Goal: Transaction & Acquisition: Book appointment/travel/reservation

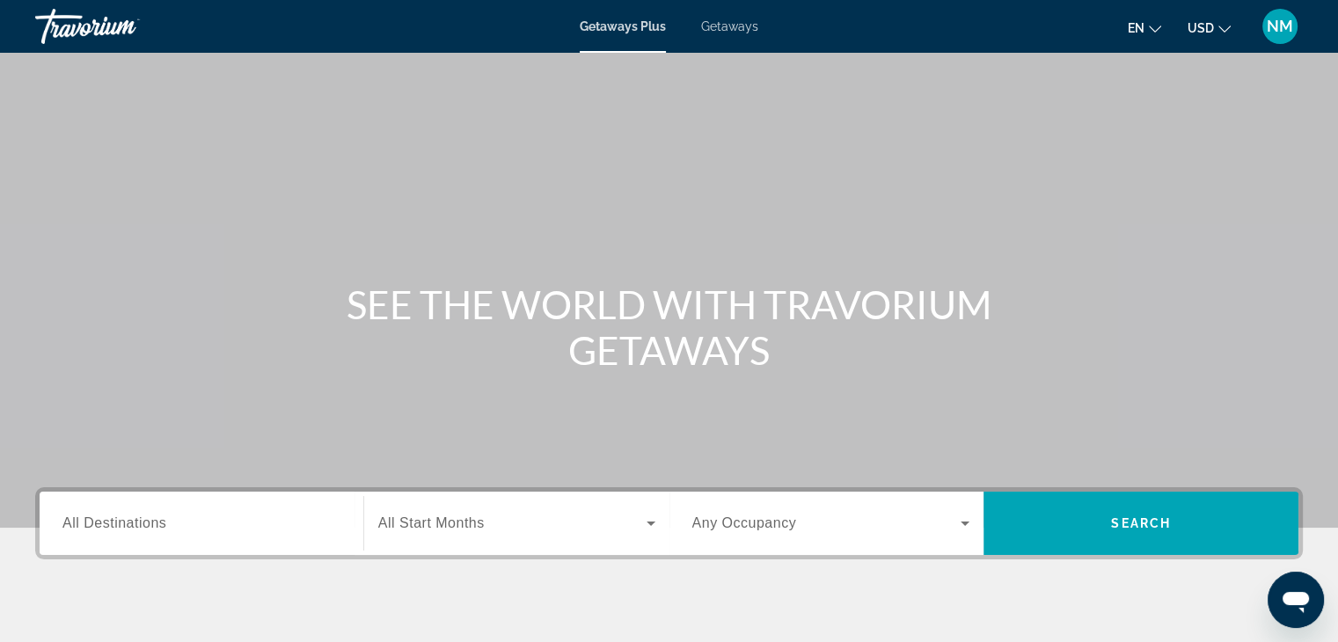
click at [735, 22] on span "Getaways" at bounding box center [729, 26] width 57 height 14
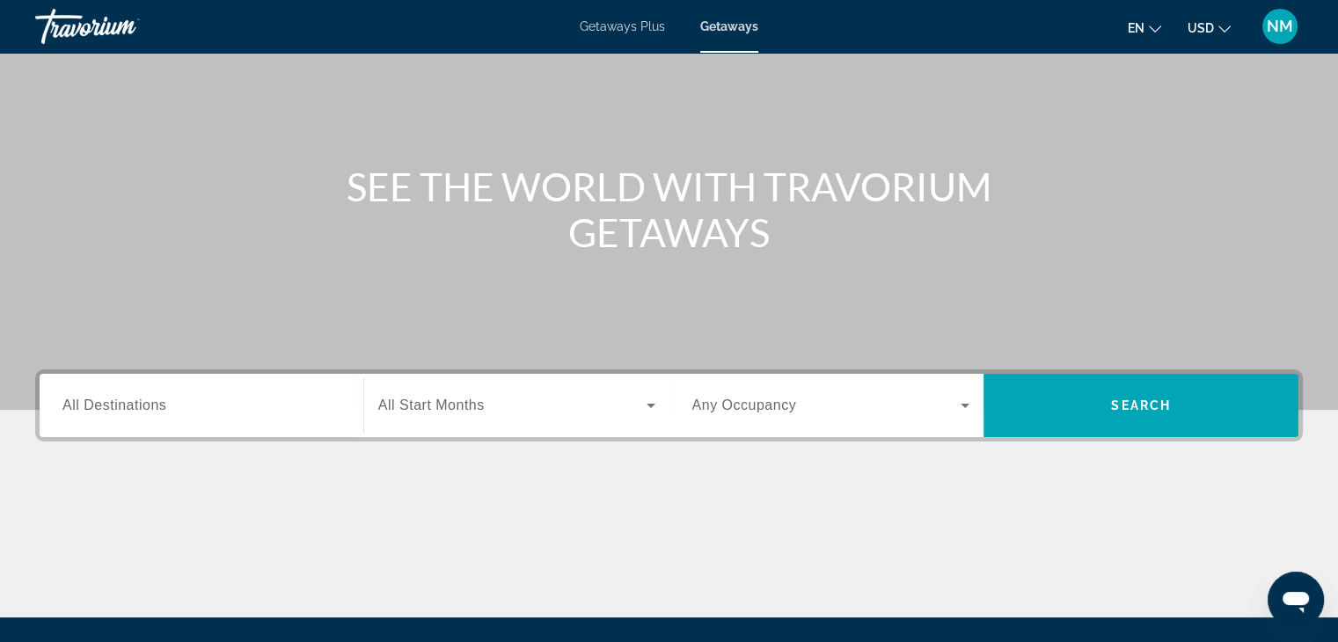
scroll to position [119, 0]
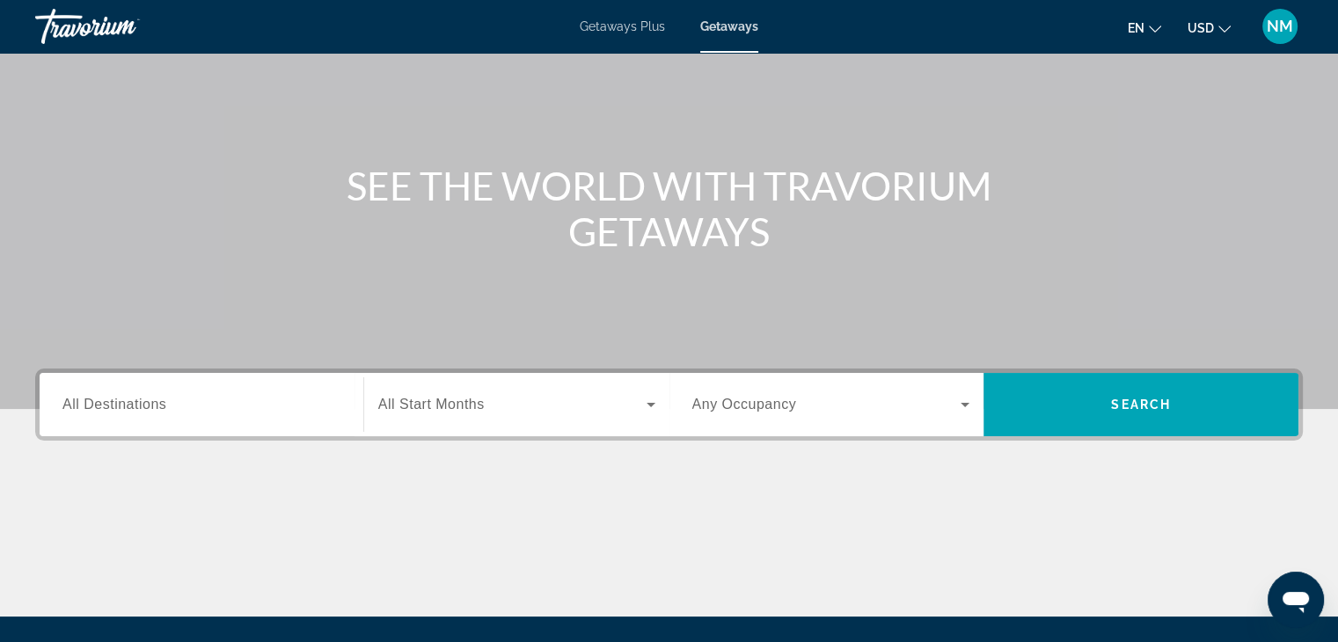
click at [147, 412] on label "Destination All Destinations" at bounding box center [114, 405] width 104 height 16
click at [147, 412] on input "Destination All Destinations" at bounding box center [201, 405] width 278 height 21
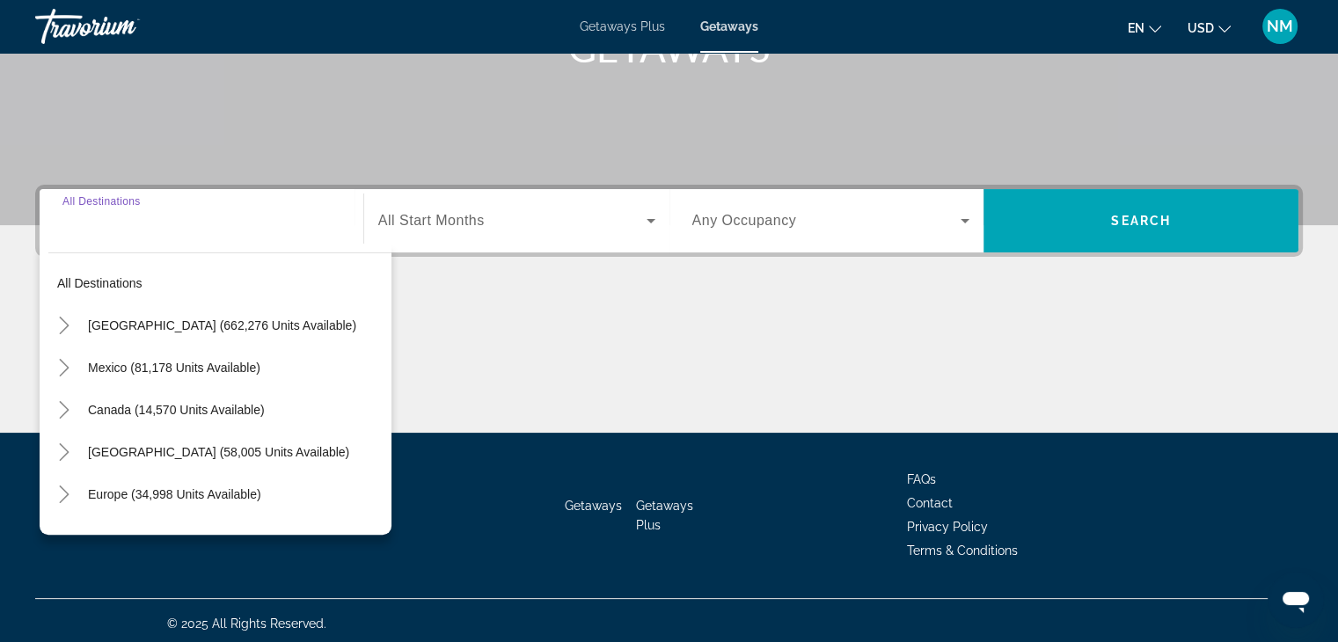
scroll to position [309, 0]
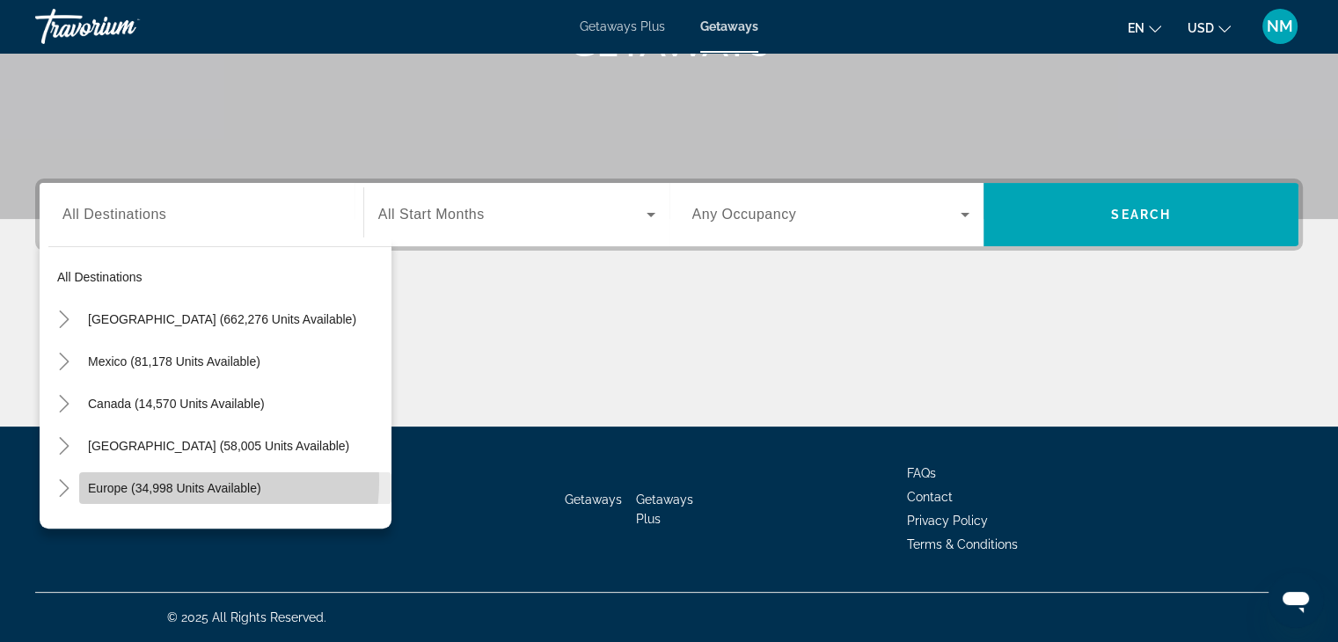
click at [164, 481] on span "Europe (34,998 units available)" at bounding box center [174, 488] width 173 height 14
type input "**********"
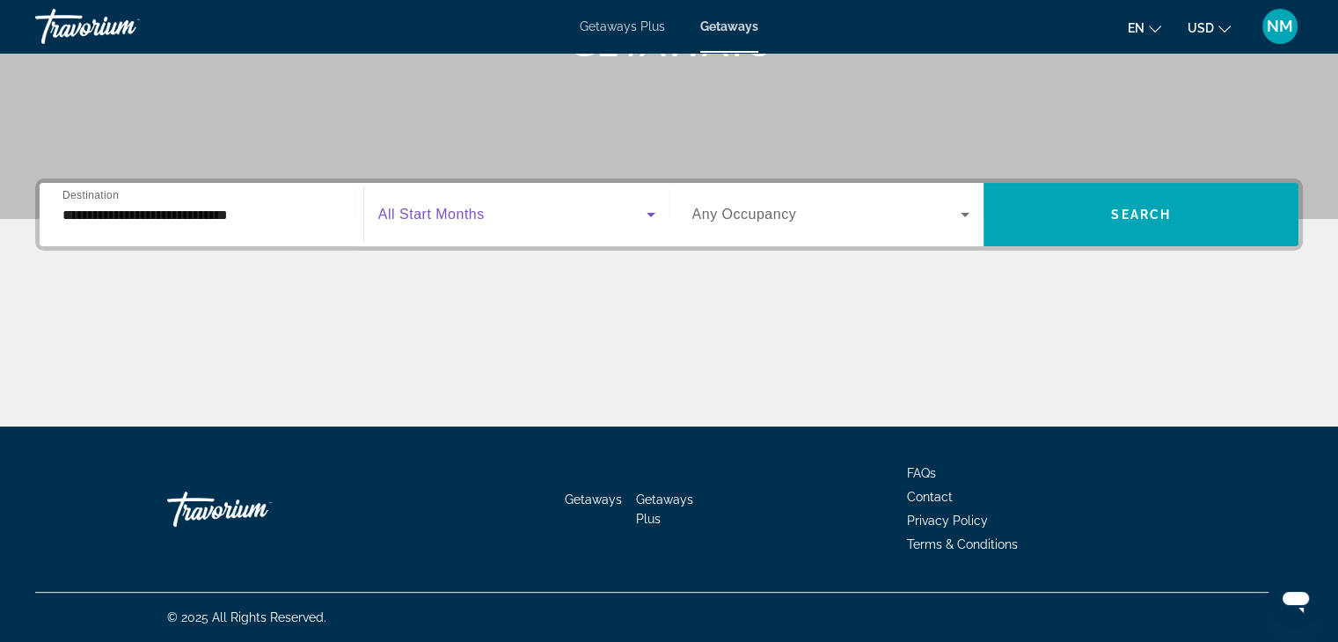
click at [471, 223] on span "Search widget" at bounding box center [512, 214] width 268 height 21
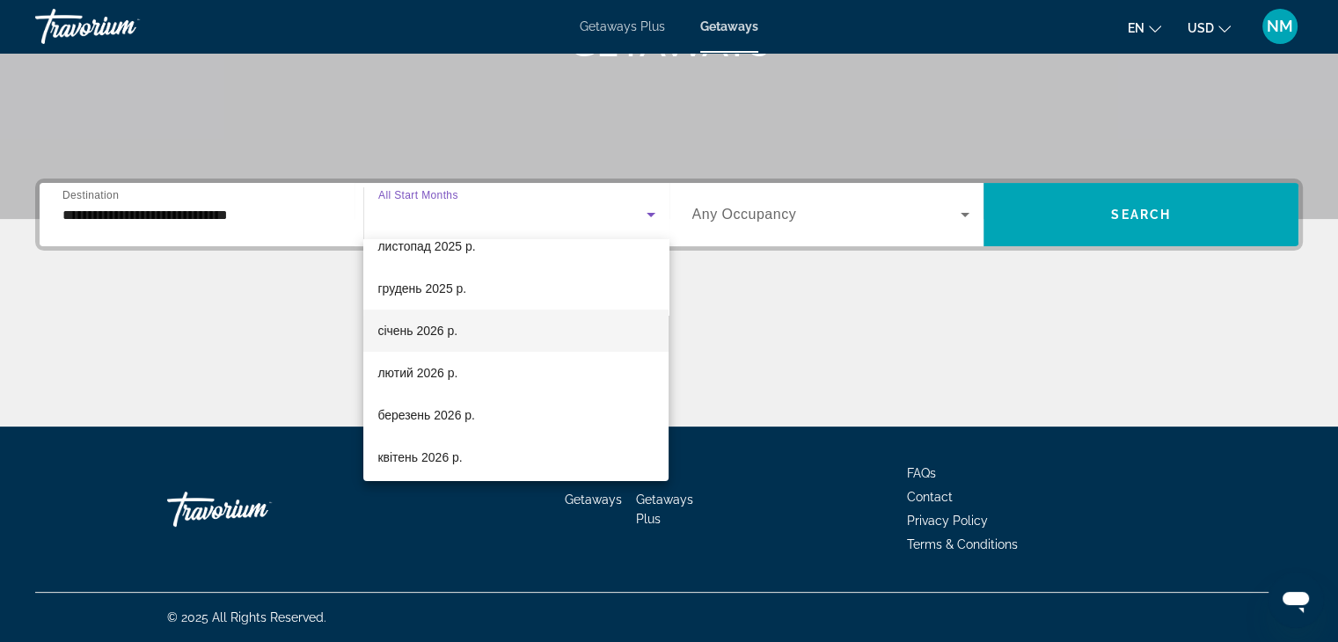
scroll to position [148, 0]
click at [426, 336] on span "січень 2026 р." at bounding box center [417, 330] width 80 height 21
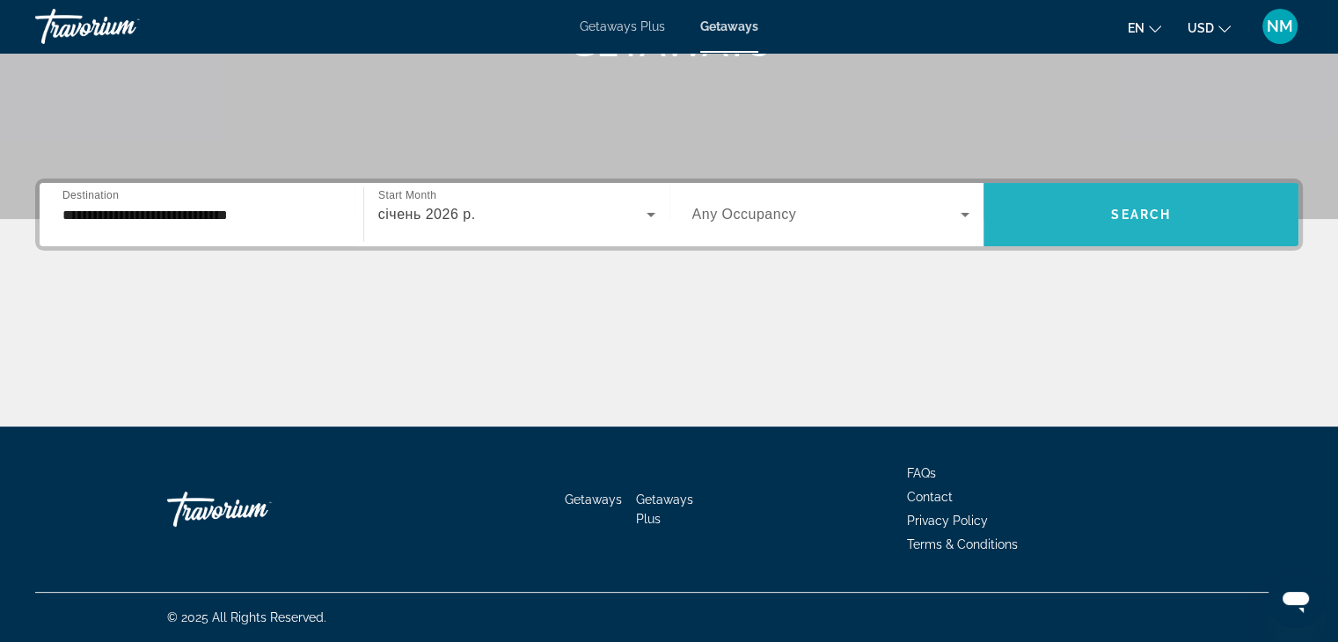
click at [1087, 209] on span "Search widget" at bounding box center [1140, 214] width 315 height 42
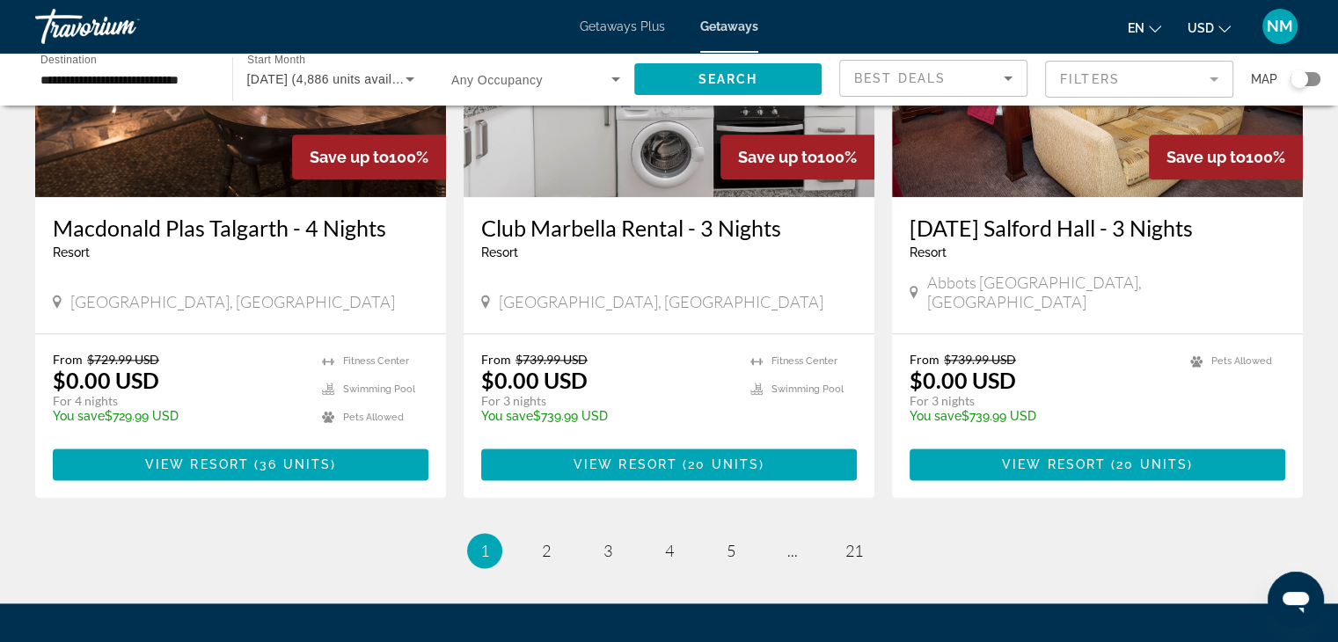
scroll to position [2230, 0]
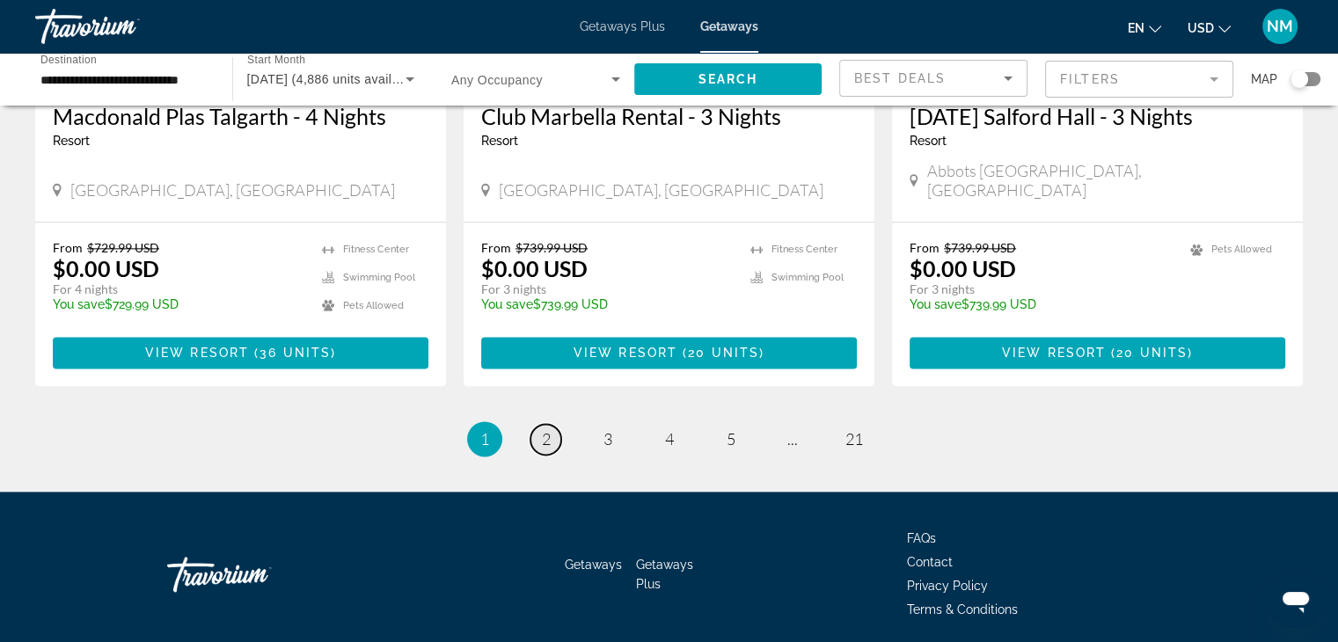
click at [544, 429] on span "2" at bounding box center [546, 438] width 9 height 19
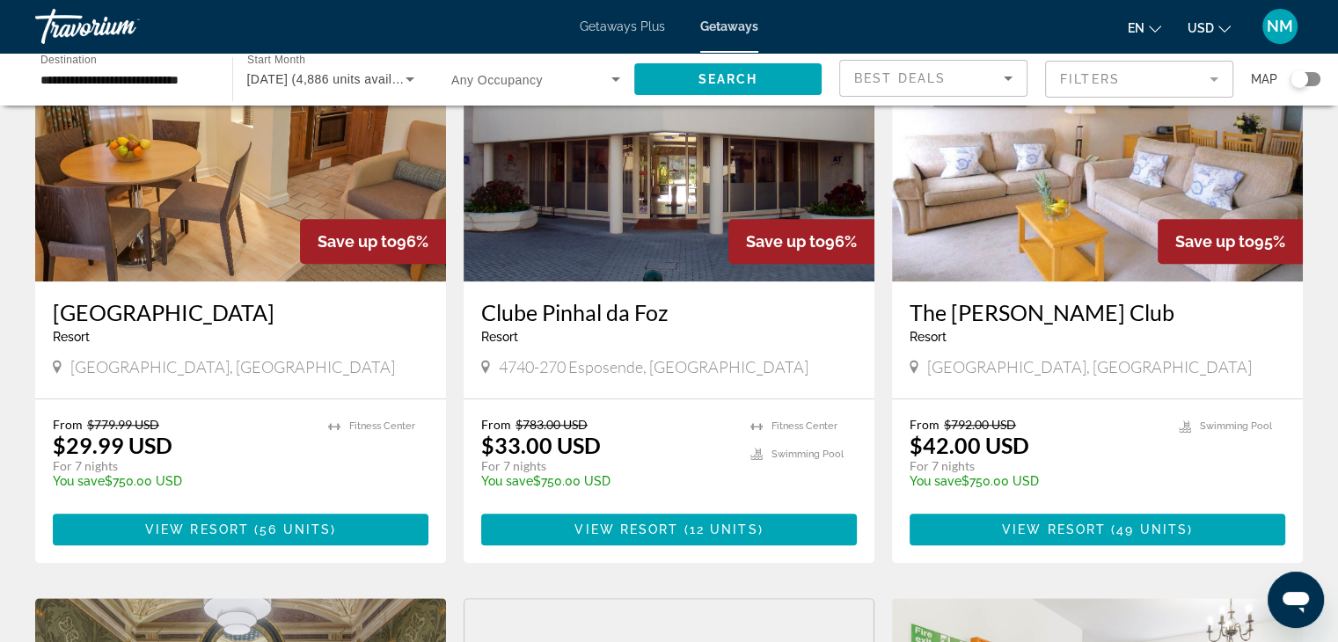
scroll to position [1417, 0]
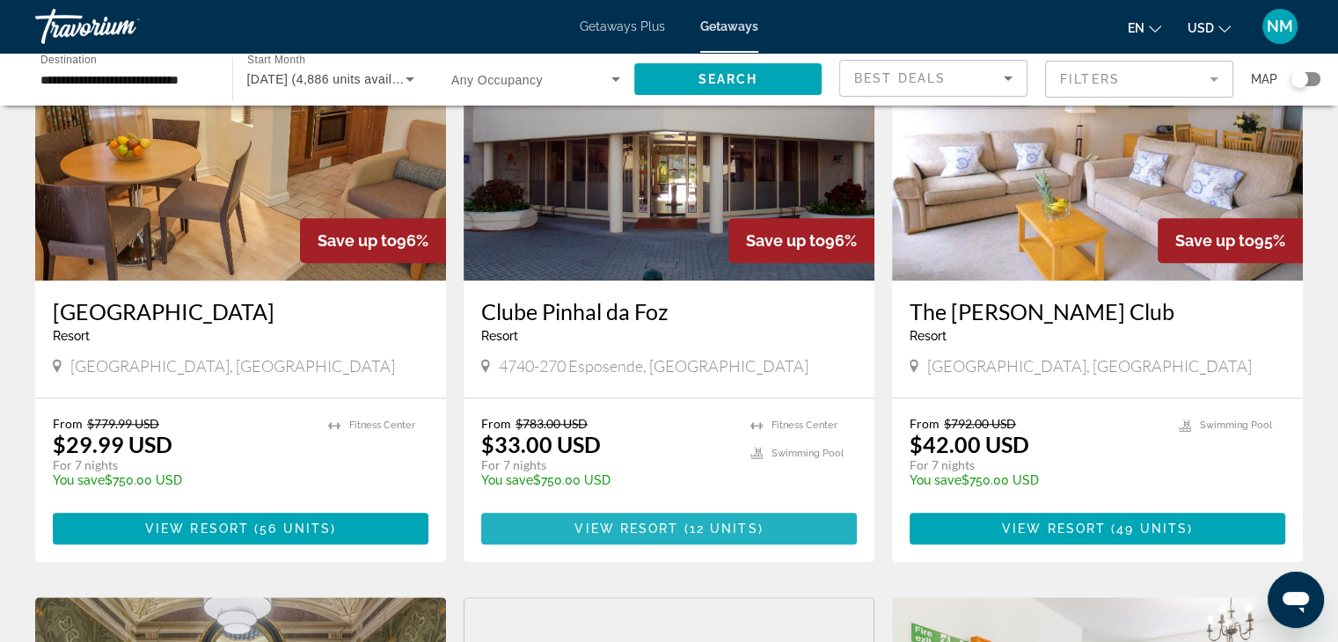
click at [665, 522] on span "View Resort" at bounding box center [626, 529] width 104 height 14
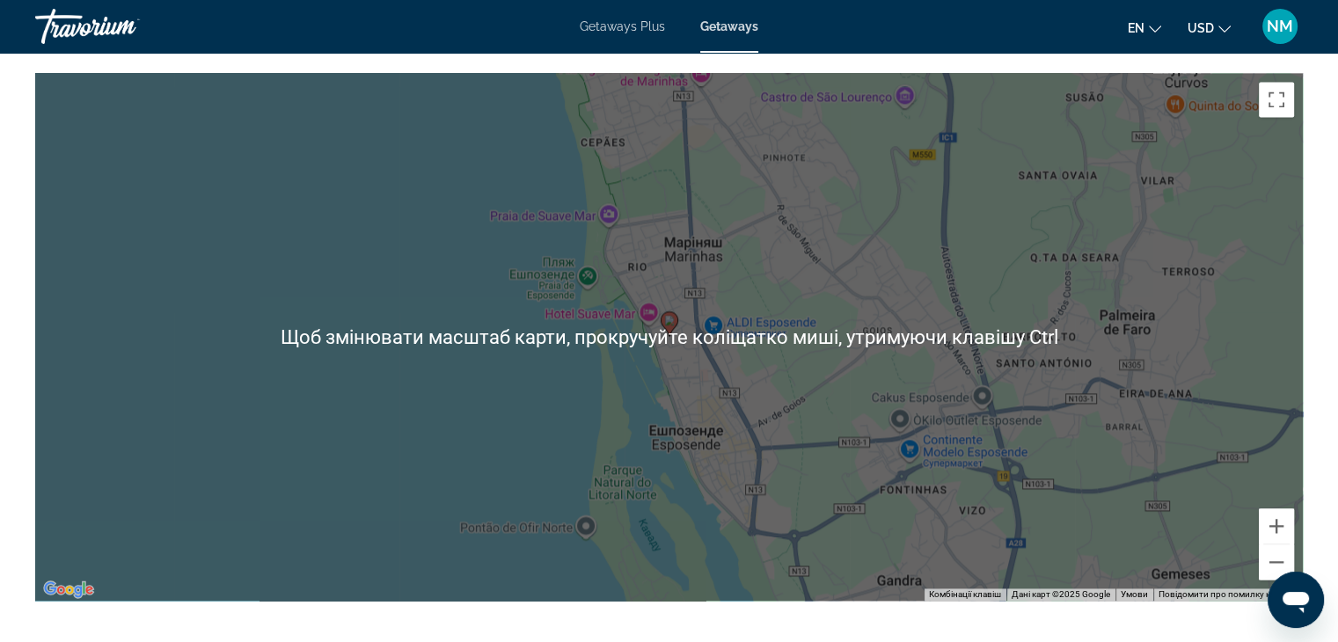
scroll to position [2479, 0]
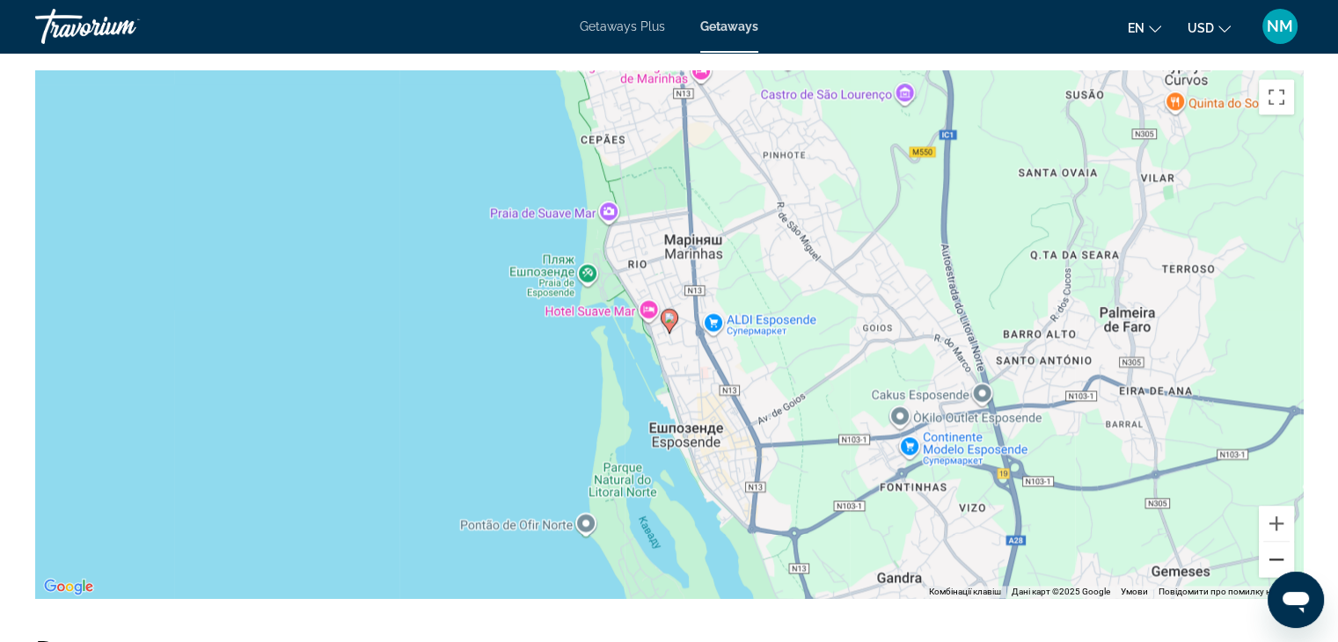
click at [1281, 557] on button "Зменшити" at bounding box center [1276, 559] width 35 height 35
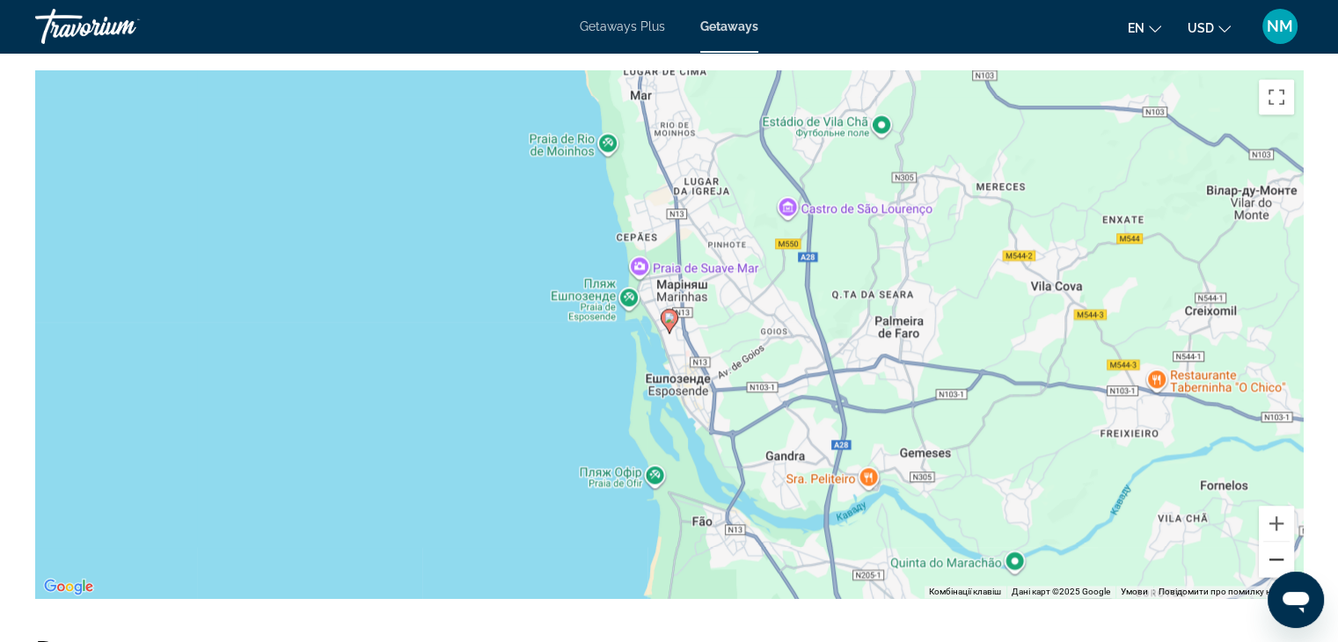
click at [1281, 557] on button "Зменшити" at bounding box center [1276, 559] width 35 height 35
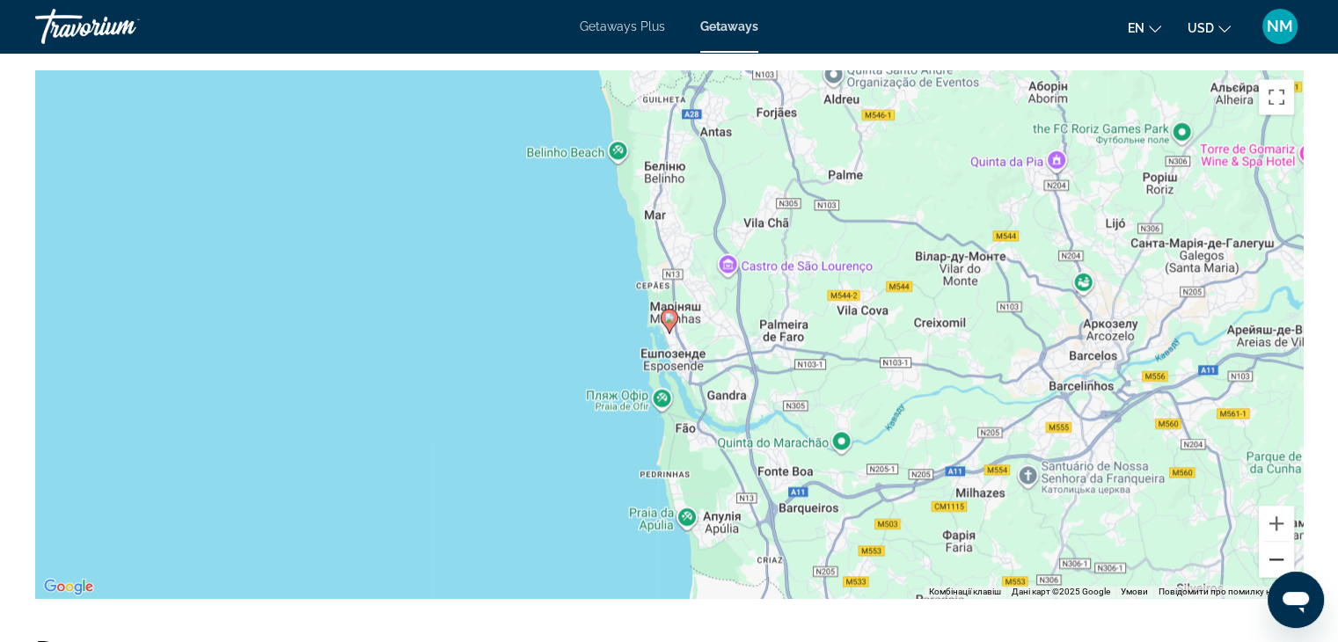
click at [1281, 557] on button "Зменшити" at bounding box center [1276, 559] width 35 height 35
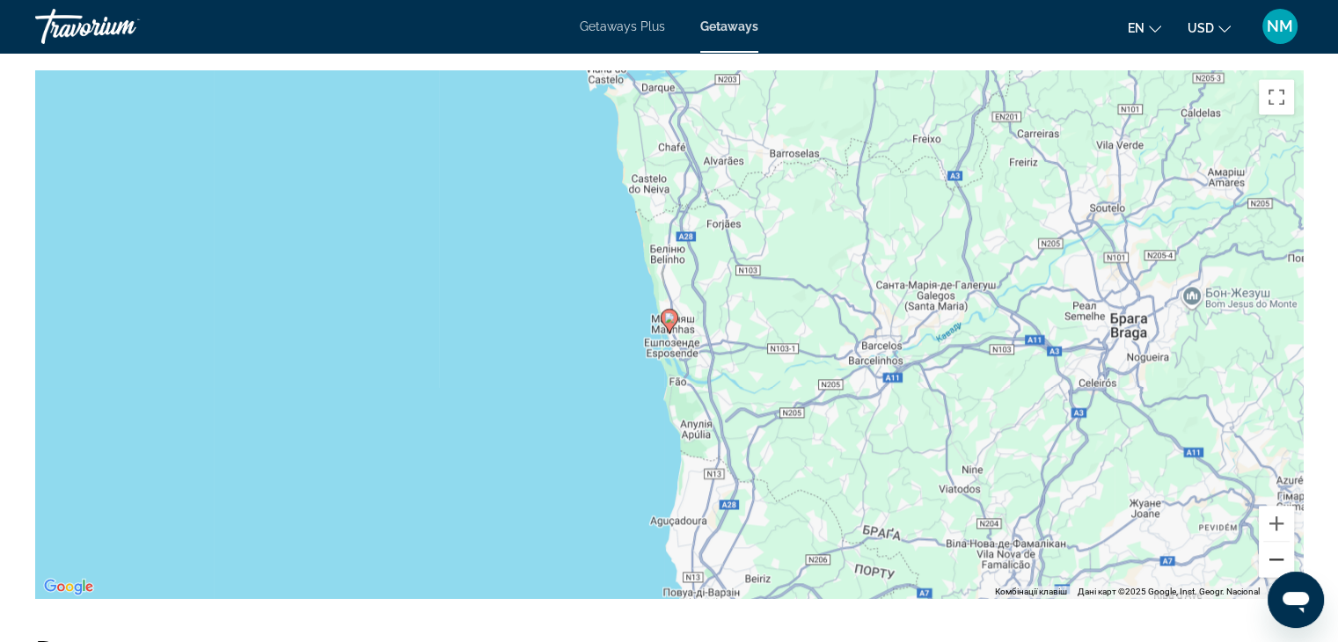
click at [1281, 557] on button "Зменшити" at bounding box center [1276, 559] width 35 height 35
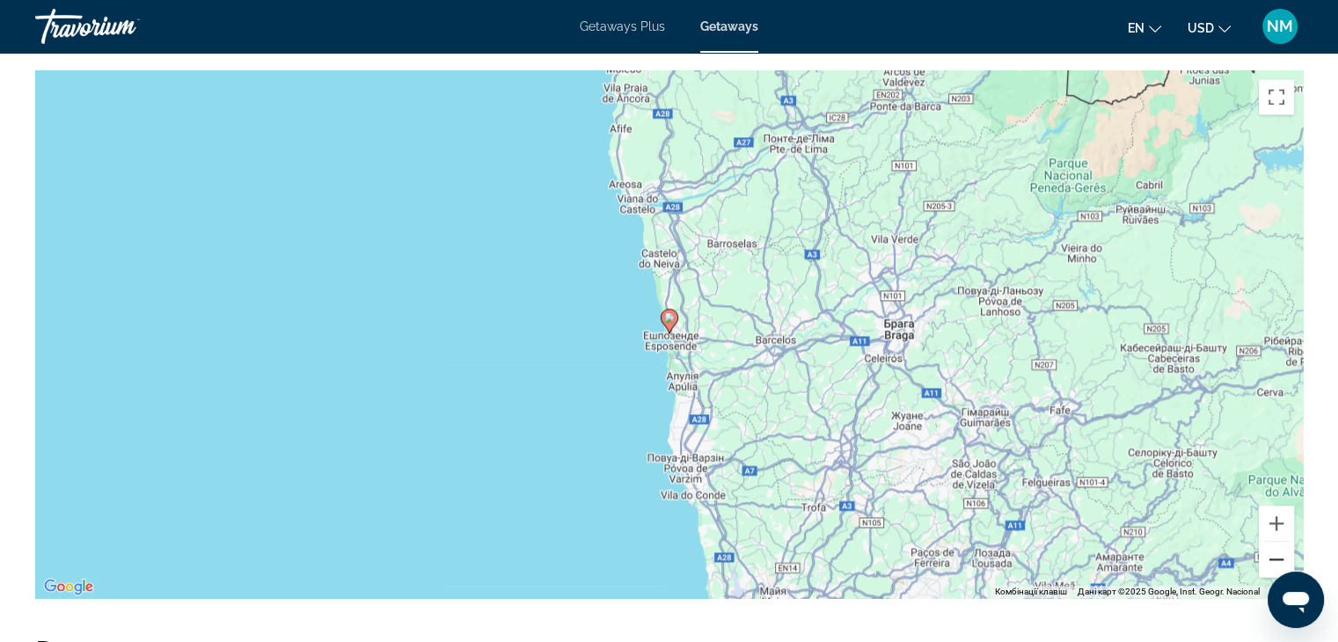
click at [1281, 557] on button "Зменшити" at bounding box center [1276, 559] width 35 height 35
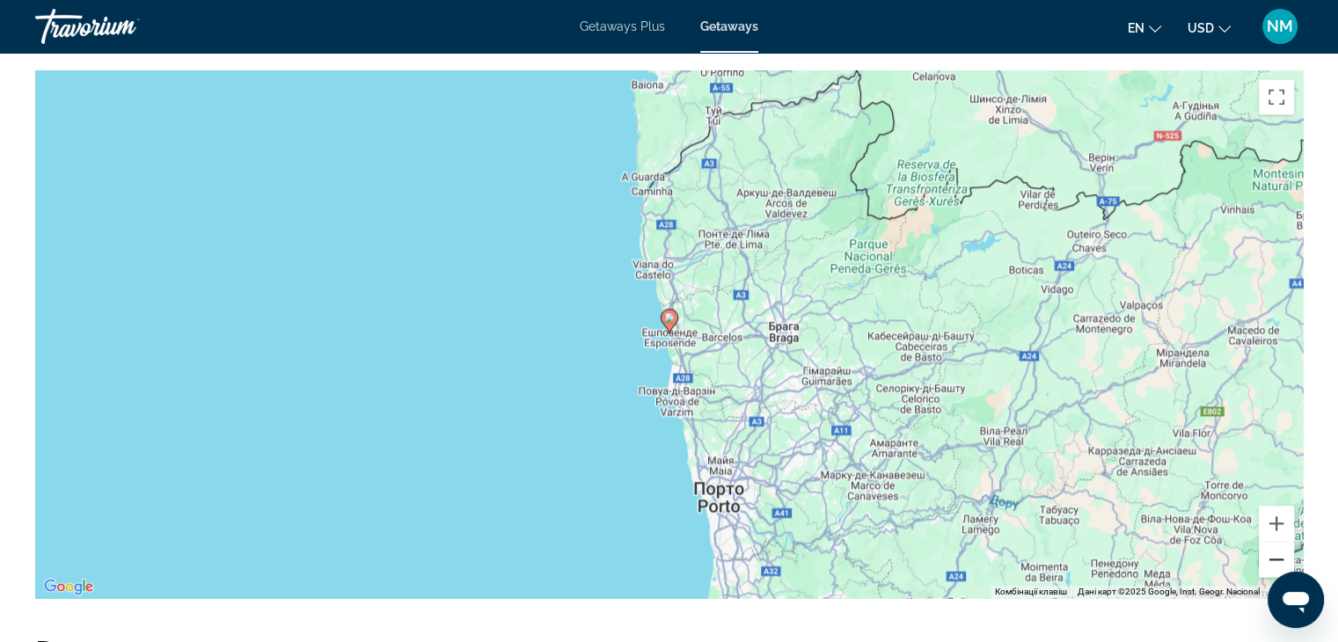
click at [1281, 557] on button "Зменшити" at bounding box center [1276, 559] width 35 height 35
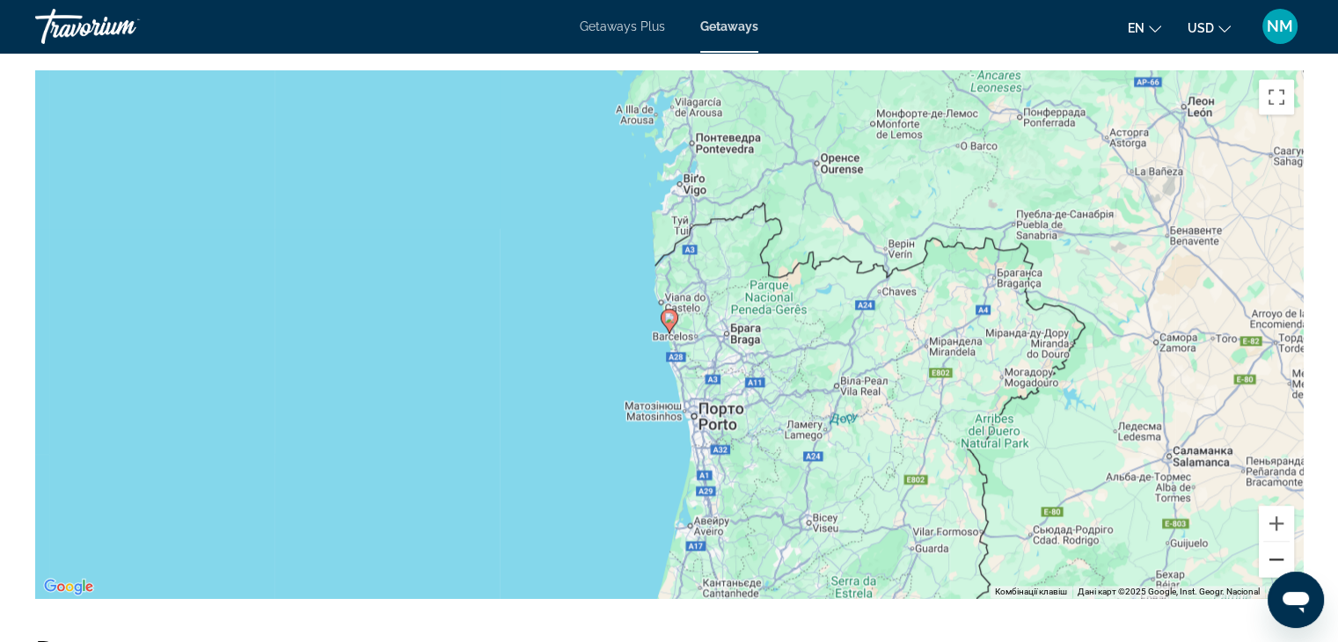
click at [1281, 557] on button "Зменшити" at bounding box center [1276, 559] width 35 height 35
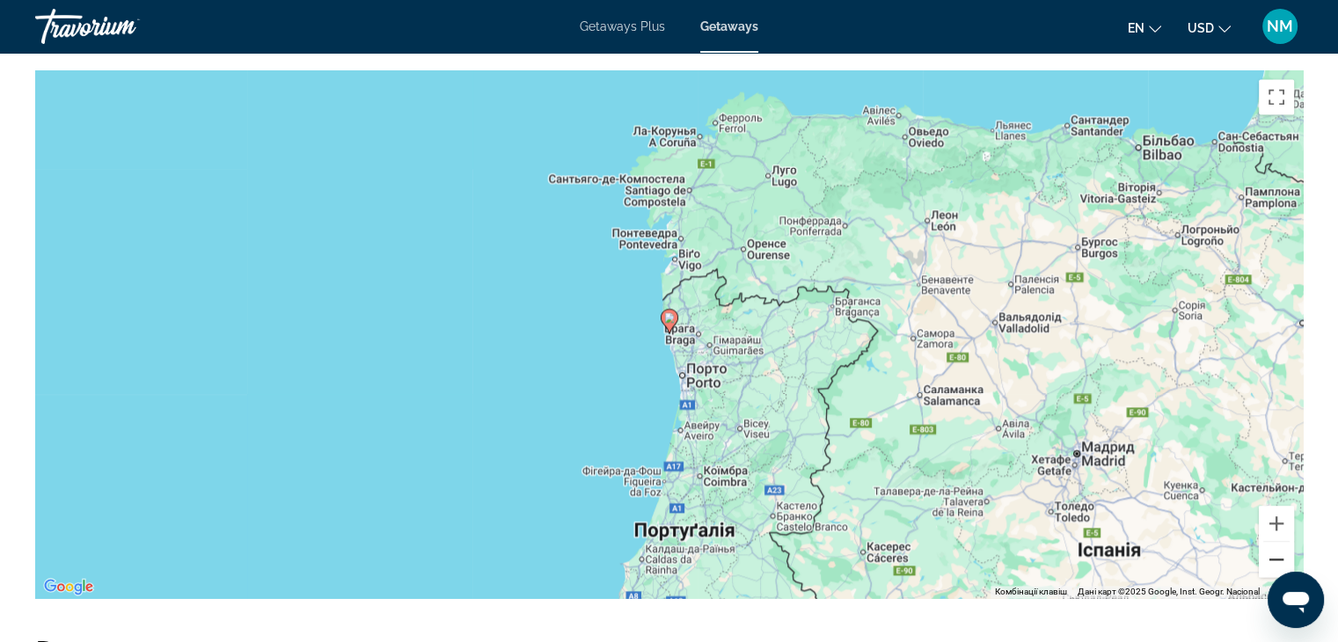
click at [1281, 557] on button "Зменшити" at bounding box center [1276, 559] width 35 height 35
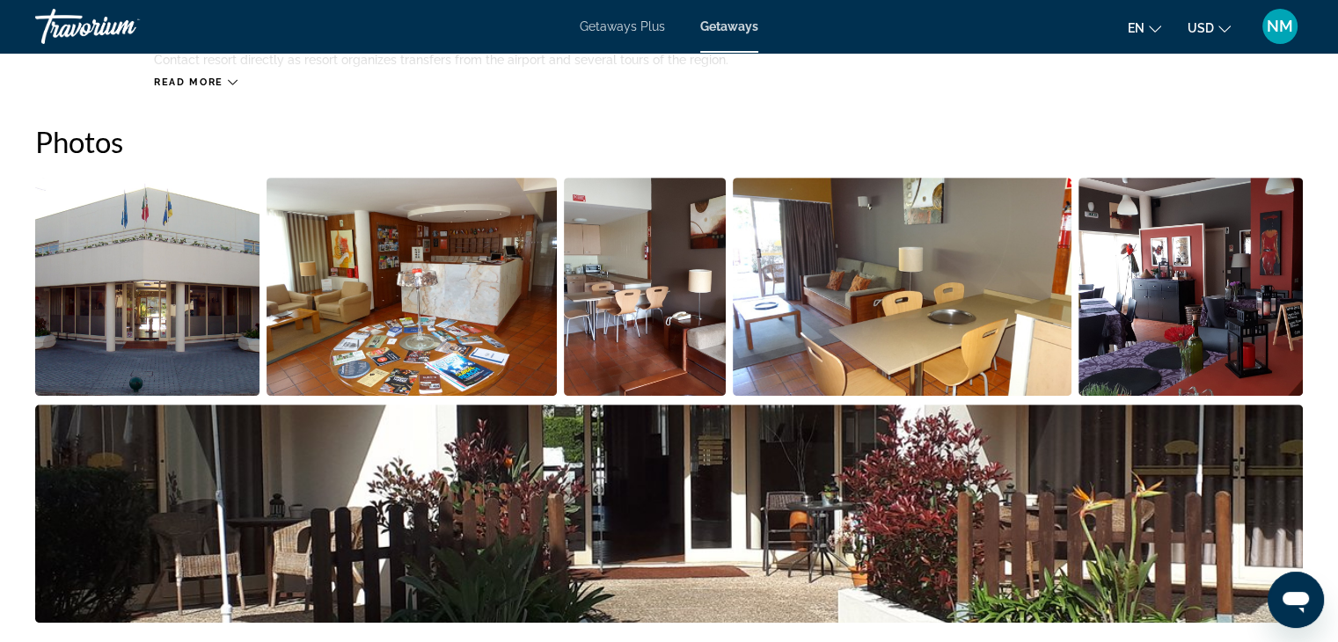
scroll to position [762, 0]
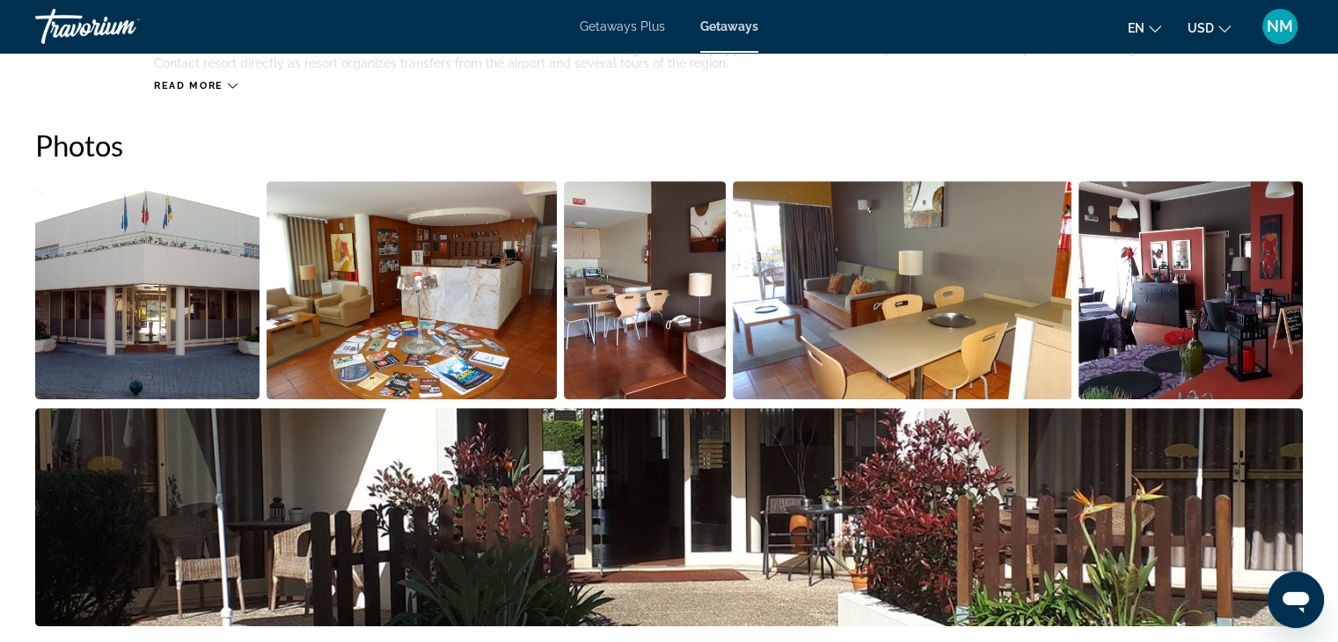
click at [682, 299] on img "Open full-screen image slider" at bounding box center [645, 290] width 163 height 218
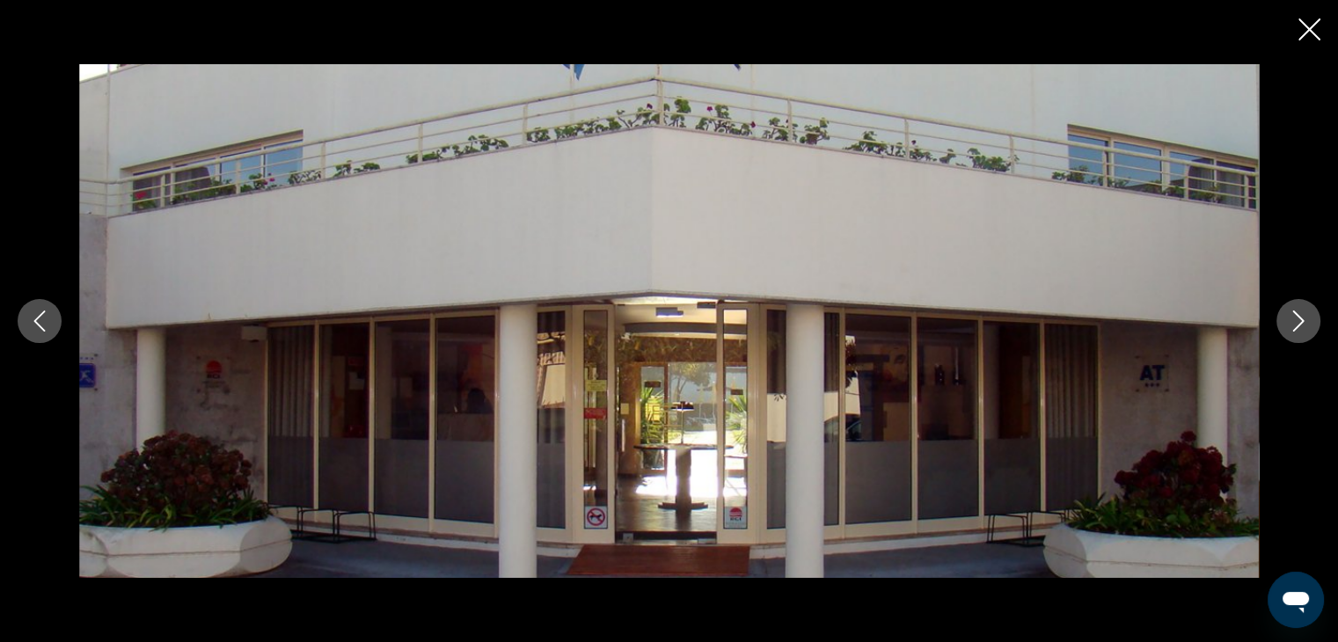
scroll to position [1140, 0]
click at [1303, 322] on icon "Next image" at bounding box center [1298, 320] width 21 height 21
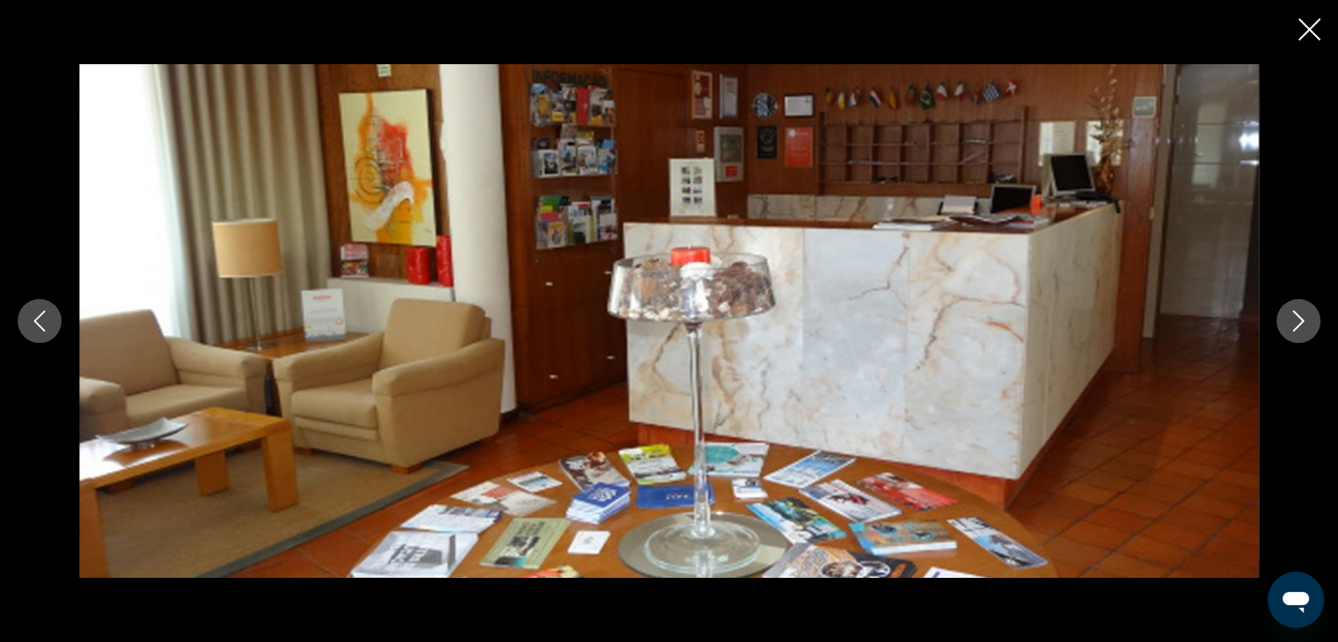
click at [1303, 322] on icon "Next image" at bounding box center [1298, 320] width 21 height 21
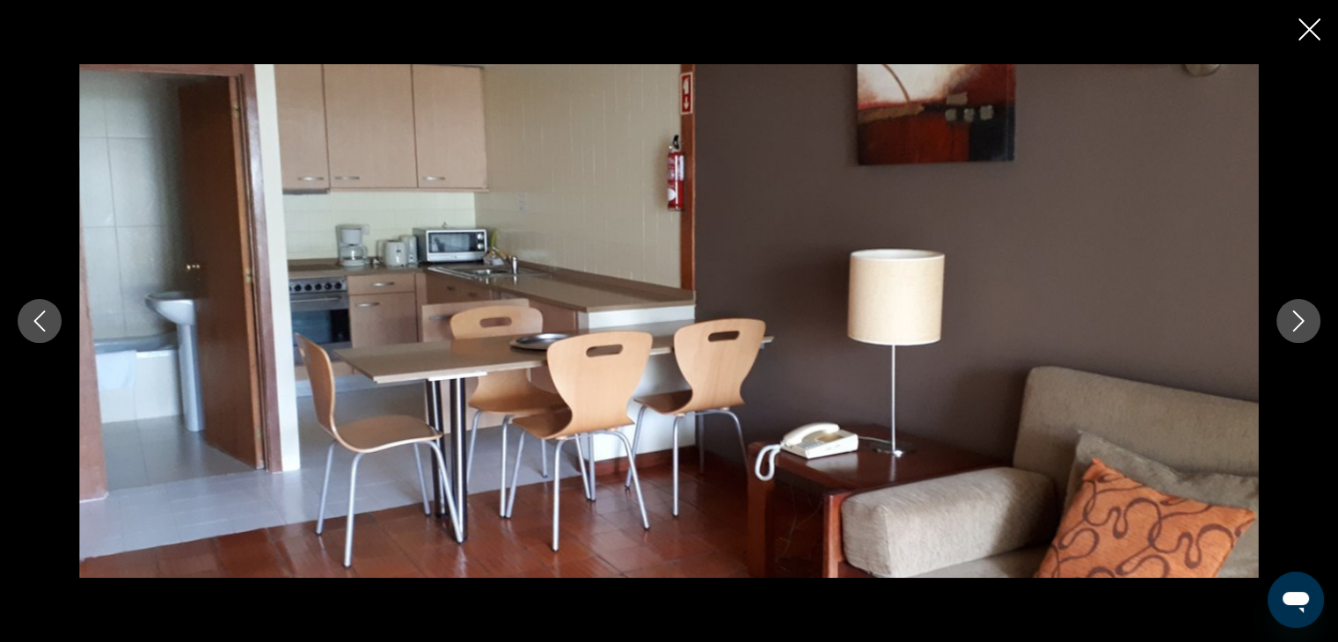
click at [1303, 322] on icon "Next image" at bounding box center [1298, 320] width 21 height 21
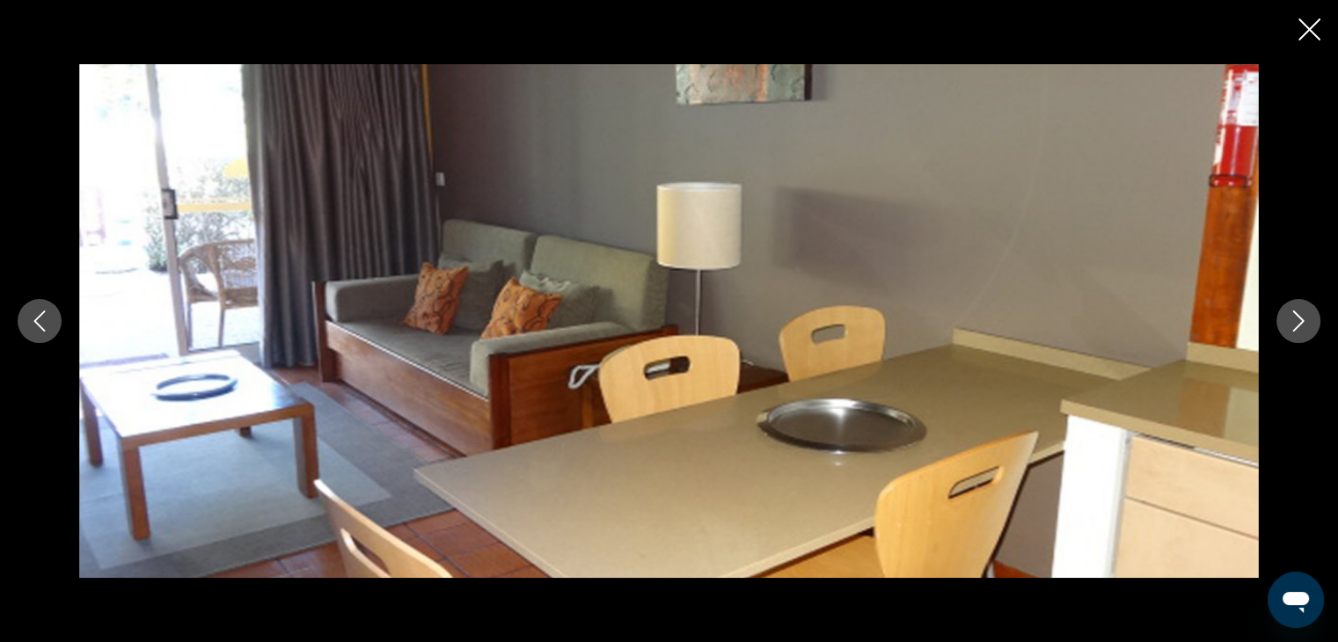
click at [1303, 322] on icon "Next image" at bounding box center [1298, 320] width 21 height 21
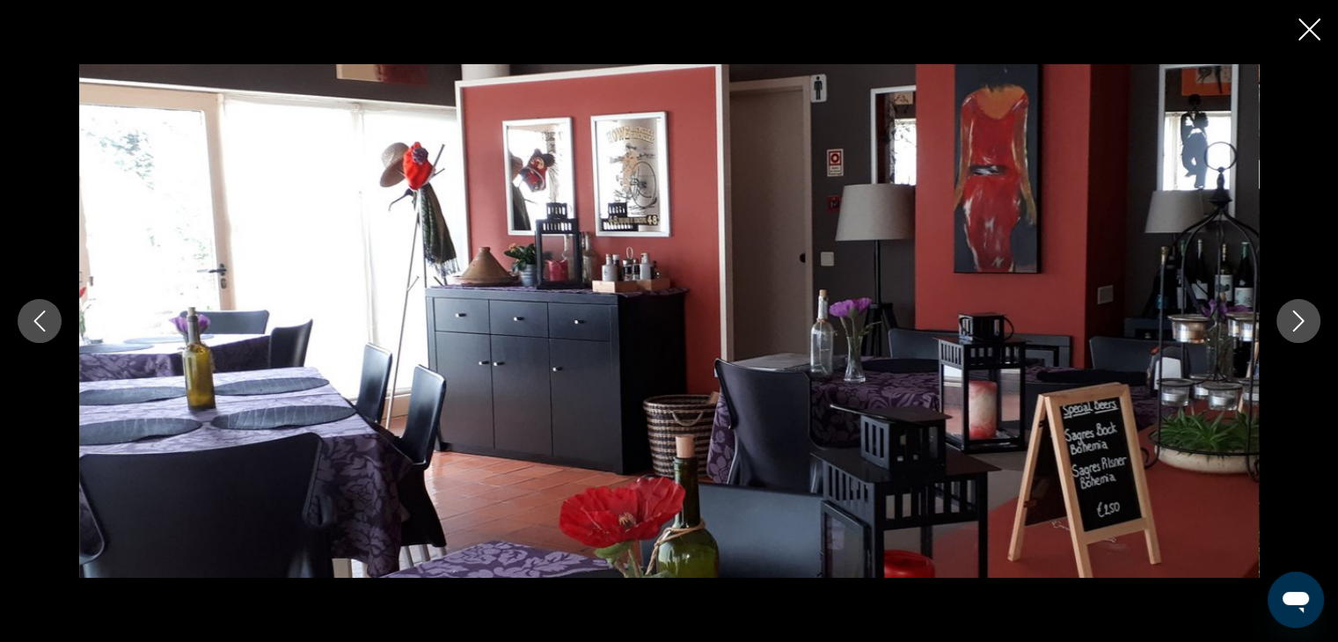
click at [1303, 322] on icon "Next image" at bounding box center [1298, 320] width 21 height 21
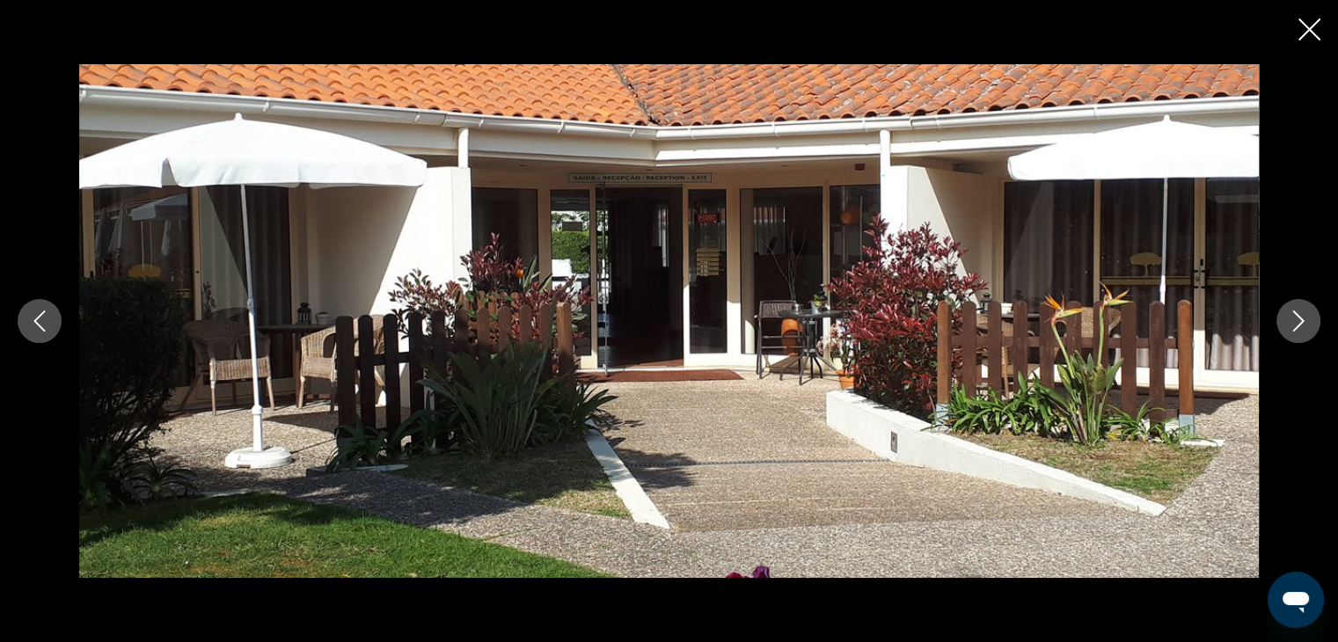
click at [1303, 322] on icon "Next image" at bounding box center [1298, 320] width 21 height 21
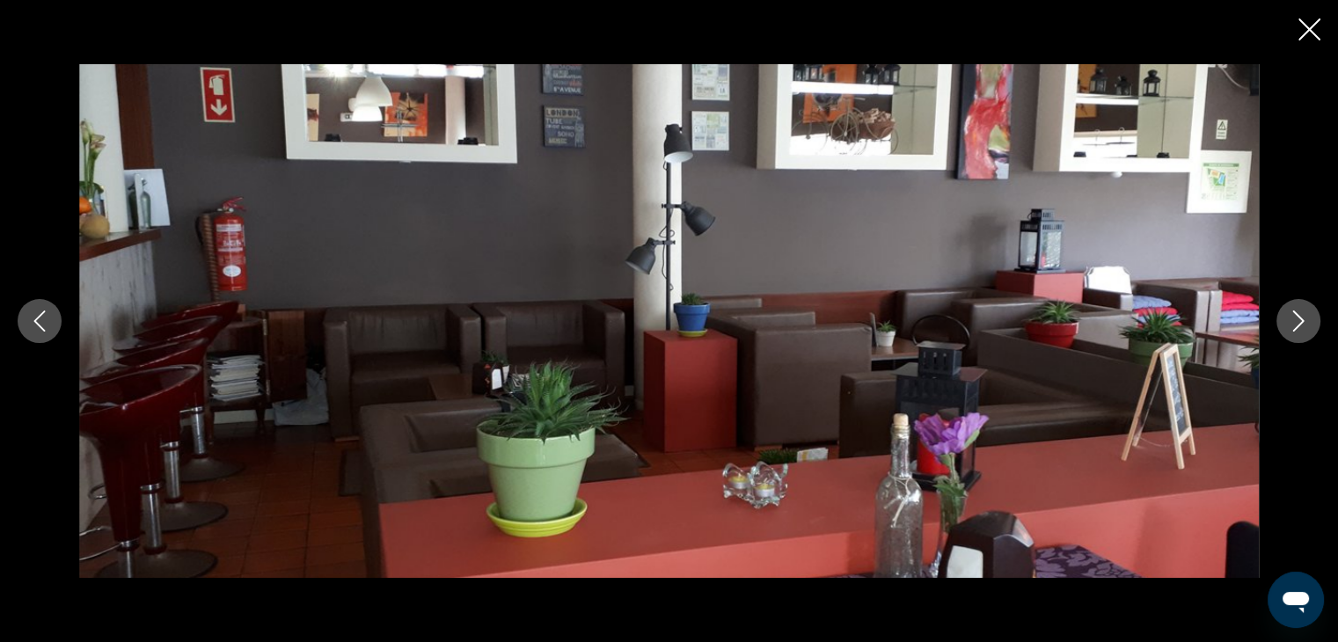
click at [1303, 322] on icon "Next image" at bounding box center [1298, 320] width 21 height 21
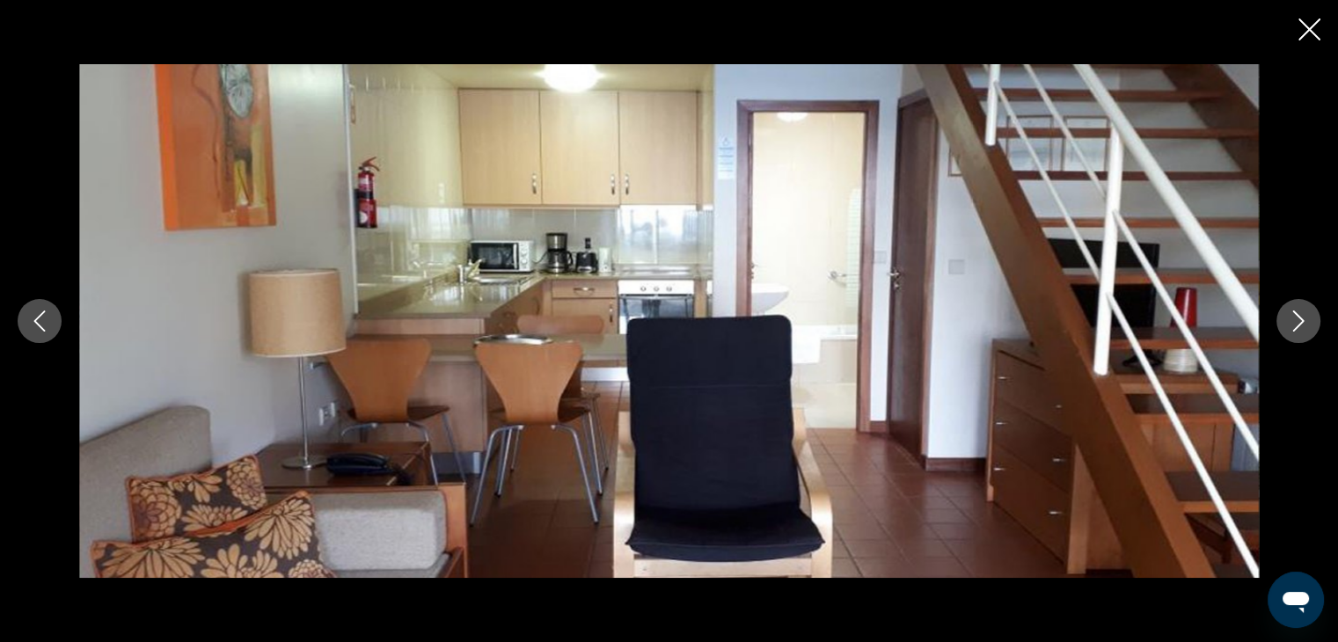
click at [1303, 322] on icon "Next image" at bounding box center [1298, 320] width 21 height 21
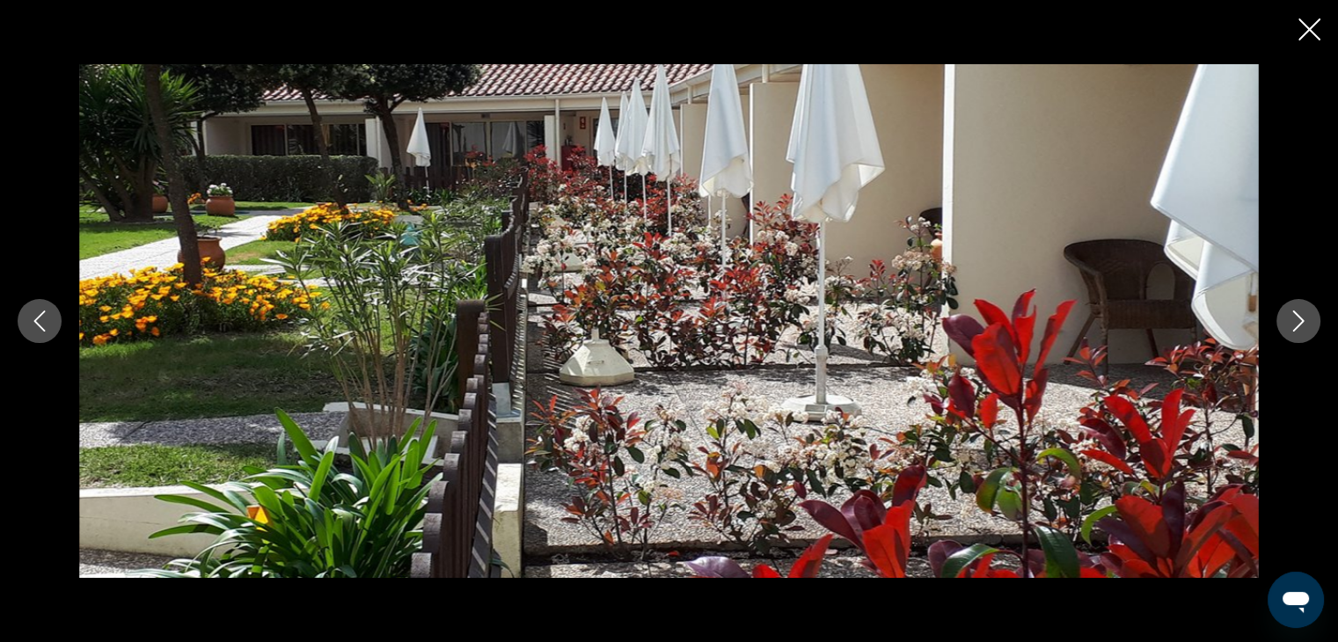
click at [1303, 322] on icon "Next image" at bounding box center [1298, 320] width 21 height 21
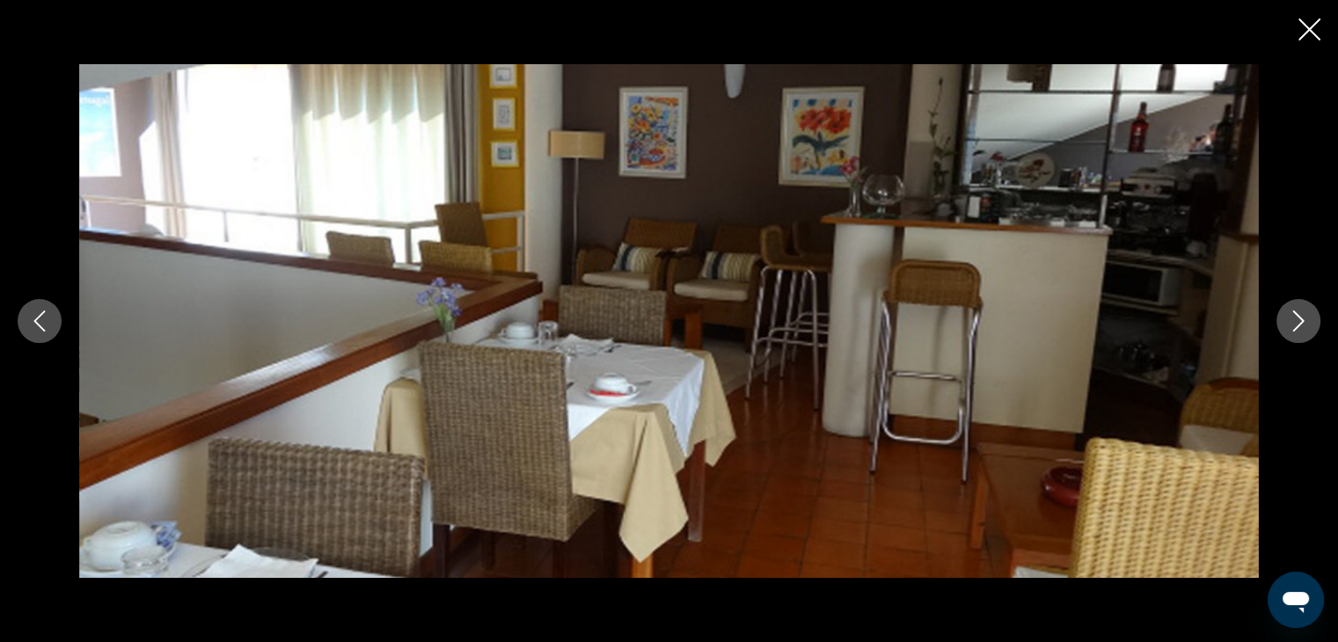
click at [1303, 322] on icon "Next image" at bounding box center [1298, 320] width 21 height 21
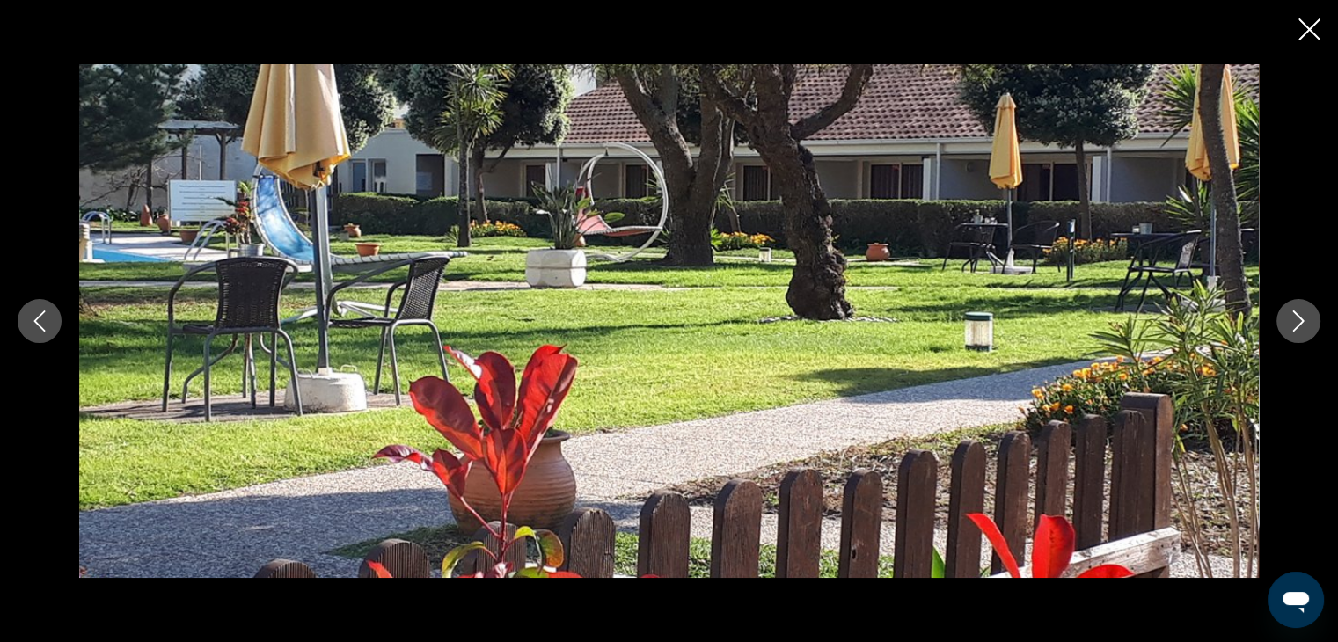
click at [1303, 322] on icon "Next image" at bounding box center [1298, 320] width 21 height 21
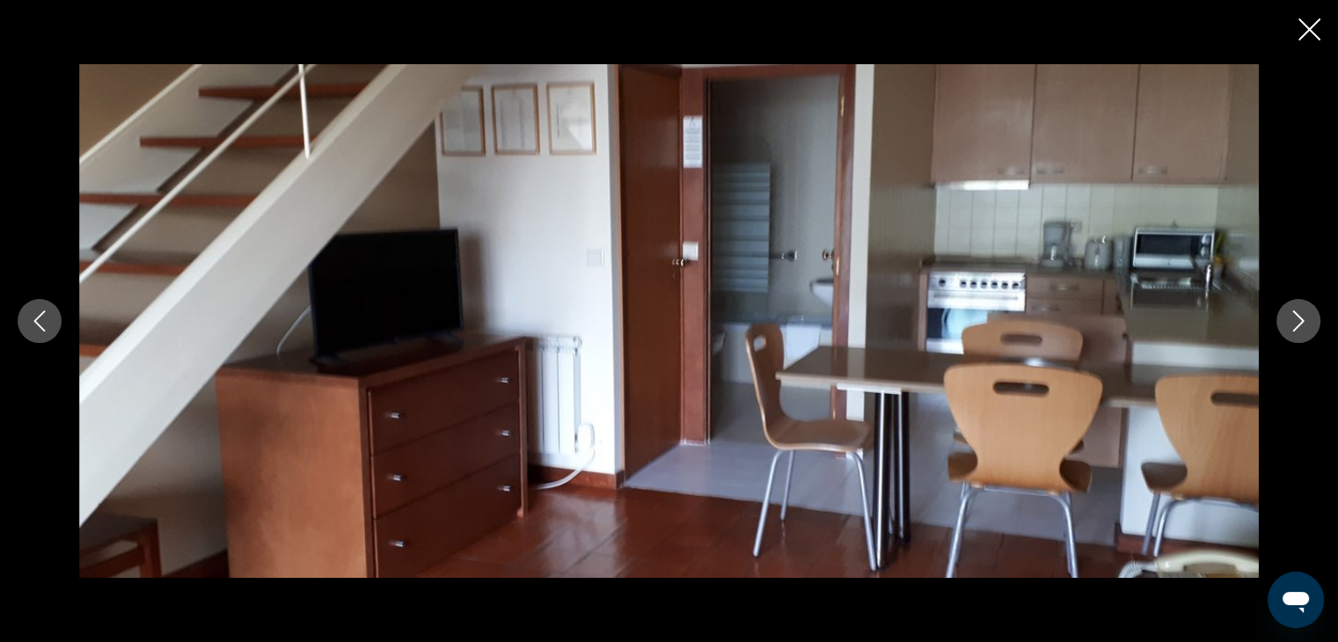
click at [1303, 322] on icon "Next image" at bounding box center [1298, 320] width 21 height 21
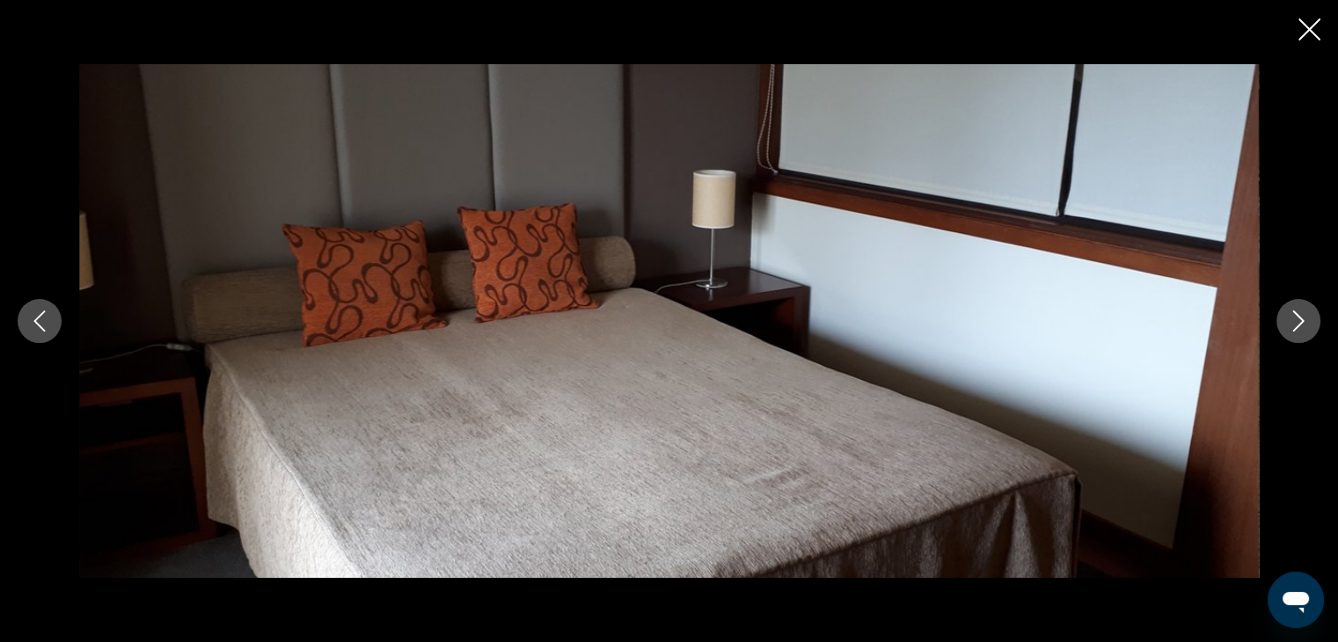
click at [1303, 322] on icon "Next image" at bounding box center [1298, 320] width 21 height 21
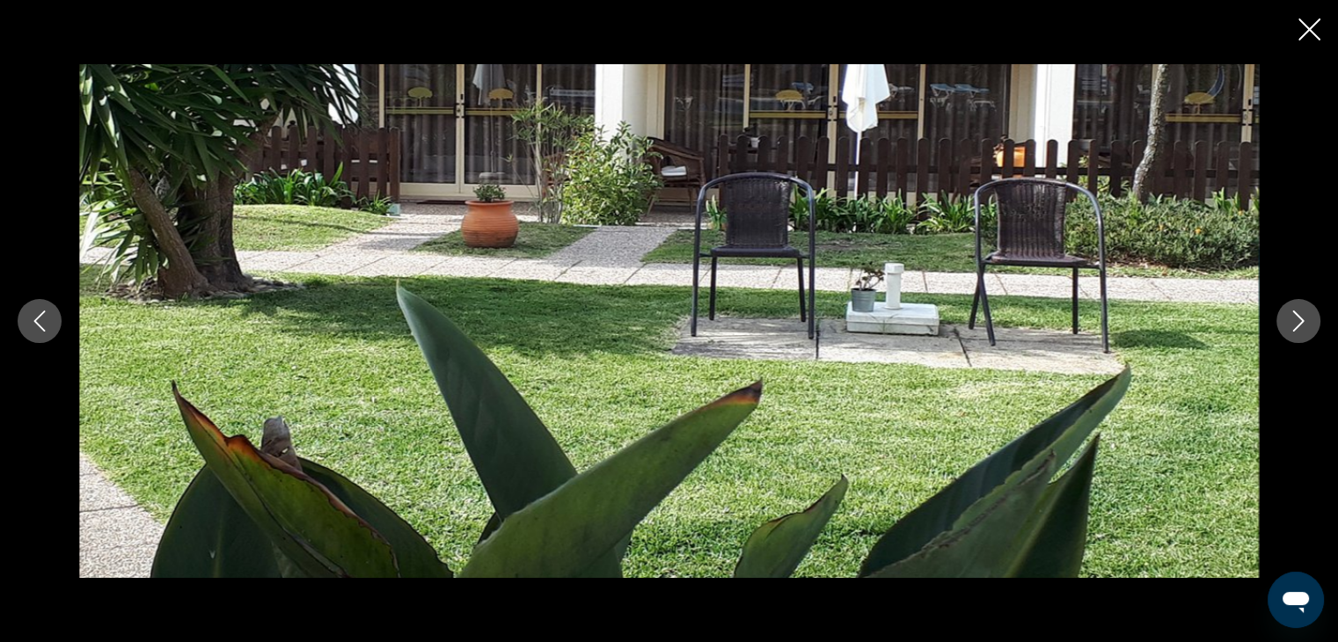
click at [1303, 322] on icon "Next image" at bounding box center [1298, 320] width 21 height 21
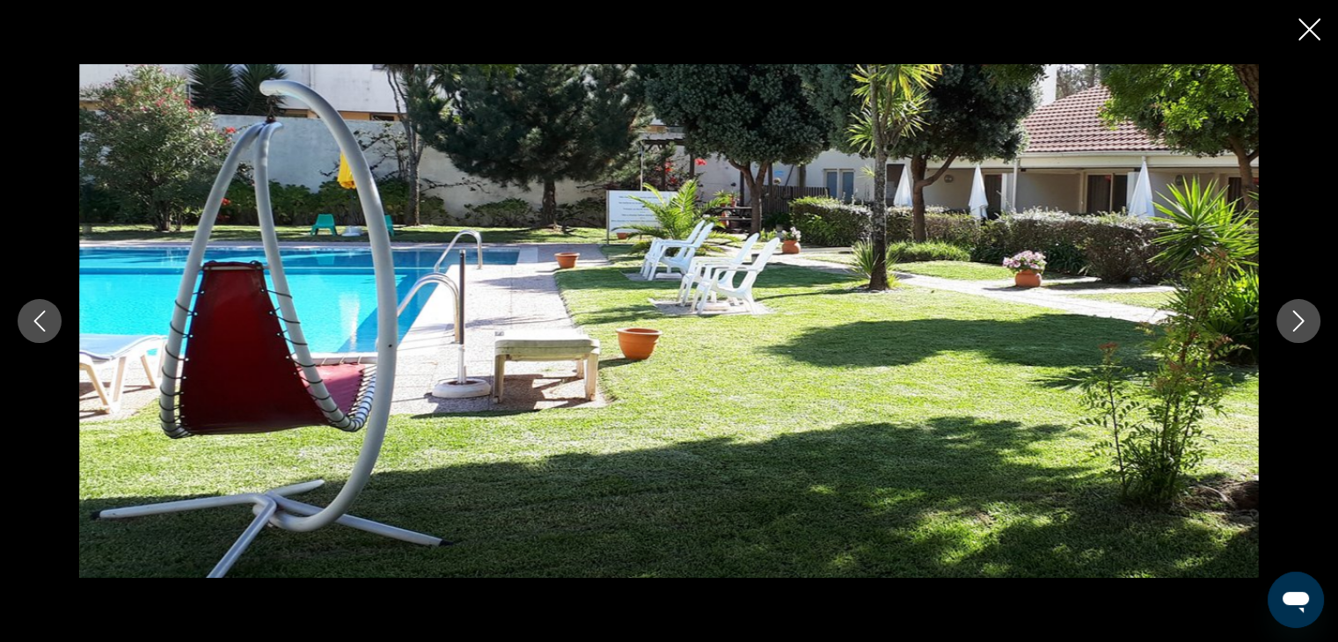
click at [1303, 322] on icon "Next image" at bounding box center [1298, 320] width 21 height 21
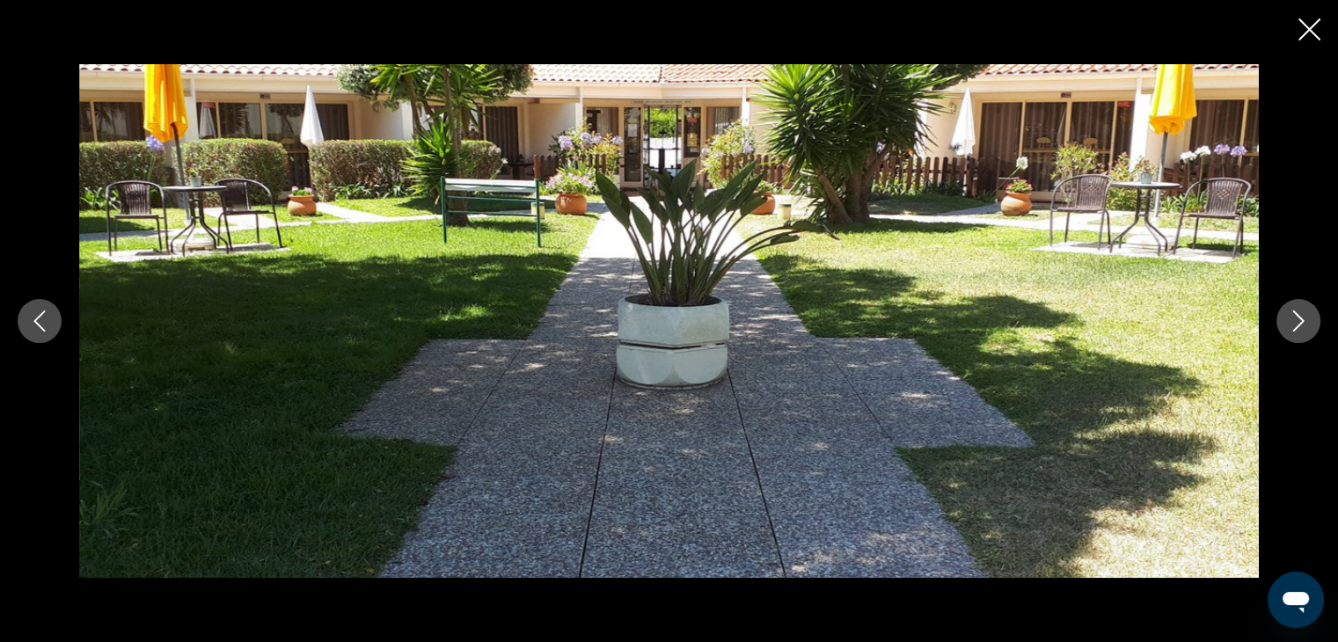
click at [1303, 322] on icon "Next image" at bounding box center [1298, 320] width 21 height 21
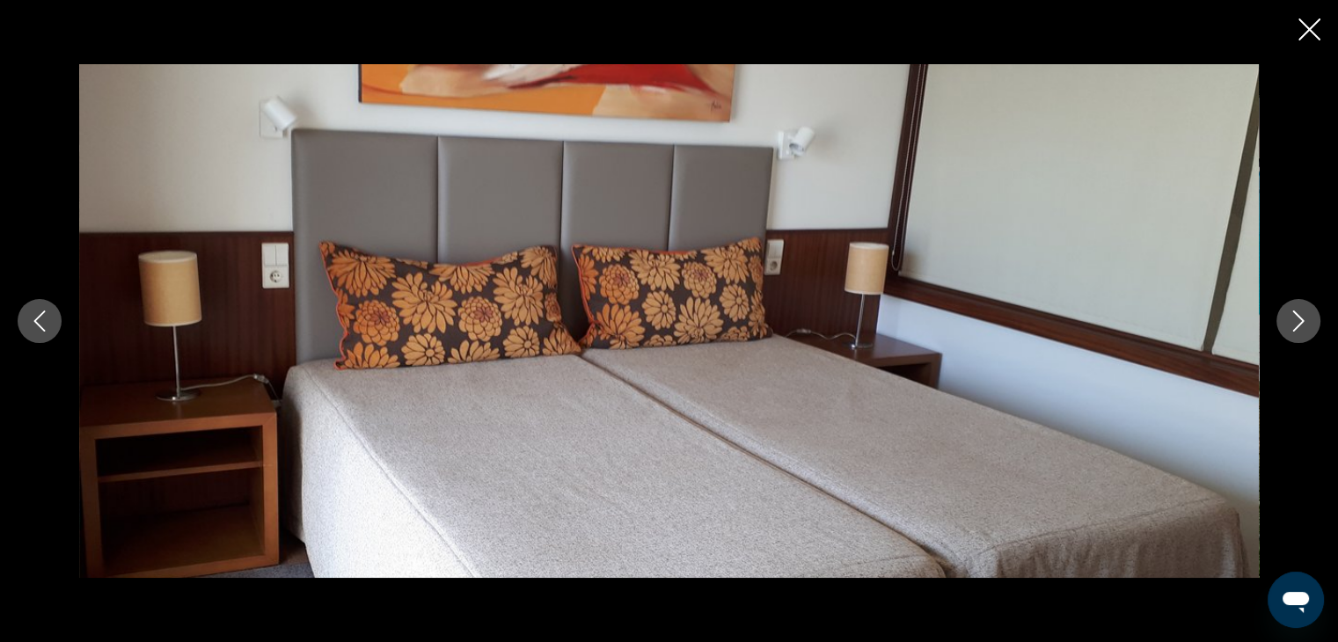
click at [1303, 322] on icon "Next image" at bounding box center [1298, 320] width 21 height 21
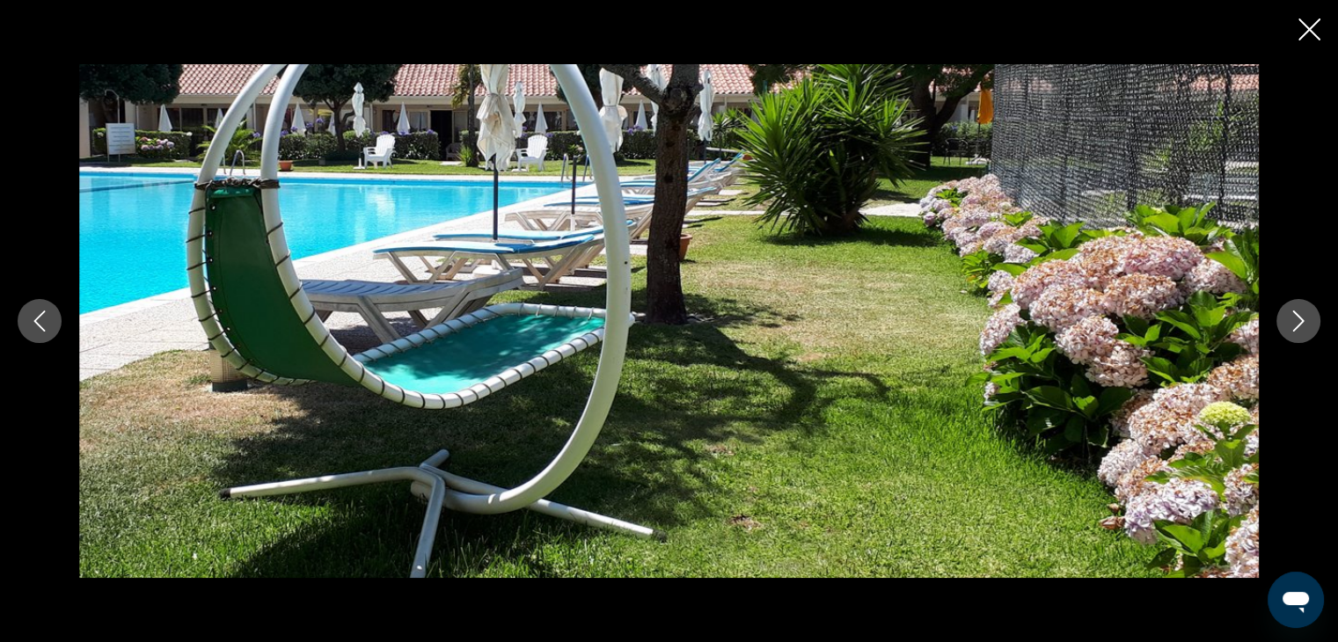
click at [1303, 322] on icon "Next image" at bounding box center [1298, 320] width 21 height 21
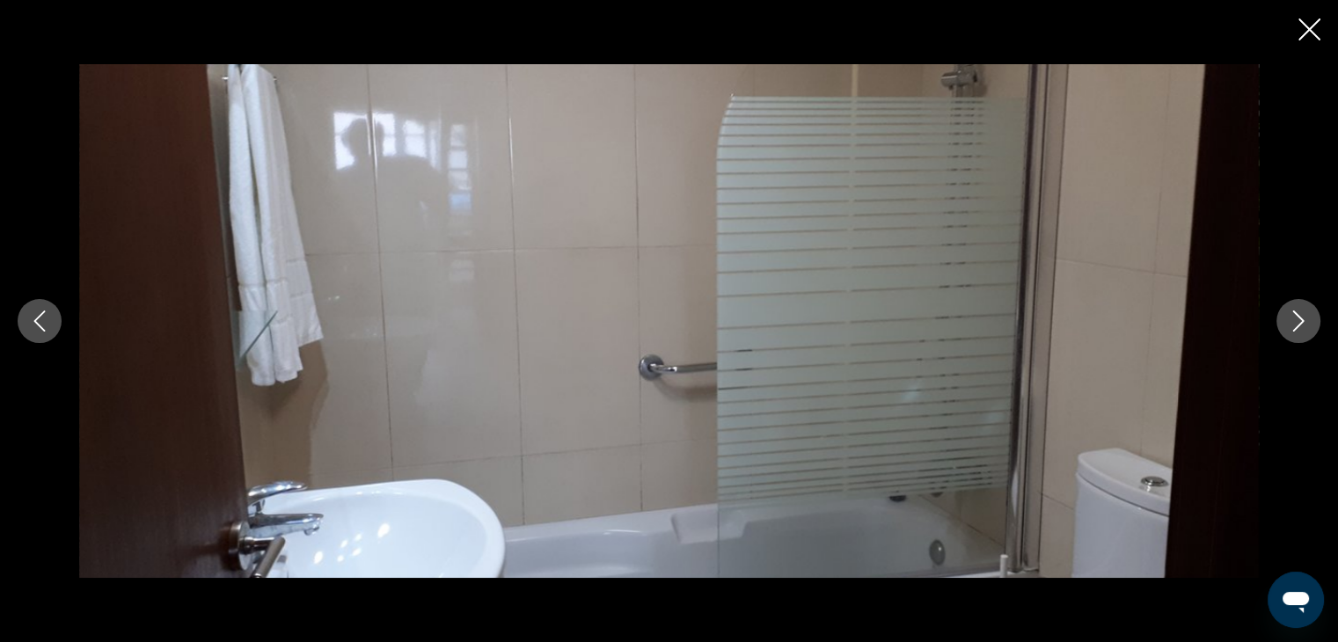
click at [1303, 322] on icon "Next image" at bounding box center [1298, 320] width 21 height 21
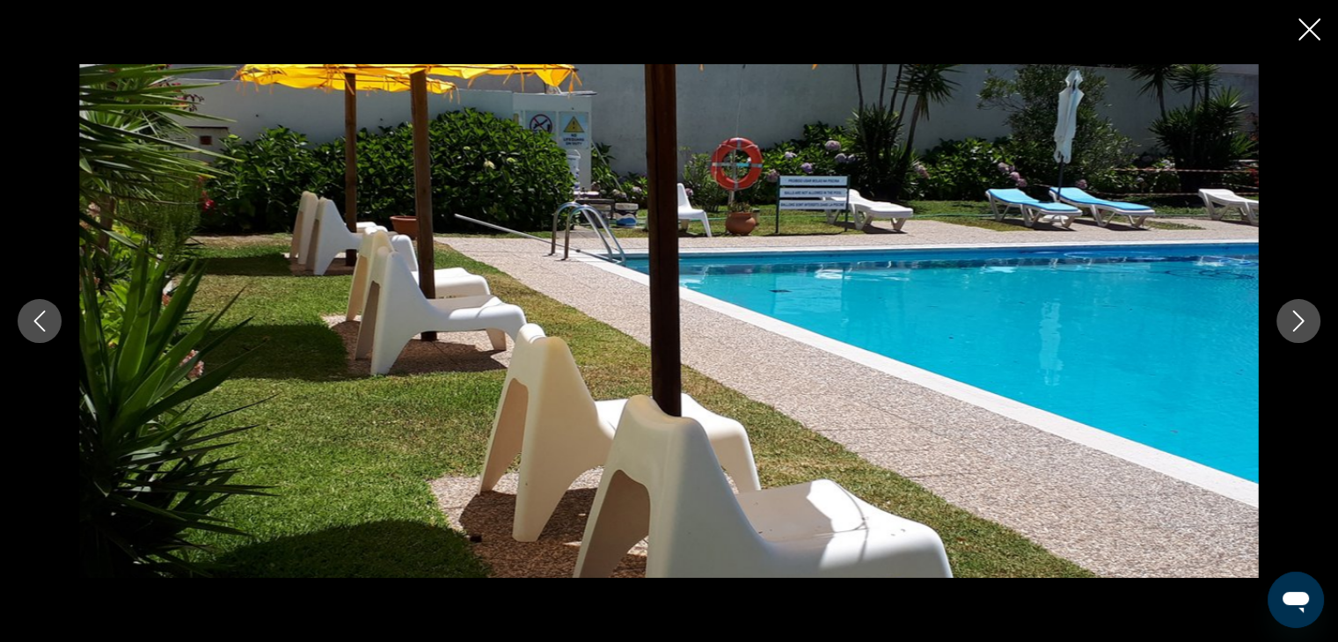
click at [1310, 29] on icon "Close slideshow" at bounding box center [1309, 29] width 22 height 22
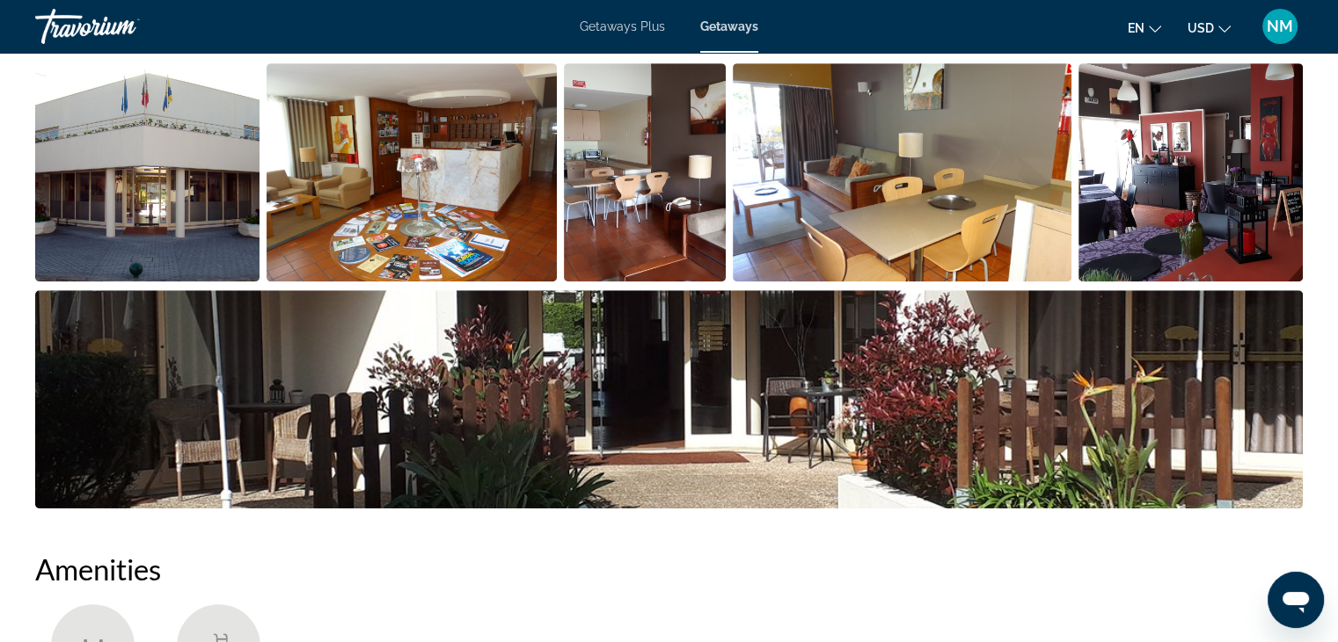
scroll to position [737, 0]
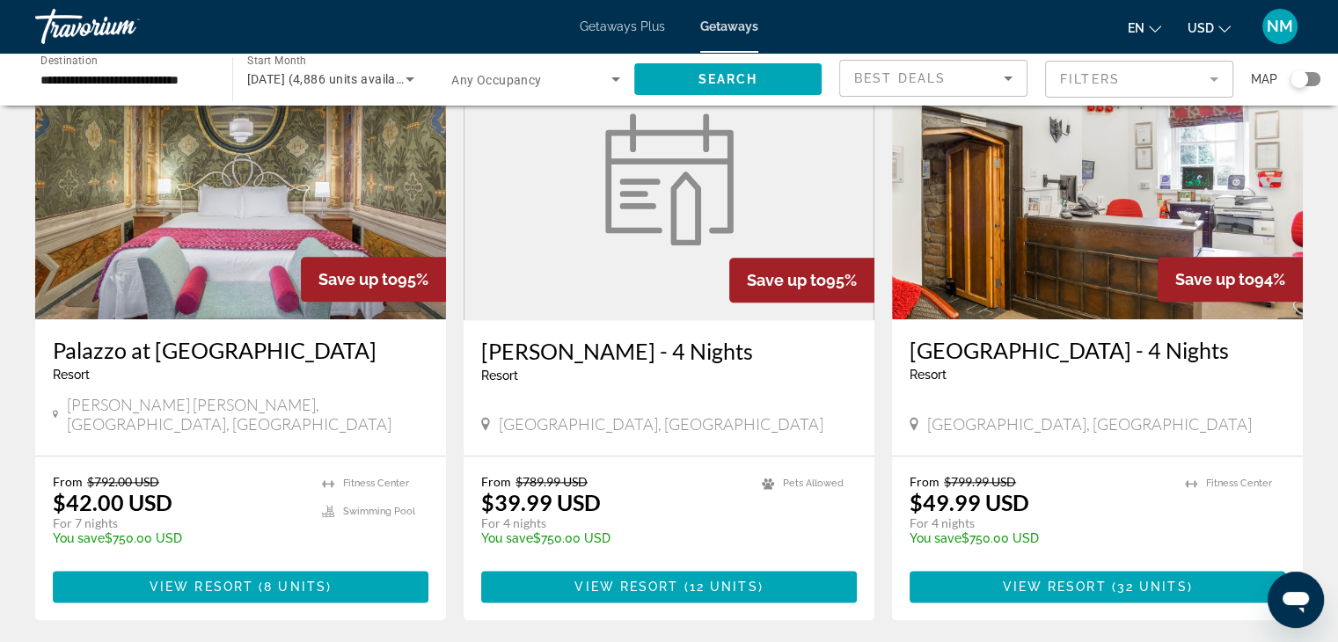
scroll to position [1981, 0]
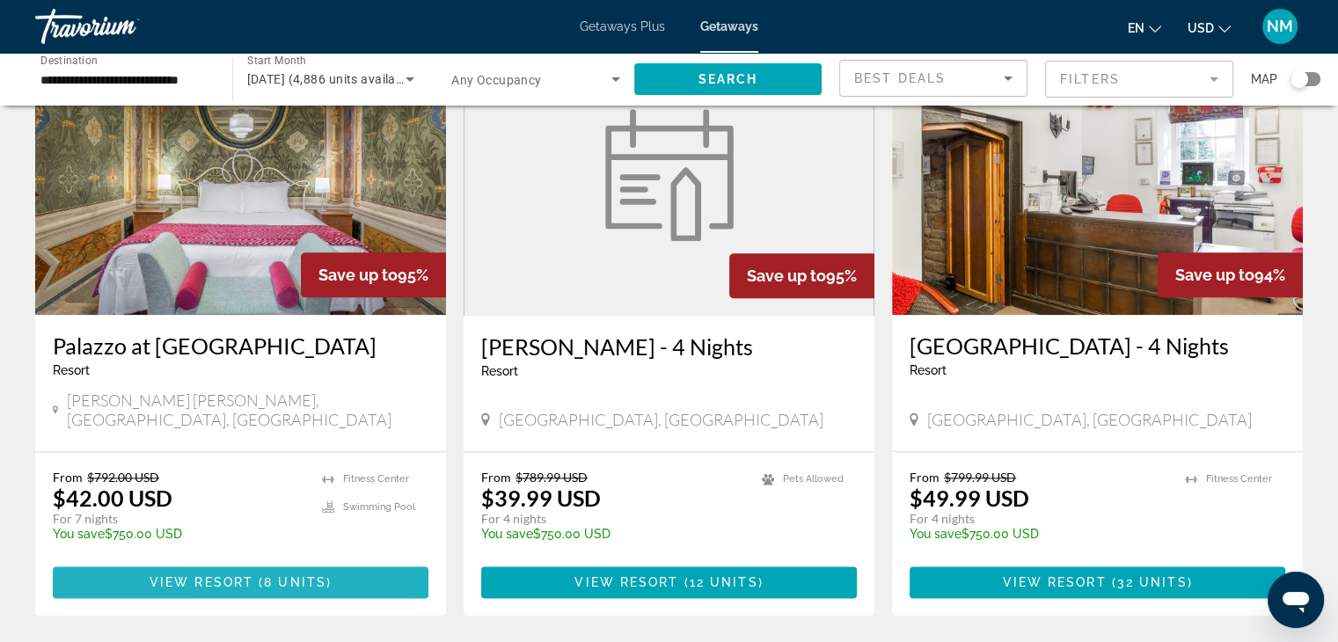
click at [197, 575] on span "View Resort" at bounding box center [202, 582] width 104 height 14
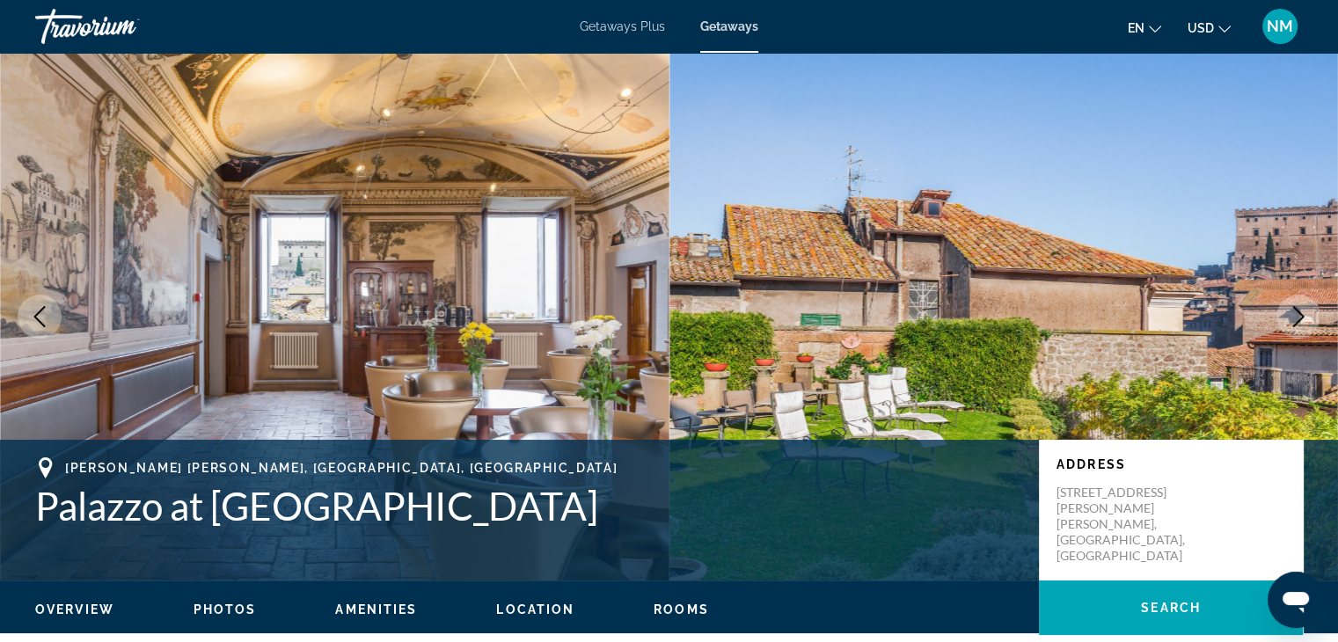
click at [1303, 310] on icon "Next image" at bounding box center [1298, 316] width 21 height 21
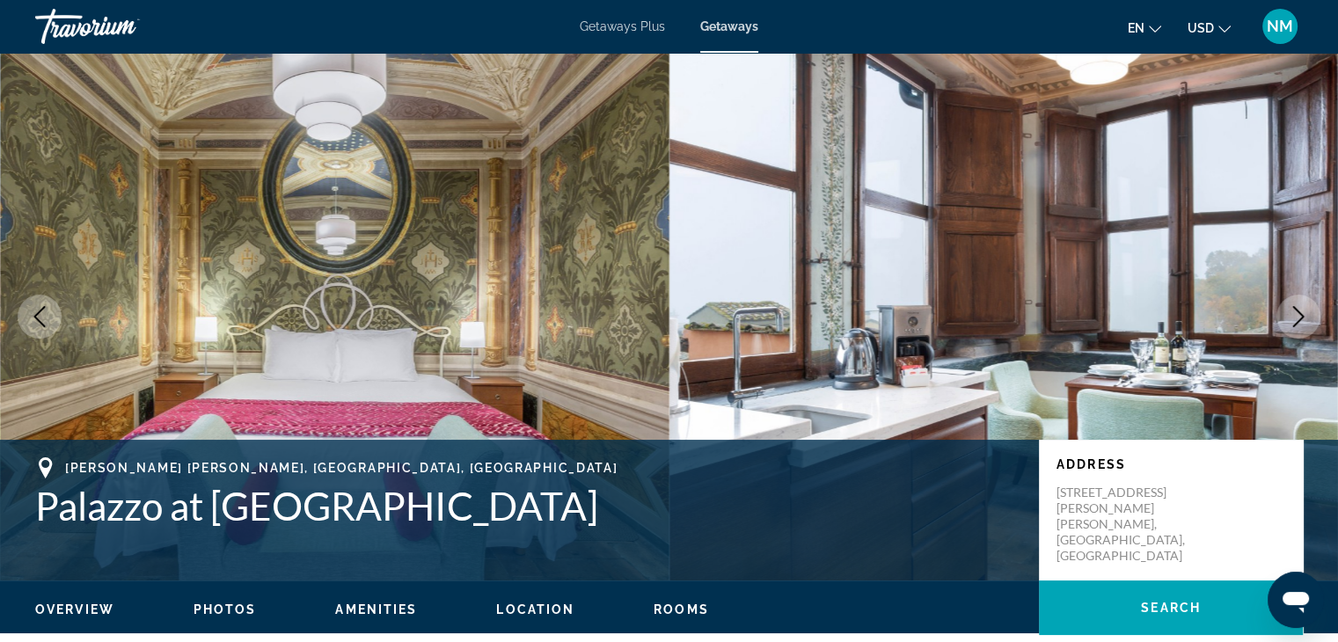
click at [1303, 310] on icon "Next image" at bounding box center [1298, 316] width 21 height 21
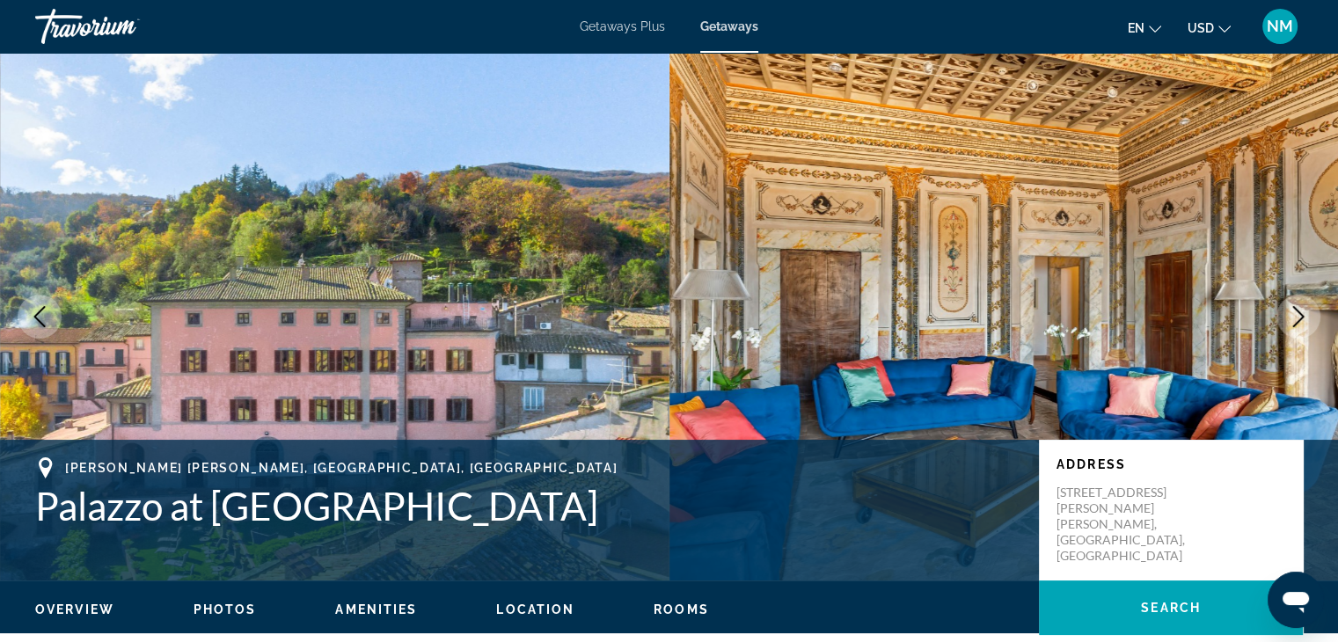
click at [1303, 310] on icon "Next image" at bounding box center [1298, 316] width 21 height 21
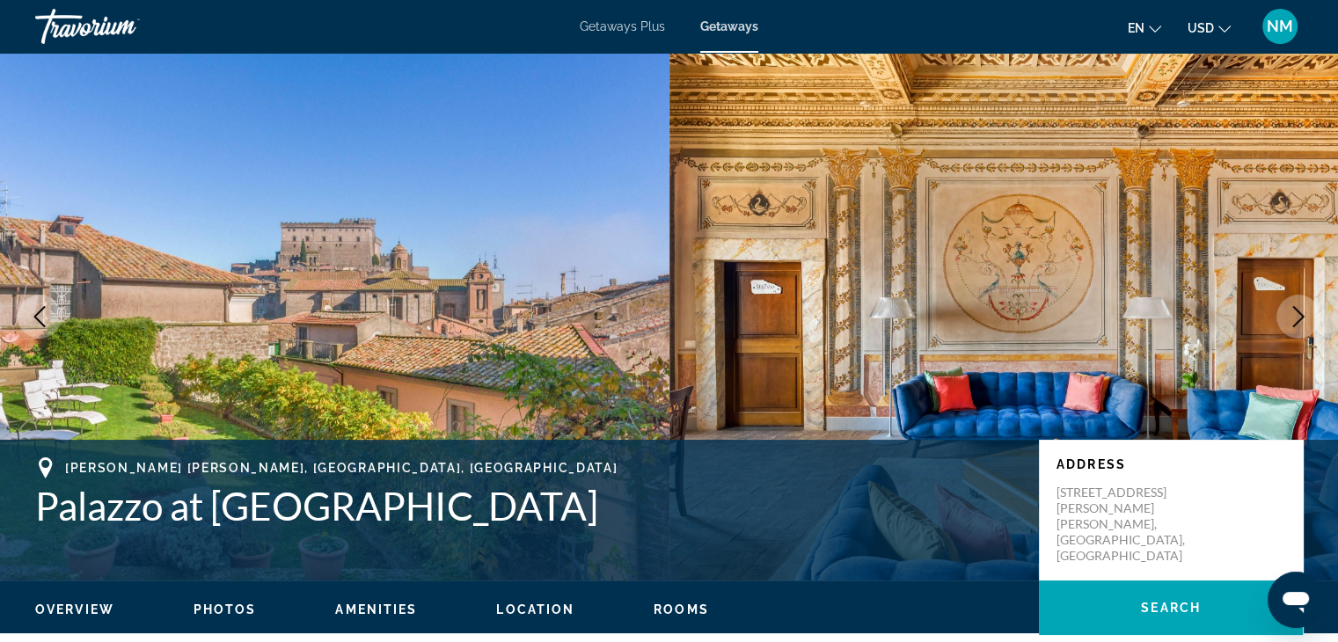
click at [1303, 310] on icon "Next image" at bounding box center [1298, 316] width 21 height 21
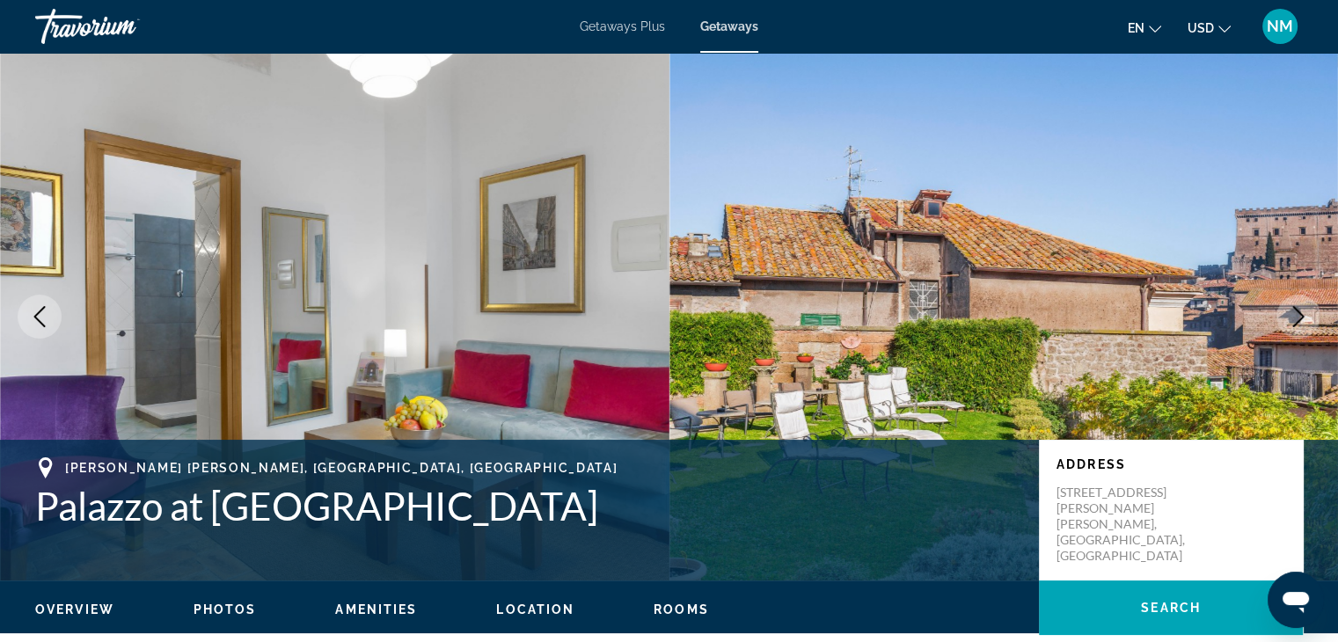
click at [1303, 310] on icon "Next image" at bounding box center [1298, 316] width 21 height 21
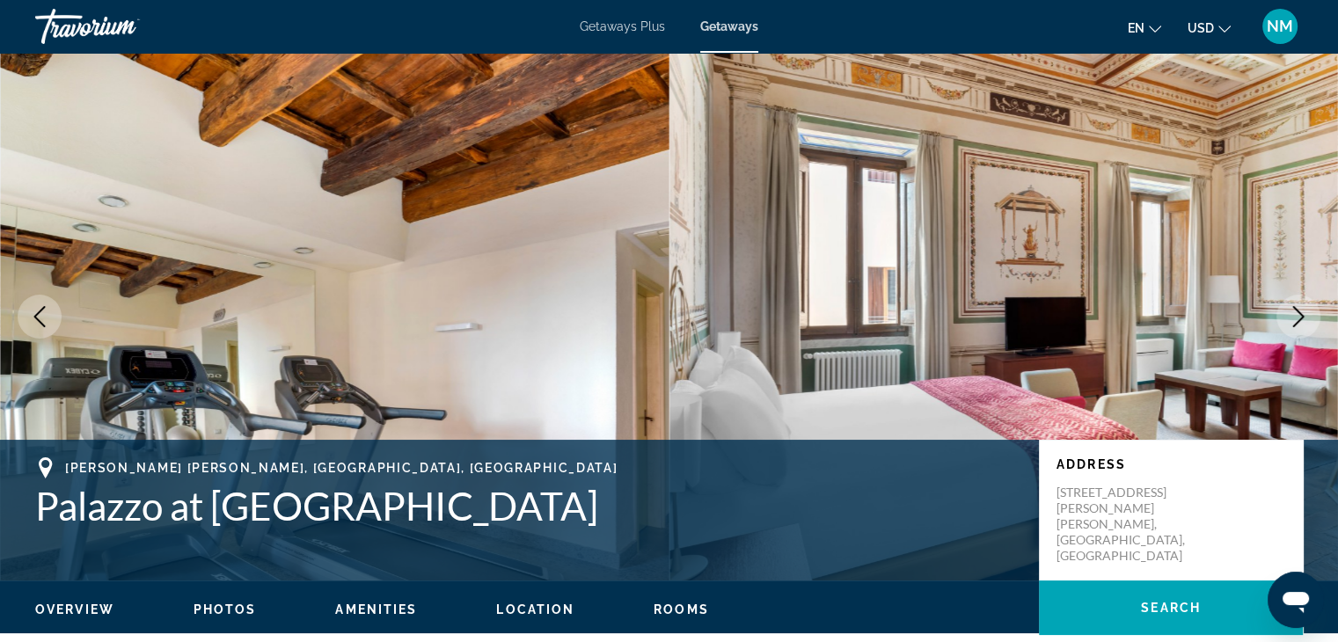
click at [1303, 310] on icon "Next image" at bounding box center [1298, 316] width 21 height 21
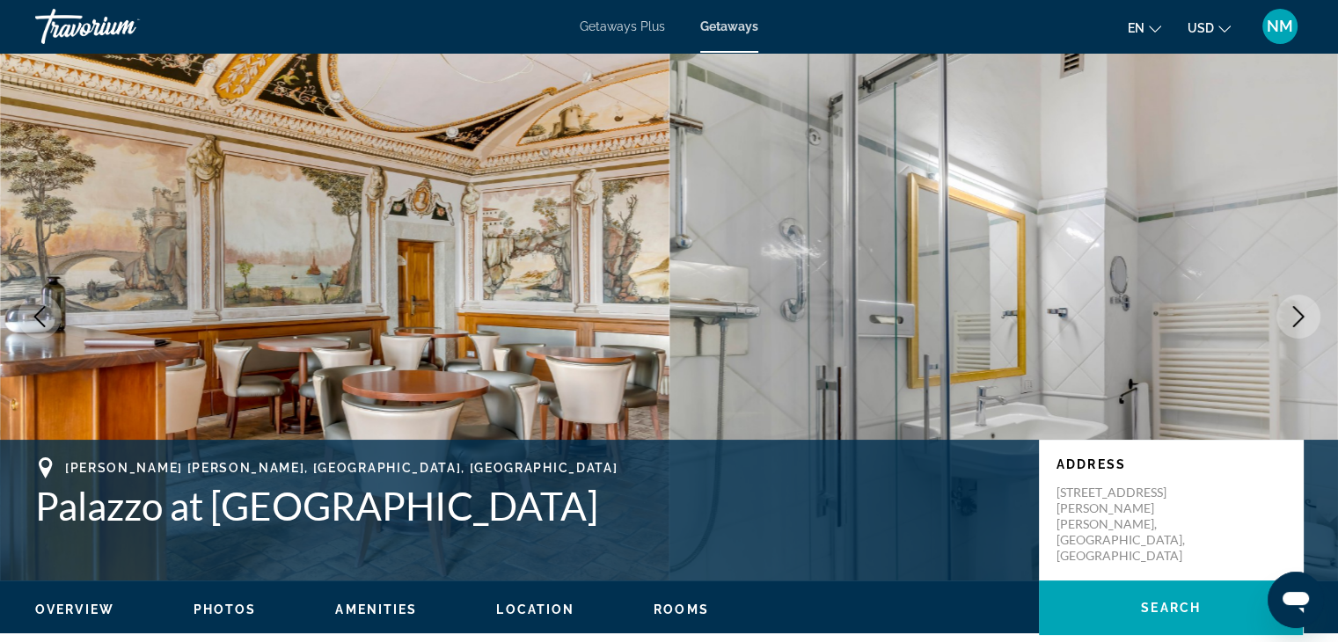
click at [1303, 310] on icon "Next image" at bounding box center [1298, 316] width 21 height 21
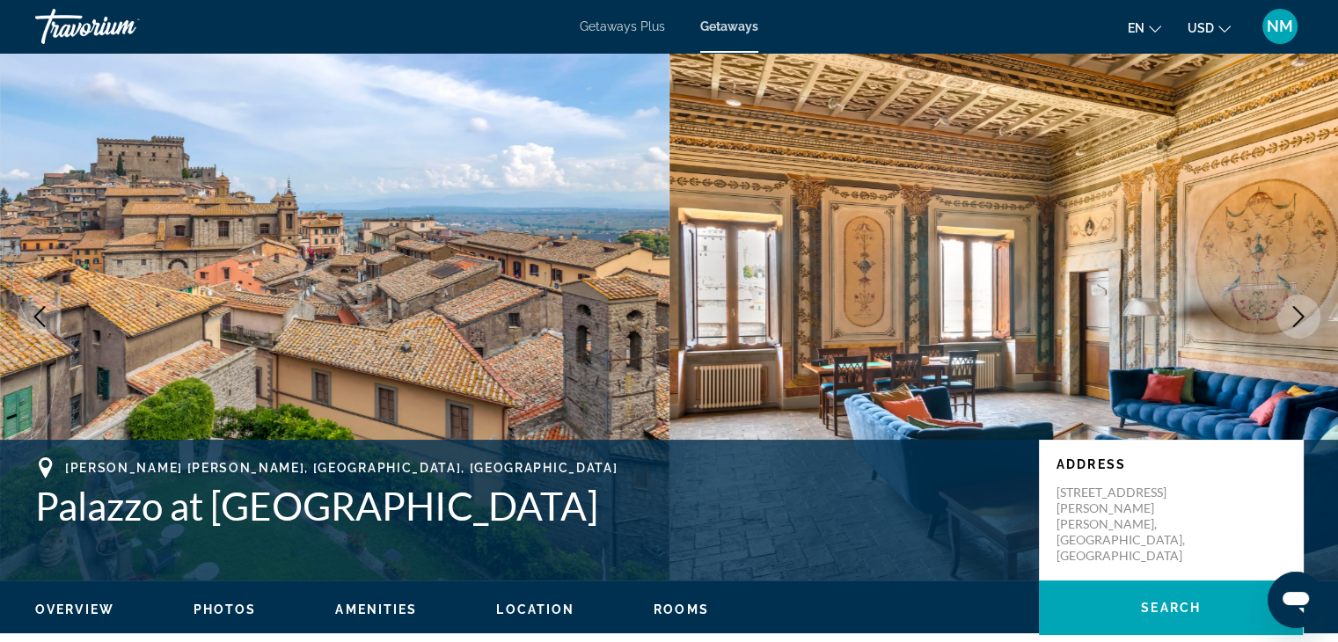
click at [1303, 310] on icon "Next image" at bounding box center [1298, 316] width 21 height 21
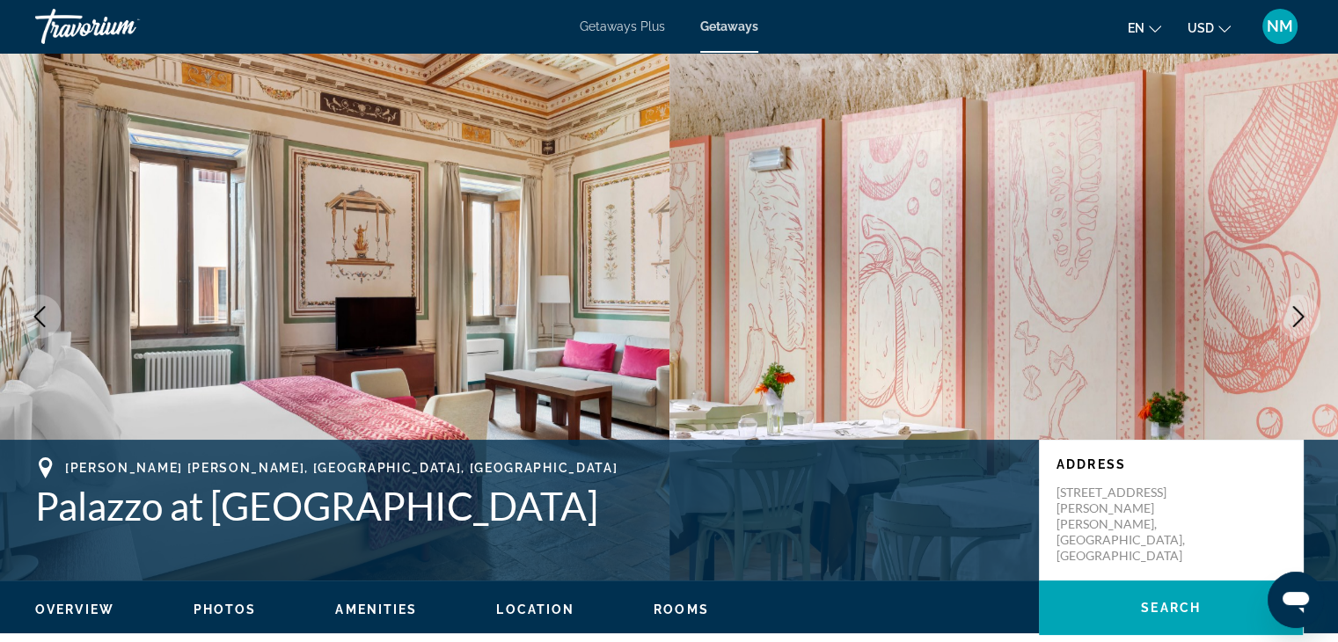
click at [1303, 310] on icon "Next image" at bounding box center [1298, 316] width 21 height 21
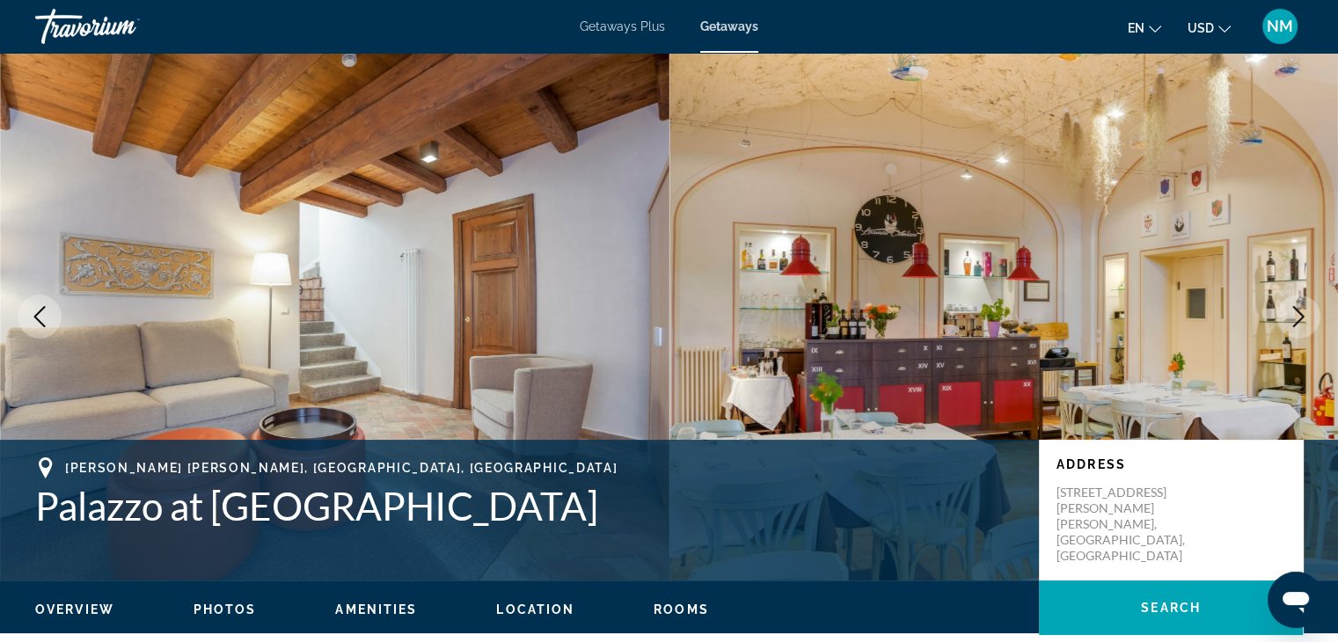
click at [1303, 310] on icon "Next image" at bounding box center [1298, 316] width 21 height 21
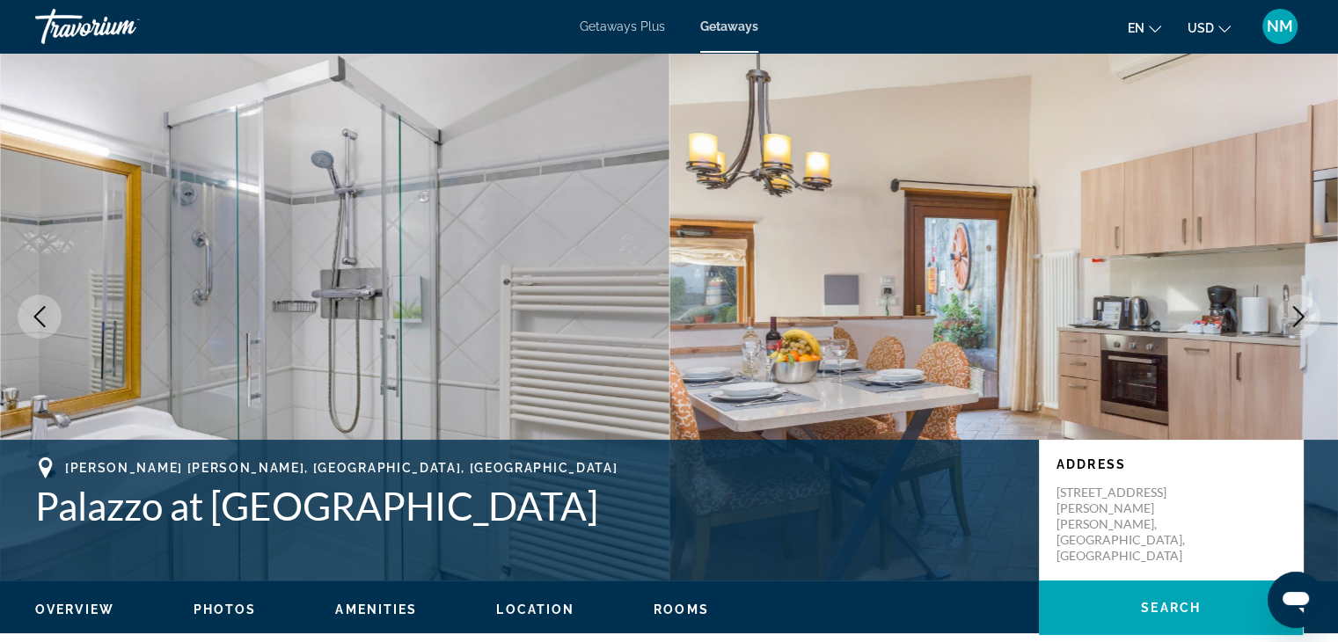
click at [1303, 310] on icon "Next image" at bounding box center [1298, 316] width 21 height 21
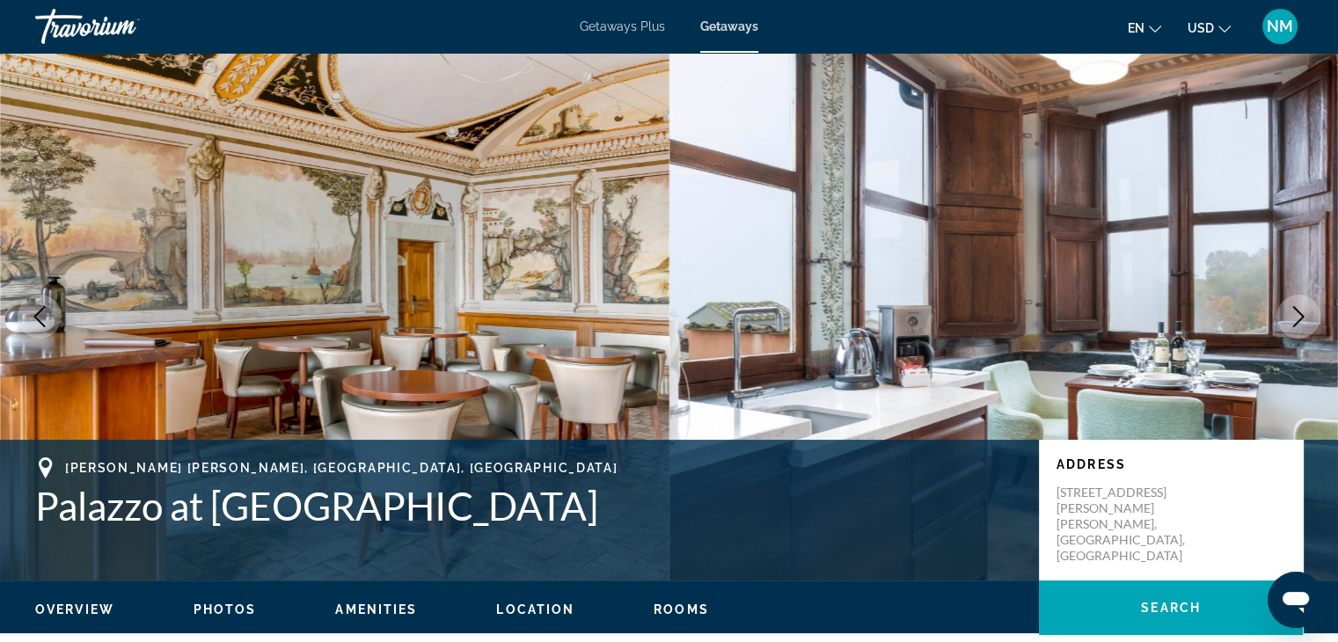
click at [1303, 310] on icon "Next image" at bounding box center [1298, 316] width 21 height 21
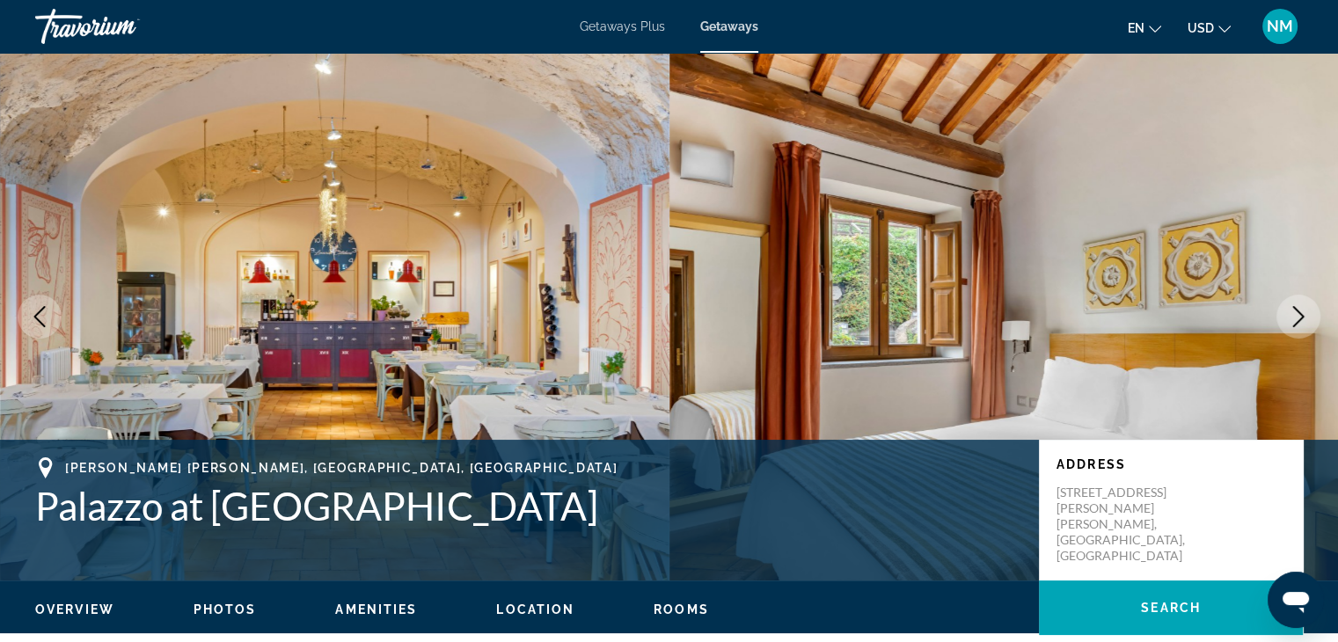
click at [1303, 310] on icon "Next image" at bounding box center [1298, 316] width 21 height 21
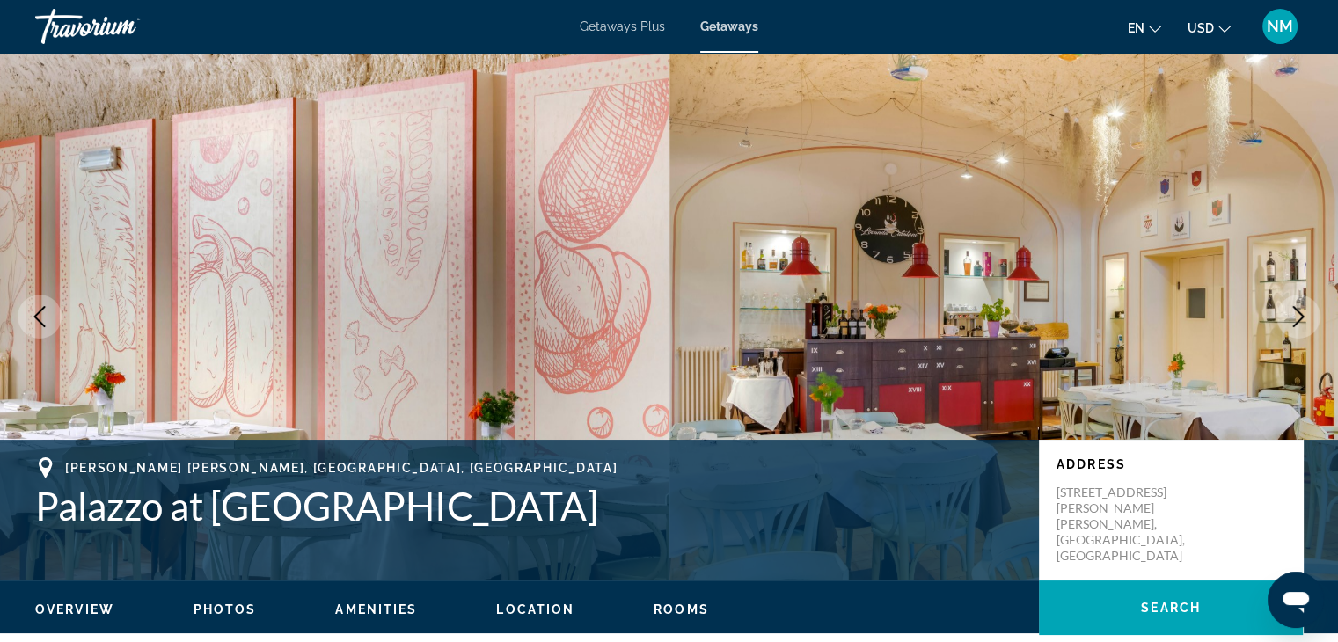
click at [1303, 310] on icon "Next image" at bounding box center [1298, 316] width 21 height 21
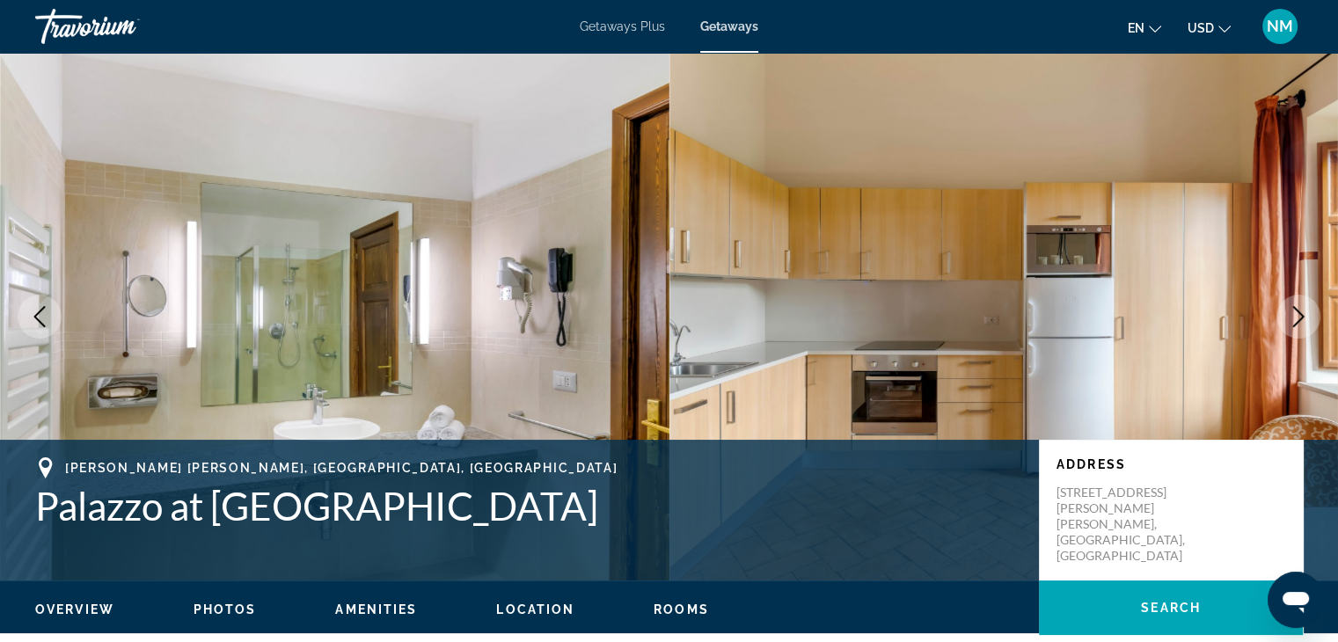
click at [1303, 310] on icon "Next image" at bounding box center [1298, 316] width 21 height 21
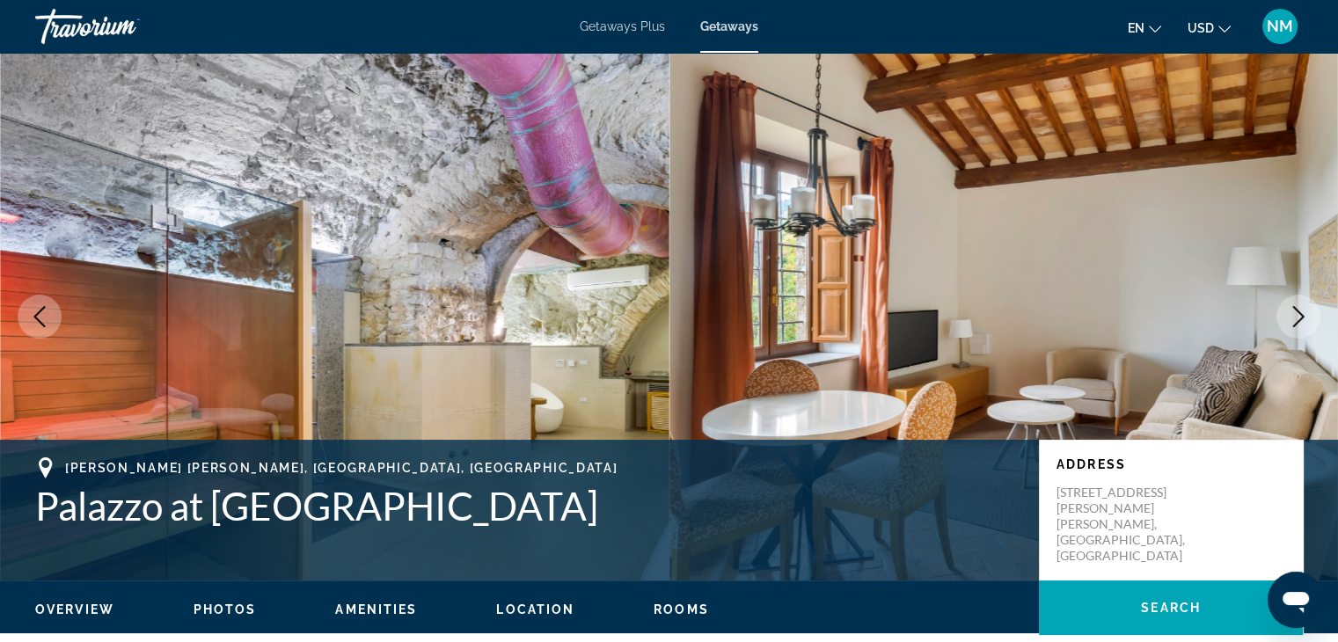
click at [1303, 310] on icon "Next image" at bounding box center [1298, 316] width 21 height 21
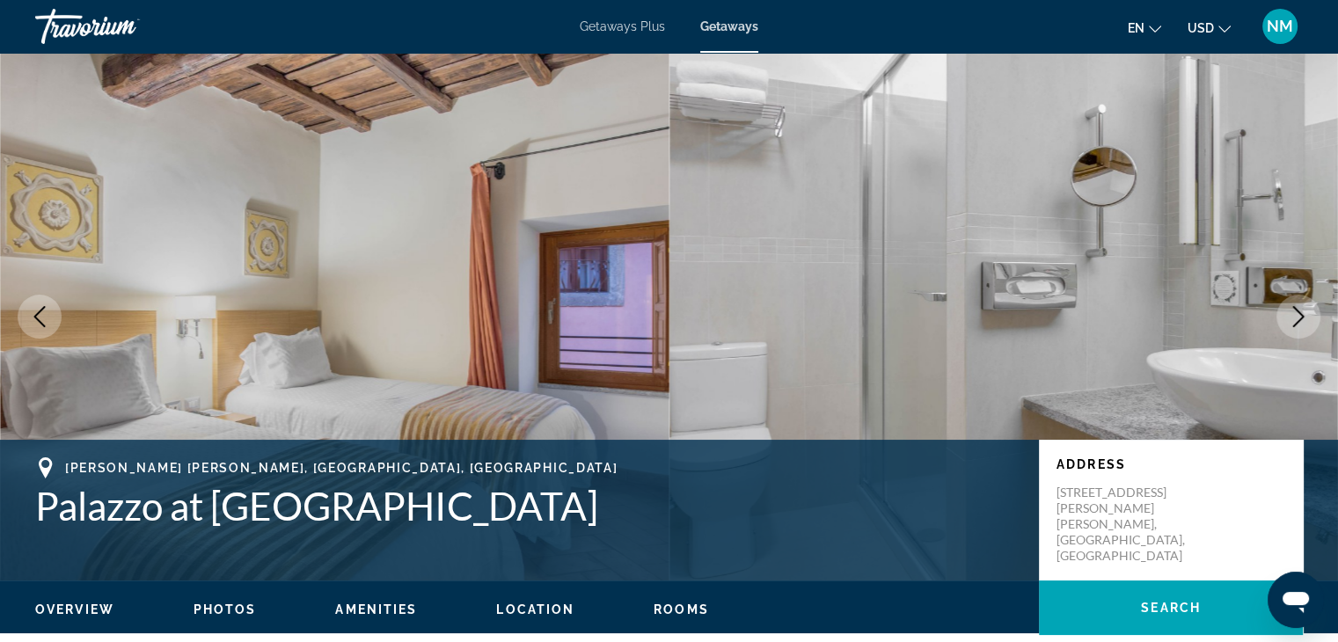
click at [1303, 310] on icon "Next image" at bounding box center [1298, 316] width 21 height 21
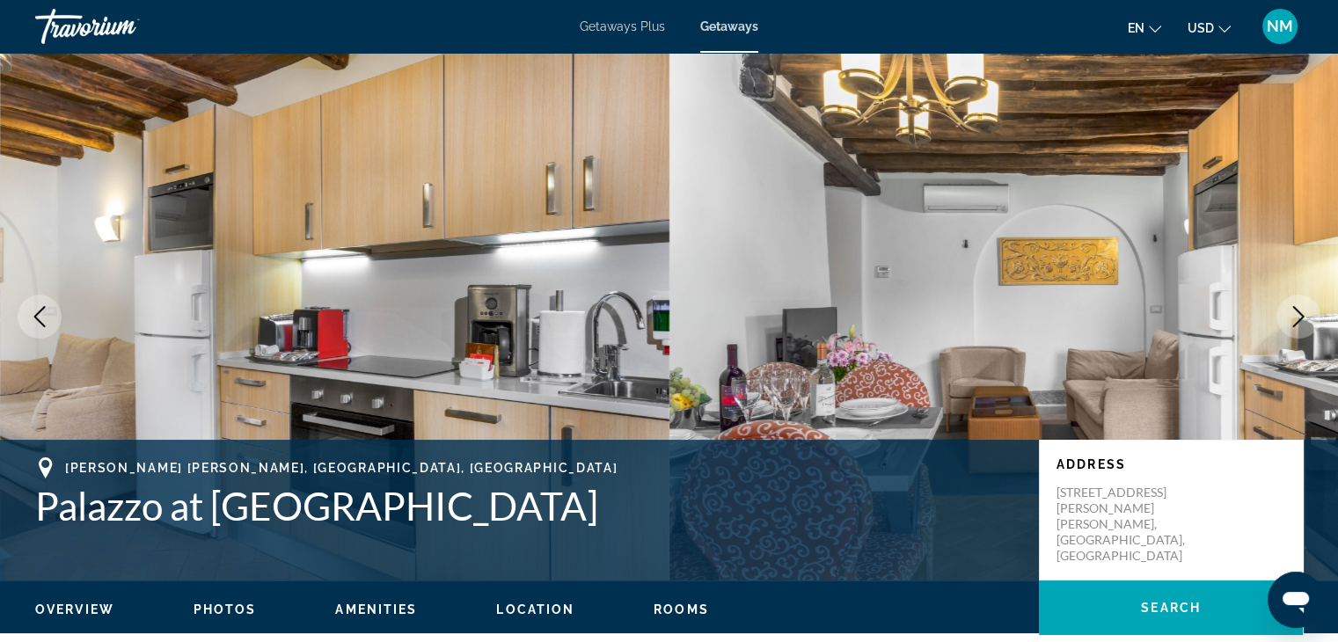
click at [1303, 310] on icon "Next image" at bounding box center [1298, 316] width 21 height 21
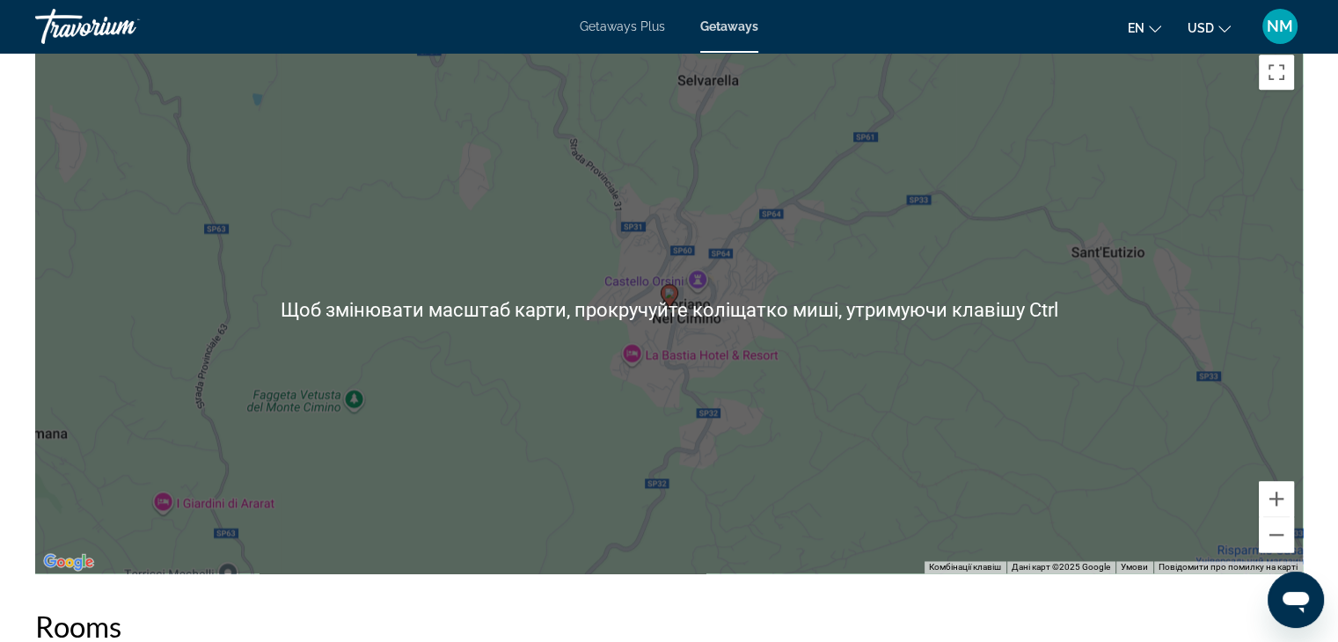
scroll to position [2370, 0]
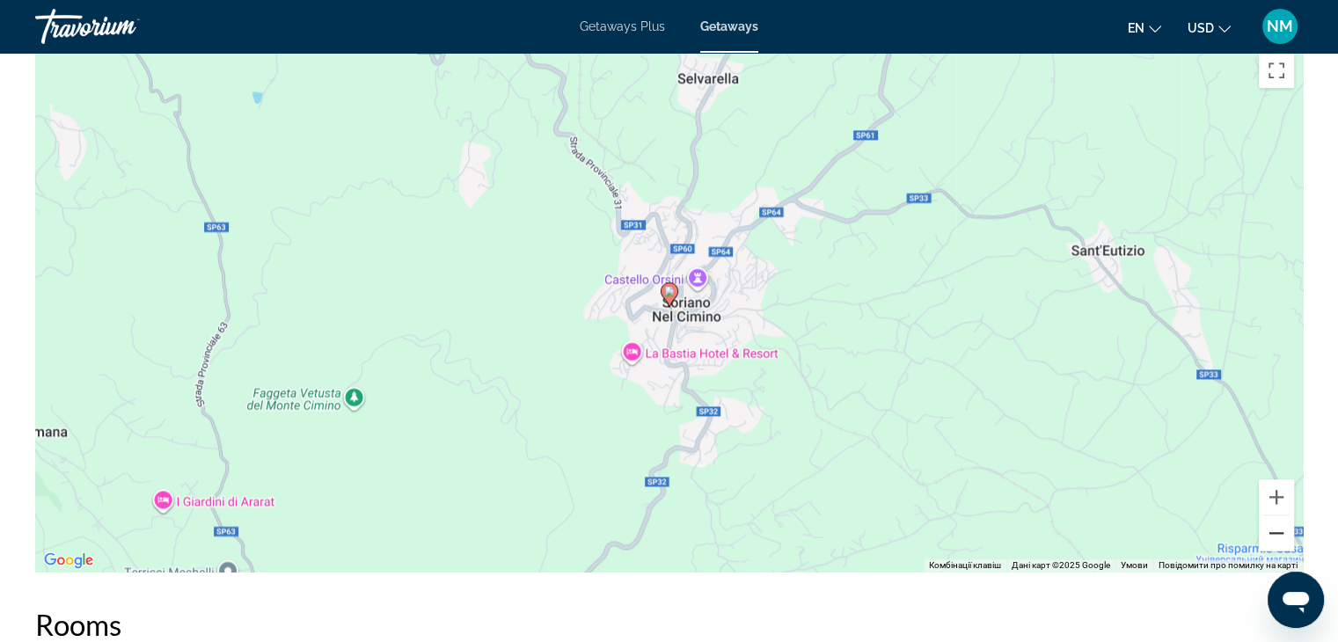
click at [1281, 518] on button "Зменшити" at bounding box center [1276, 532] width 35 height 35
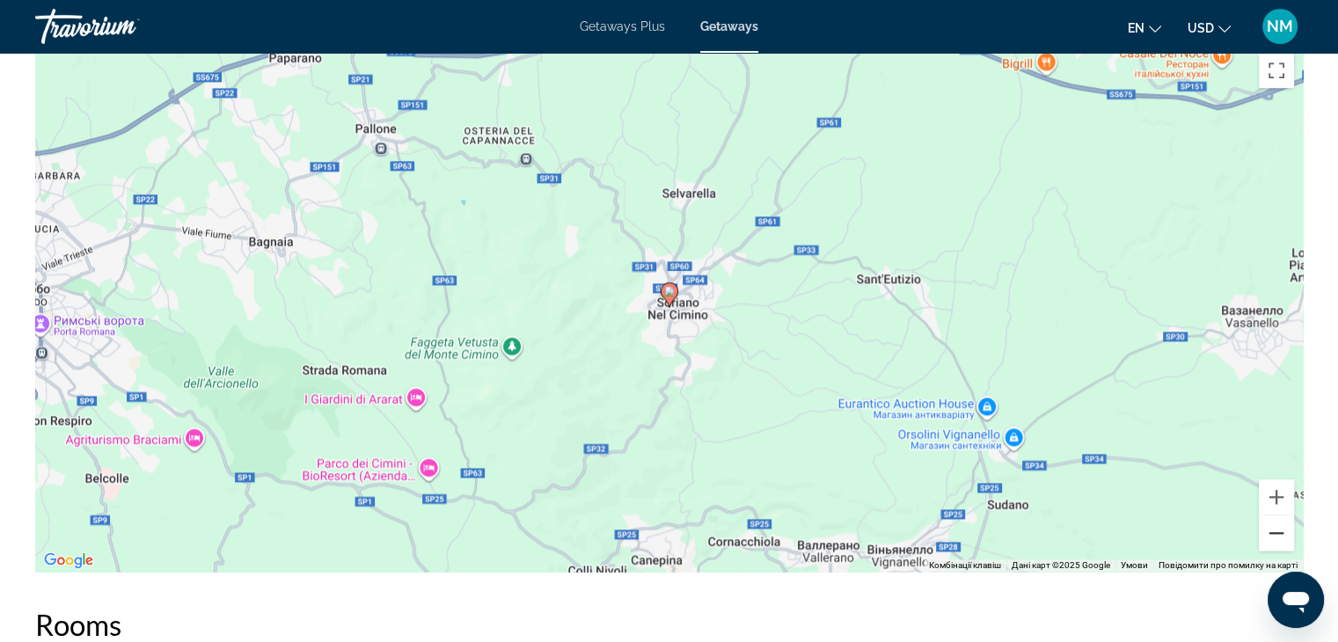
click at [1281, 518] on button "Зменшити" at bounding box center [1276, 532] width 35 height 35
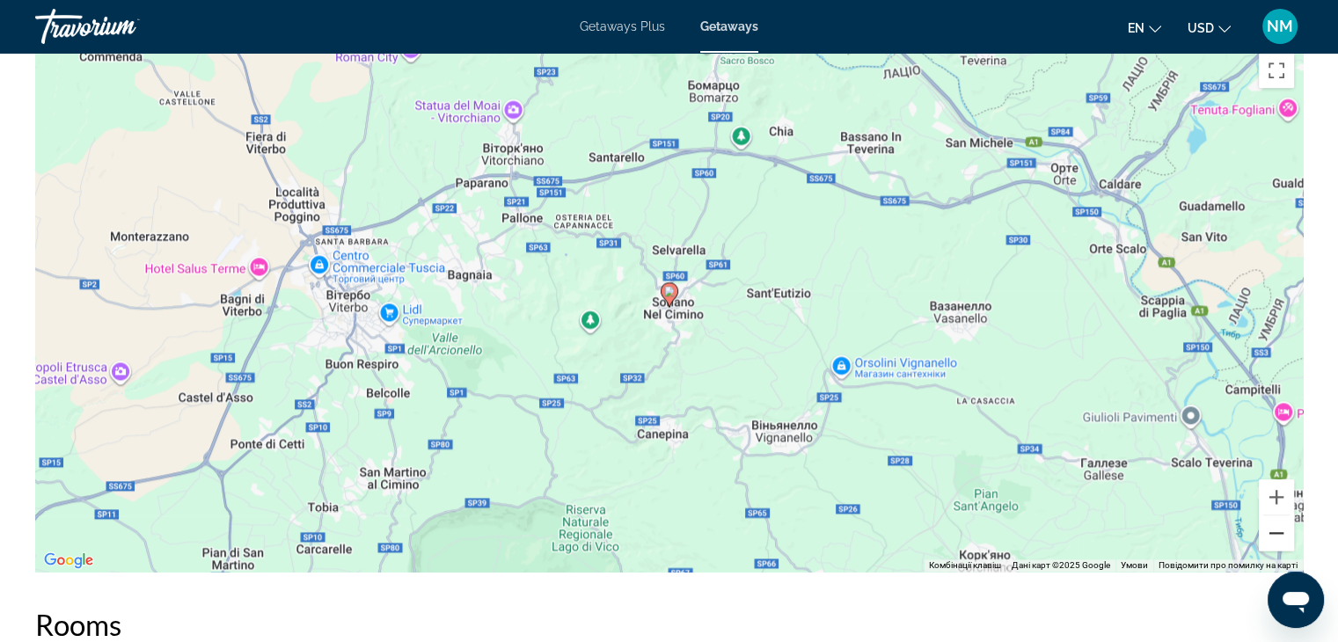
click at [1281, 518] on button "Зменшити" at bounding box center [1276, 532] width 35 height 35
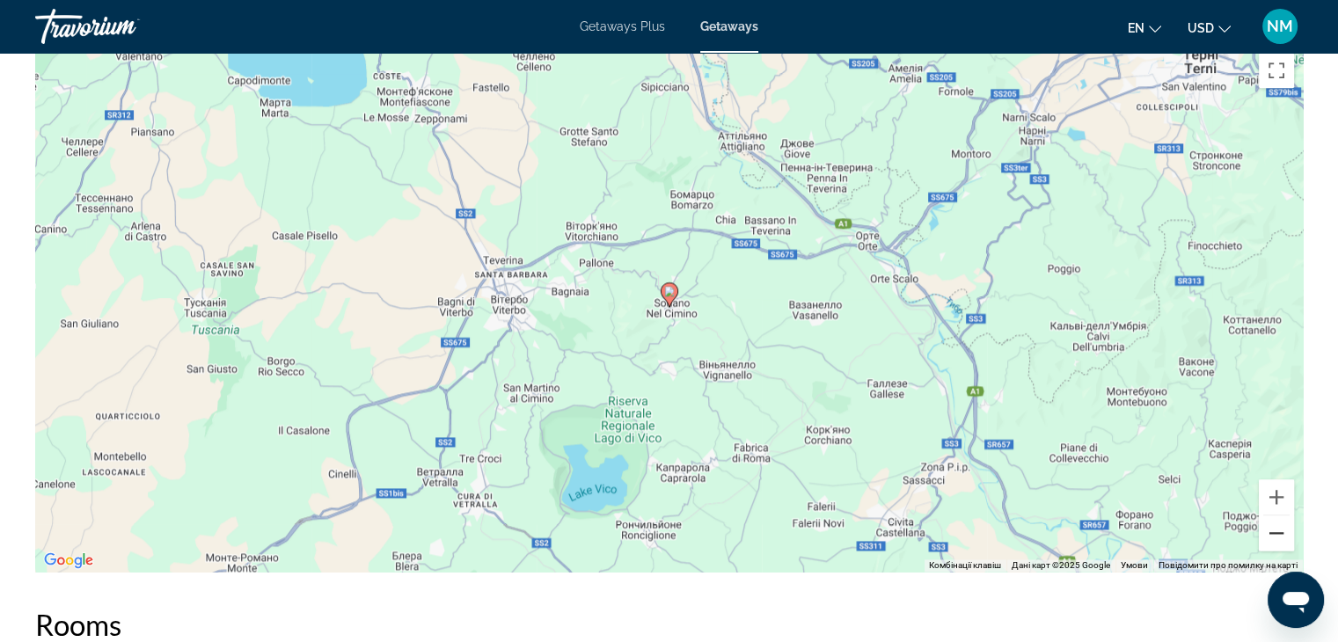
click at [1281, 518] on button "Зменшити" at bounding box center [1276, 532] width 35 height 35
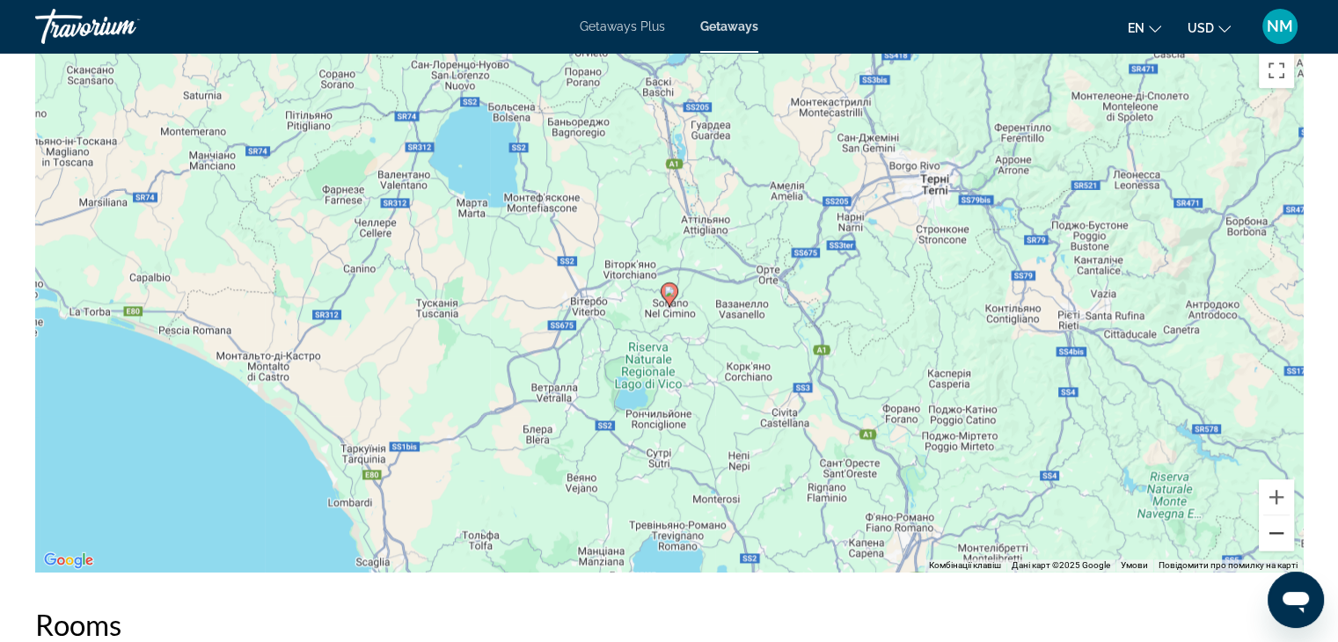
click at [1281, 518] on button "Зменшити" at bounding box center [1276, 532] width 35 height 35
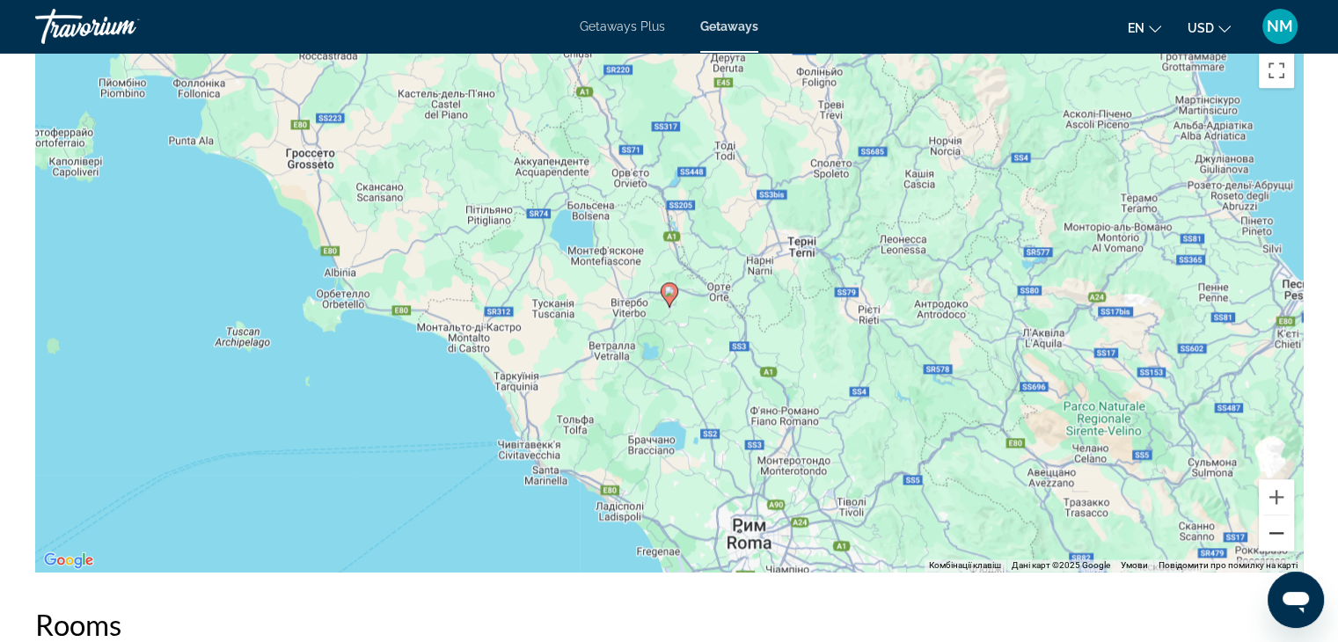
click at [1281, 518] on button "Зменшити" at bounding box center [1276, 532] width 35 height 35
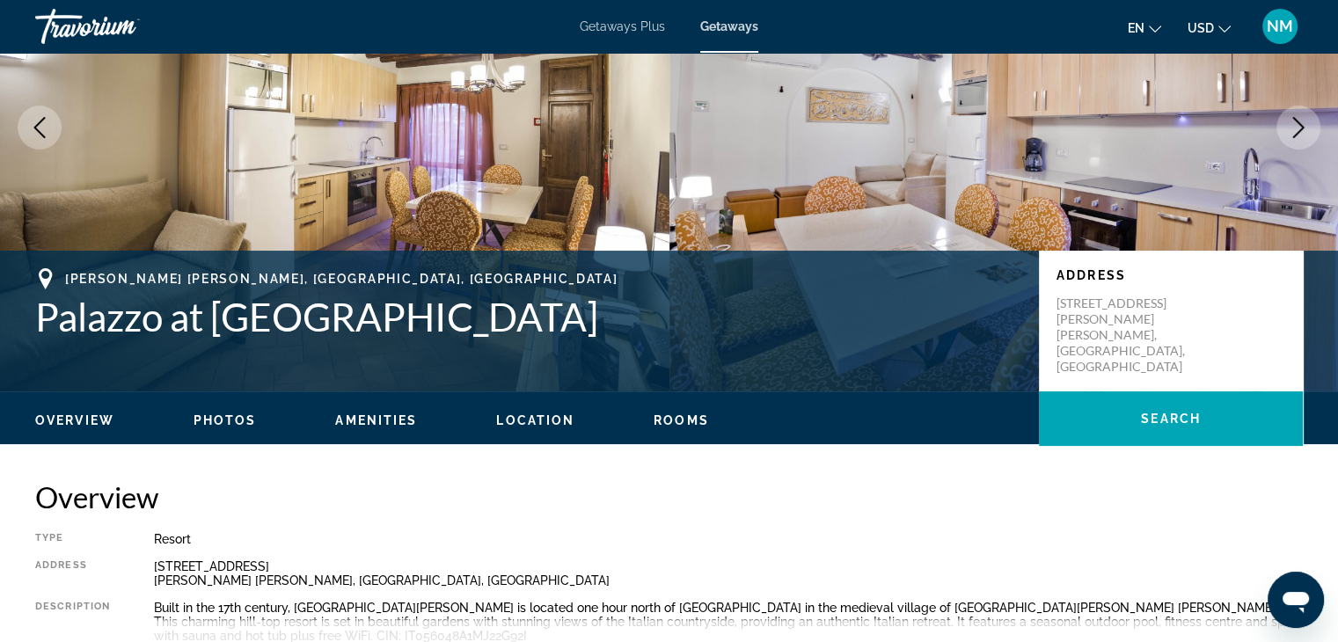
scroll to position [0, 0]
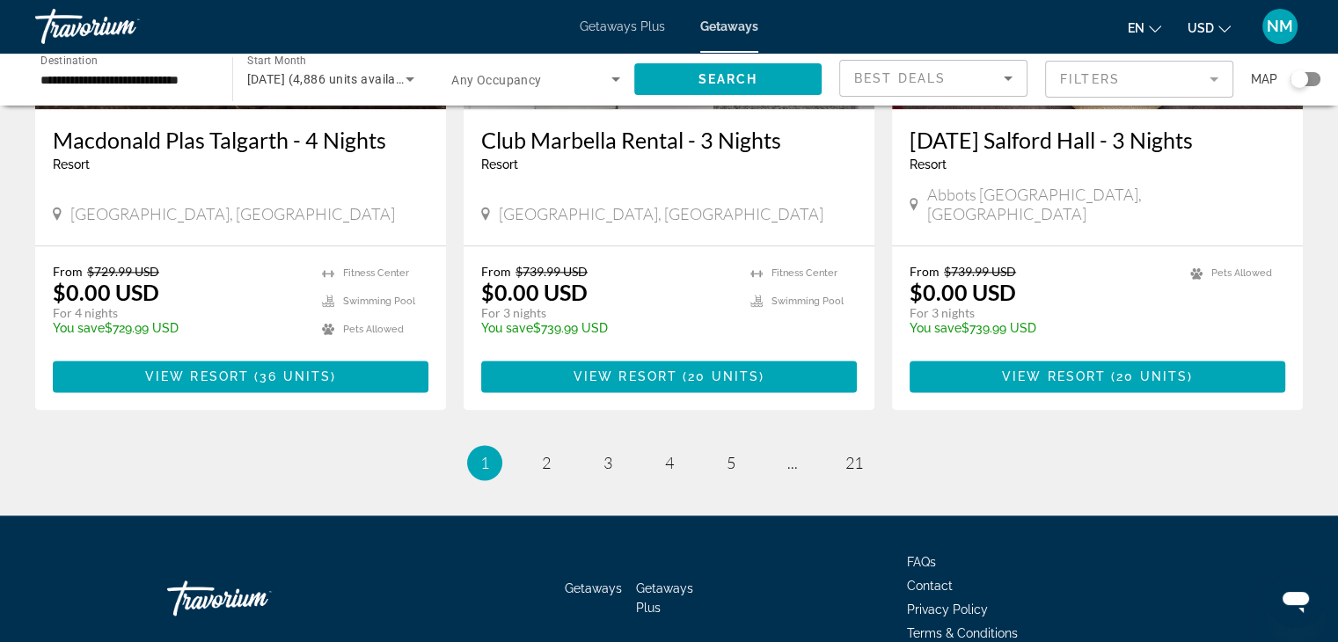
scroll to position [2209, 0]
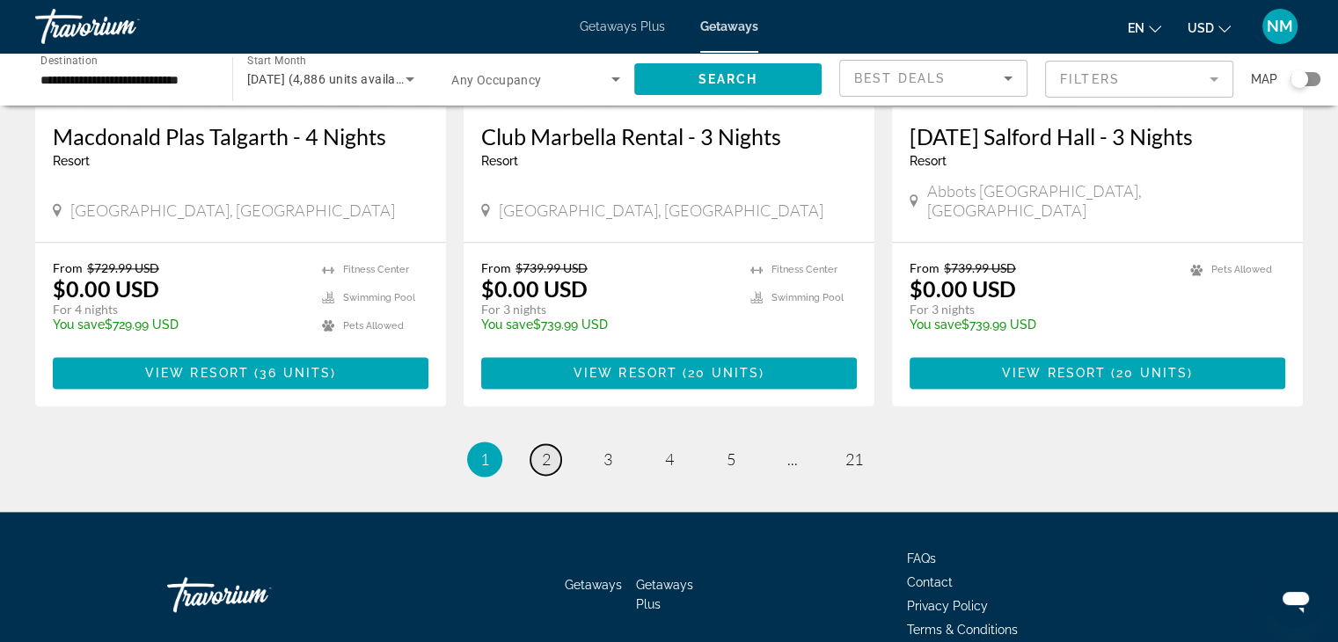
click at [547, 449] on span "2" at bounding box center [546, 458] width 9 height 19
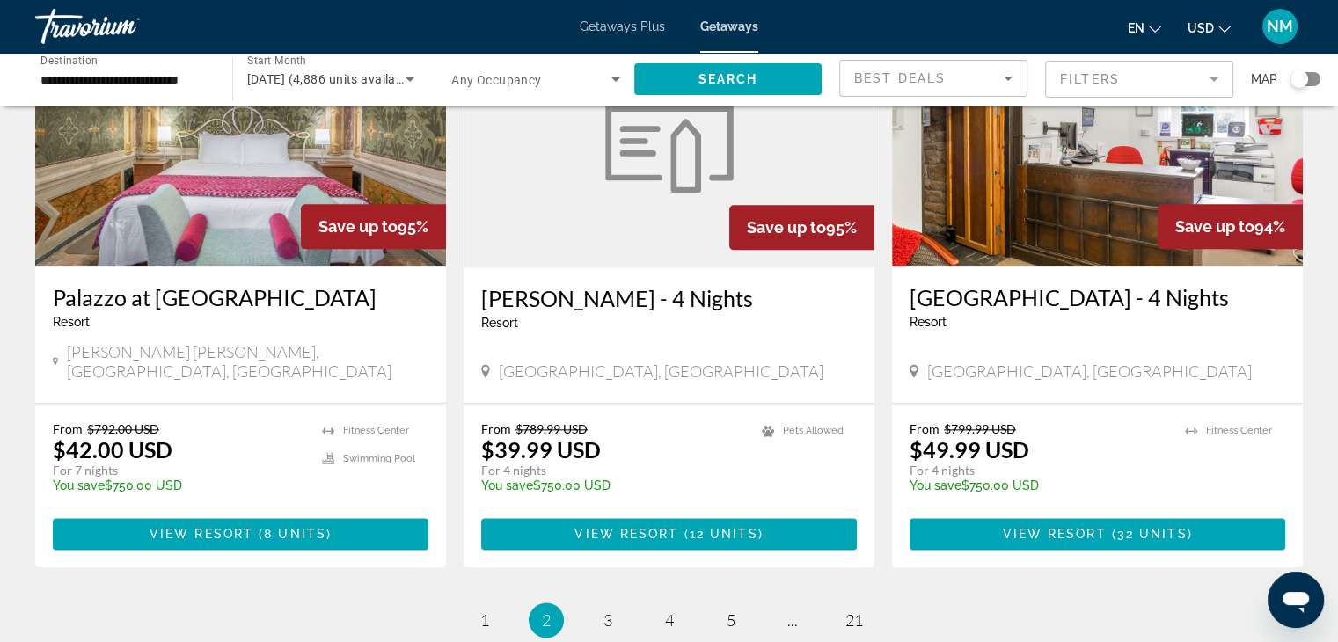
scroll to position [2030, 0]
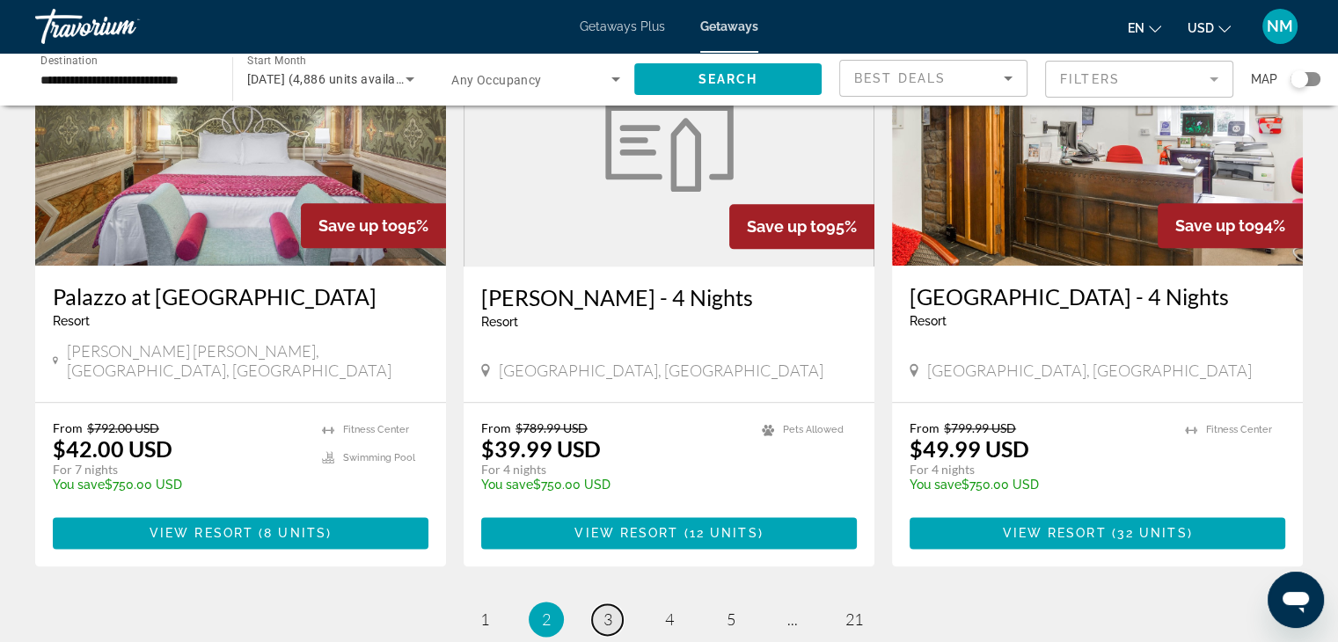
click at [605, 610] on span "3" at bounding box center [607, 619] width 9 height 19
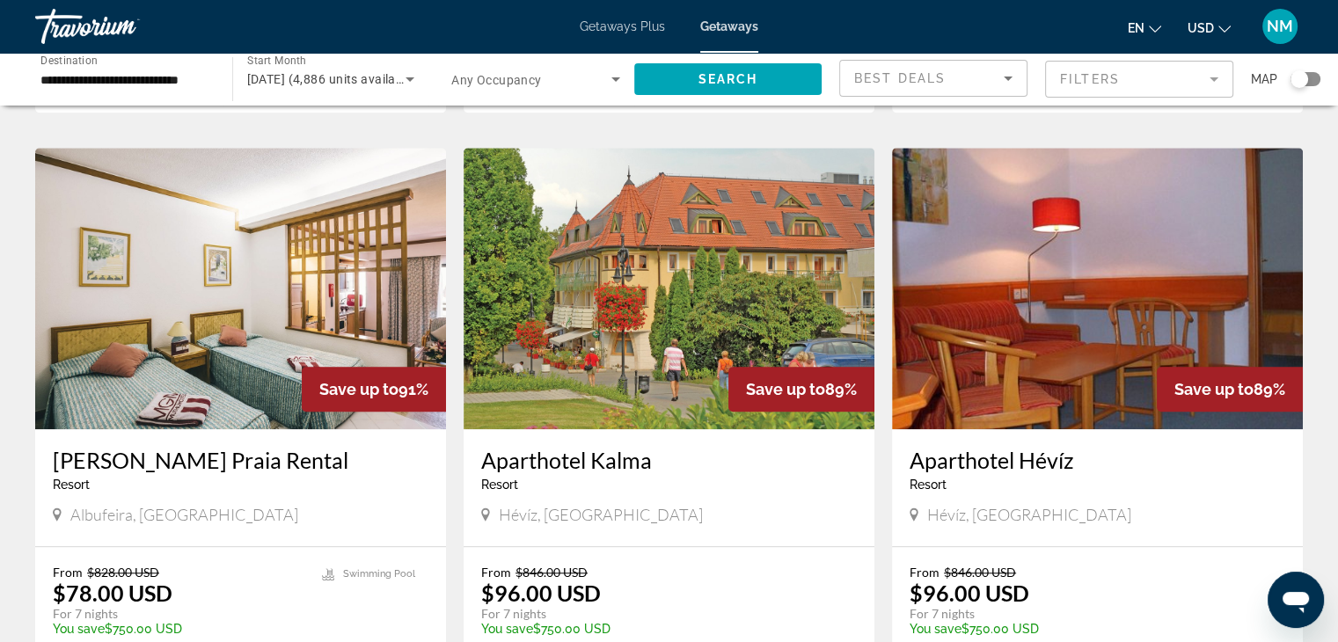
scroll to position [1290, 0]
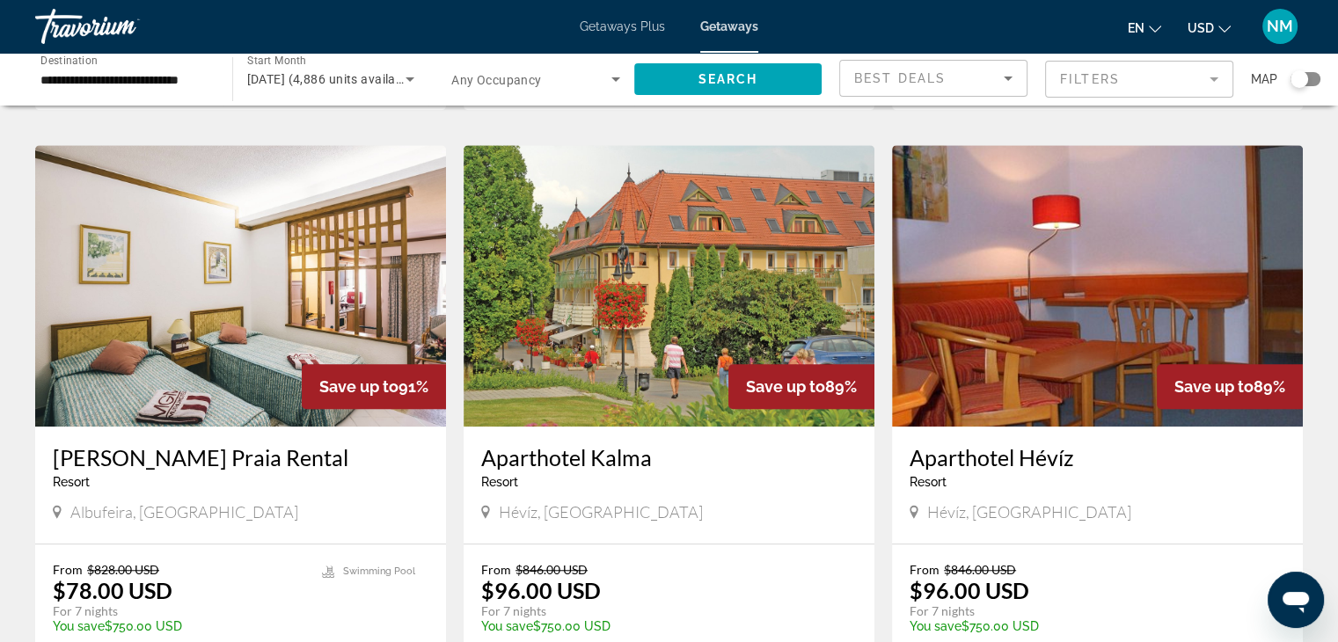
click at [774, 562] on p "From $846.00 USD" at bounding box center [660, 569] width 358 height 15
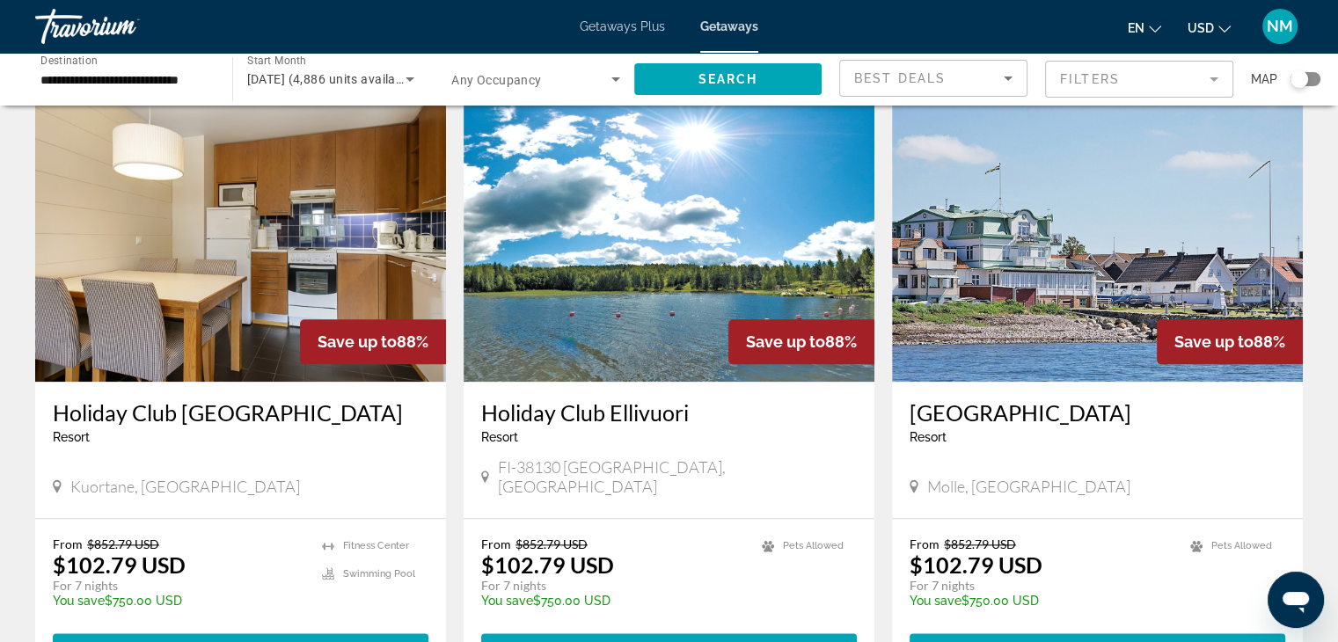
scroll to position [1934, 0]
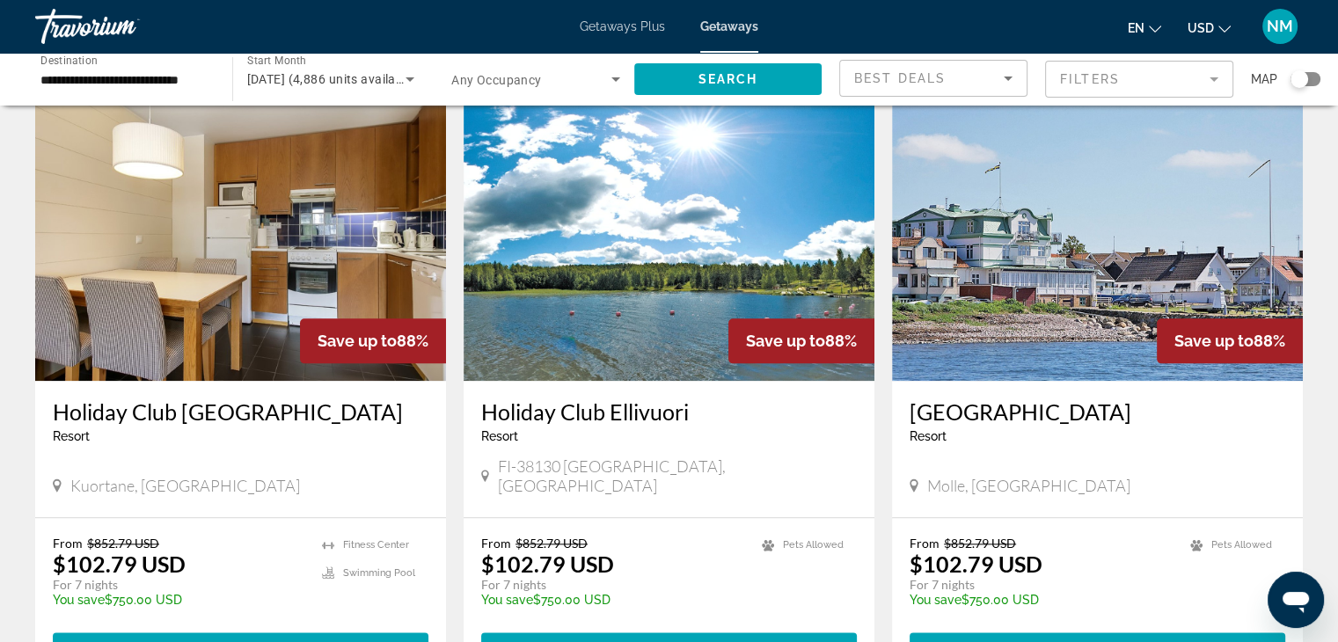
click at [774, 536] on ul "Pets Allowed" at bounding box center [809, 578] width 95 height 84
click at [628, 641] on span "View Resort" at bounding box center [626, 648] width 104 height 14
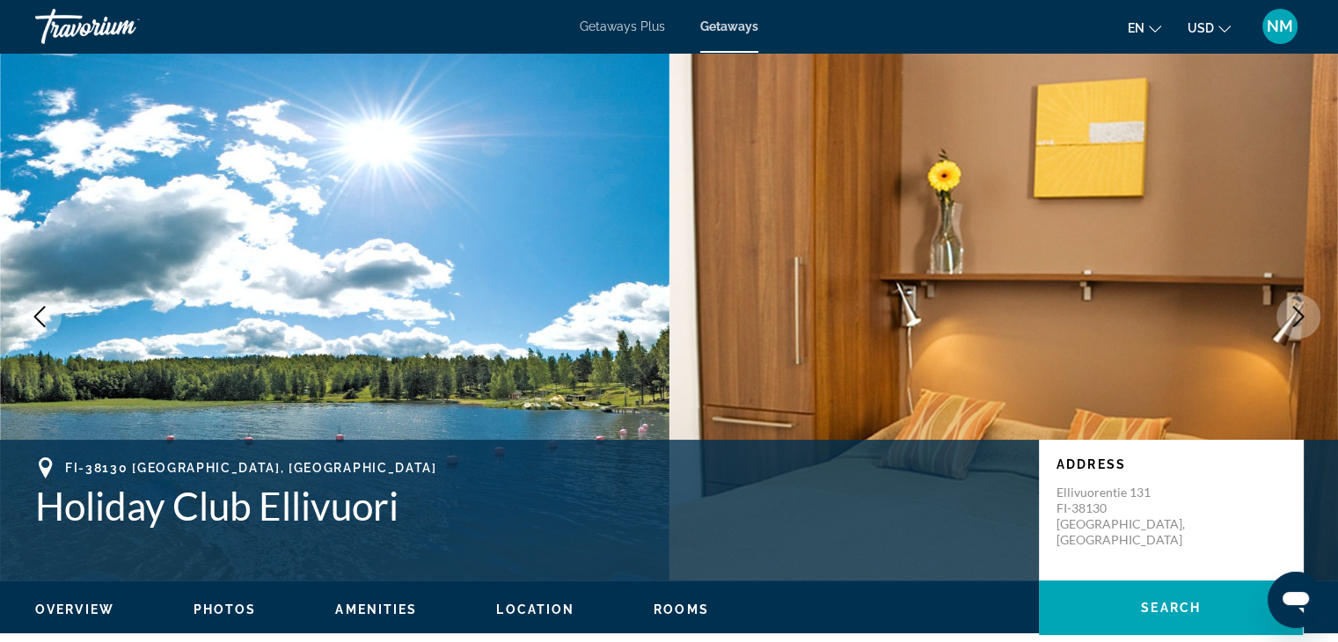
click at [1289, 318] on icon "Next image" at bounding box center [1298, 316] width 21 height 21
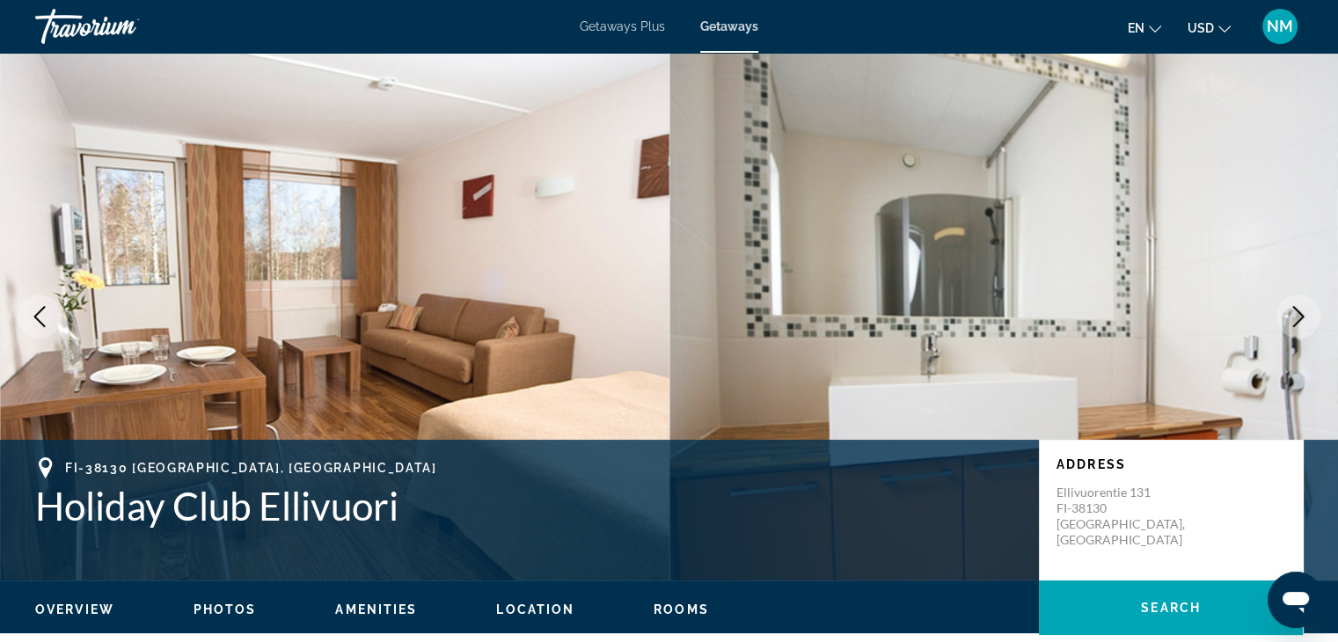
click at [1305, 310] on icon "Next image" at bounding box center [1298, 316] width 21 height 21
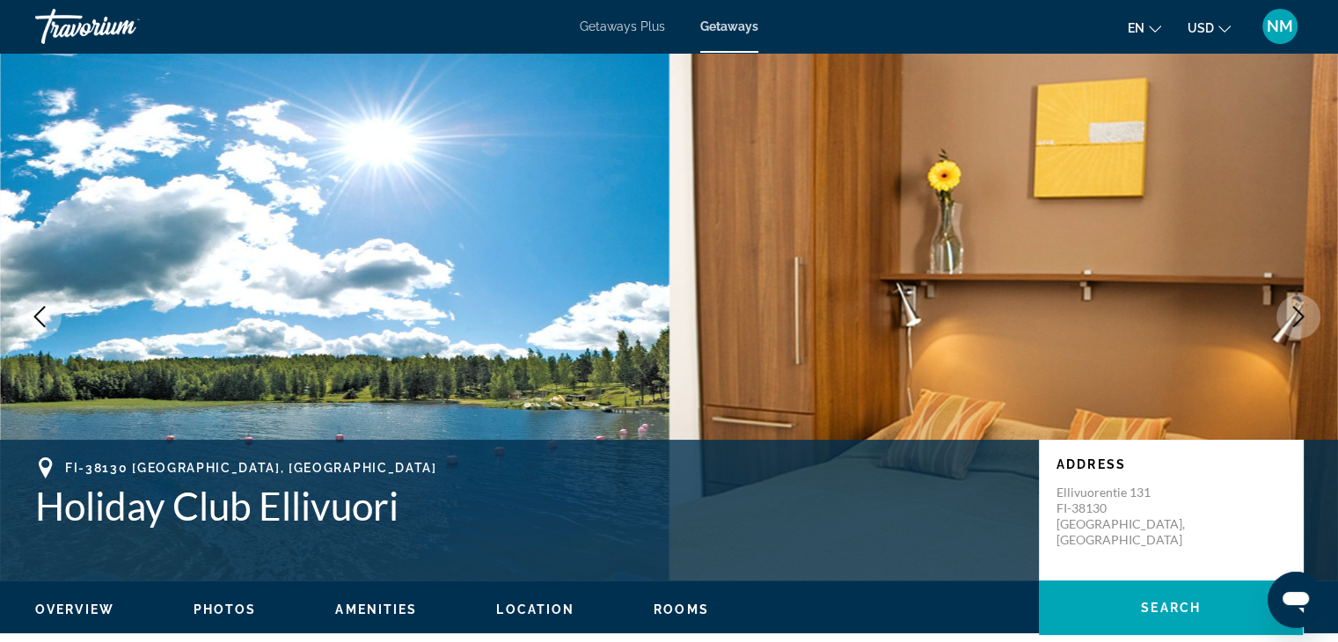
click at [1305, 310] on icon "Next image" at bounding box center [1298, 316] width 21 height 21
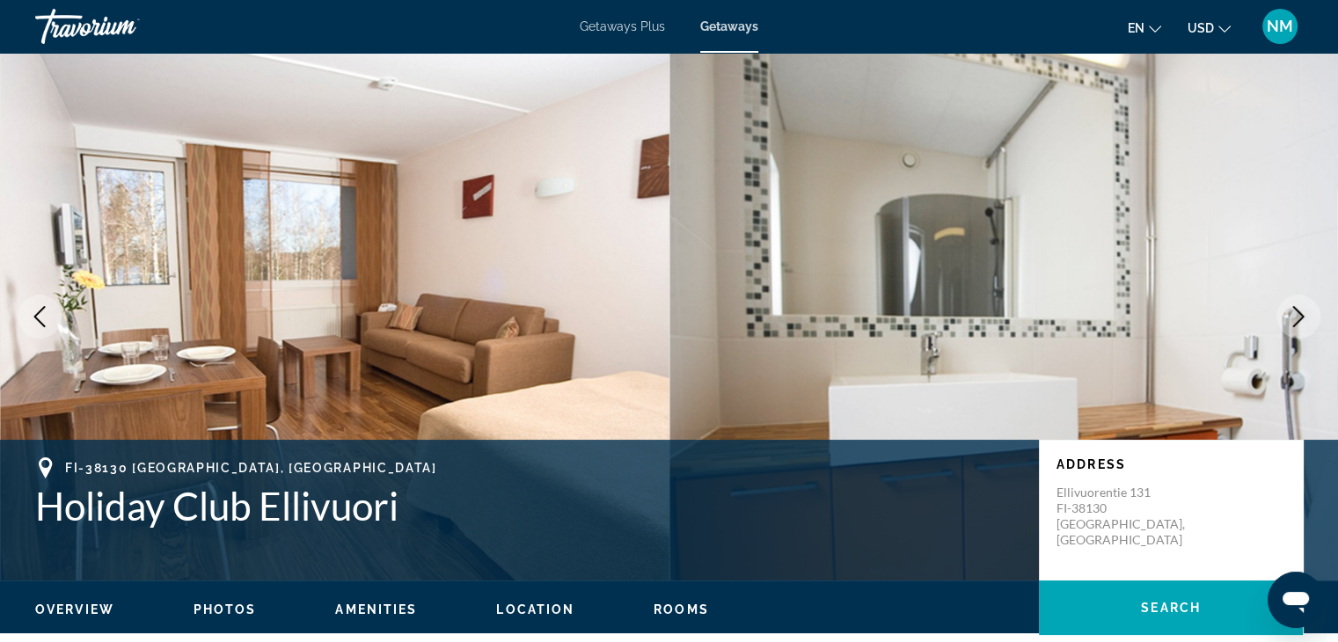
click at [1305, 310] on icon "Next image" at bounding box center [1298, 316] width 21 height 21
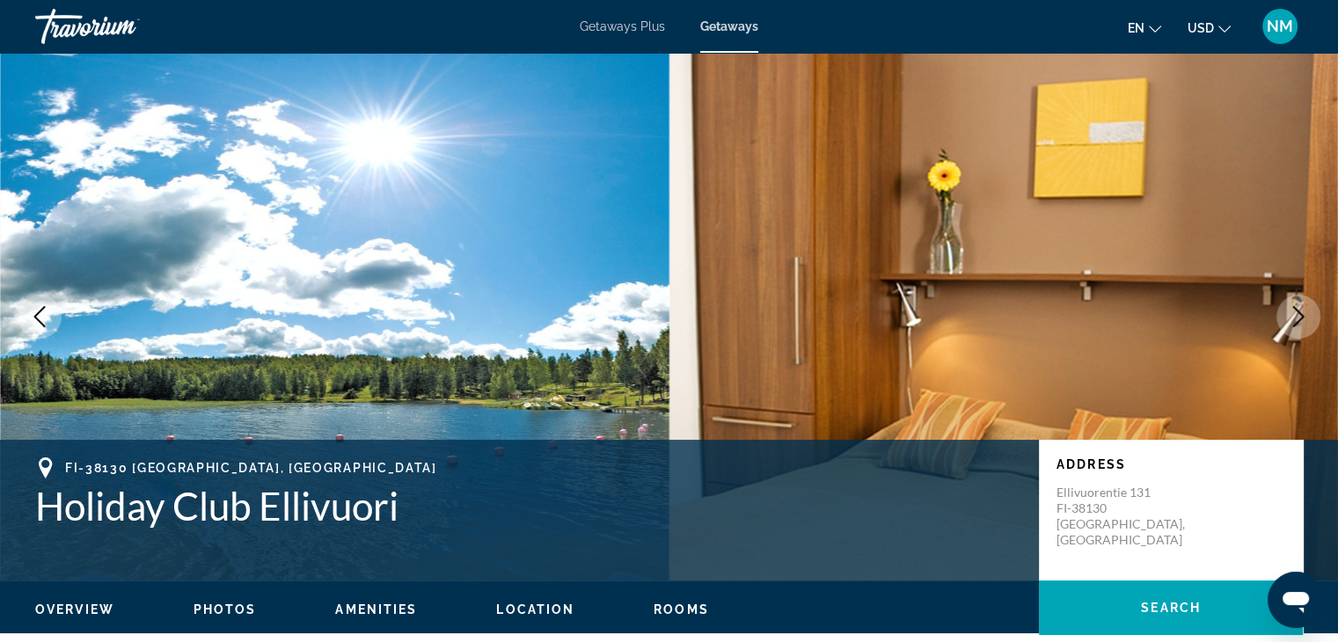
click at [1305, 310] on icon "Next image" at bounding box center [1298, 316] width 21 height 21
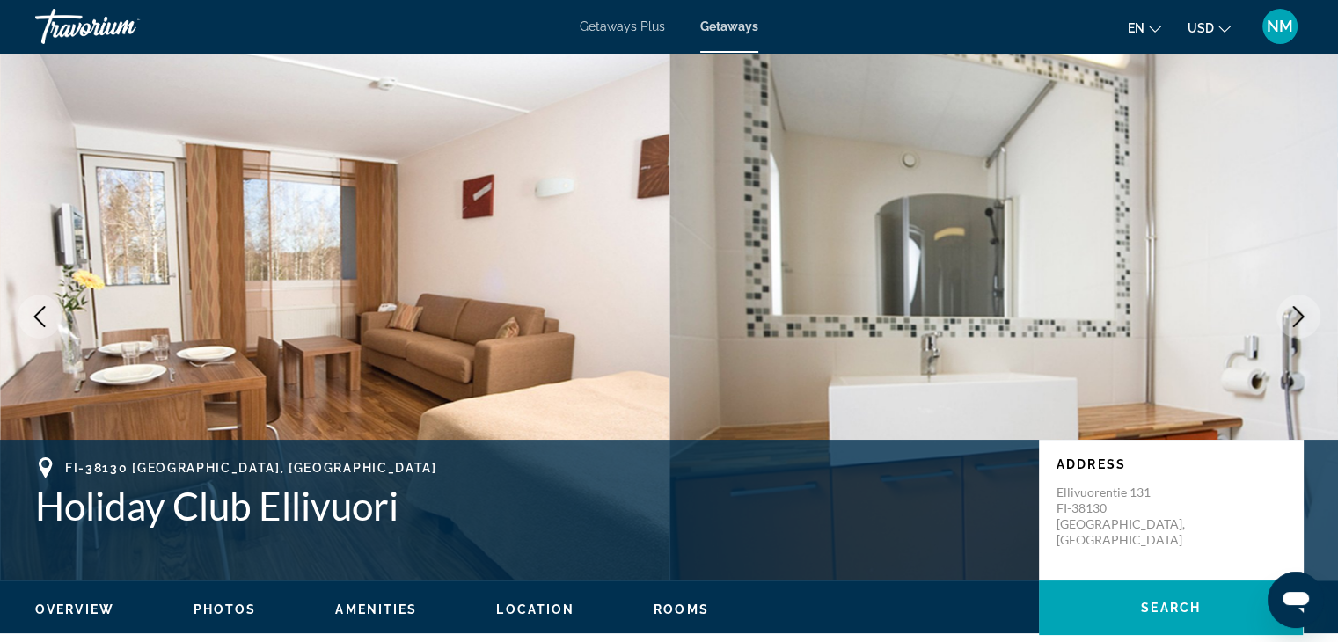
click at [1305, 310] on icon "Next image" at bounding box center [1298, 316] width 21 height 21
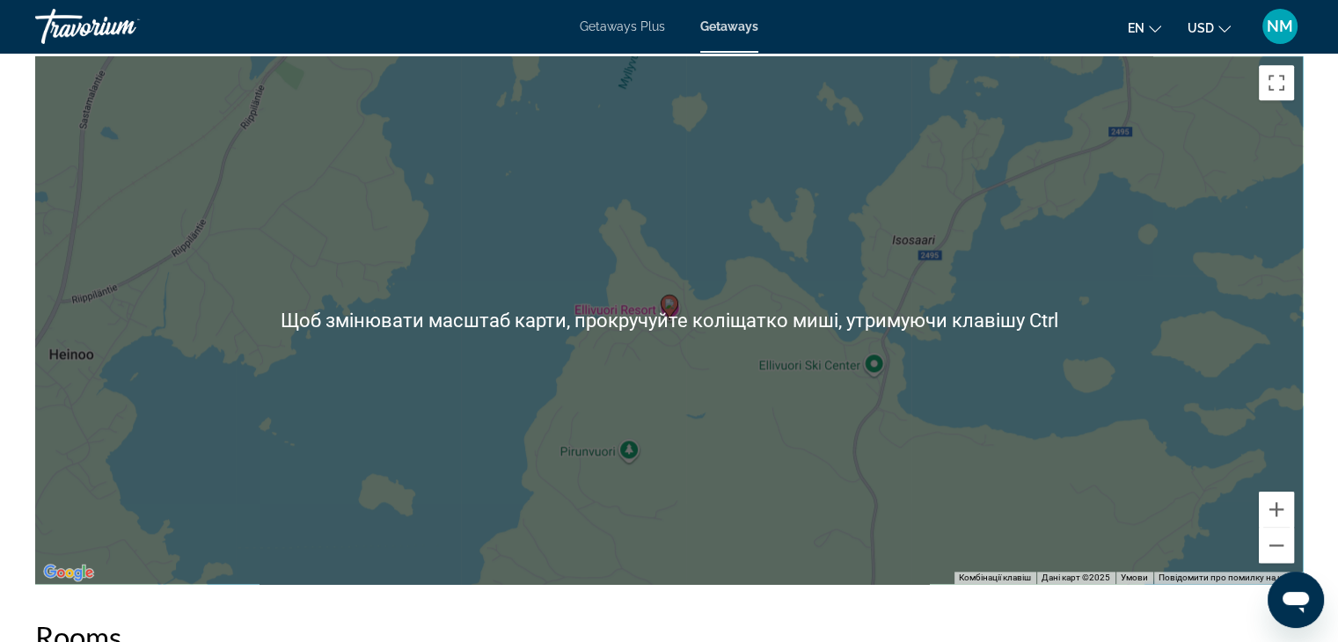
scroll to position [1972, 0]
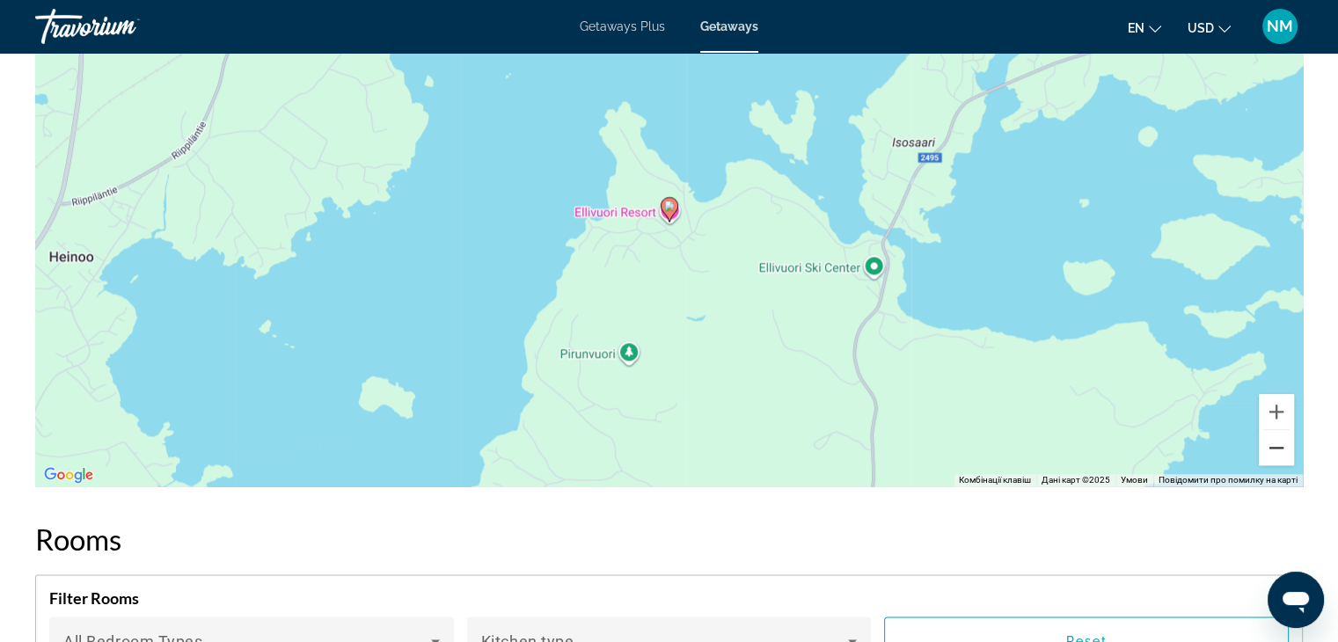
click at [1280, 447] on button "Зменшити" at bounding box center [1276, 447] width 35 height 35
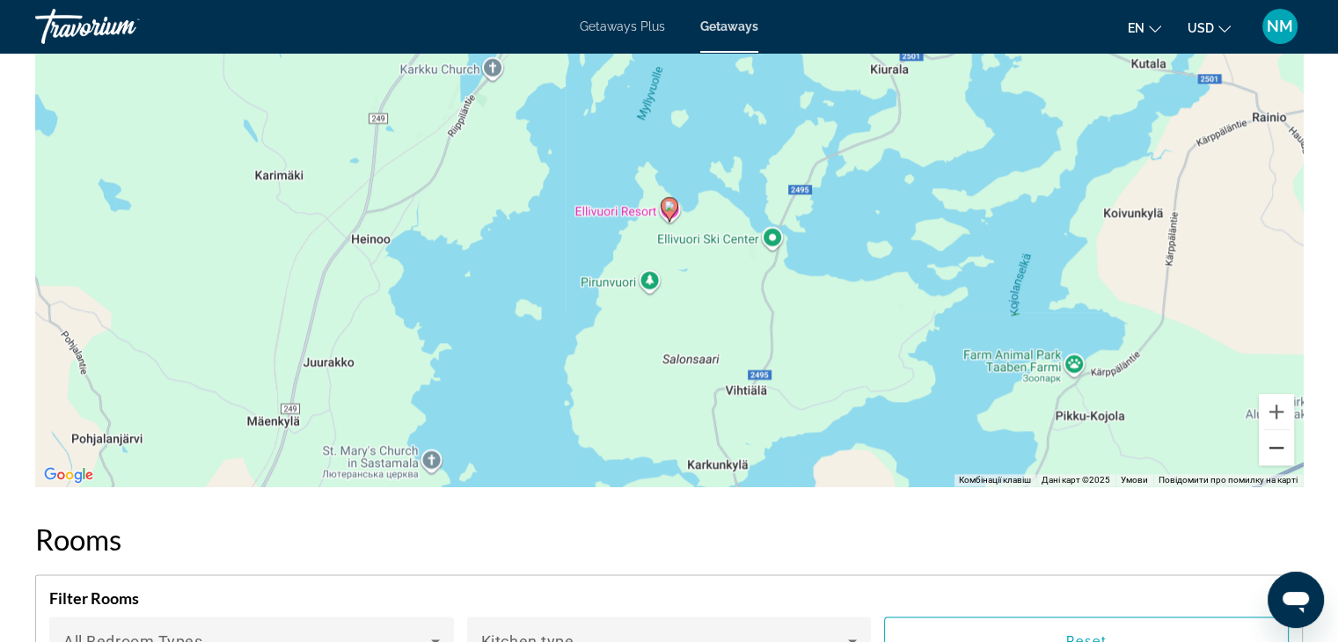
click at [1280, 447] on button "Зменшити" at bounding box center [1276, 447] width 35 height 35
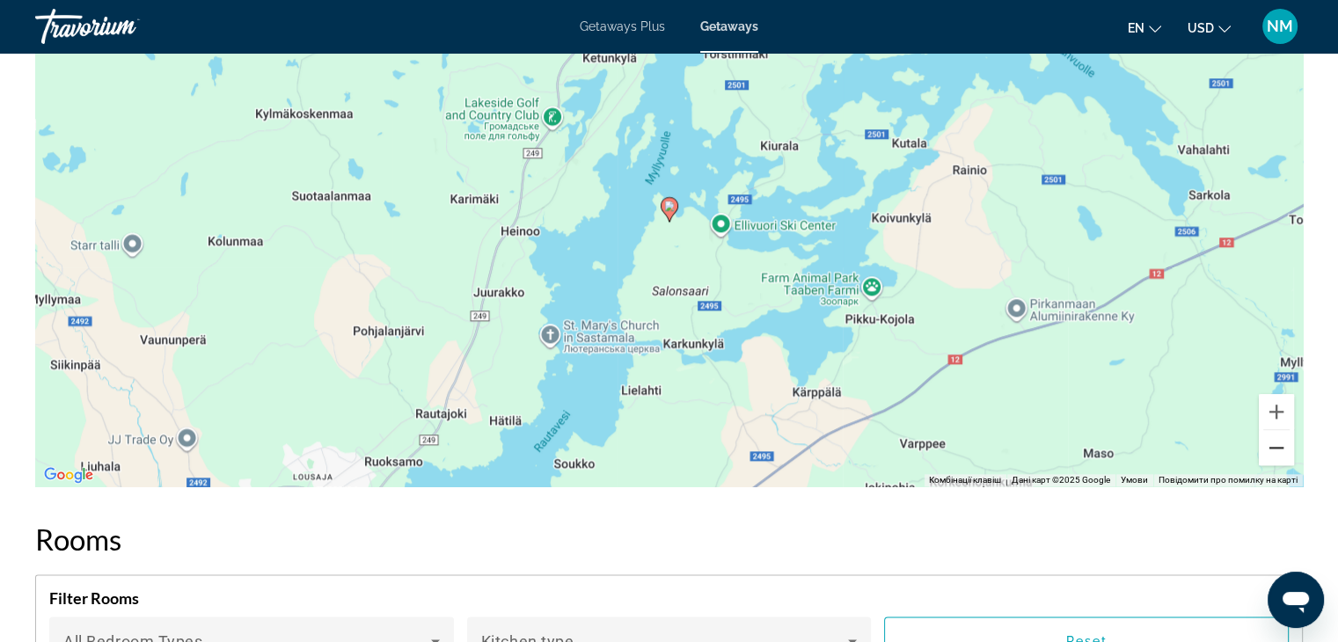
click at [1280, 447] on button "Зменшити" at bounding box center [1276, 447] width 35 height 35
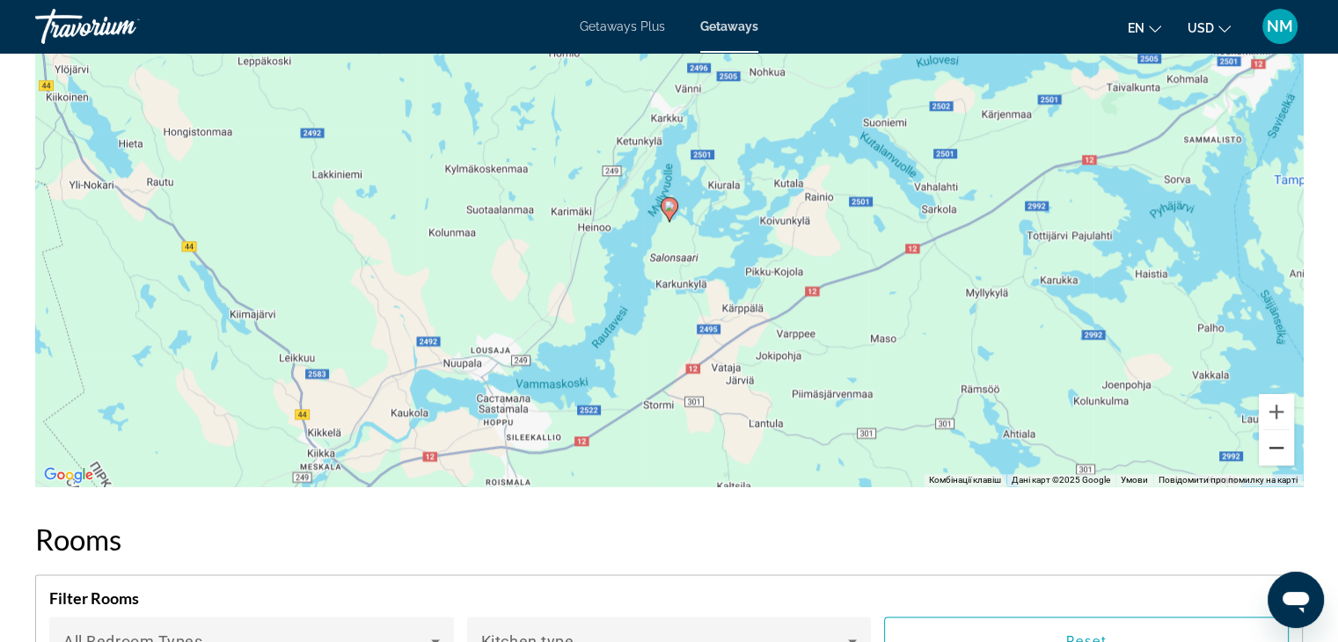
click at [1280, 447] on button "Зменшити" at bounding box center [1276, 447] width 35 height 35
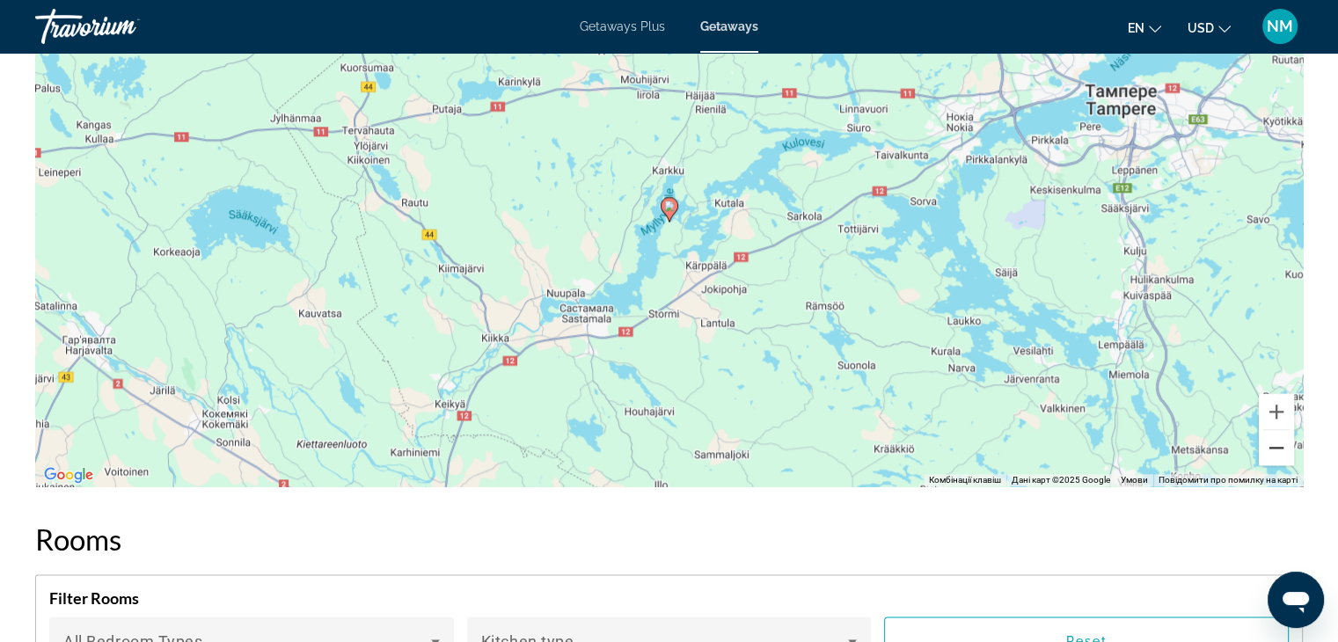
click at [1280, 447] on button "Зменшити" at bounding box center [1276, 447] width 35 height 35
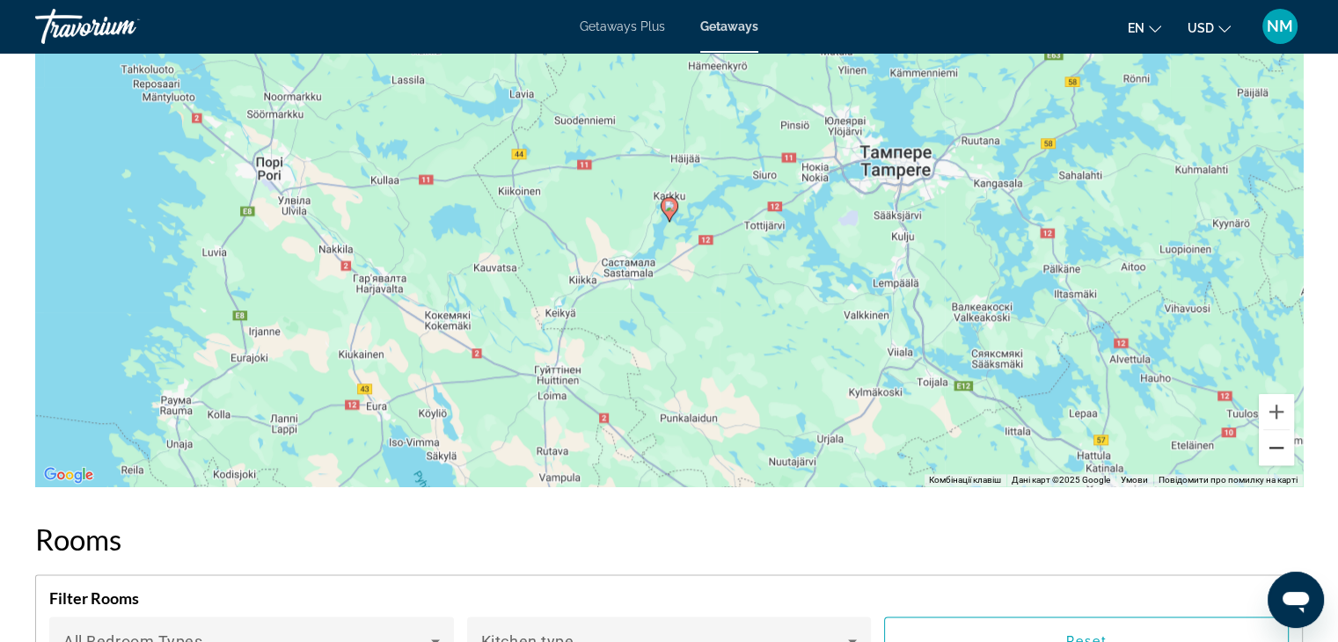
click at [1280, 447] on button "Зменшити" at bounding box center [1276, 447] width 35 height 35
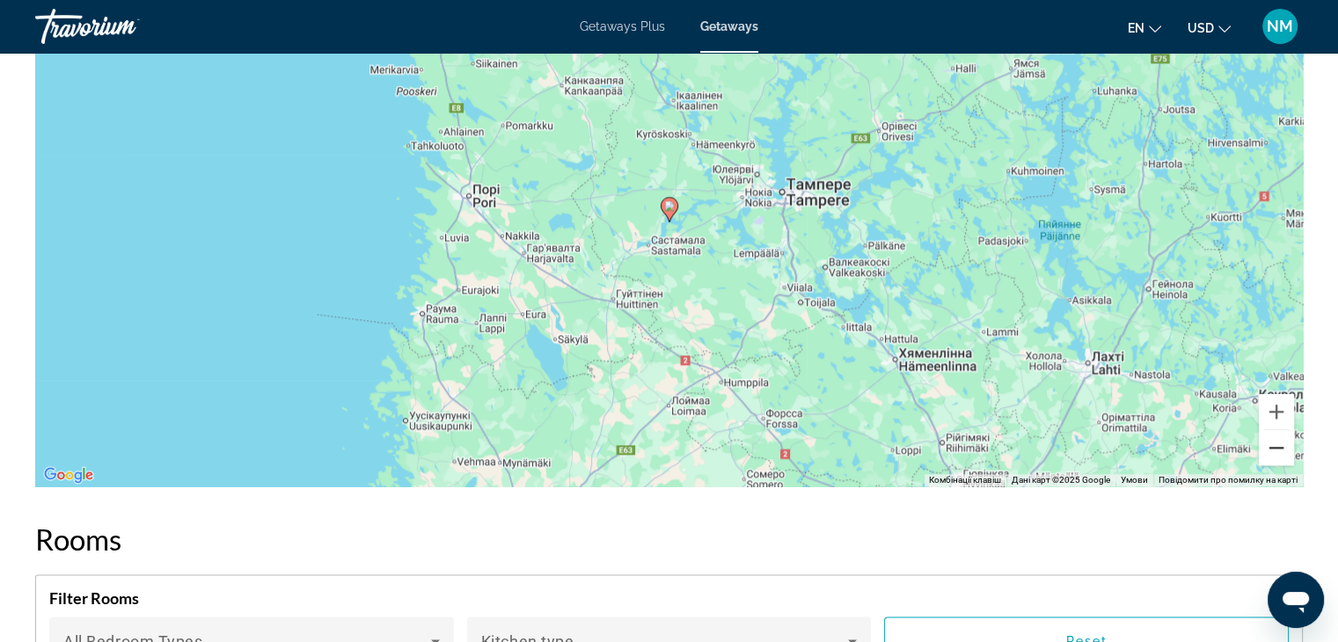
click at [1280, 447] on button "Зменшити" at bounding box center [1276, 447] width 35 height 35
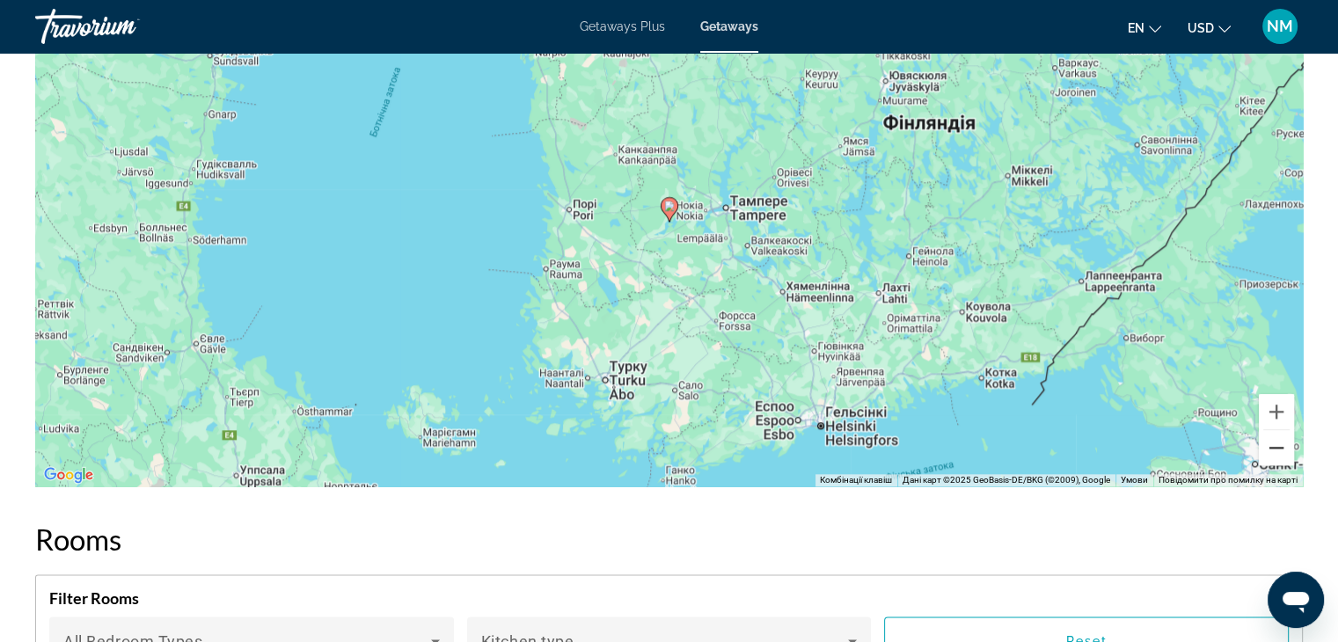
click at [1280, 447] on button "Зменшити" at bounding box center [1276, 447] width 35 height 35
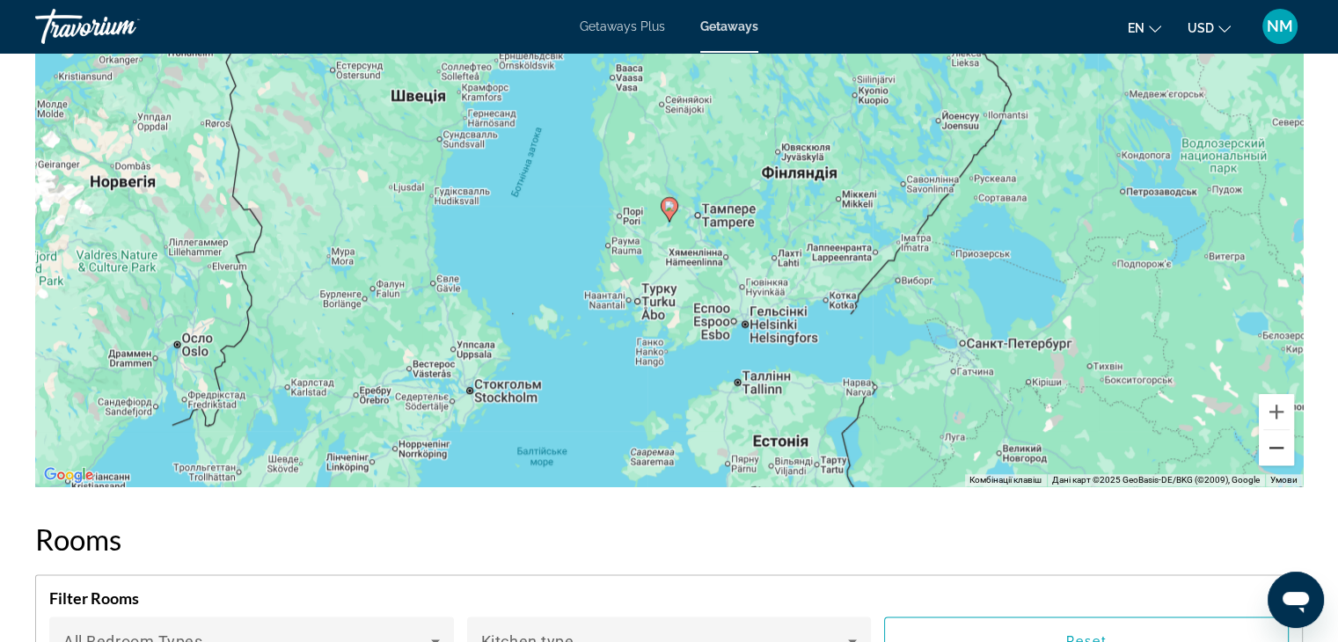
click at [1280, 447] on button "Зменшити" at bounding box center [1276, 447] width 35 height 35
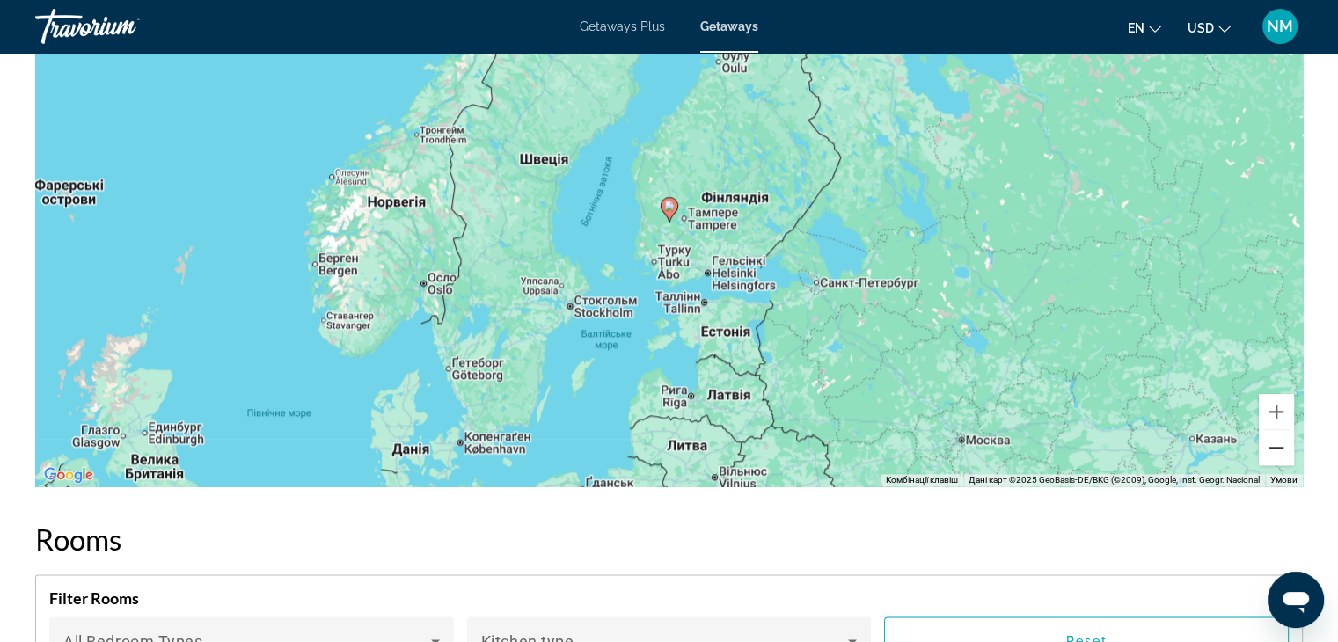
click at [1280, 447] on button "Зменшити" at bounding box center [1276, 447] width 35 height 35
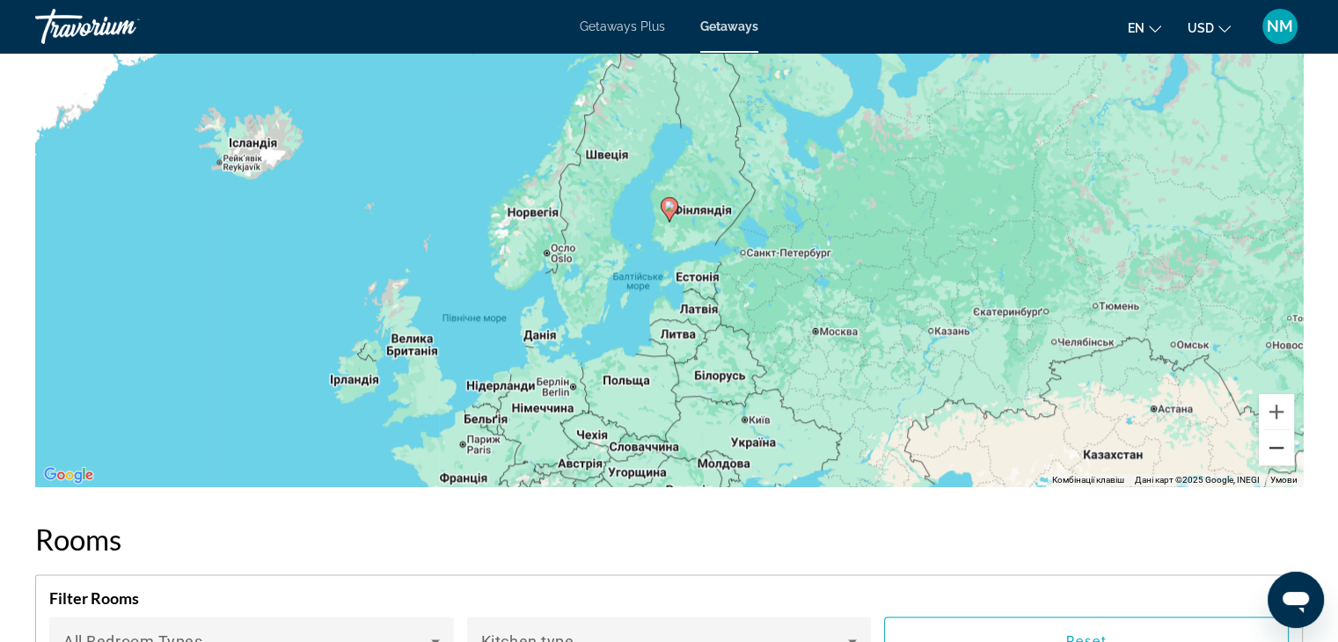
click at [1280, 447] on button "Зменшити" at bounding box center [1276, 447] width 35 height 35
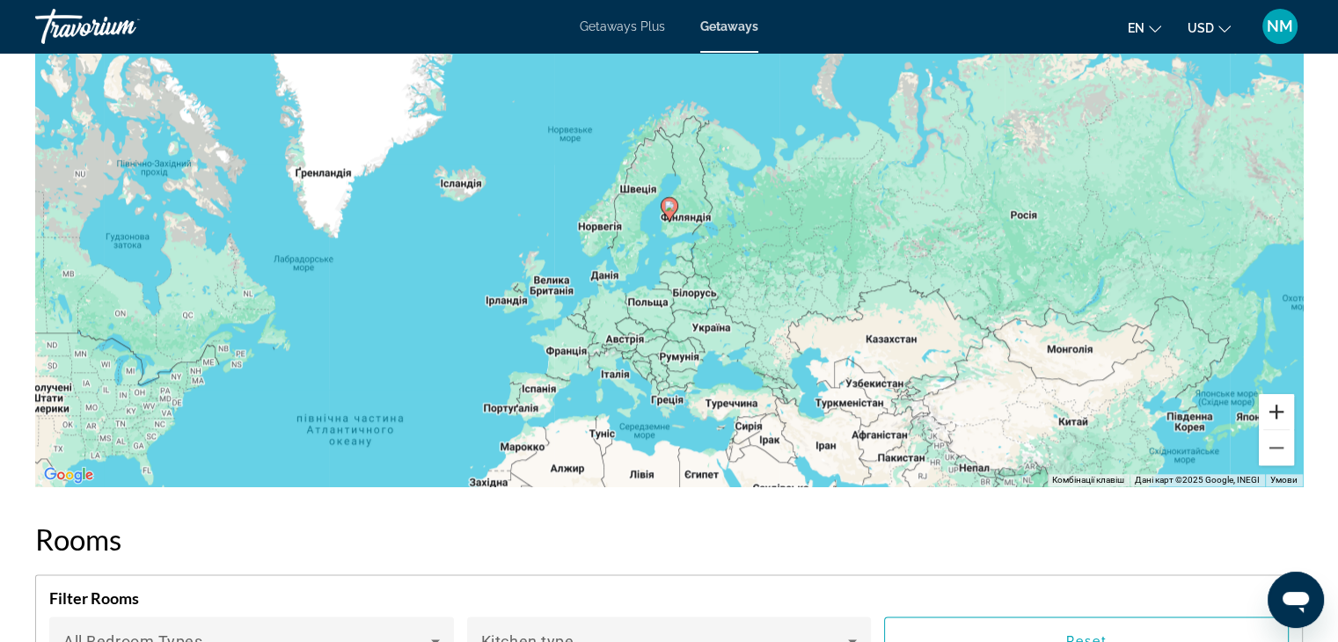
click at [1274, 408] on button "Збільшити" at bounding box center [1276, 411] width 35 height 35
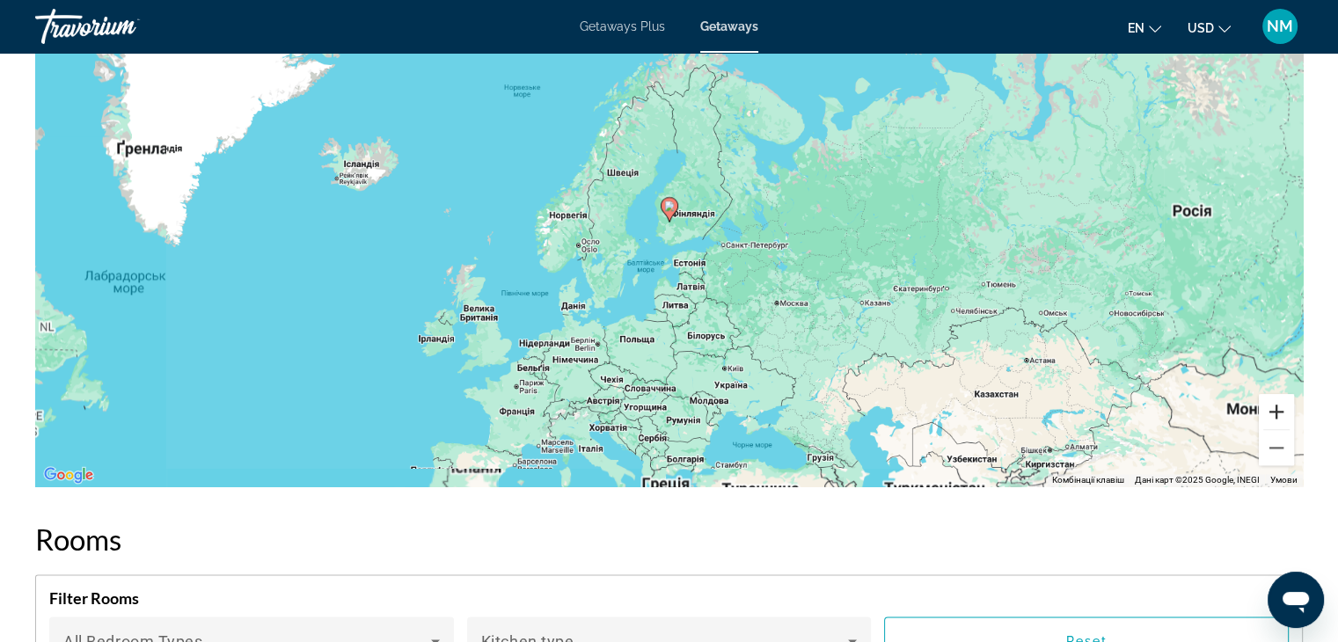
click at [1274, 408] on button "Збільшити" at bounding box center [1276, 411] width 35 height 35
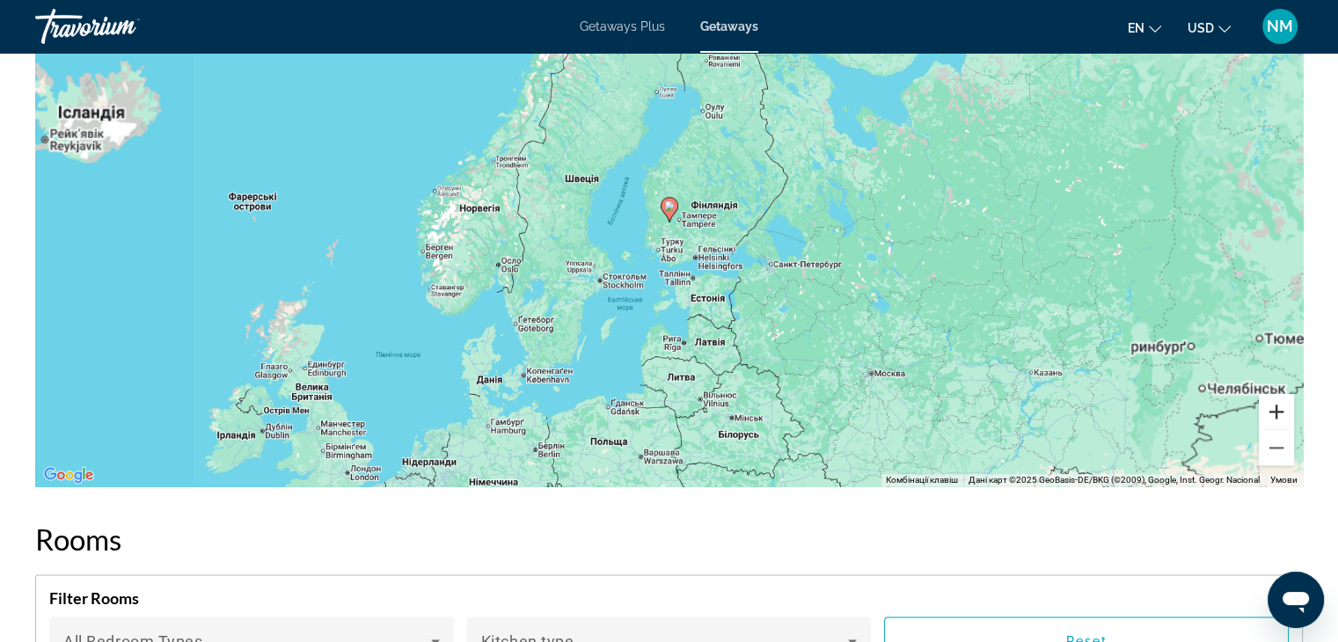
click at [1274, 408] on button "Збільшити" at bounding box center [1276, 411] width 35 height 35
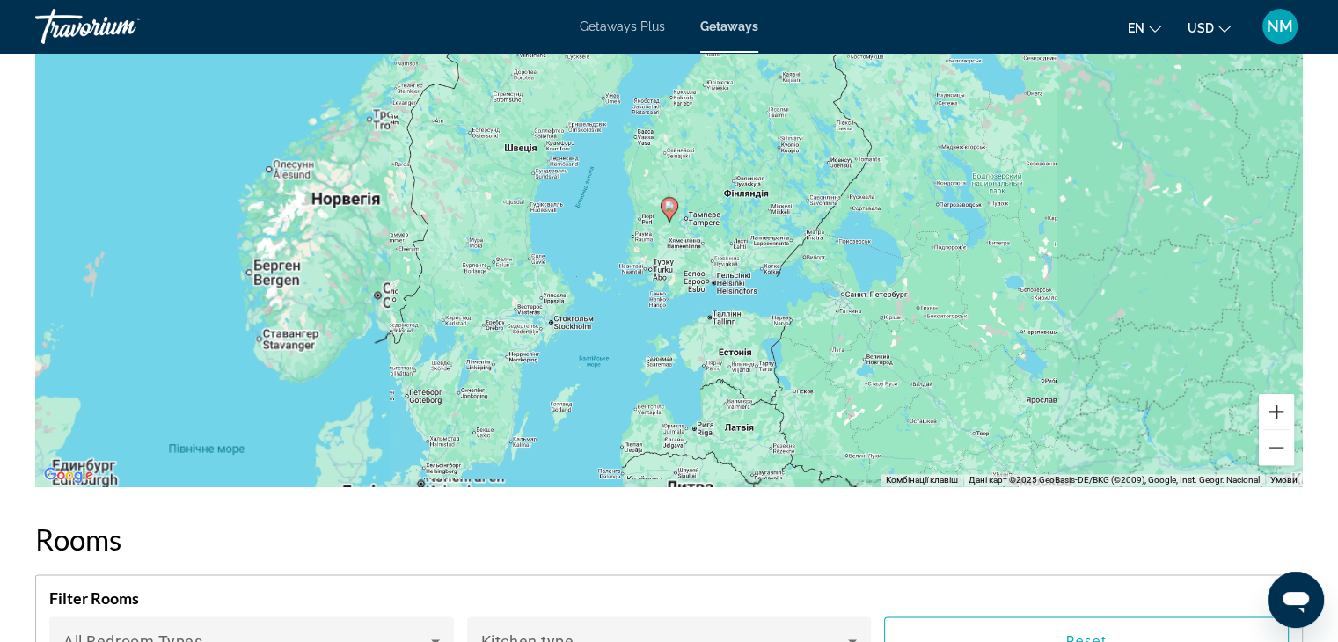
click at [1274, 408] on button "Збільшити" at bounding box center [1276, 411] width 35 height 35
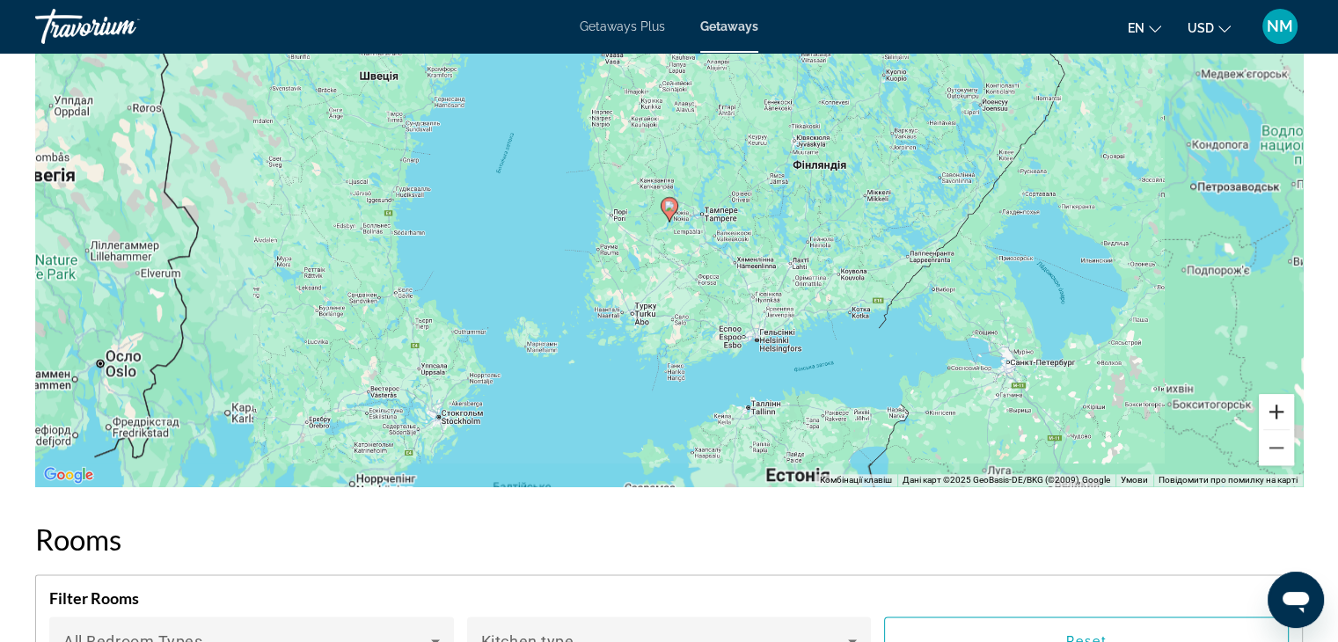
click at [1274, 408] on button "Збільшити" at bounding box center [1276, 411] width 35 height 35
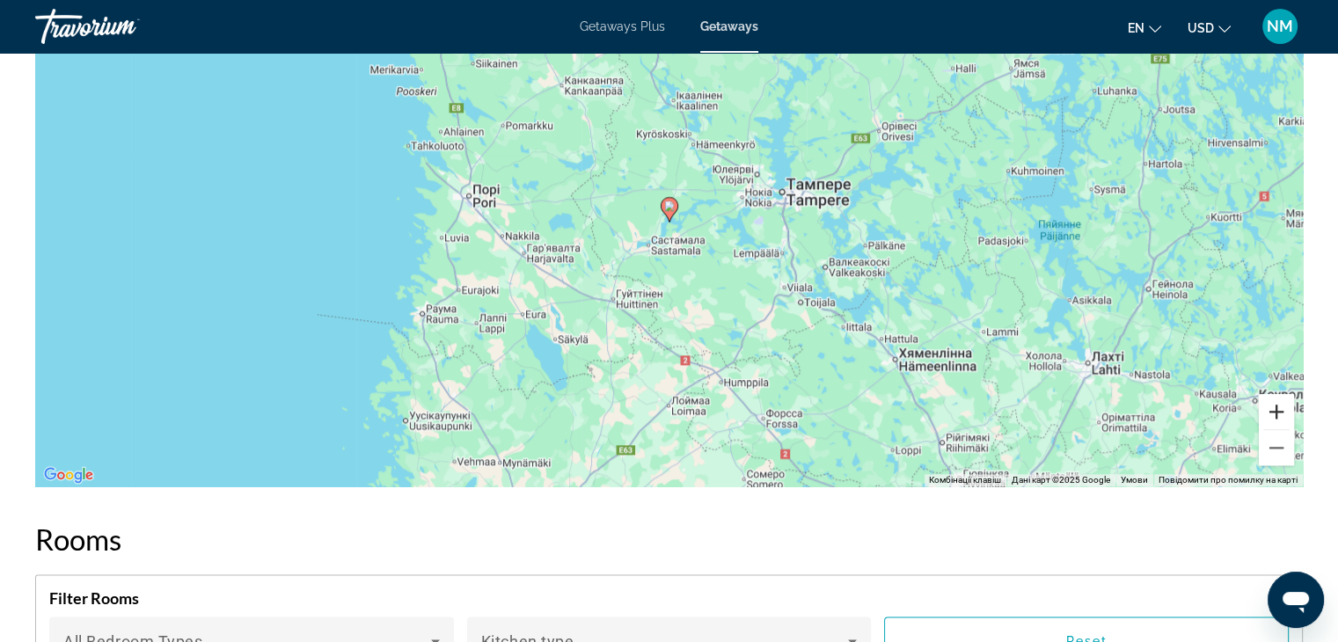
click at [1274, 408] on button "Збільшити" at bounding box center [1276, 411] width 35 height 35
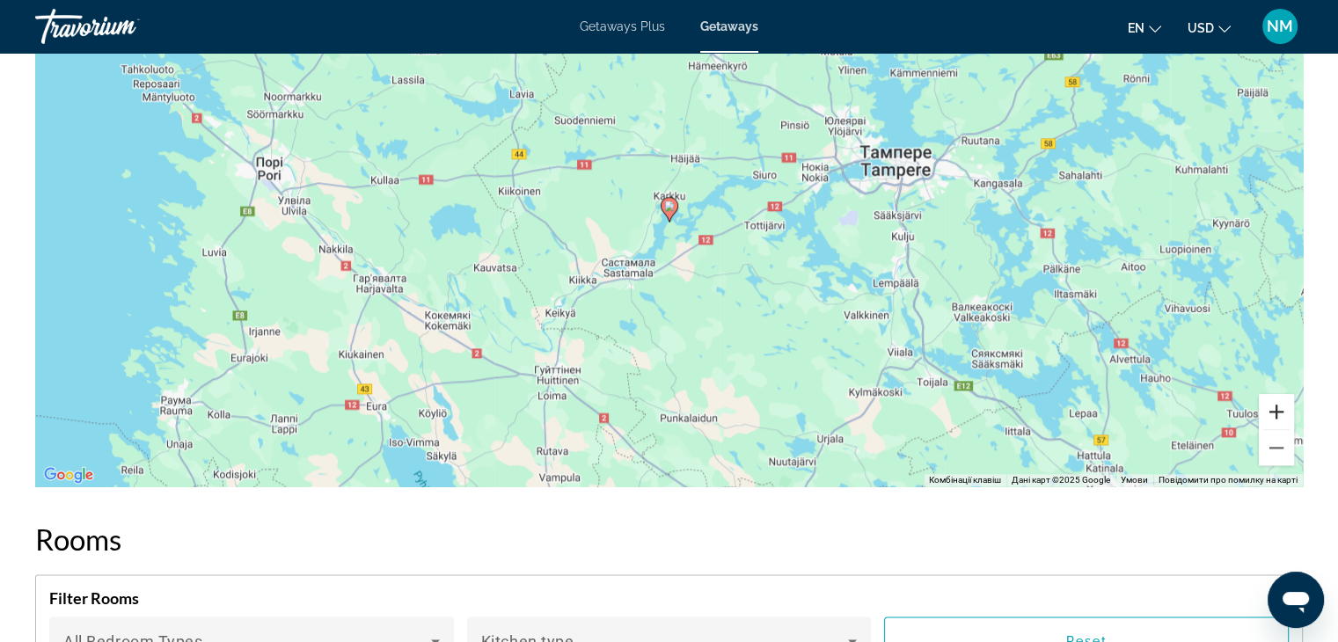
click at [1274, 408] on button "Збільшити" at bounding box center [1276, 411] width 35 height 35
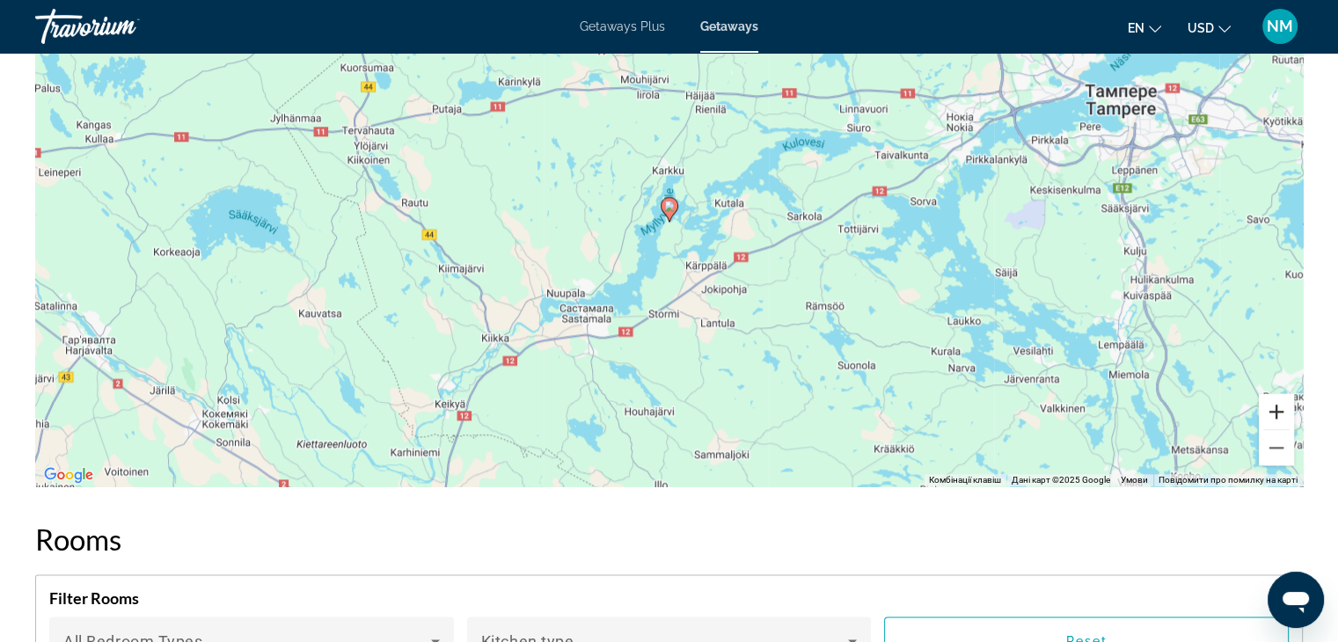
click at [1274, 408] on button "Збільшити" at bounding box center [1276, 411] width 35 height 35
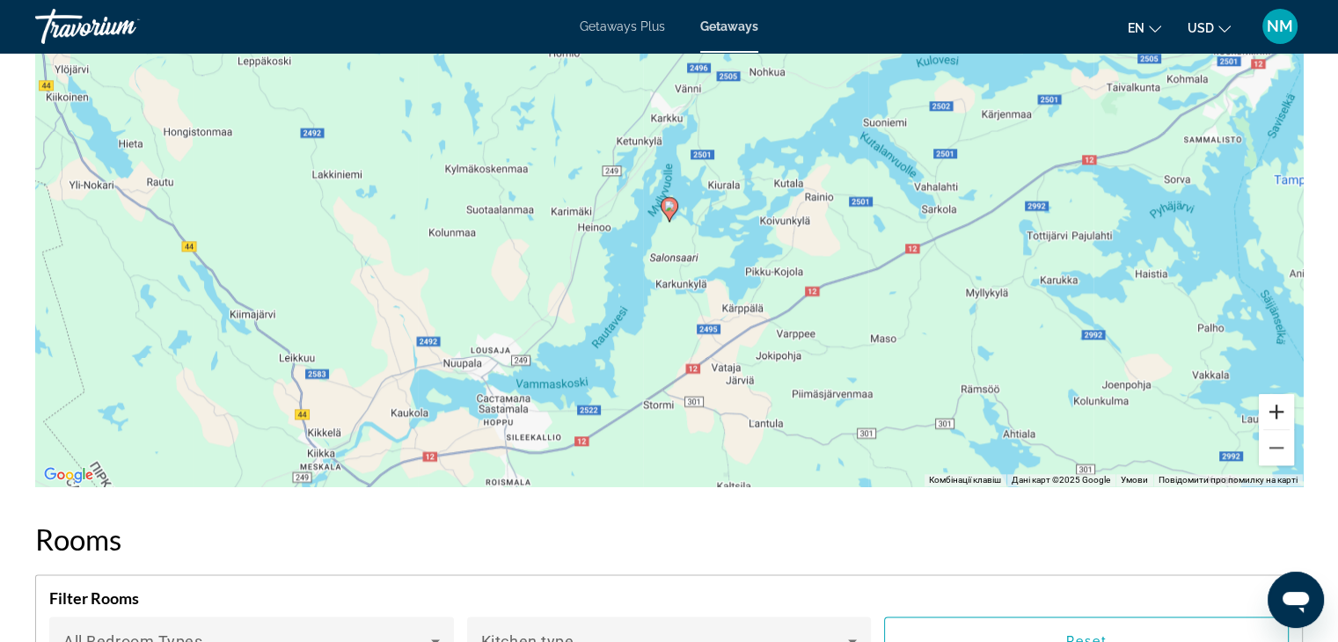
click at [1274, 408] on button "Збільшити" at bounding box center [1276, 411] width 35 height 35
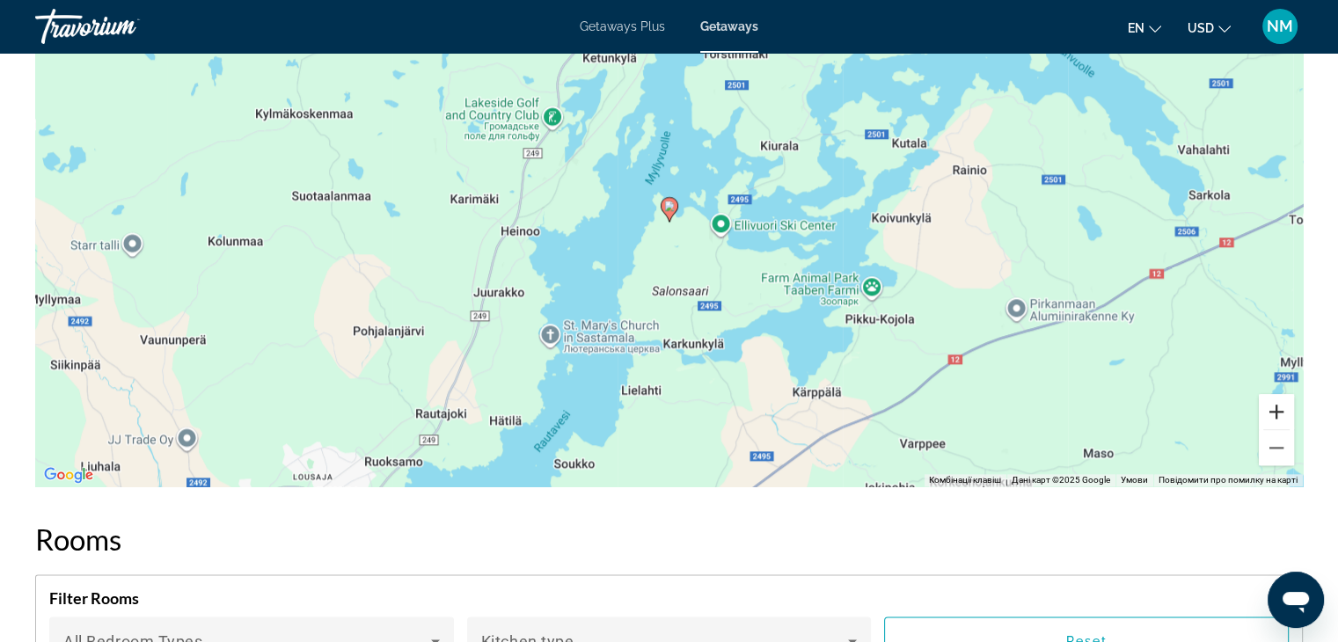
click at [1274, 408] on button "Збільшити" at bounding box center [1276, 411] width 35 height 35
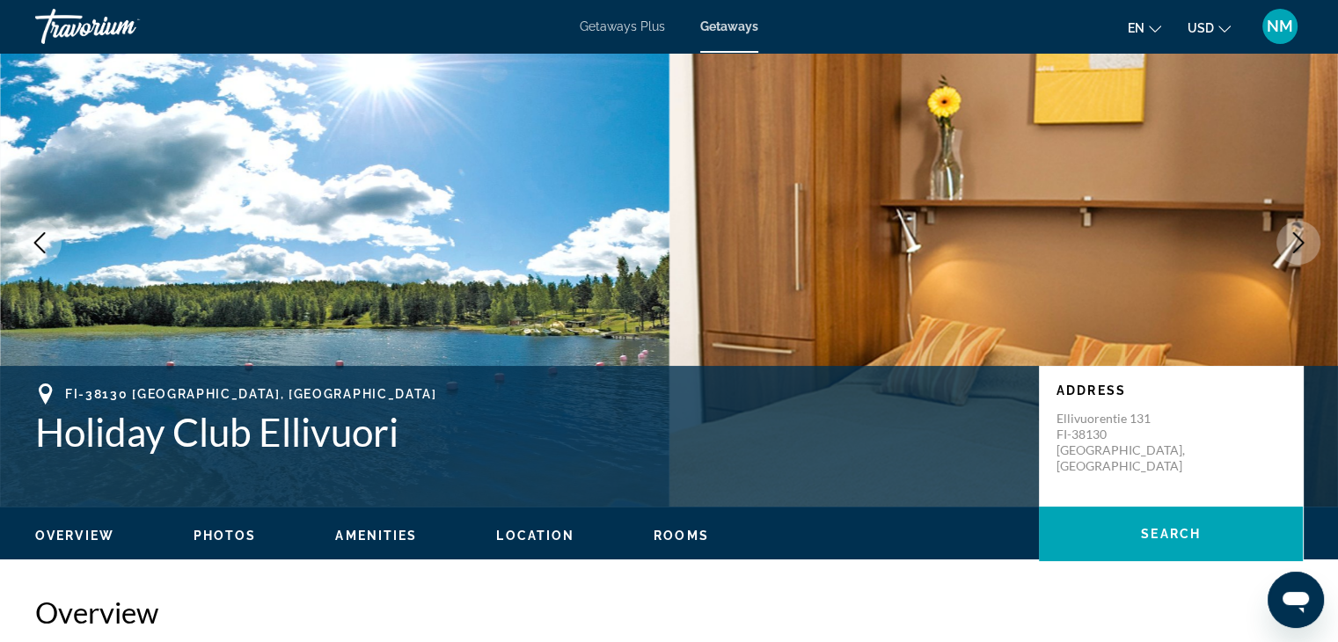
scroll to position [0, 0]
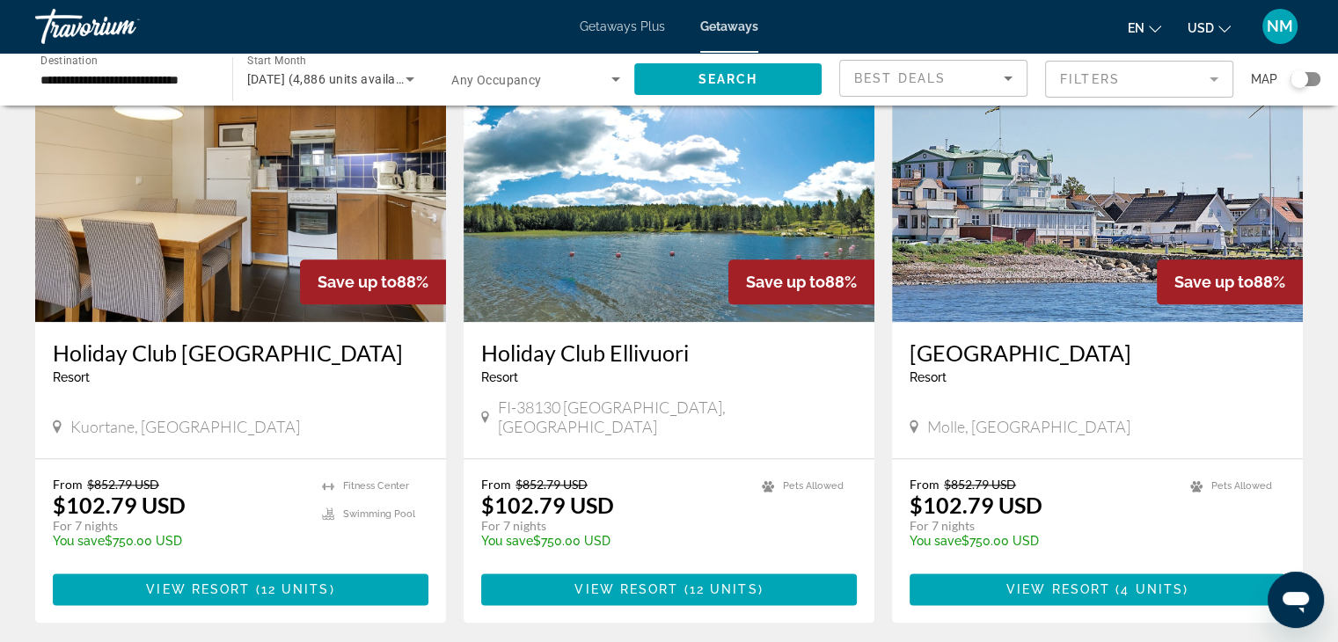
scroll to position [2202, 0]
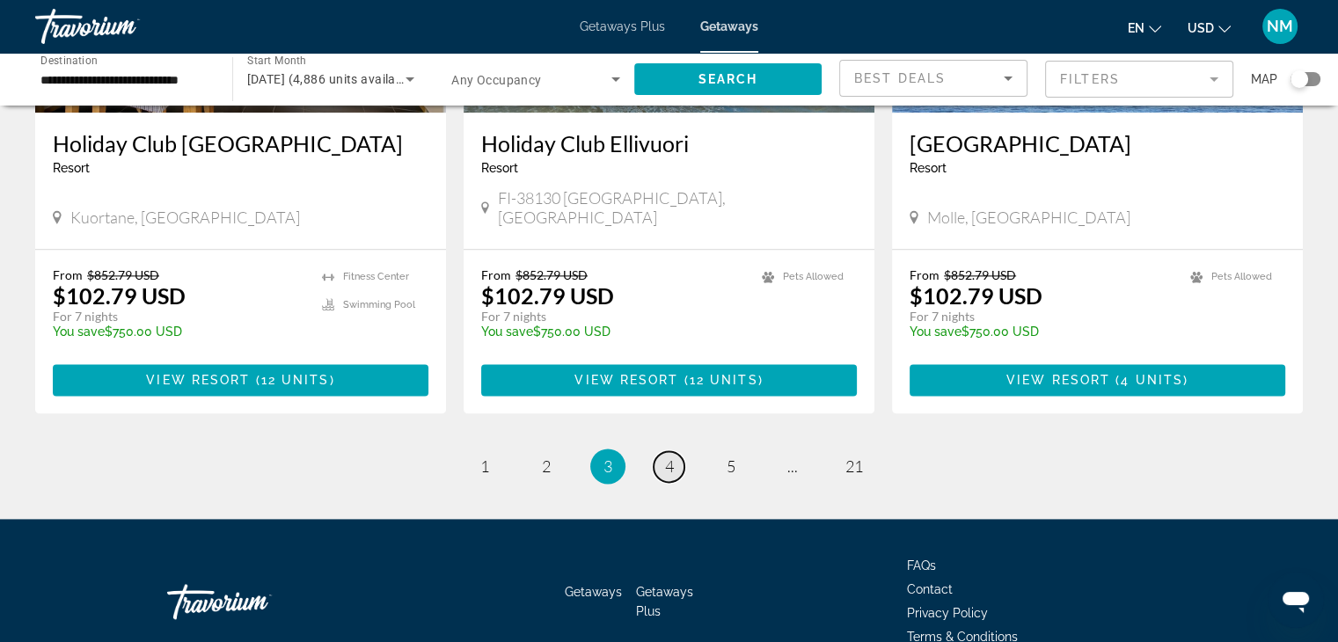
click at [655, 451] on link "page 4" at bounding box center [668, 466] width 31 height 31
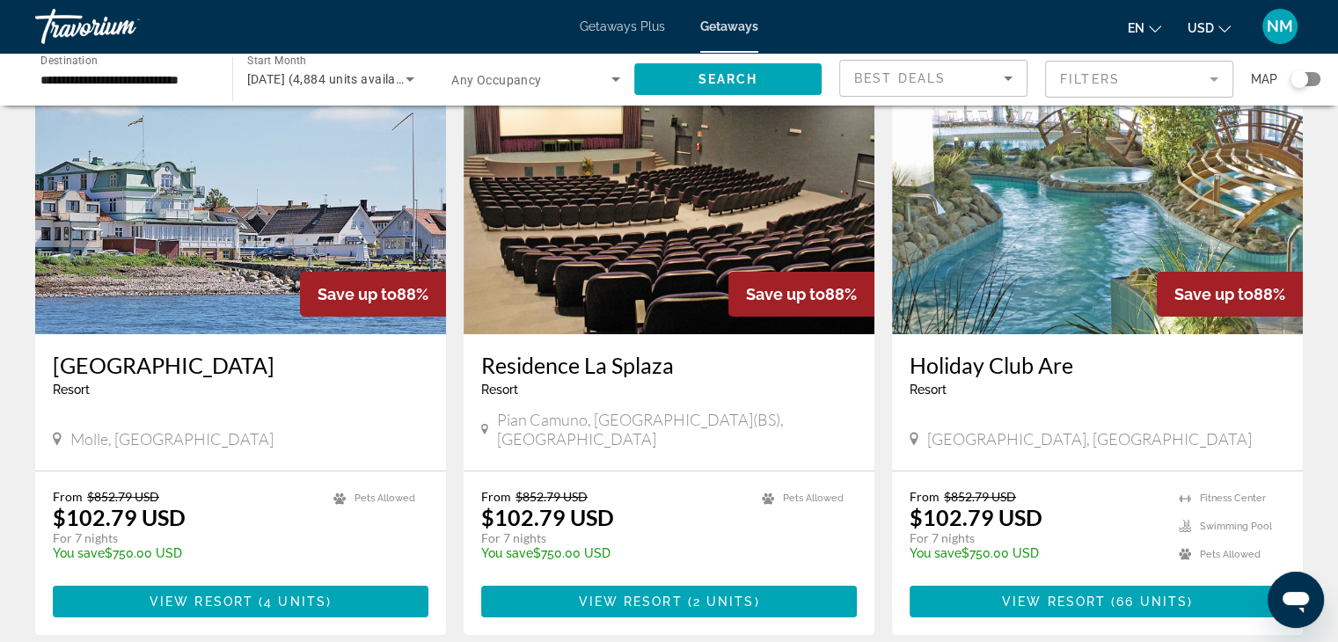
scroll to position [120, 0]
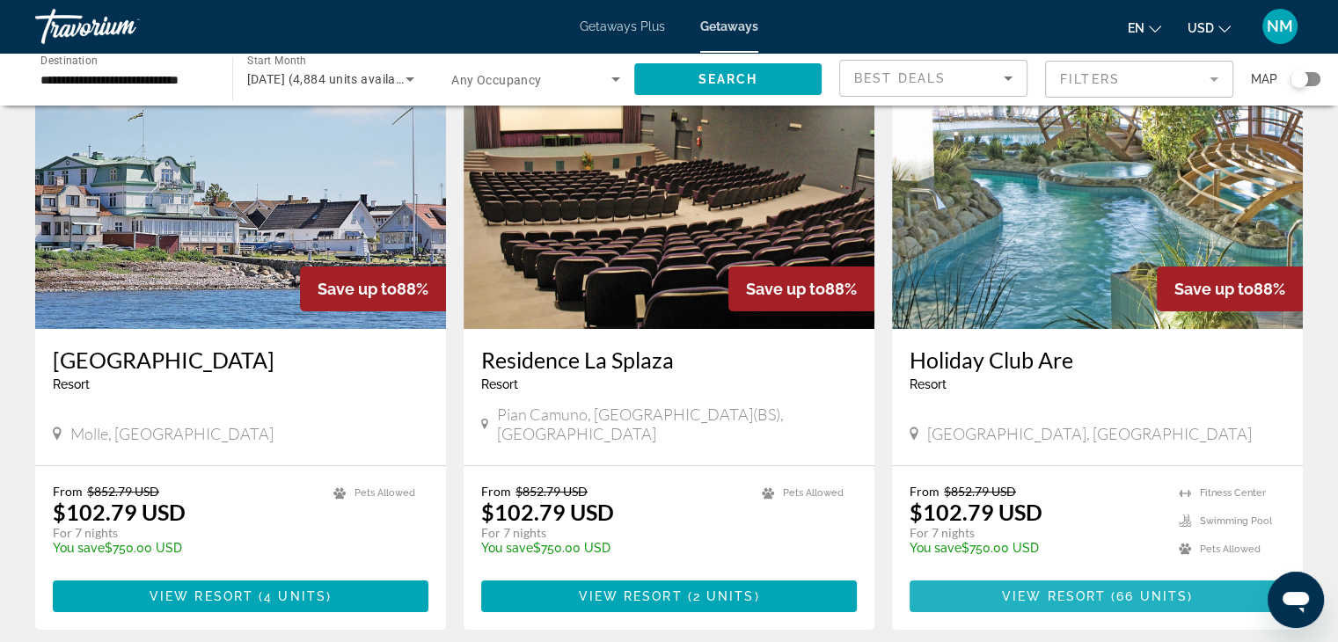
click at [1109, 589] on span "Main content" at bounding box center [1108, 596] width 5 height 14
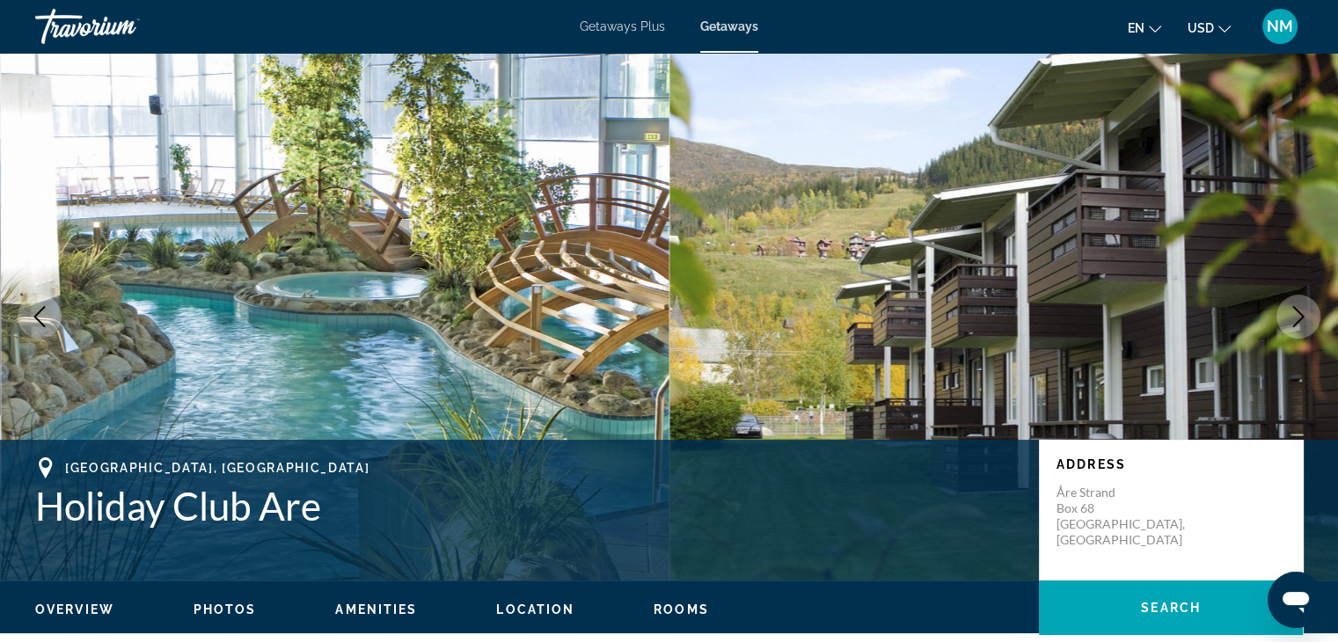
click at [1298, 306] on icon "Next image" at bounding box center [1298, 316] width 21 height 21
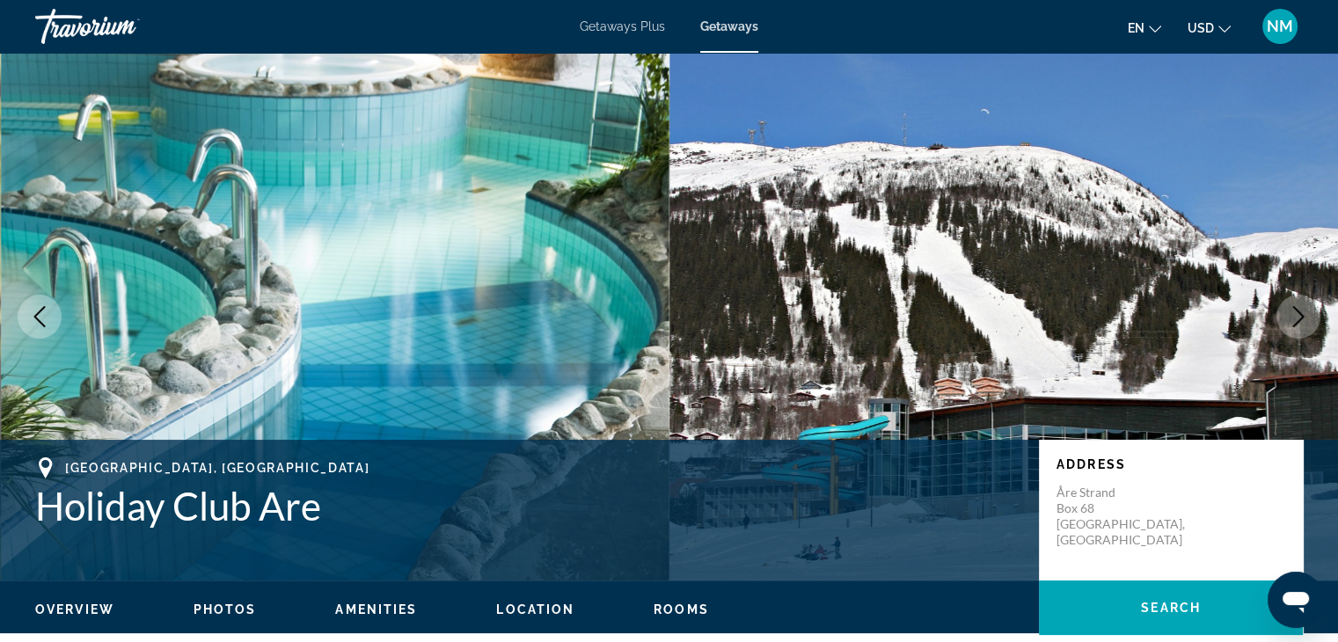
click at [1298, 306] on icon "Next image" at bounding box center [1298, 316] width 21 height 21
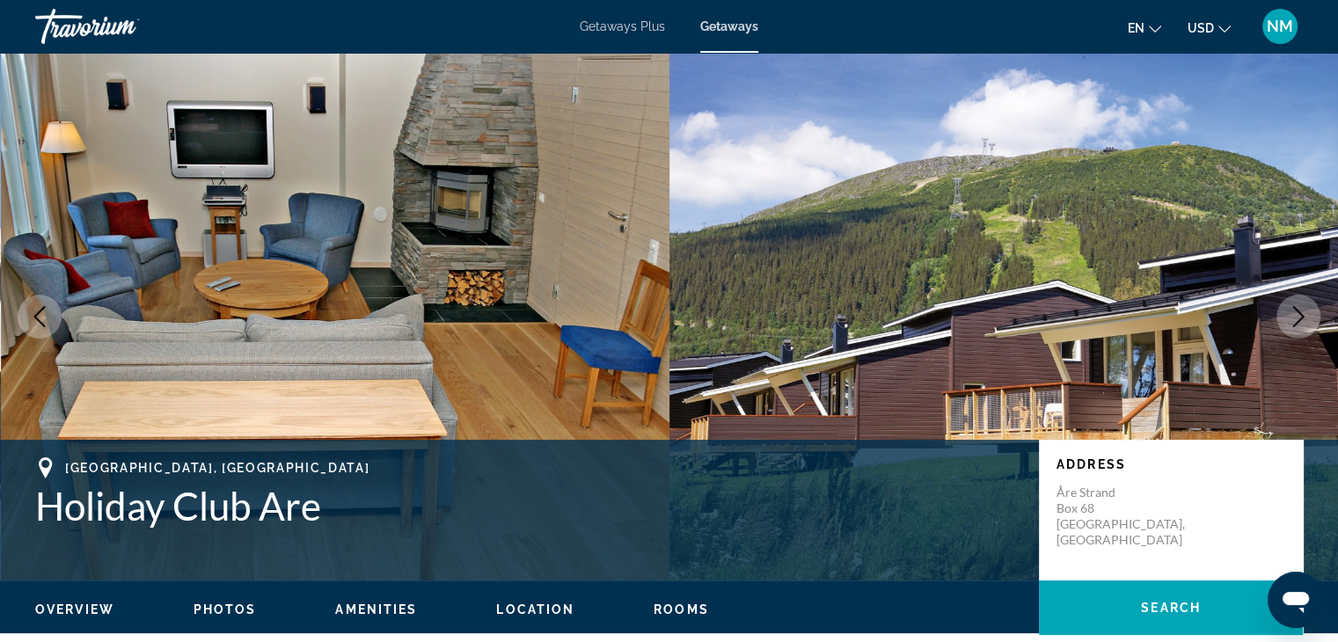
click at [1298, 306] on icon "Next image" at bounding box center [1298, 316] width 21 height 21
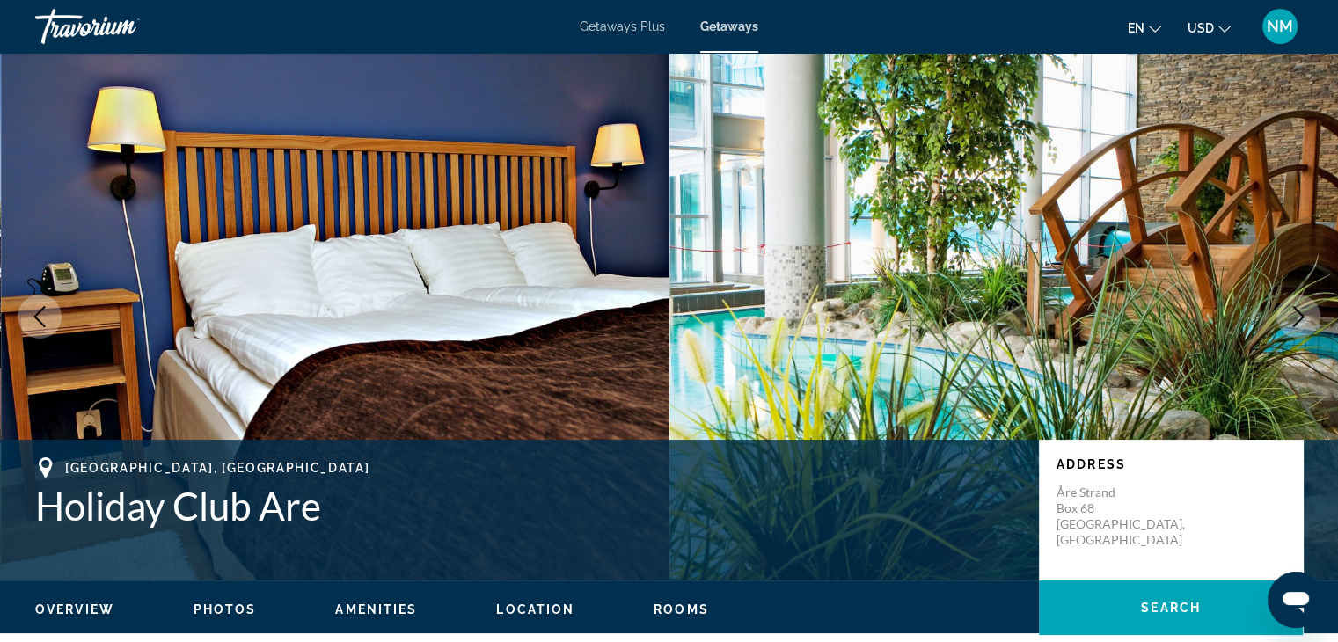
click at [1298, 306] on icon "Next image" at bounding box center [1298, 316] width 21 height 21
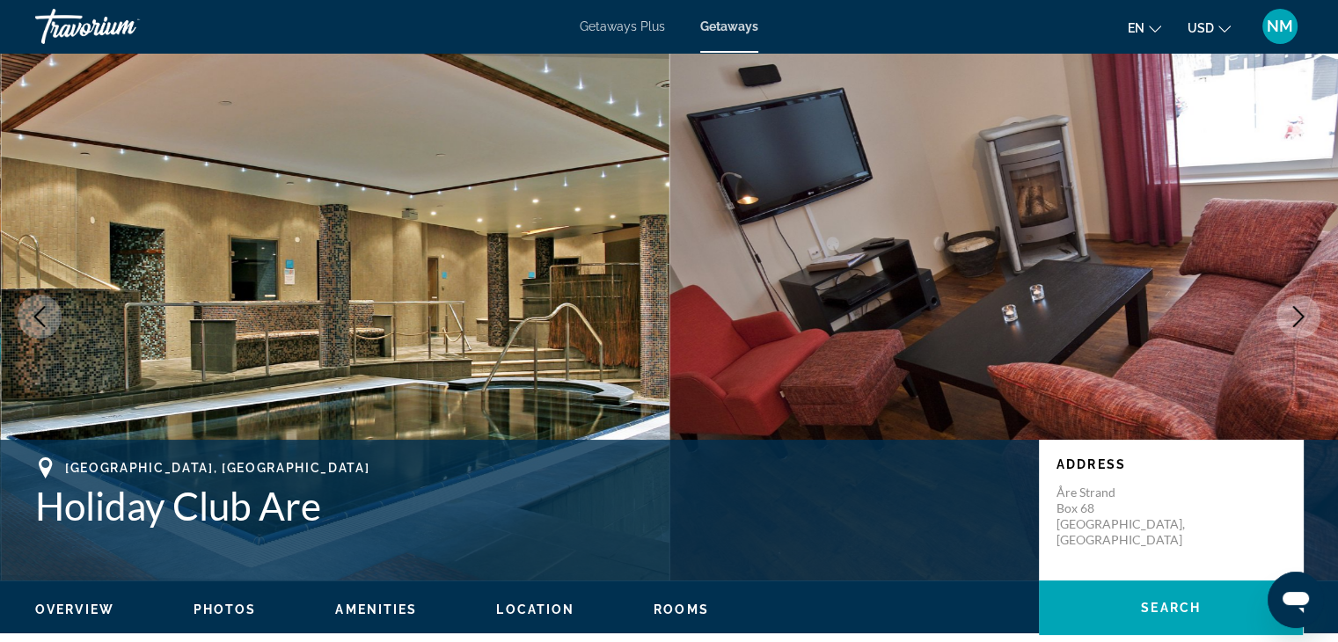
click at [1298, 306] on icon "Next image" at bounding box center [1298, 316] width 21 height 21
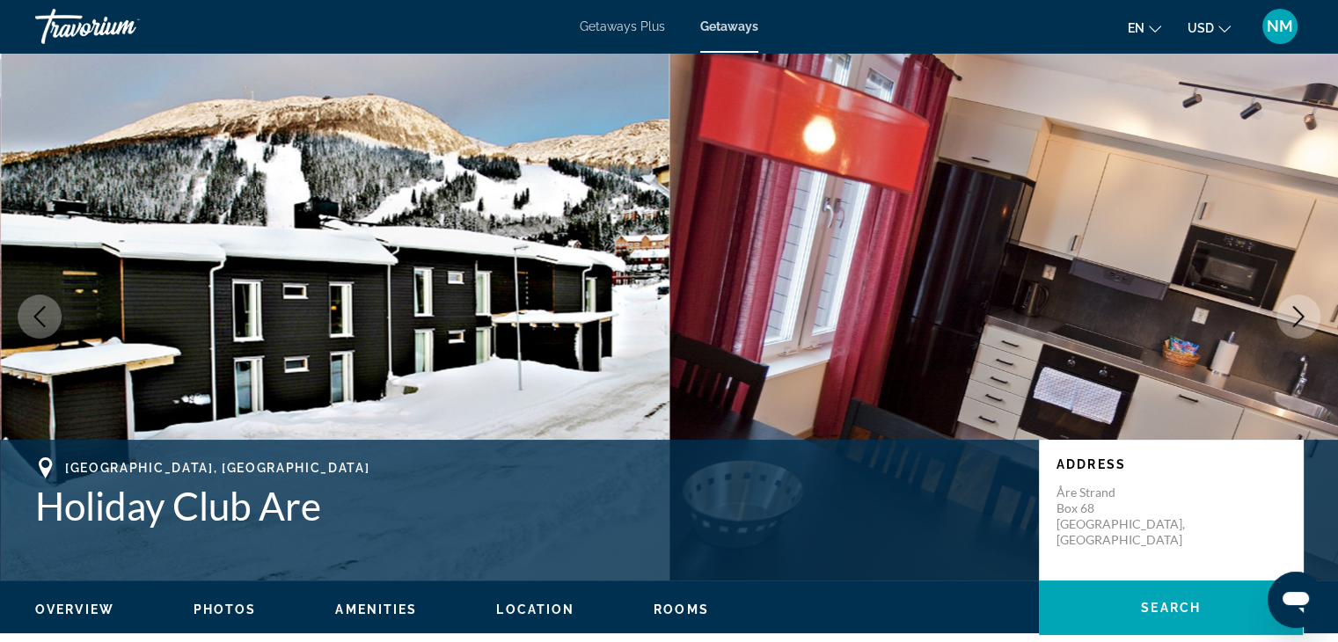
click at [1298, 306] on icon "Next image" at bounding box center [1298, 316] width 21 height 21
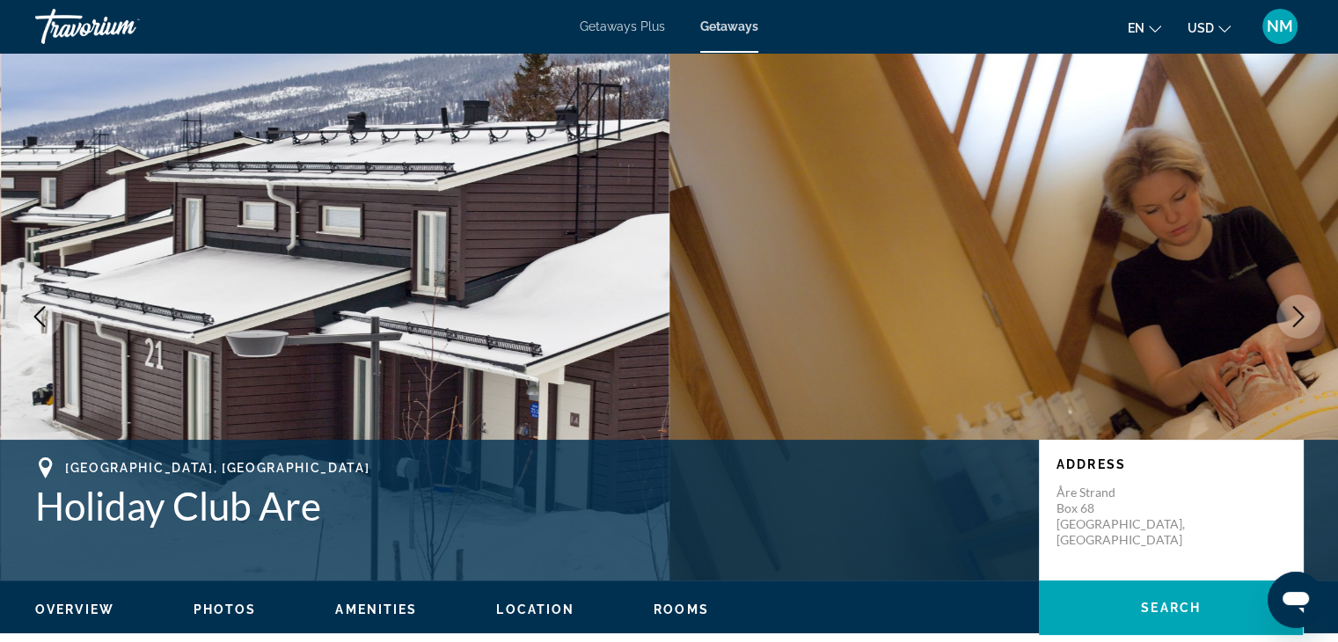
click at [1298, 306] on icon "Next image" at bounding box center [1298, 316] width 21 height 21
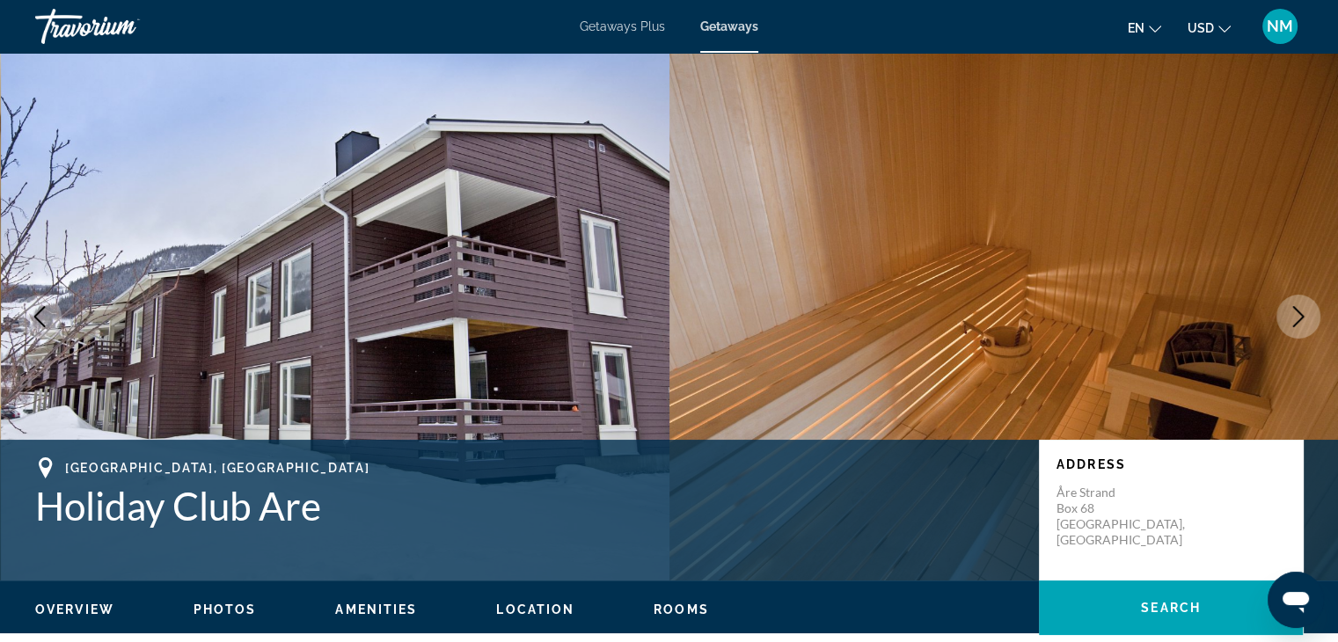
click at [1298, 306] on icon "Next image" at bounding box center [1298, 316] width 21 height 21
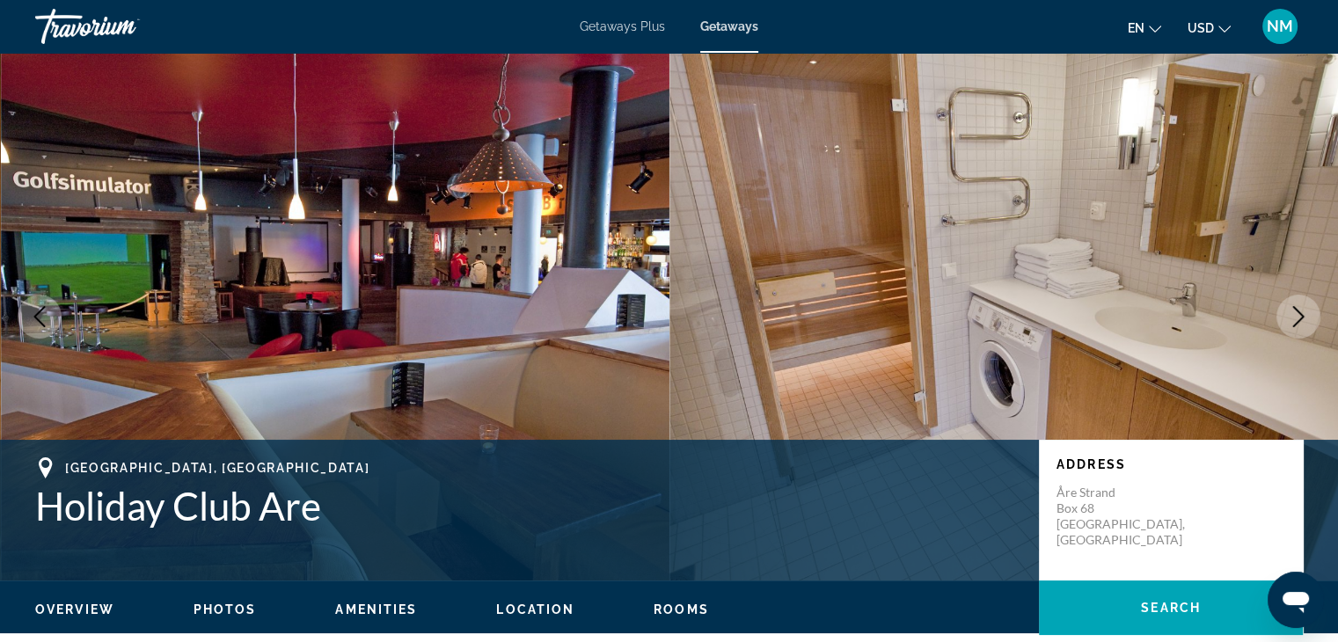
click at [1298, 306] on icon "Next image" at bounding box center [1298, 316] width 21 height 21
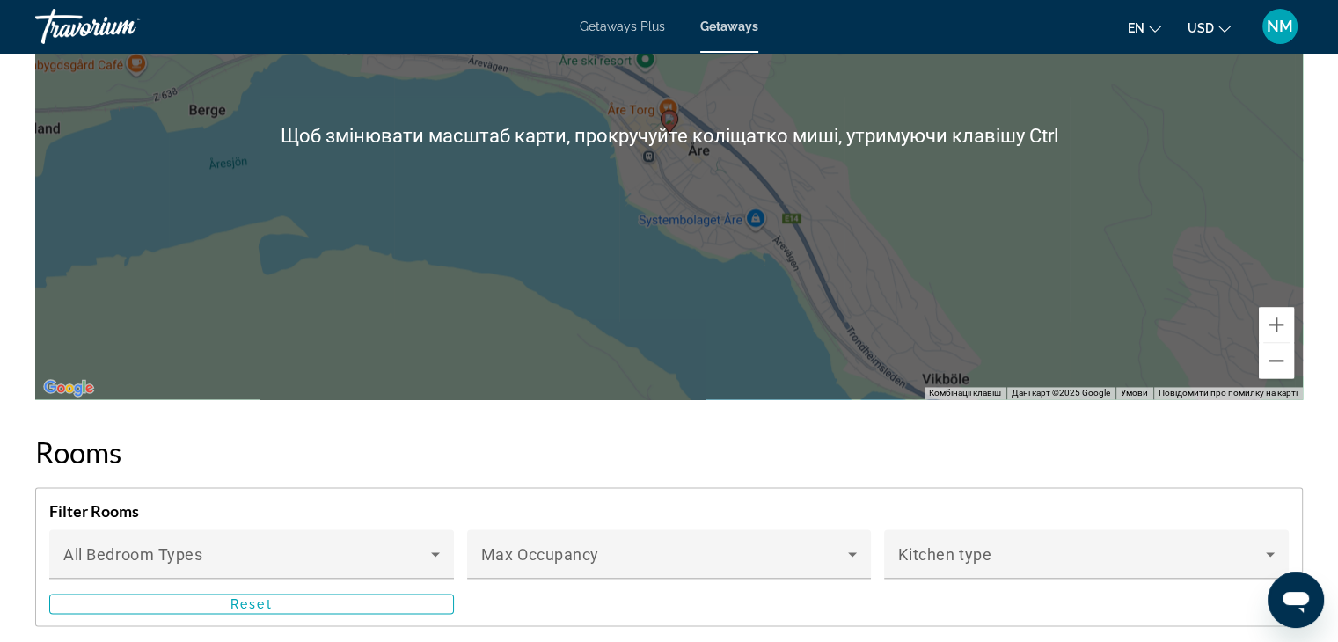
scroll to position [2483, 0]
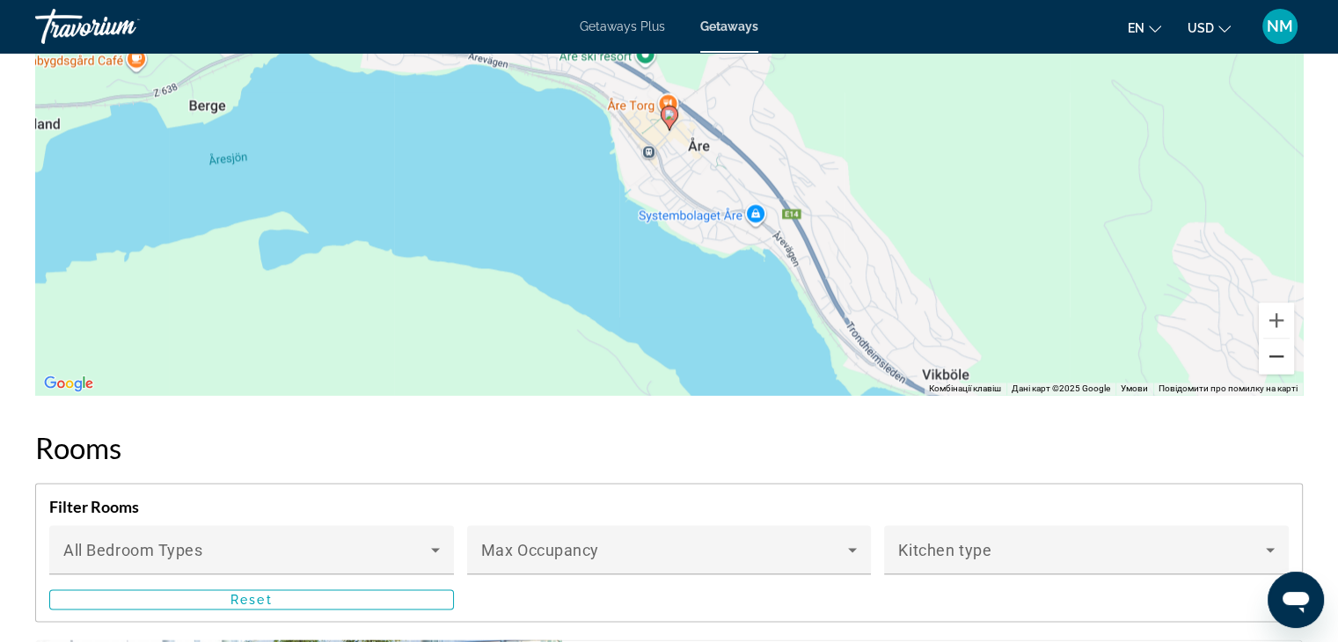
click at [1279, 349] on button "Зменшити" at bounding box center [1276, 356] width 35 height 35
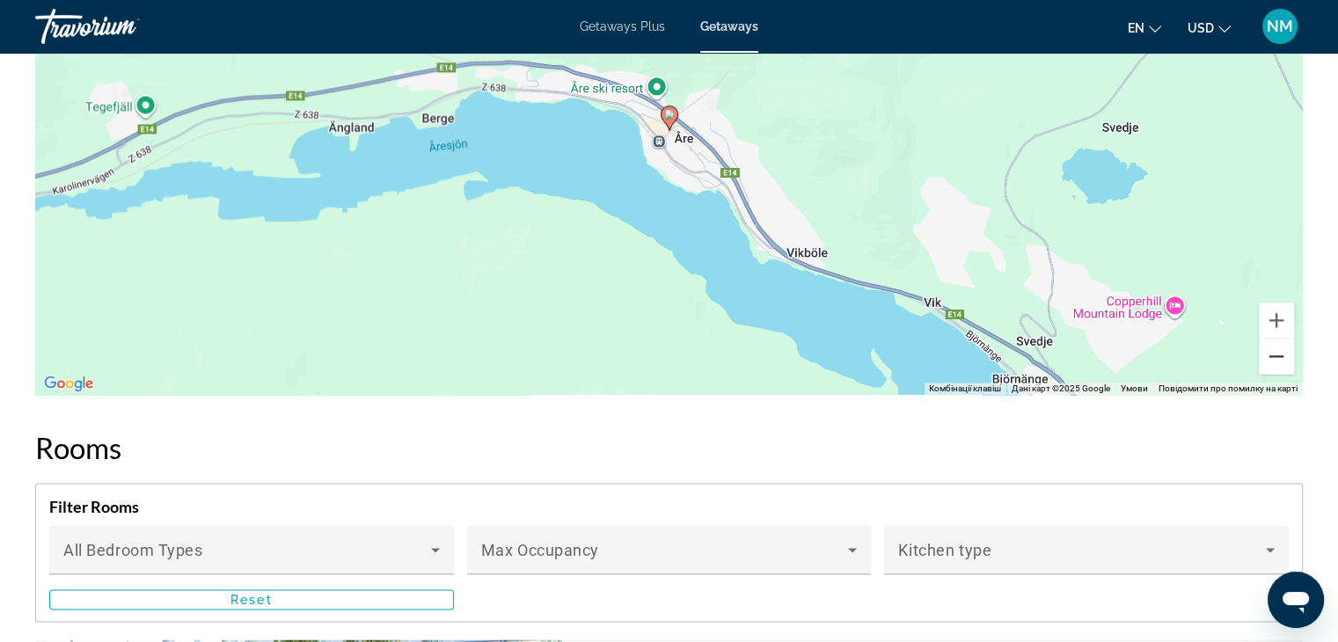
click at [1279, 349] on button "Зменшити" at bounding box center [1276, 356] width 35 height 35
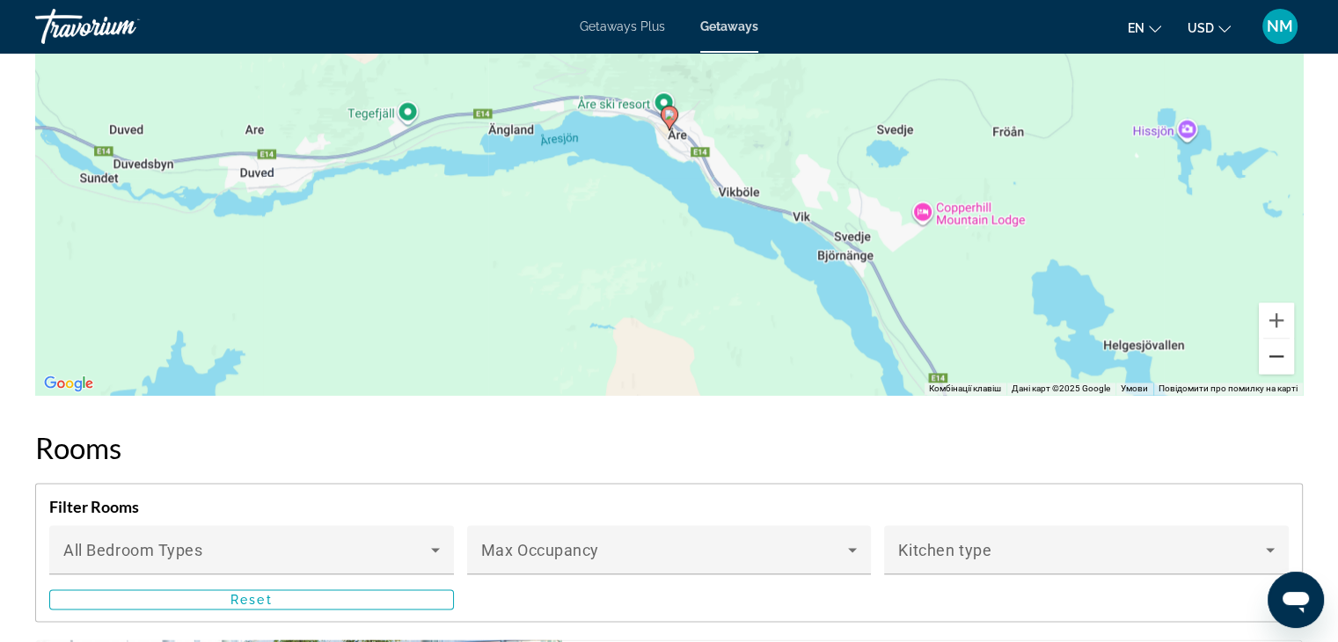
click at [1279, 349] on button "Зменшити" at bounding box center [1276, 356] width 35 height 35
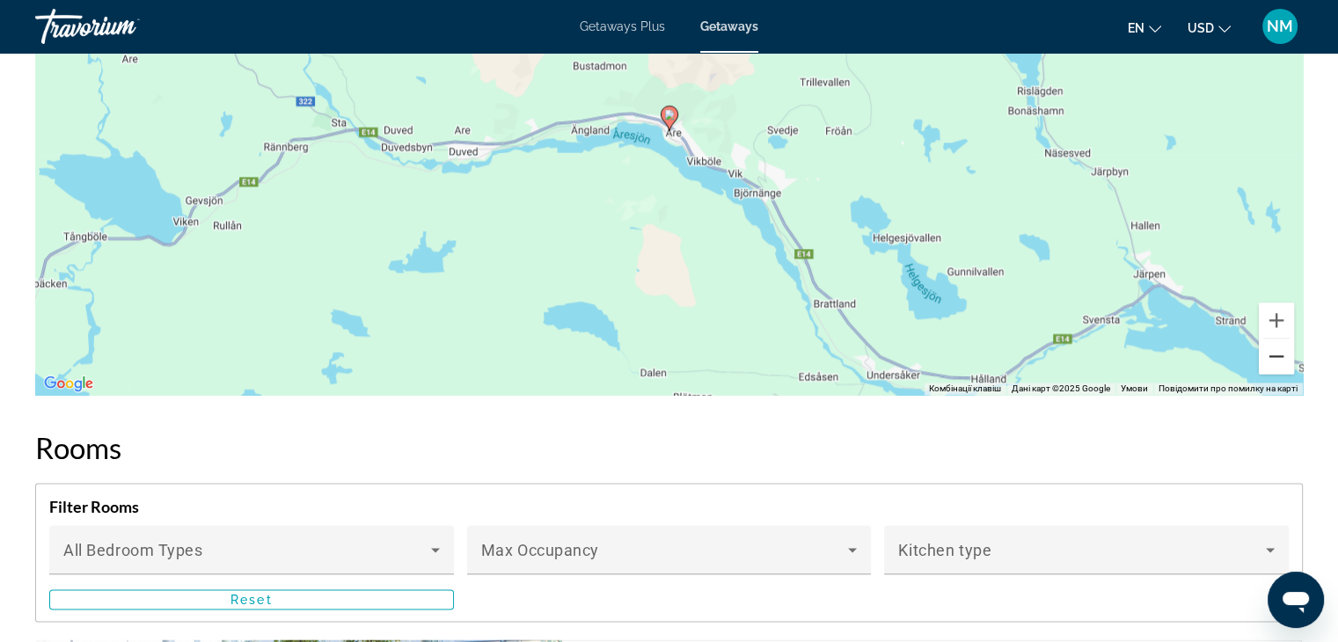
click at [1279, 349] on button "Зменшити" at bounding box center [1276, 356] width 35 height 35
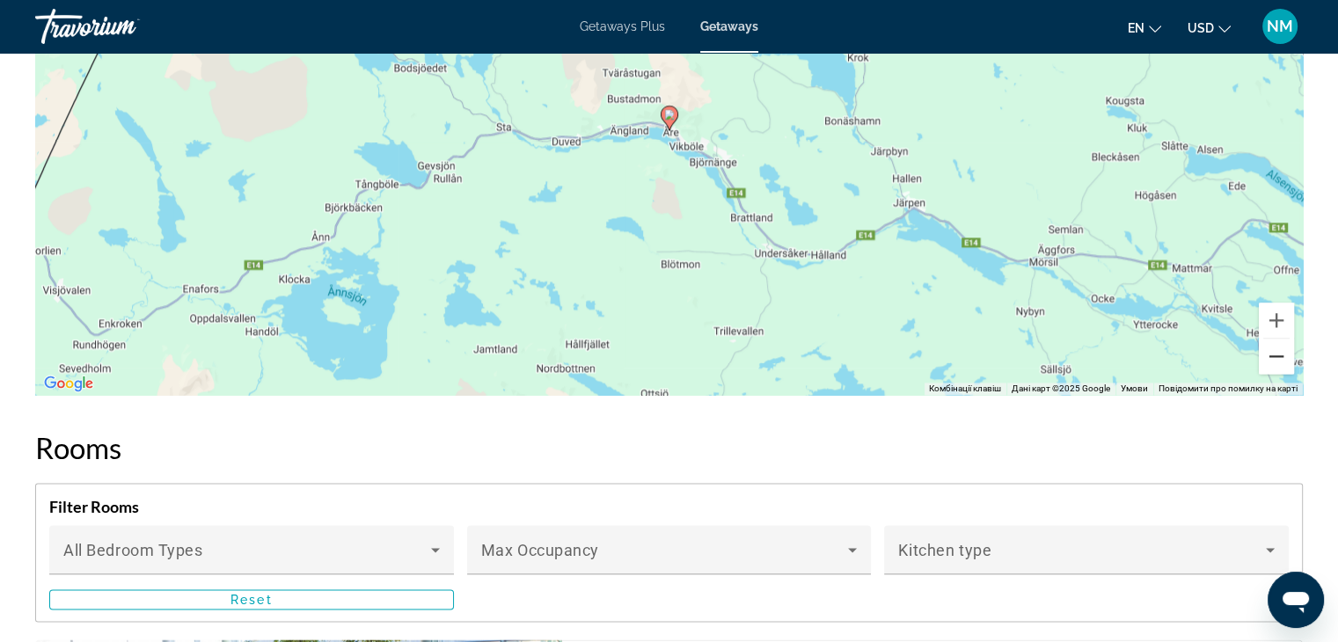
click at [1279, 349] on button "Зменшити" at bounding box center [1276, 356] width 35 height 35
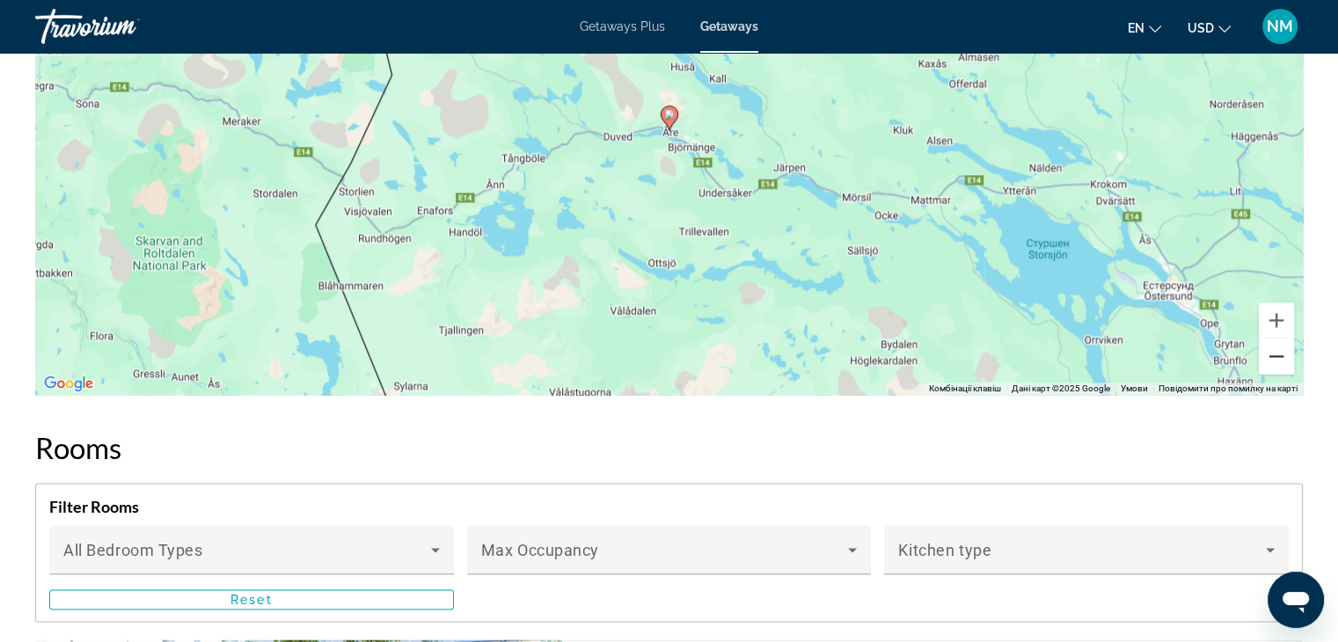
click at [1279, 349] on button "Зменшити" at bounding box center [1276, 356] width 35 height 35
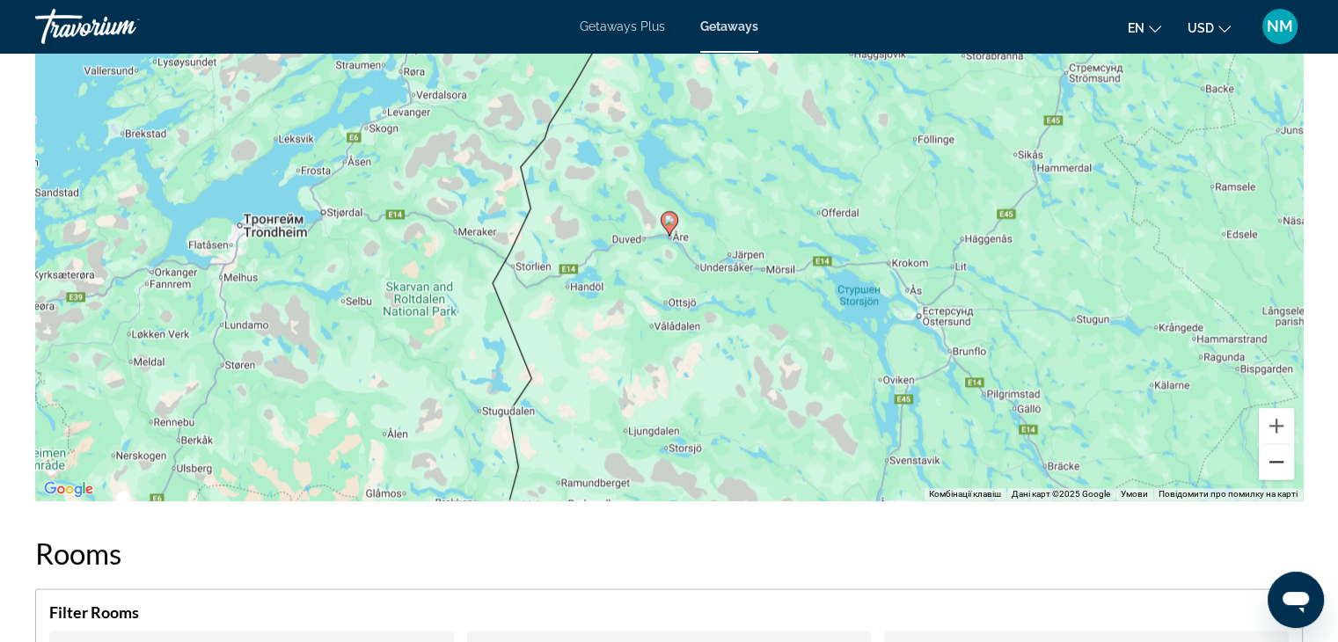
scroll to position [2361, 0]
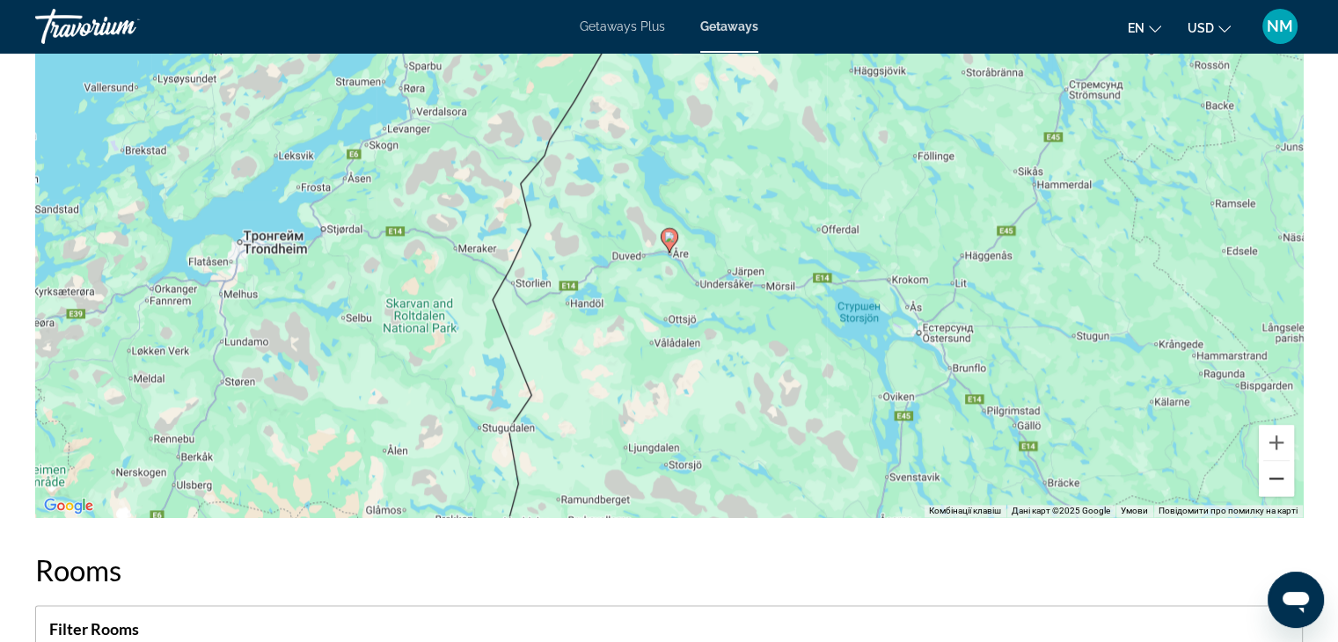
click at [1279, 476] on button "Зменшити" at bounding box center [1276, 478] width 35 height 35
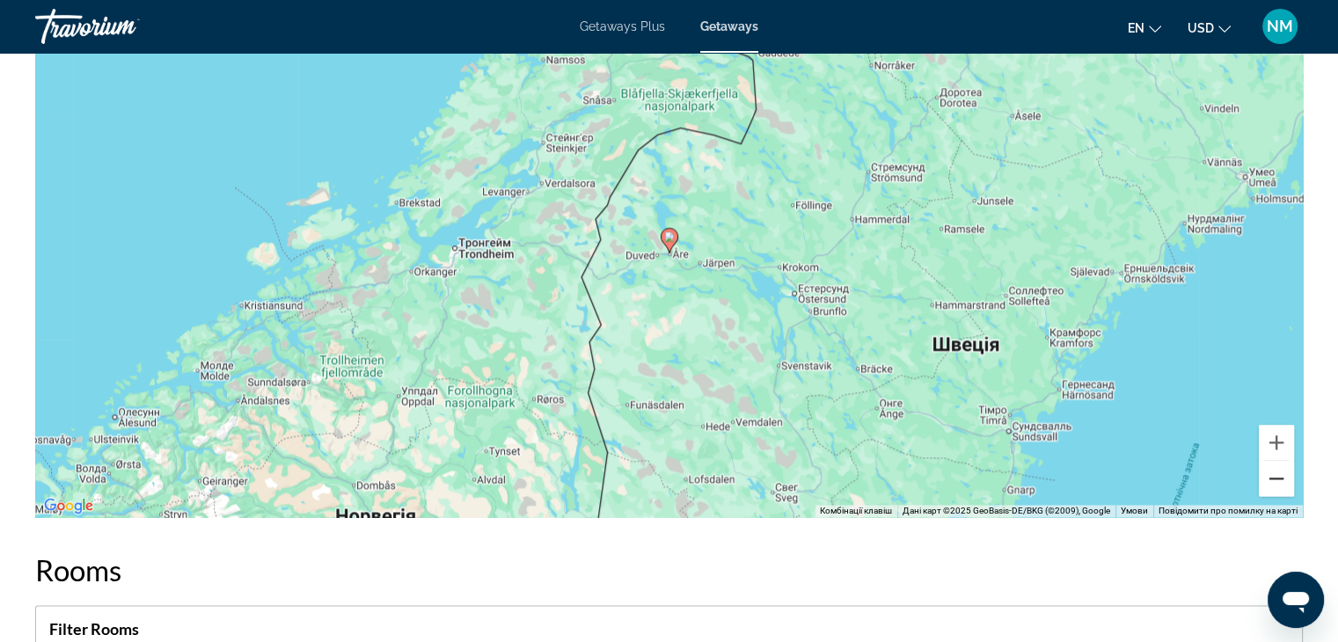
click at [1279, 476] on button "Зменшити" at bounding box center [1276, 478] width 35 height 35
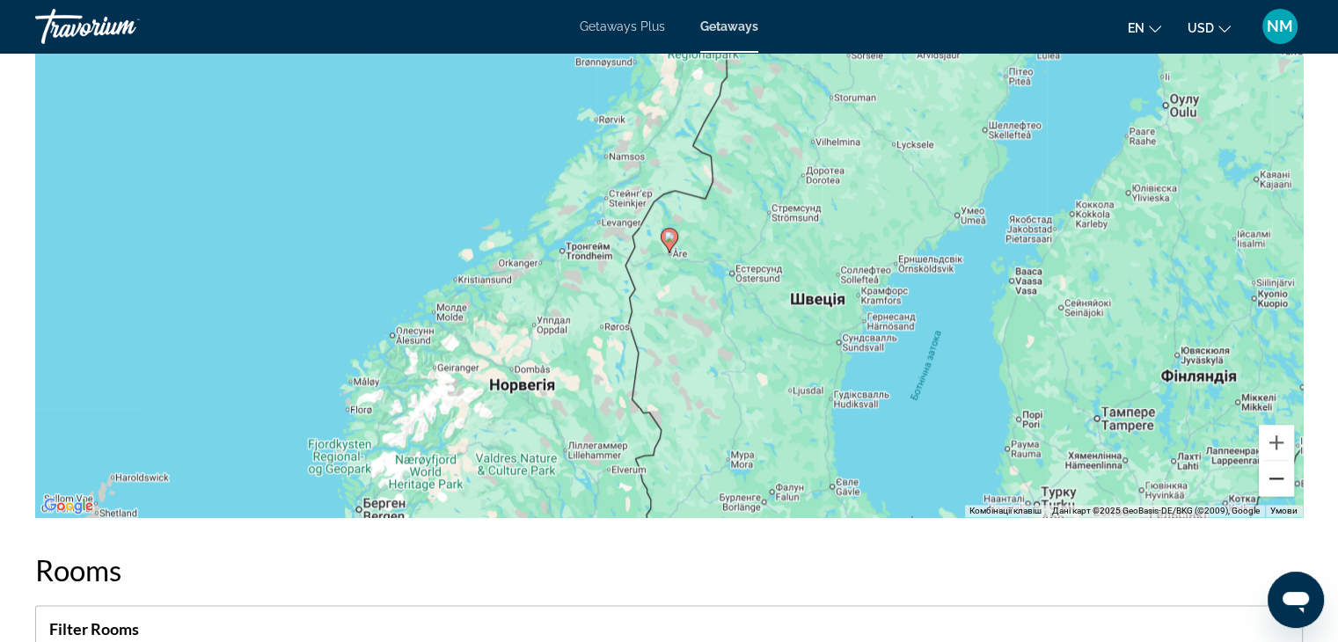
click at [1279, 476] on button "Зменшити" at bounding box center [1276, 478] width 35 height 35
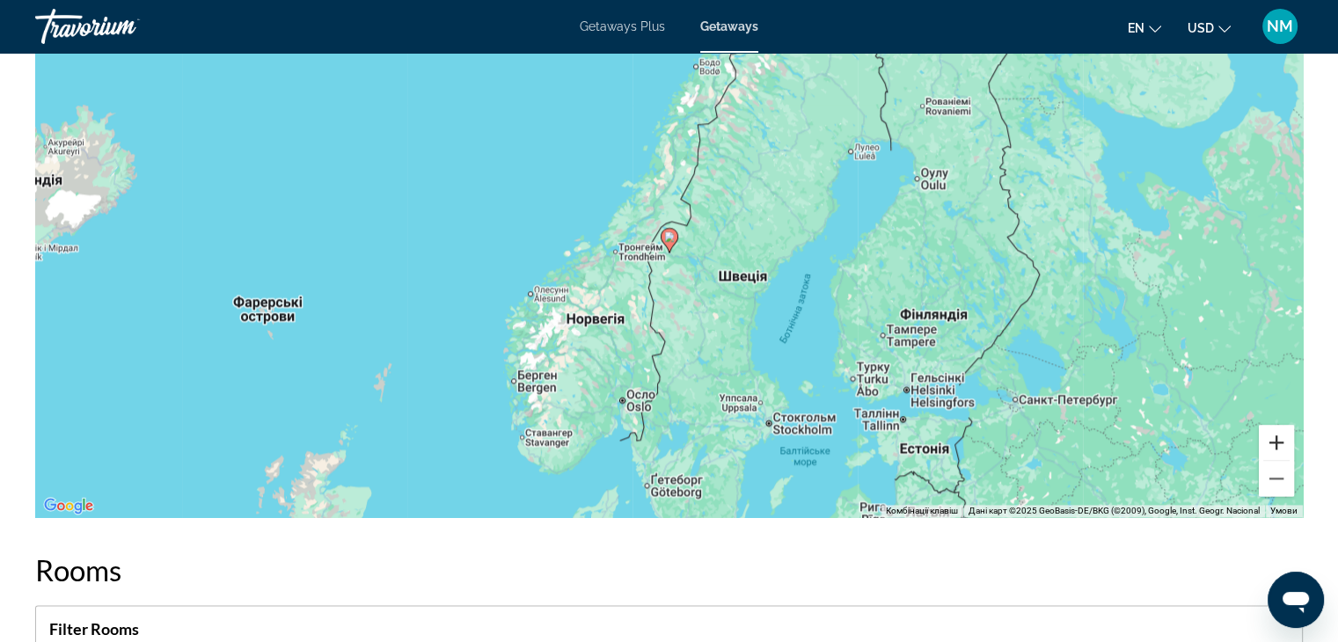
click at [1274, 441] on button "Збільшити" at bounding box center [1276, 442] width 35 height 35
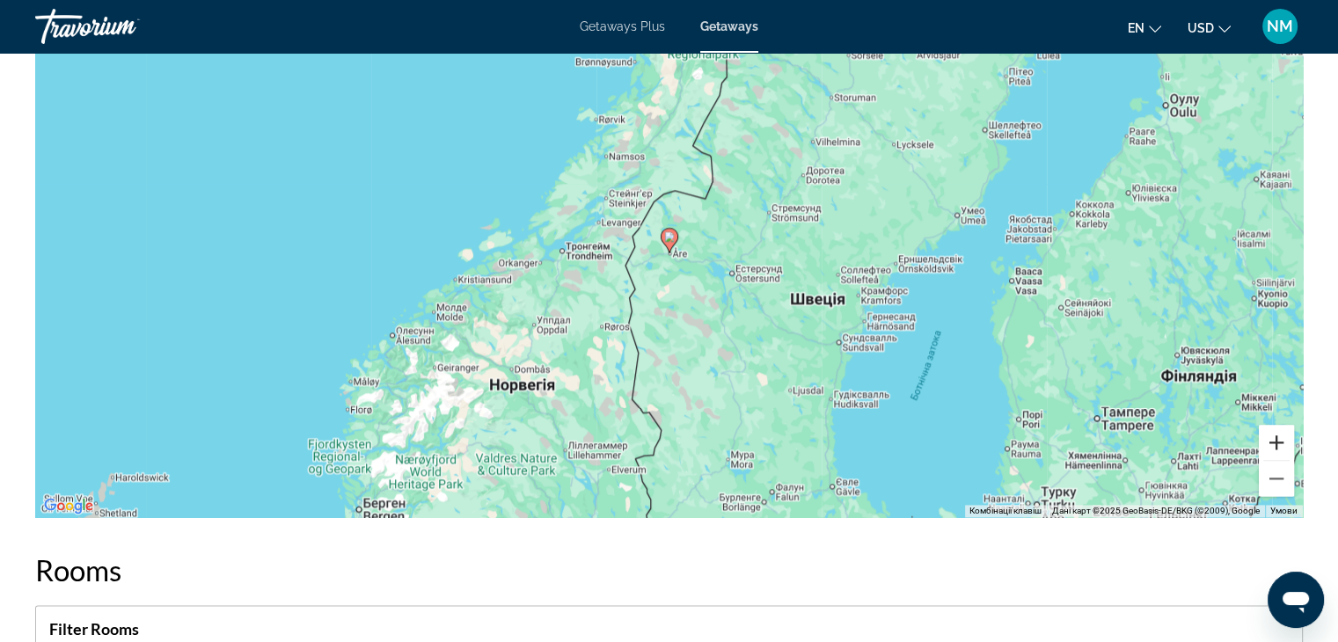
click at [1274, 441] on button "Збільшити" at bounding box center [1276, 442] width 35 height 35
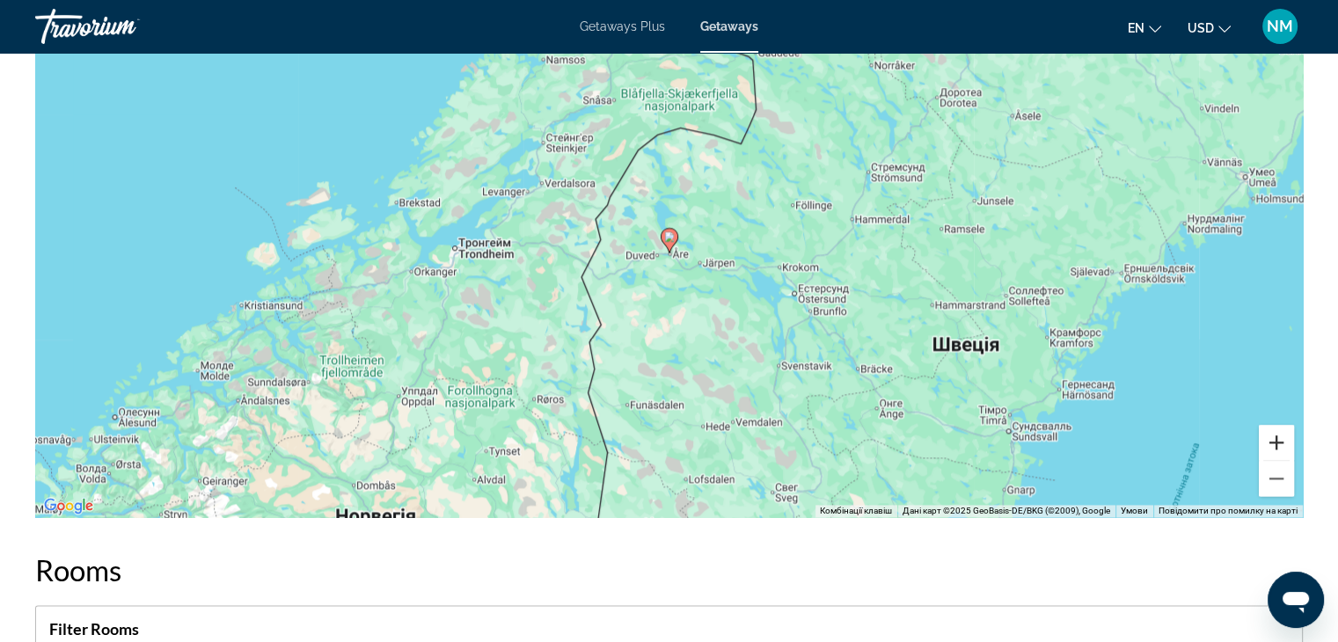
click at [1274, 441] on button "Збільшити" at bounding box center [1276, 442] width 35 height 35
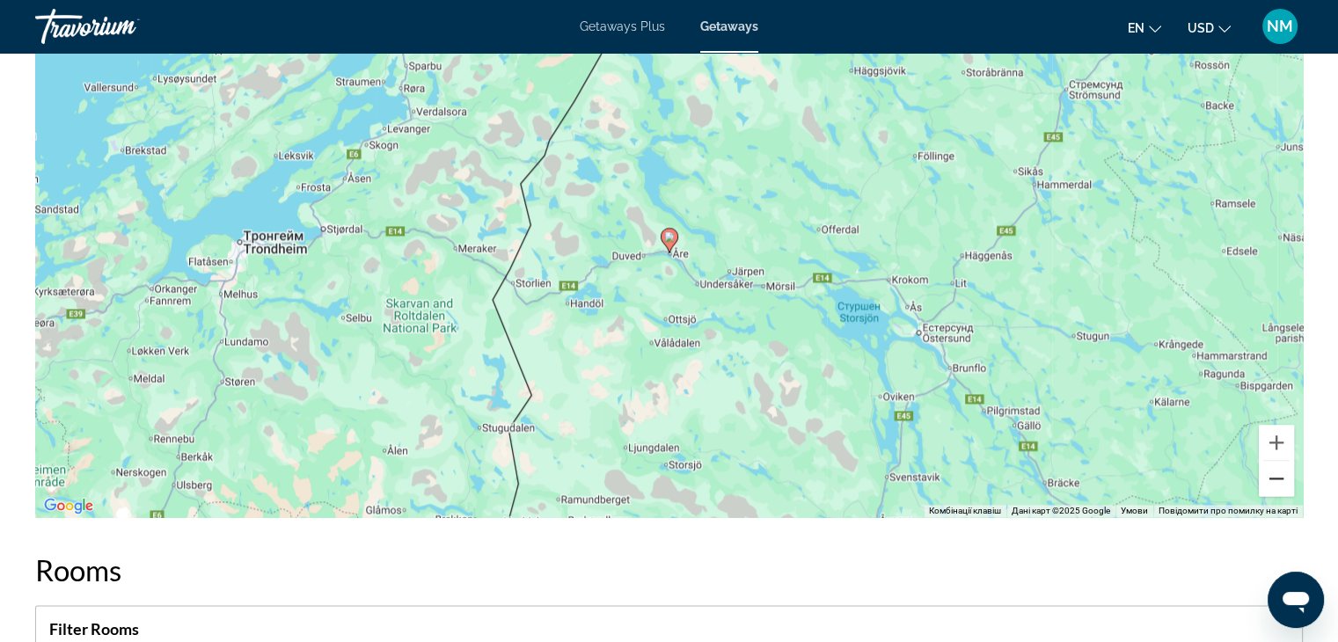
click at [1267, 474] on button "Зменшити" at bounding box center [1276, 478] width 35 height 35
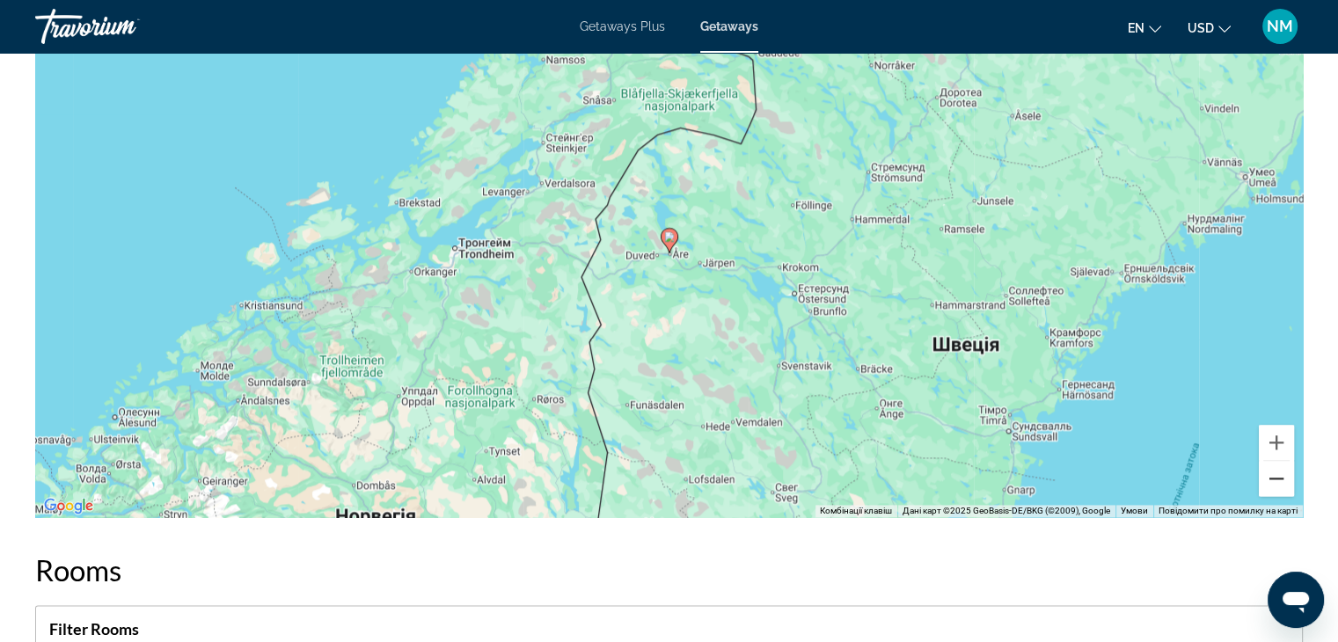
click at [1267, 474] on button "Зменшити" at bounding box center [1276, 478] width 35 height 35
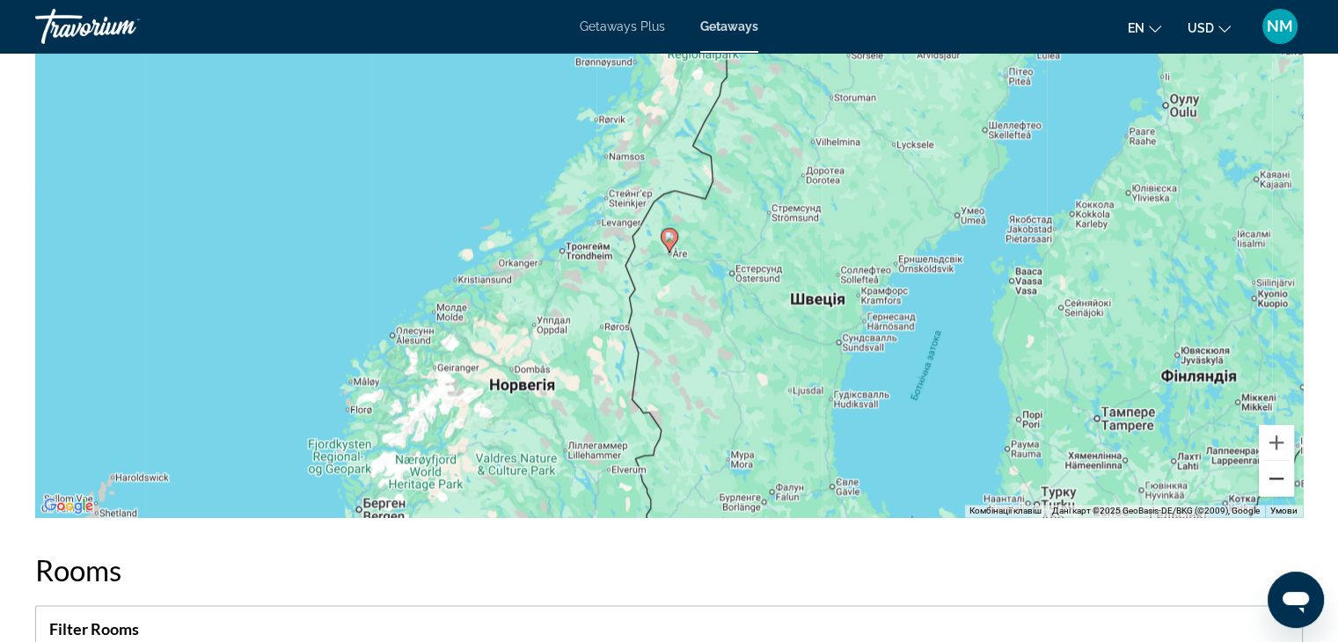
click at [1267, 474] on button "Зменшити" at bounding box center [1276, 478] width 35 height 35
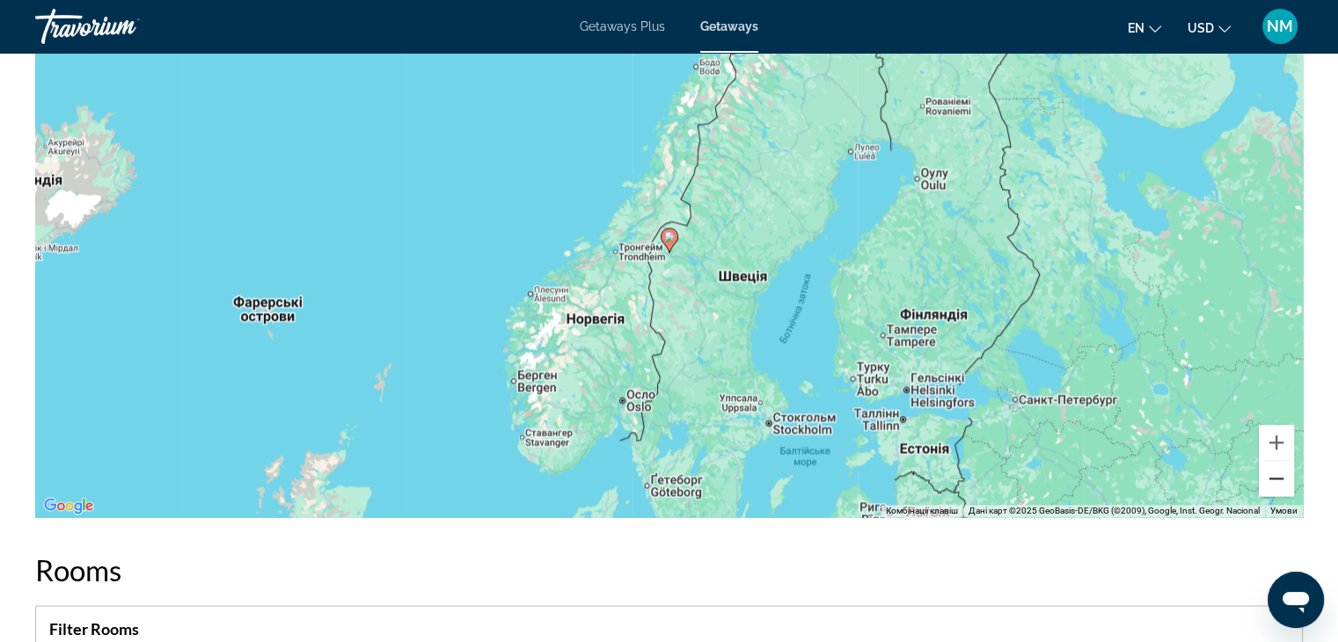
click at [1267, 474] on button "Зменшити" at bounding box center [1276, 478] width 35 height 35
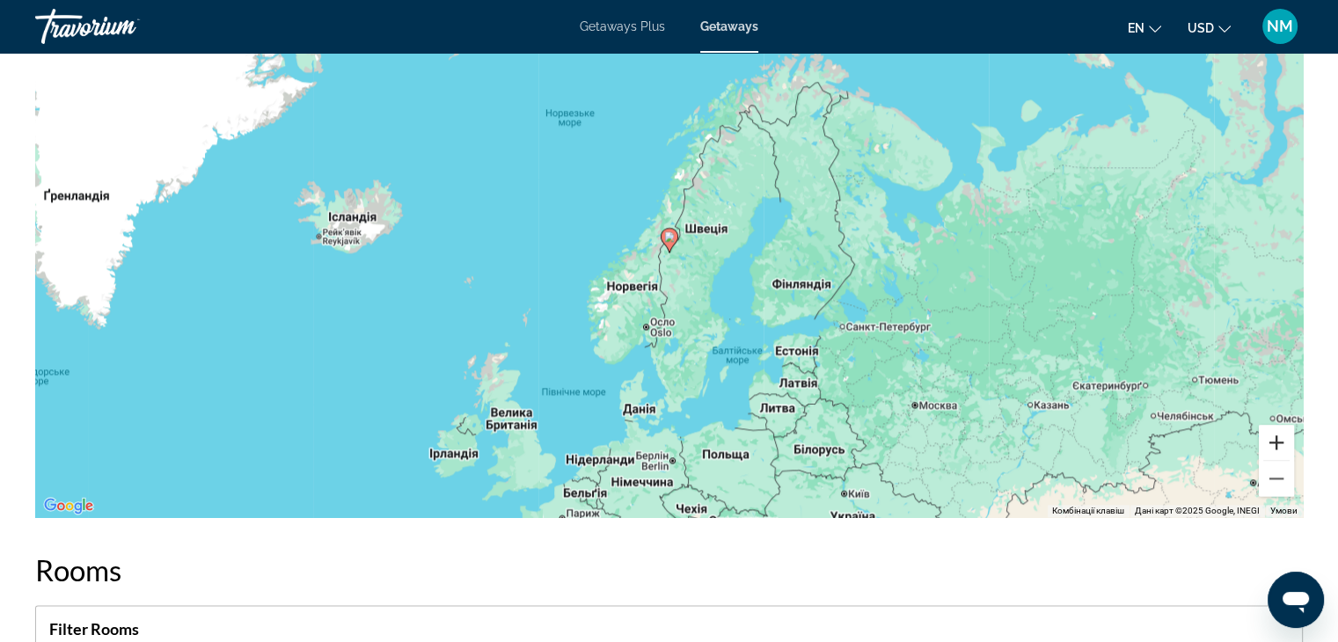
click at [1278, 444] on button "Збільшити" at bounding box center [1276, 442] width 35 height 35
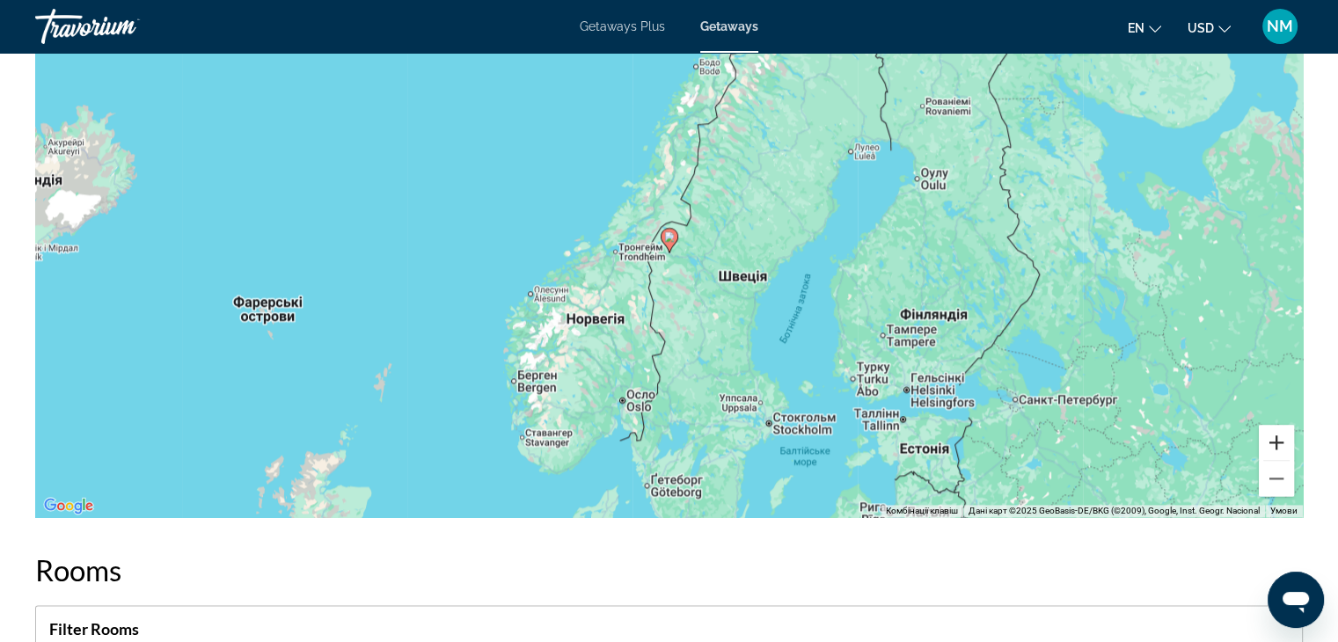
click at [1278, 444] on button "Збільшити" at bounding box center [1276, 442] width 35 height 35
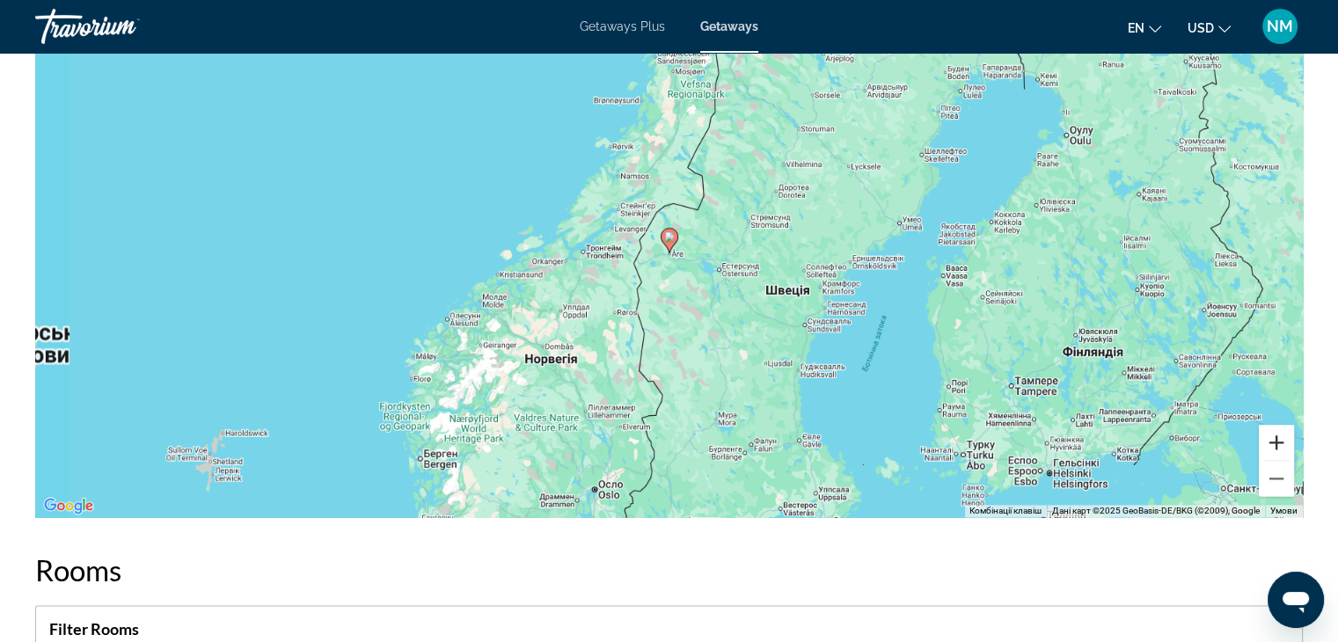
click at [1278, 444] on button "Збільшити" at bounding box center [1276, 442] width 35 height 35
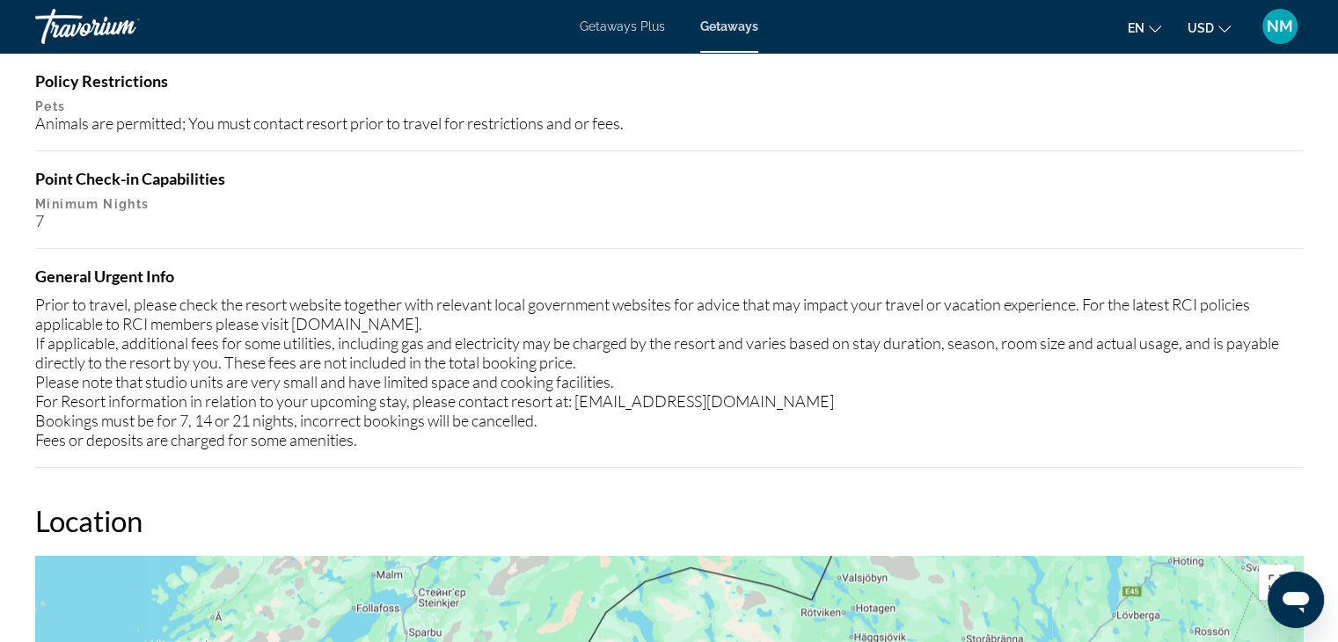
scroll to position [1793, 0]
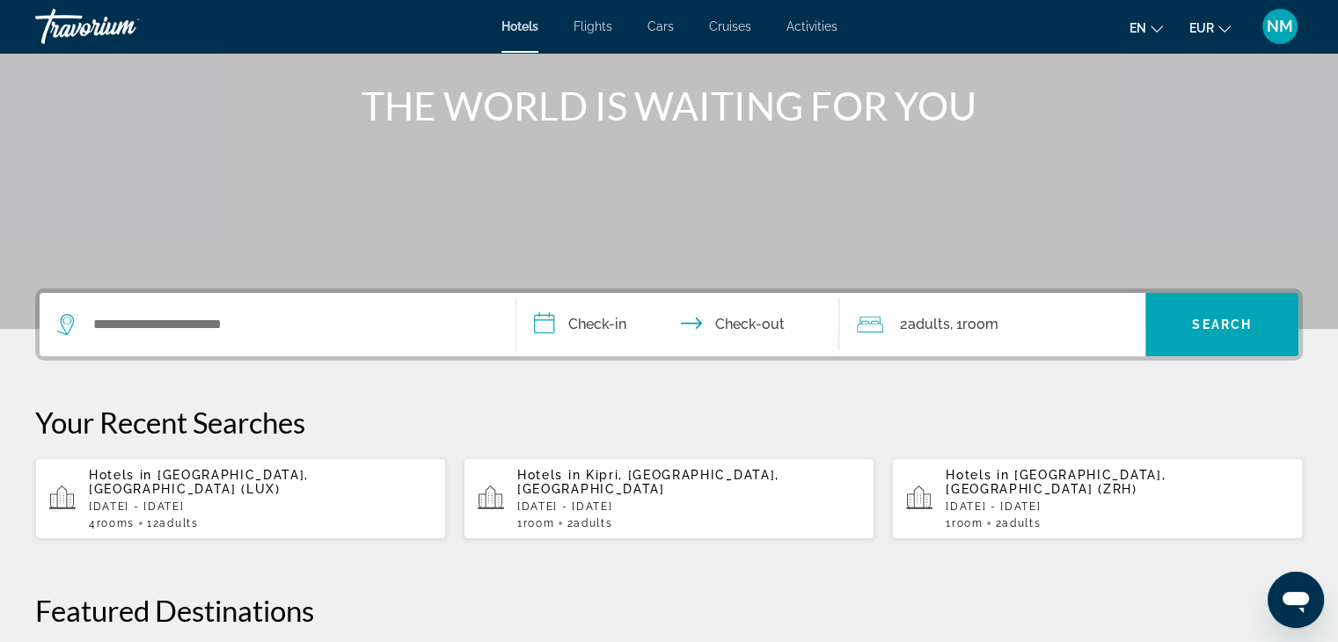
scroll to position [200, 0]
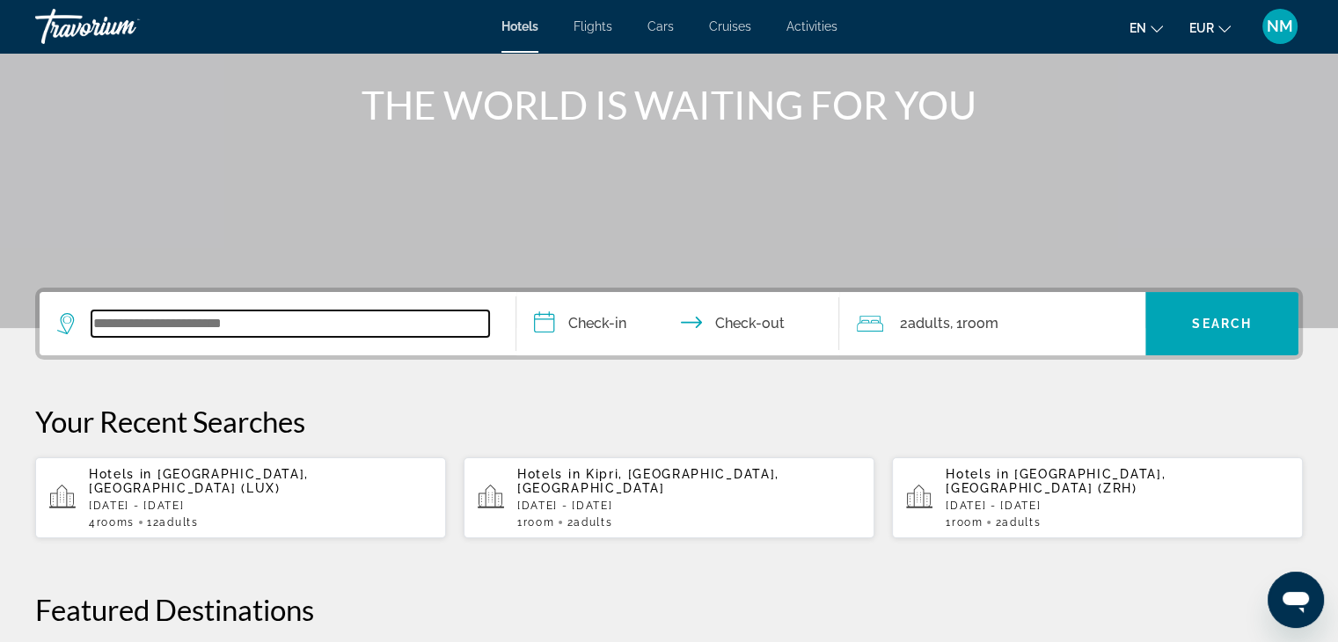
click at [127, 322] on input "Search widget" at bounding box center [290, 323] width 398 height 26
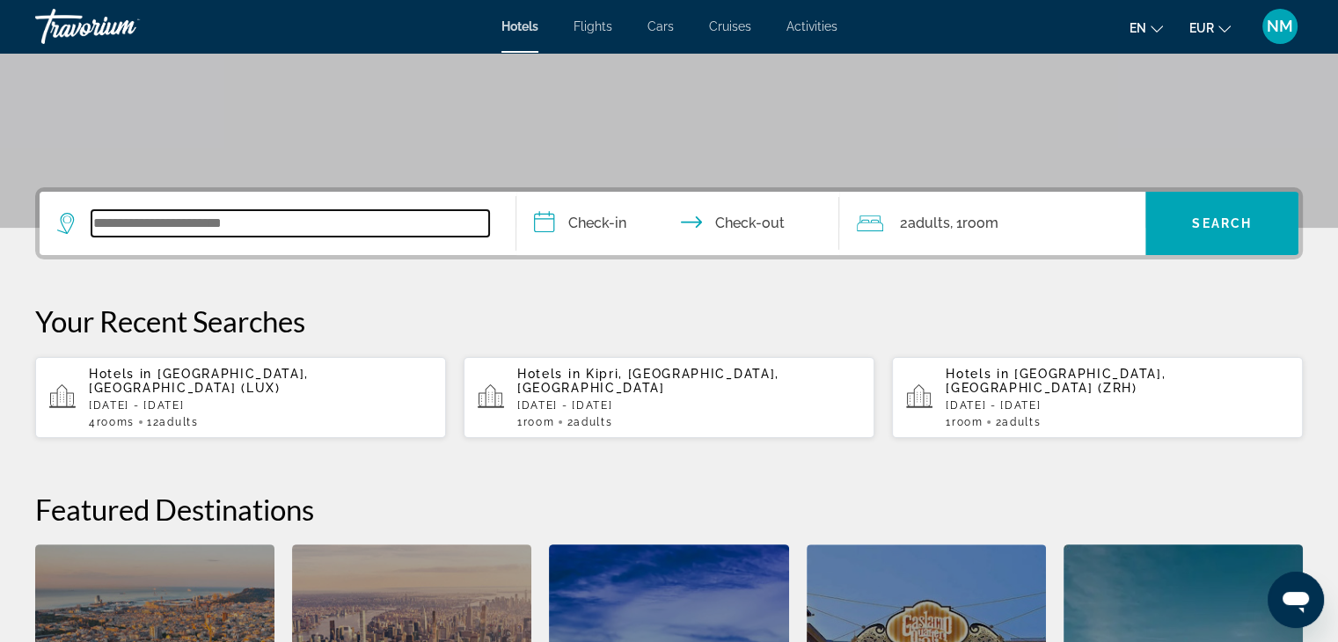
scroll to position [299, 0]
click at [164, 223] on input "Search widget" at bounding box center [290, 224] width 398 height 26
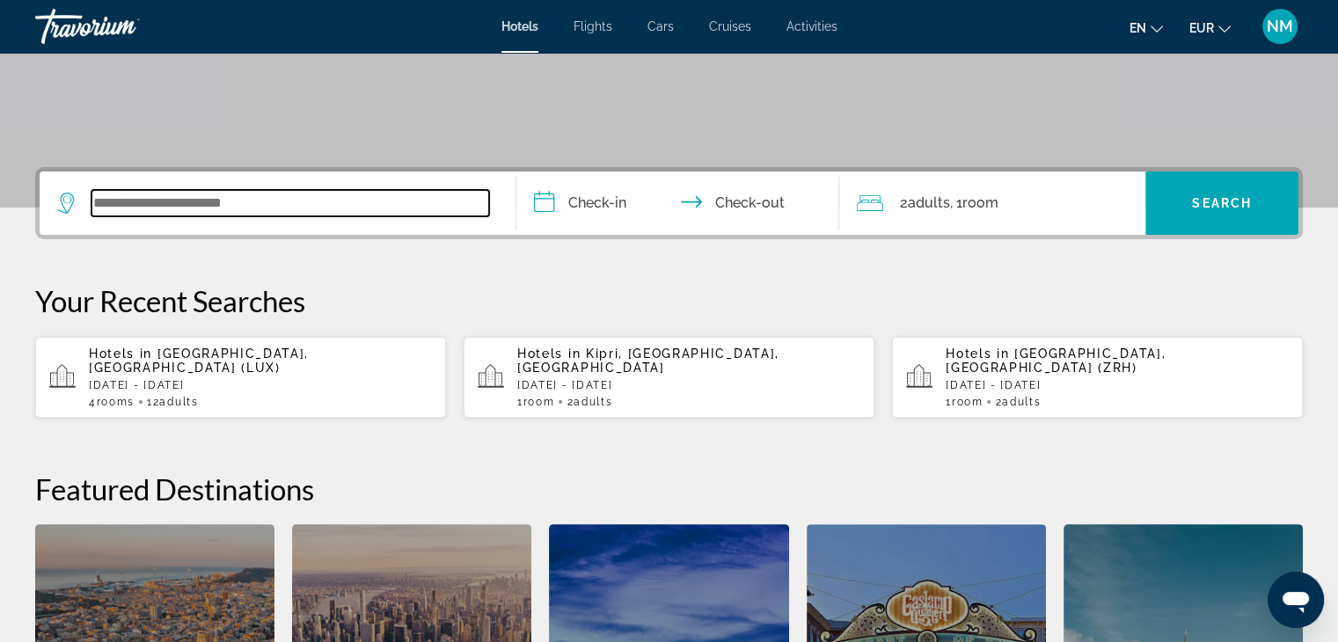
scroll to position [318, 0]
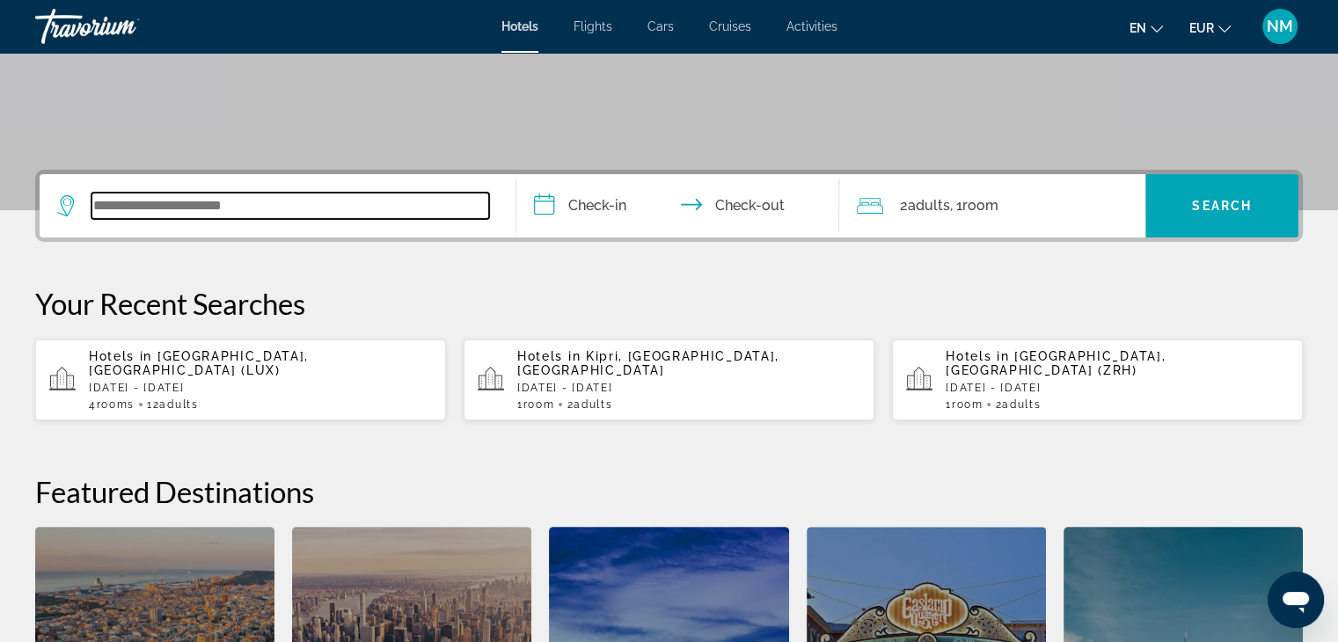
click at [155, 208] on input "Search widget" at bounding box center [290, 206] width 398 height 26
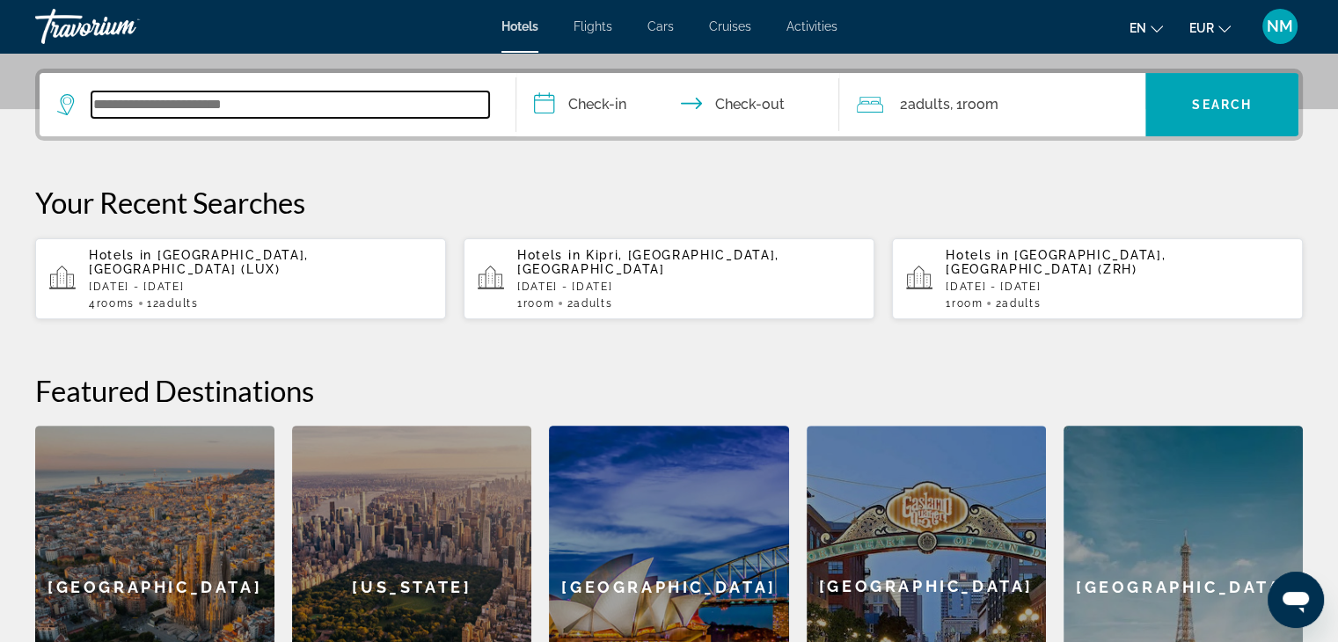
scroll to position [429, 0]
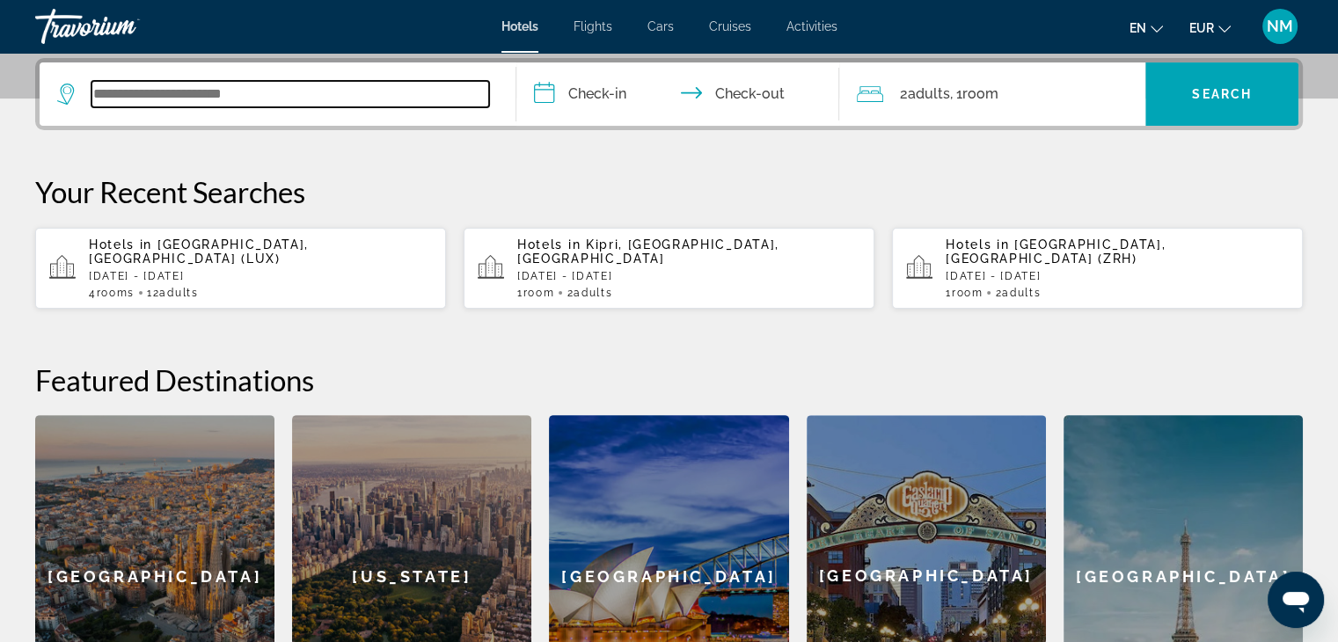
click at [169, 93] on input "Search widget" at bounding box center [290, 94] width 398 height 26
type input "*"
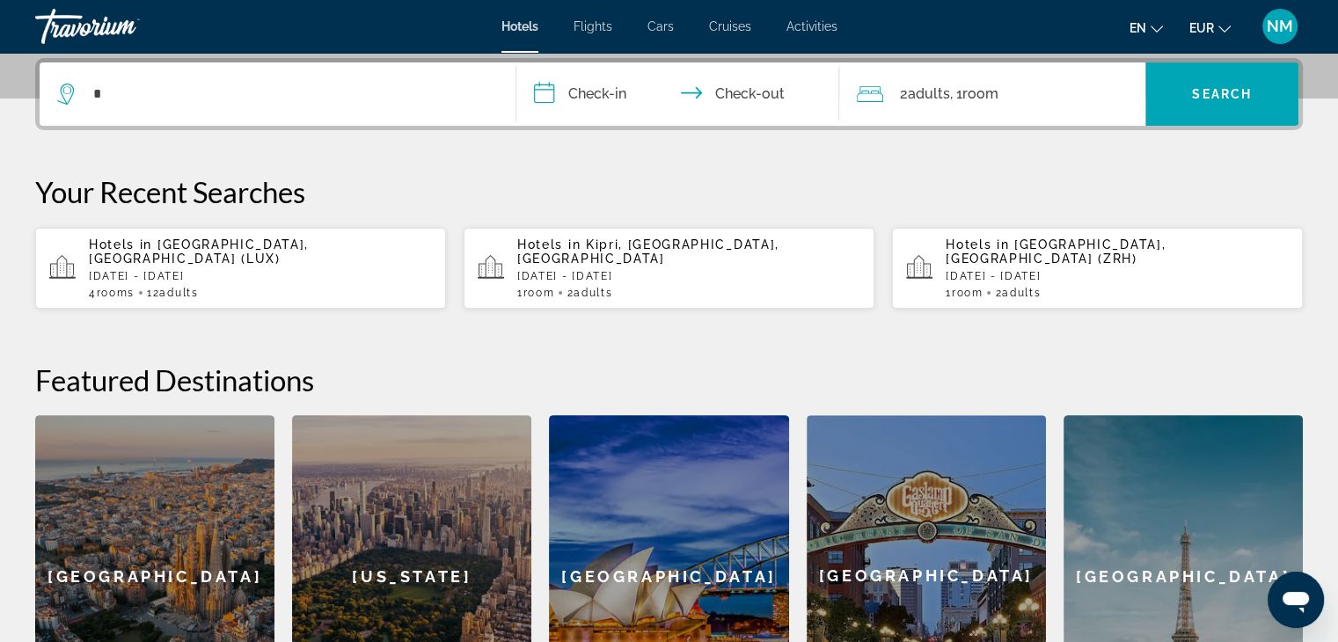
click at [989, 270] on p "Tue, 30 Dec - Wed, 07 Jan" at bounding box center [1116, 276] width 343 height 12
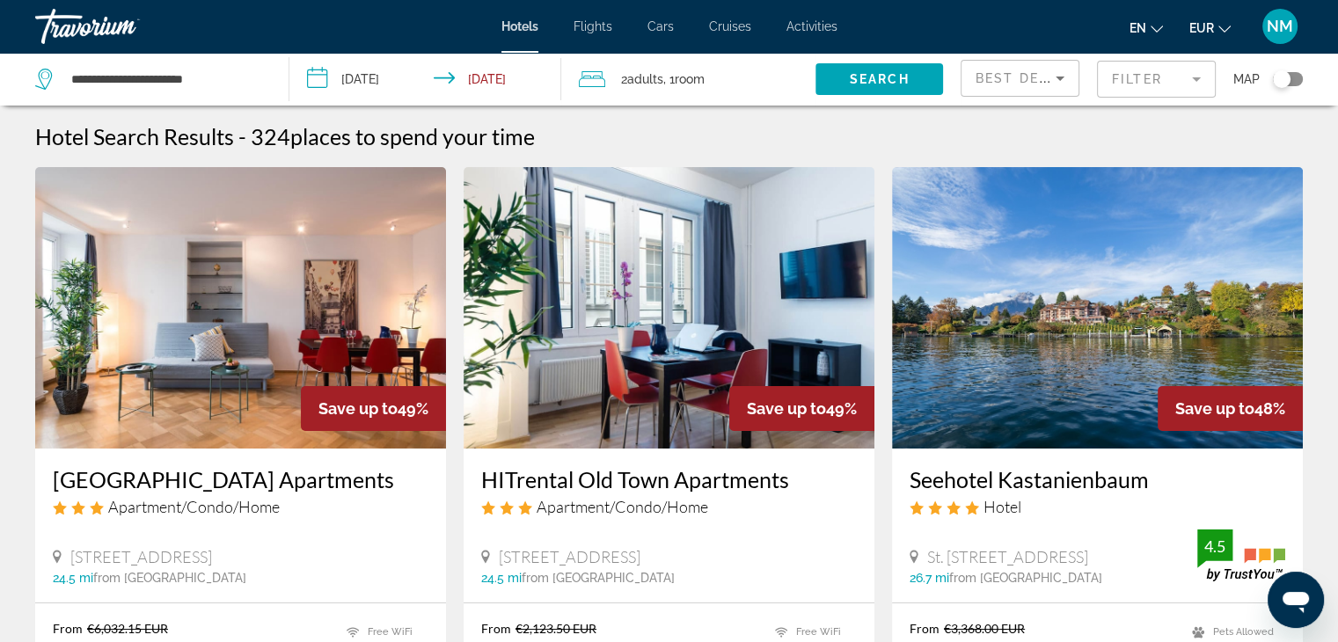
click at [1062, 77] on icon "Sort by" at bounding box center [1059, 79] width 9 height 4
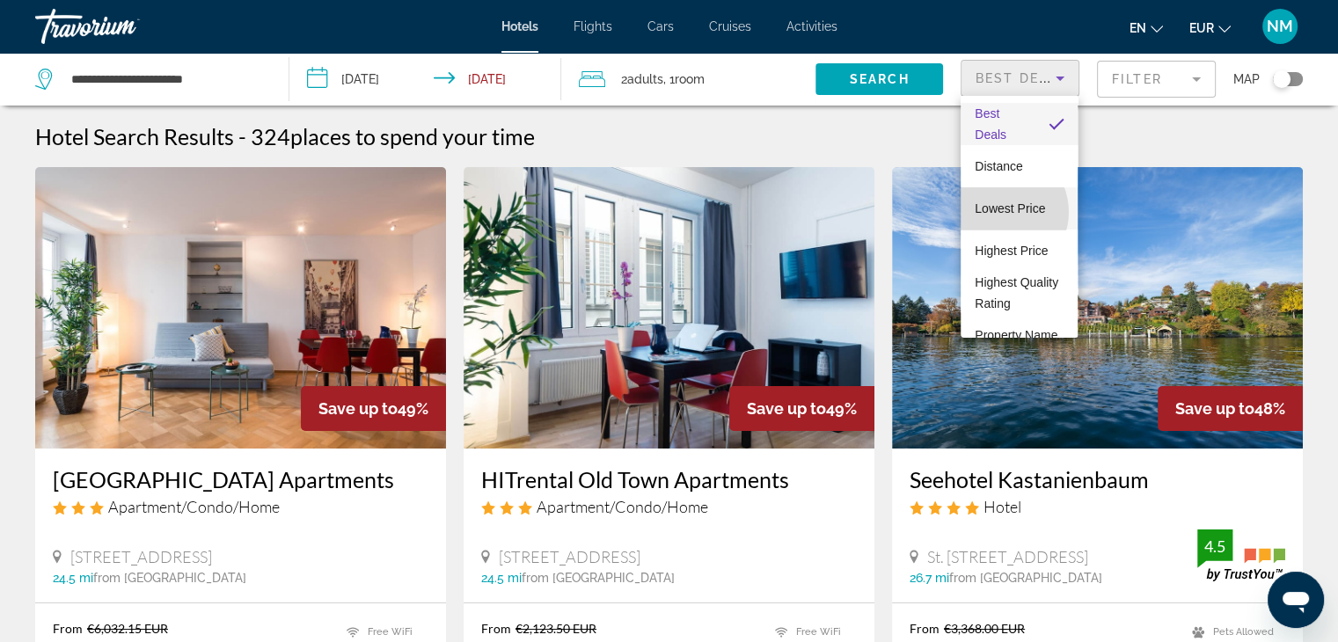
click at [997, 212] on span "Lowest Price" at bounding box center [1010, 208] width 70 height 14
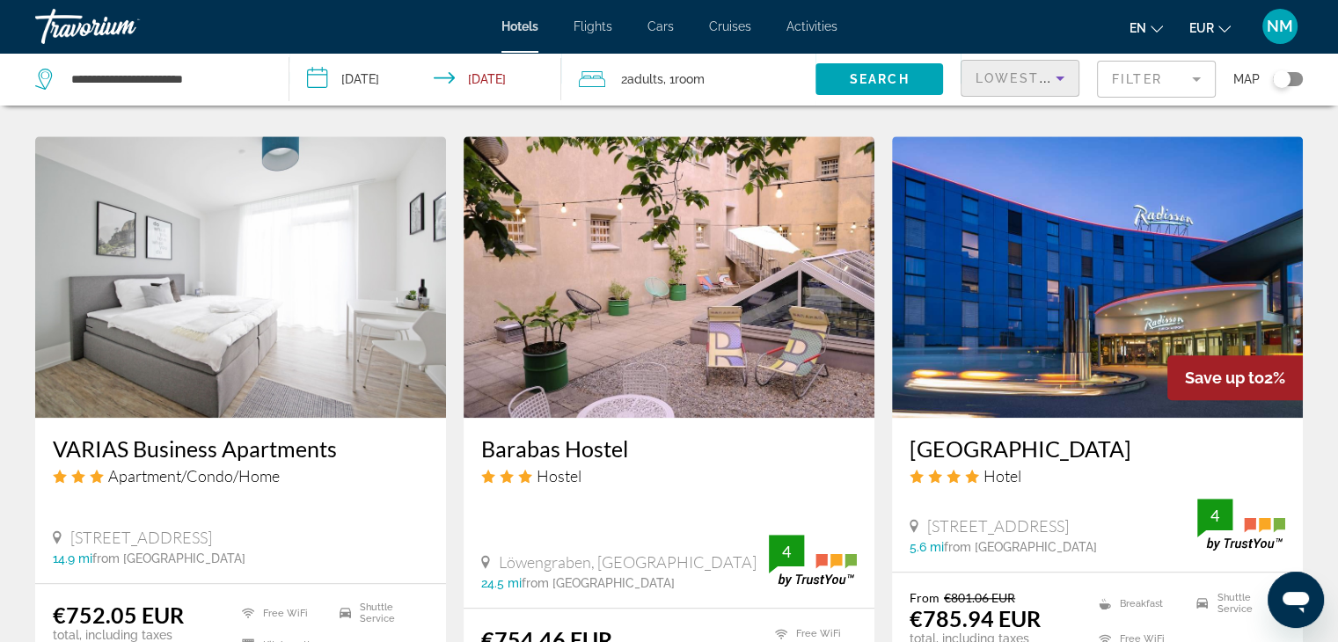
scroll to position [1328, 0]
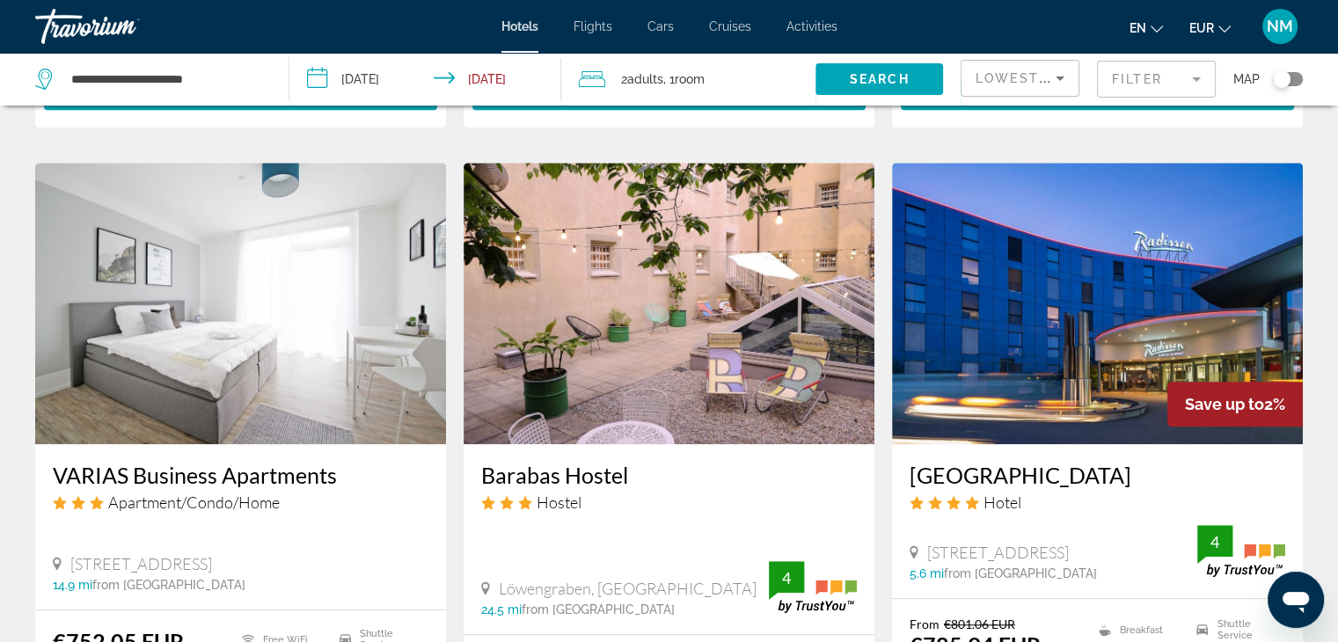
click at [1027, 462] on h3 "Radisson Hotel Zurich Airport" at bounding box center [1097, 475] width 376 height 26
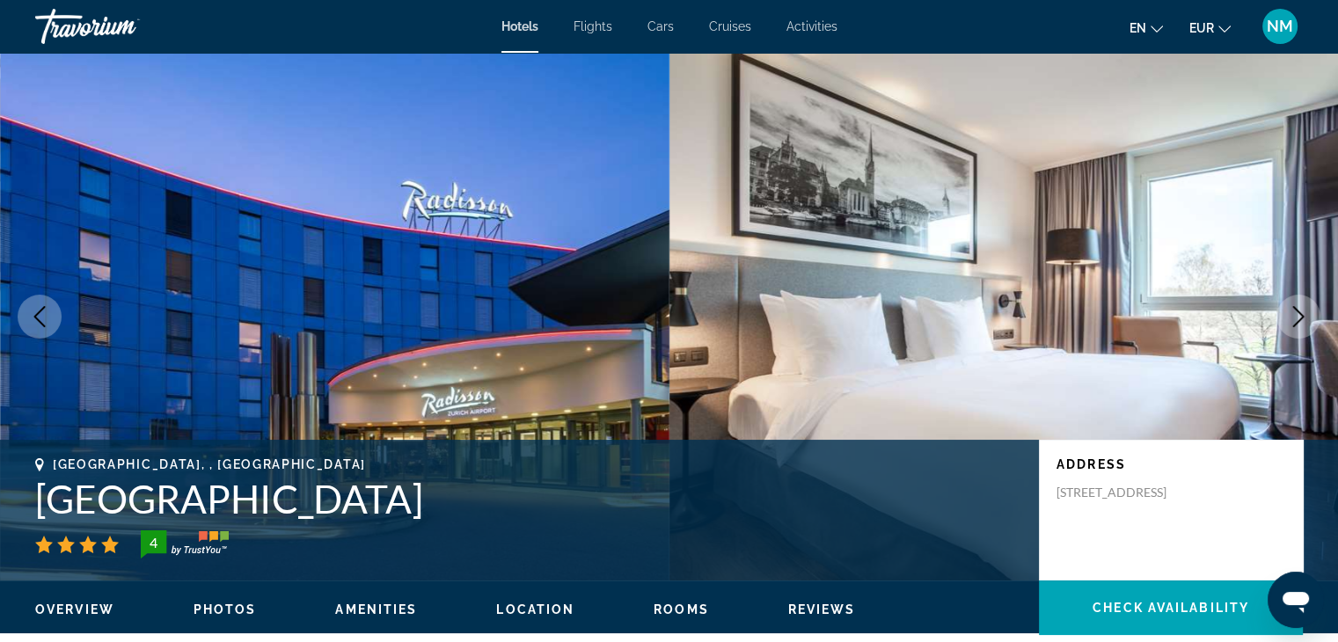
click at [1295, 322] on icon "Next image" at bounding box center [1298, 316] width 21 height 21
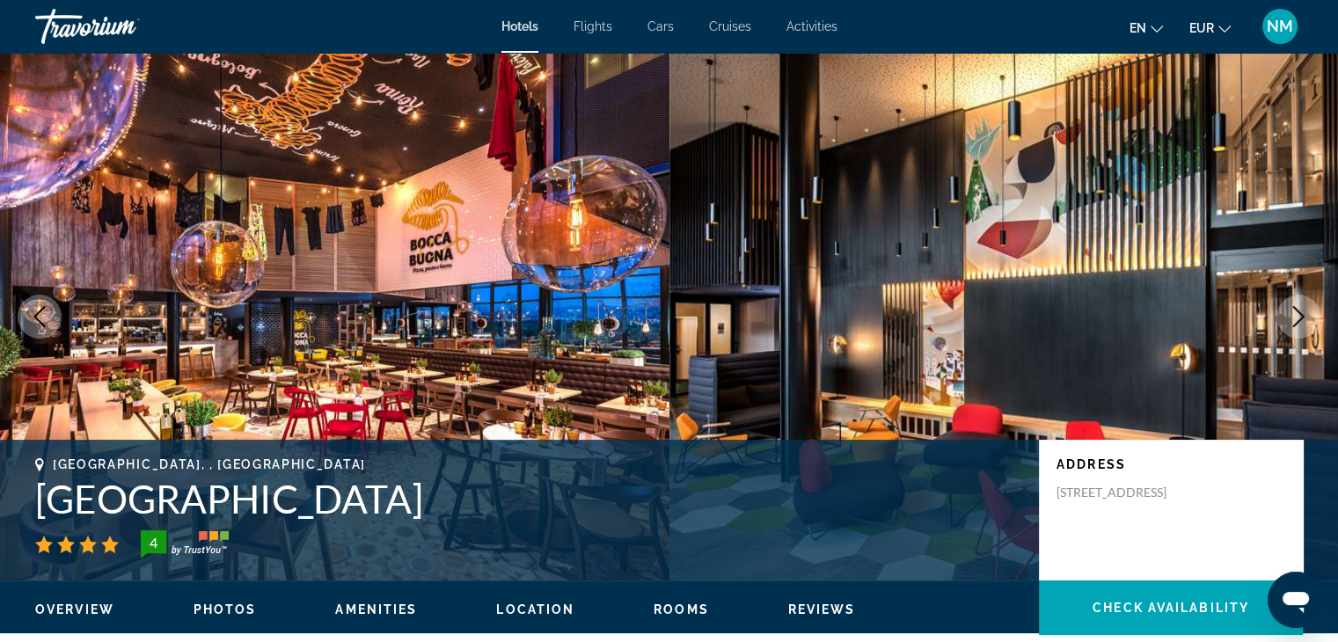
click at [1295, 322] on icon "Next image" at bounding box center [1298, 316] width 21 height 21
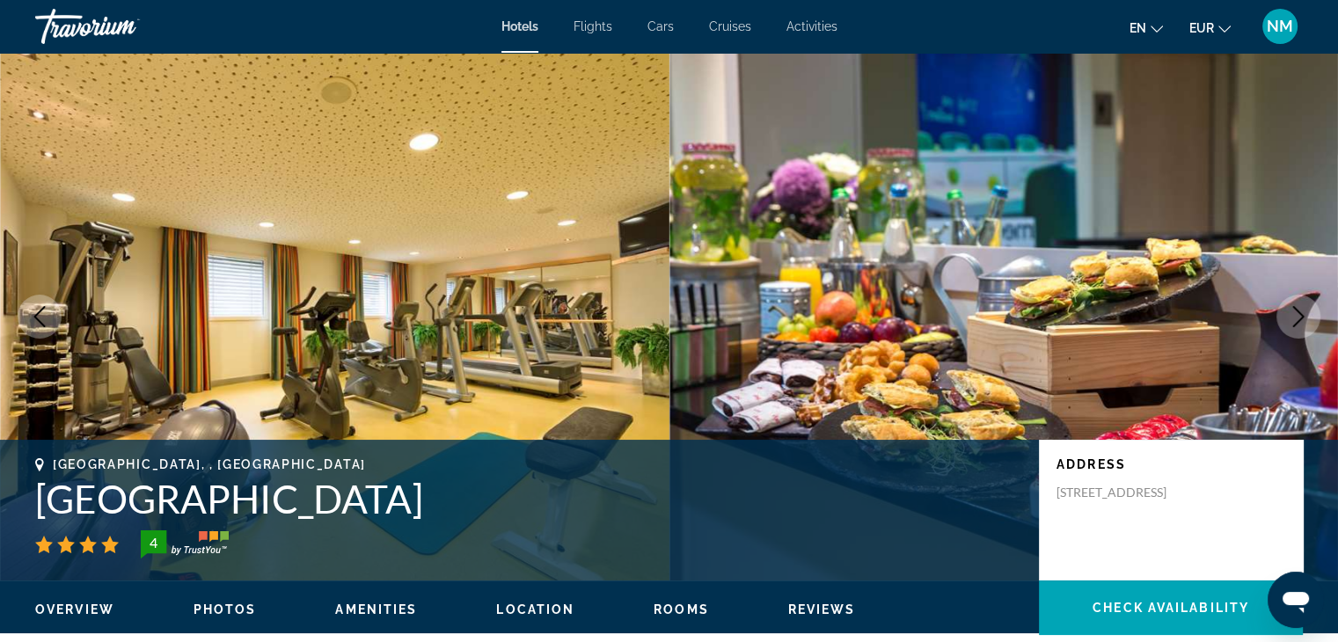
click at [1295, 322] on icon "Next image" at bounding box center [1298, 316] width 21 height 21
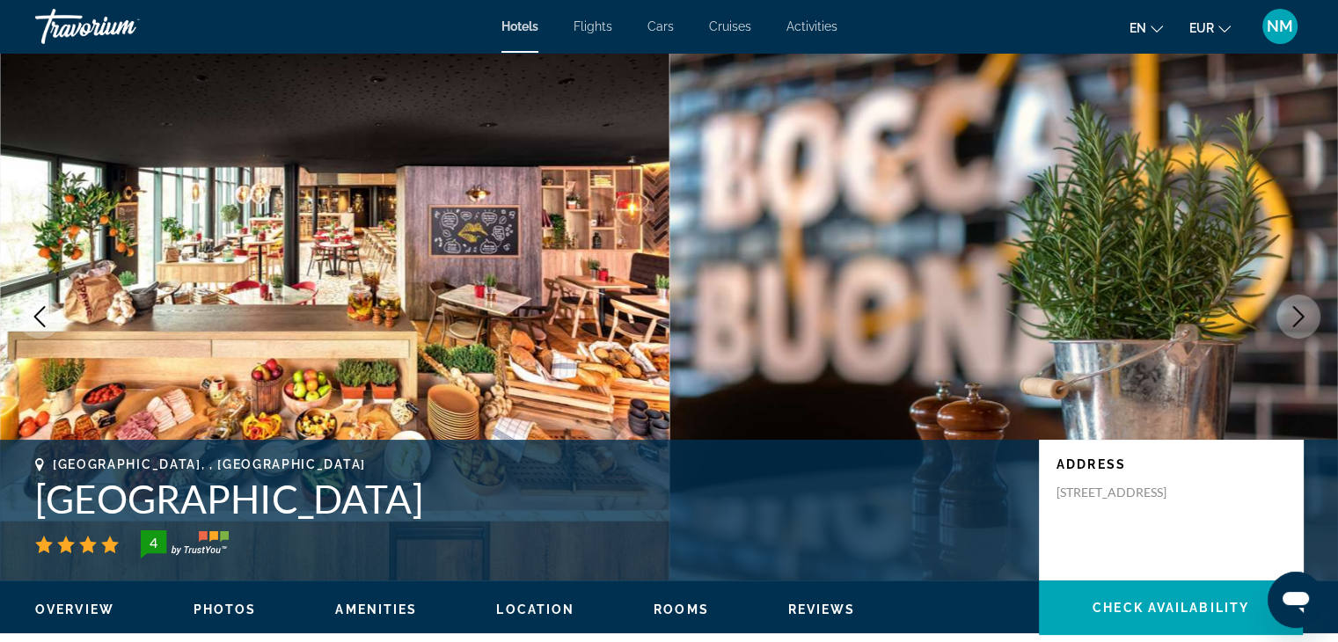
click at [1295, 322] on icon "Next image" at bounding box center [1298, 316] width 21 height 21
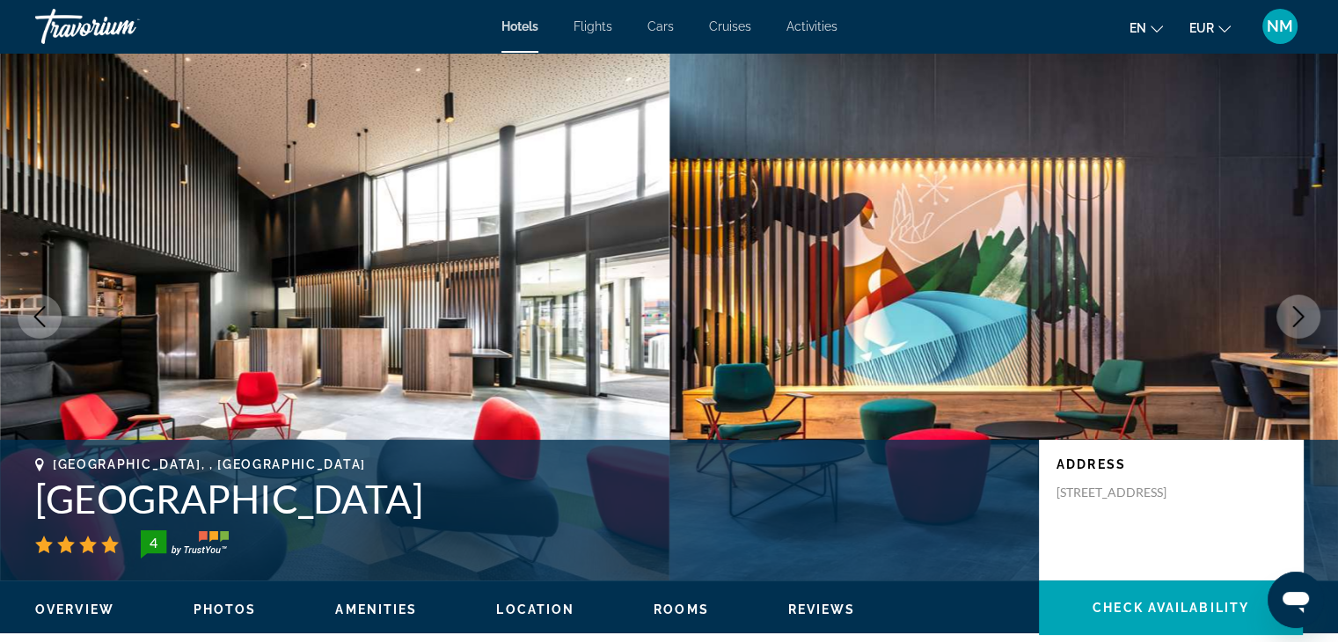
click at [1295, 322] on icon "Next image" at bounding box center [1298, 316] width 21 height 21
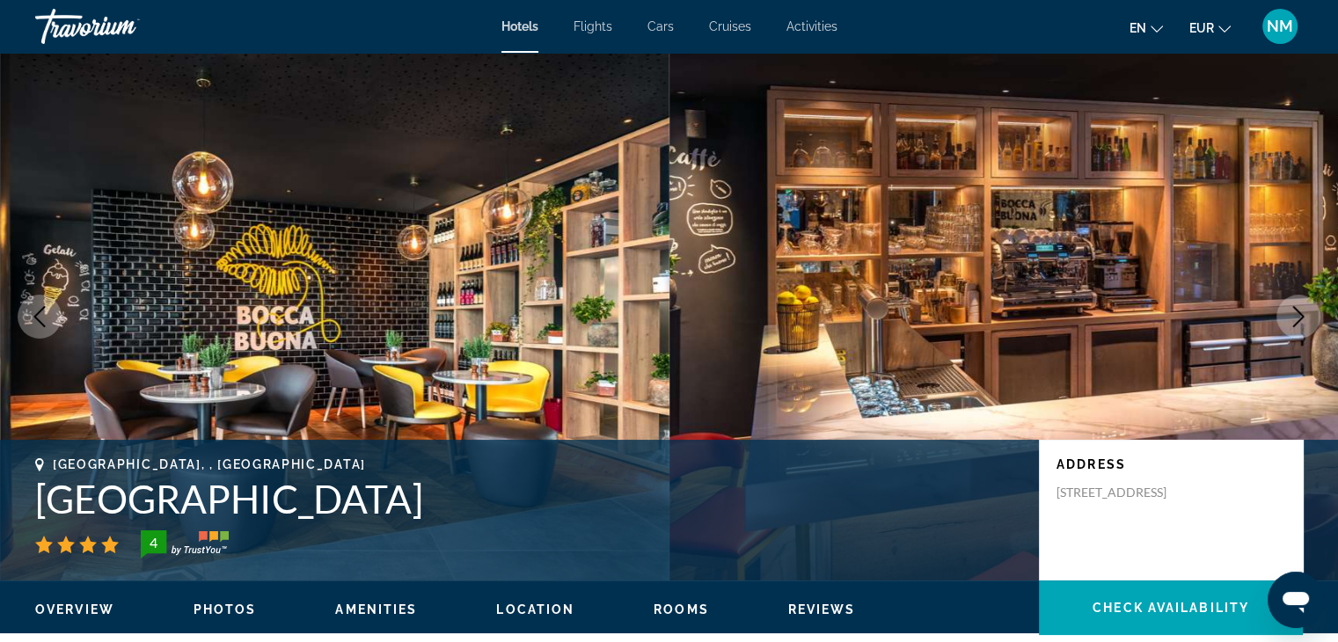
click at [1295, 322] on icon "Next image" at bounding box center [1298, 316] width 21 height 21
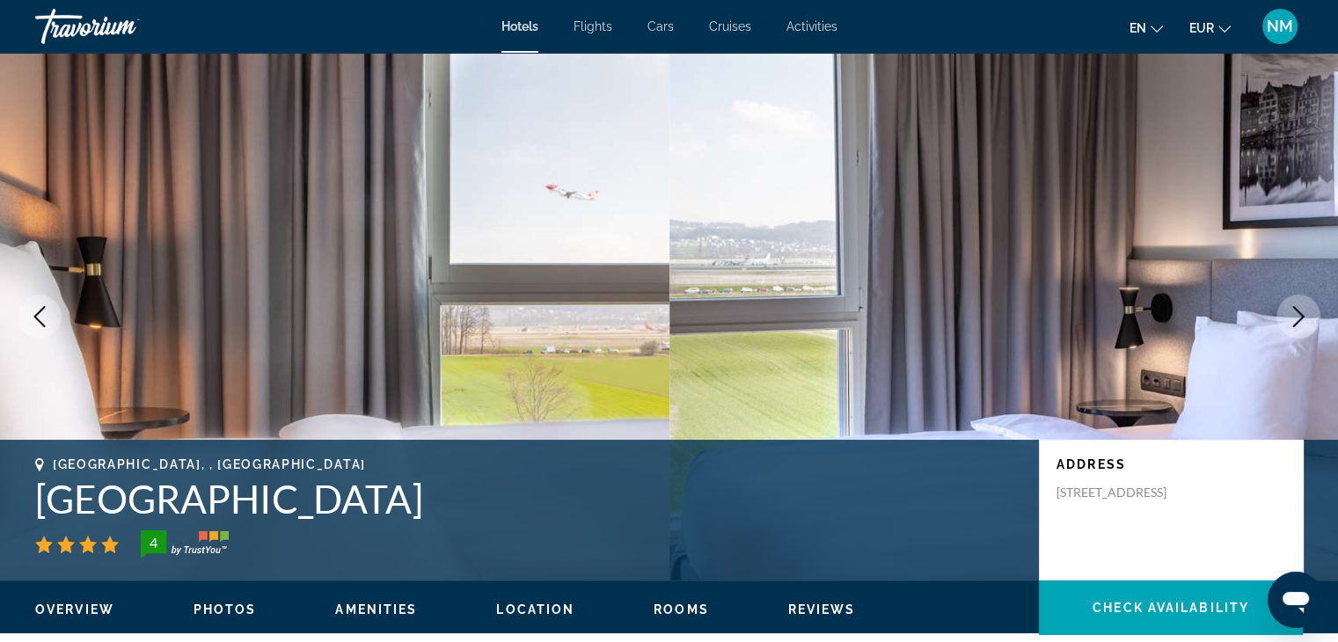
click at [1295, 322] on icon "Next image" at bounding box center [1298, 316] width 21 height 21
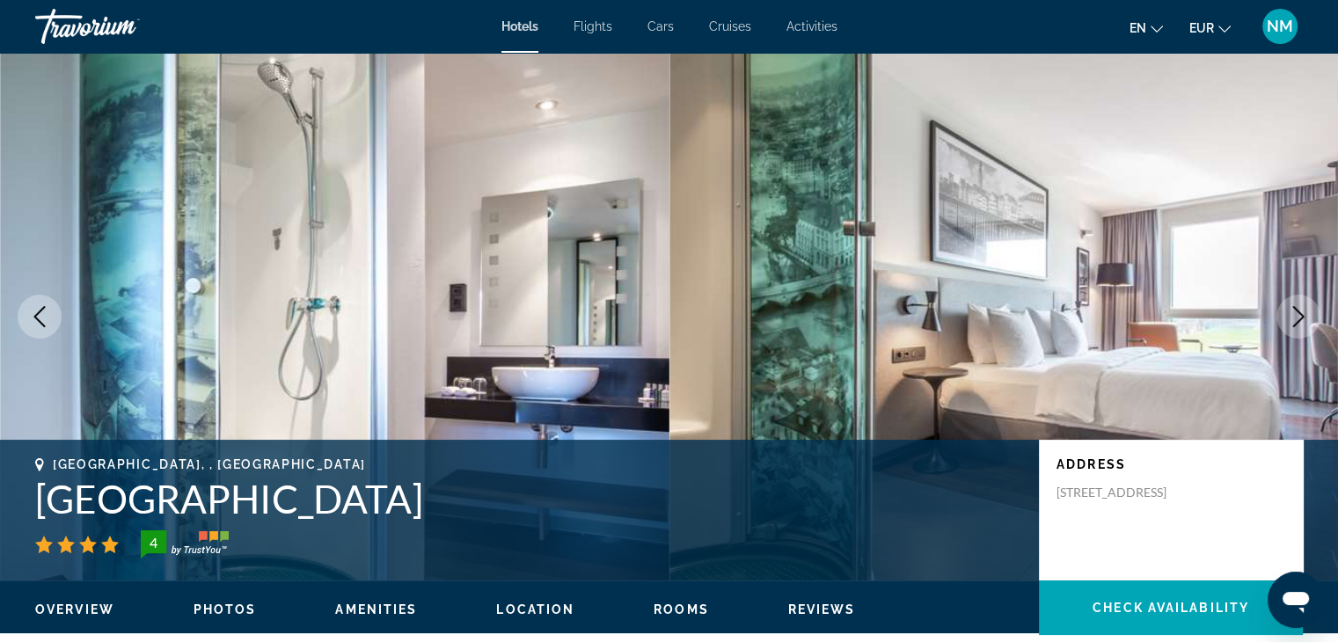
click at [1295, 322] on icon "Next image" at bounding box center [1298, 316] width 21 height 21
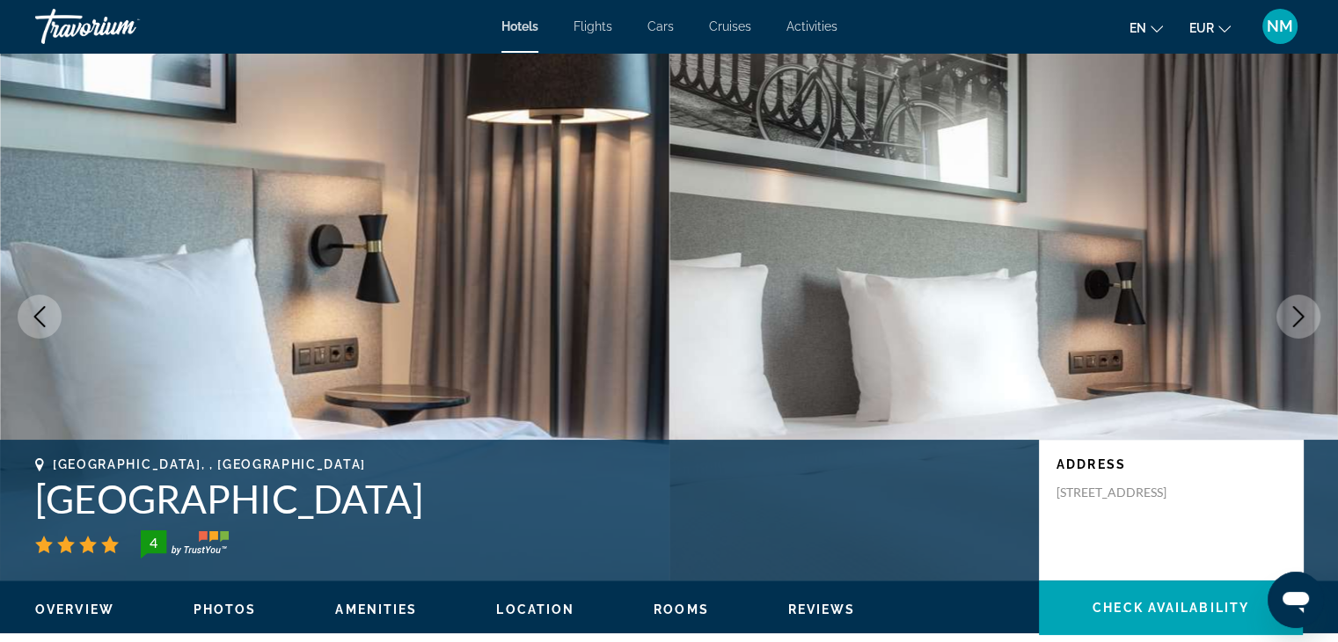
click at [1295, 322] on icon "Next image" at bounding box center [1298, 316] width 21 height 21
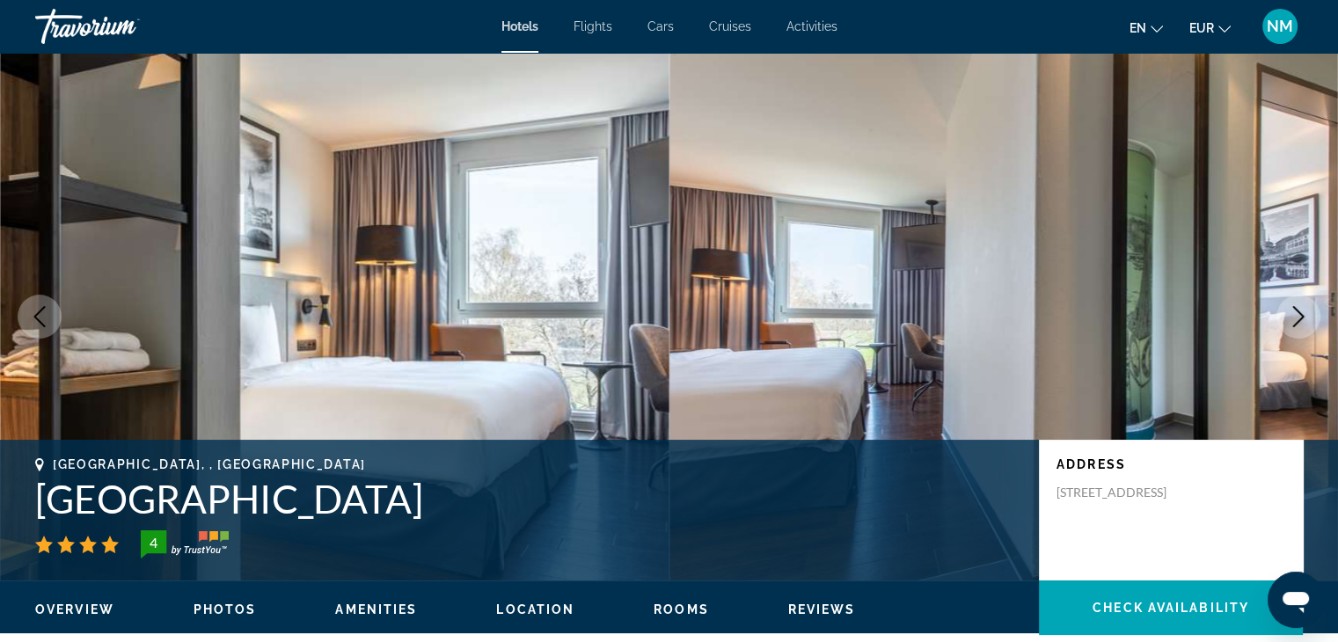
click at [1295, 322] on icon "Next image" at bounding box center [1298, 316] width 21 height 21
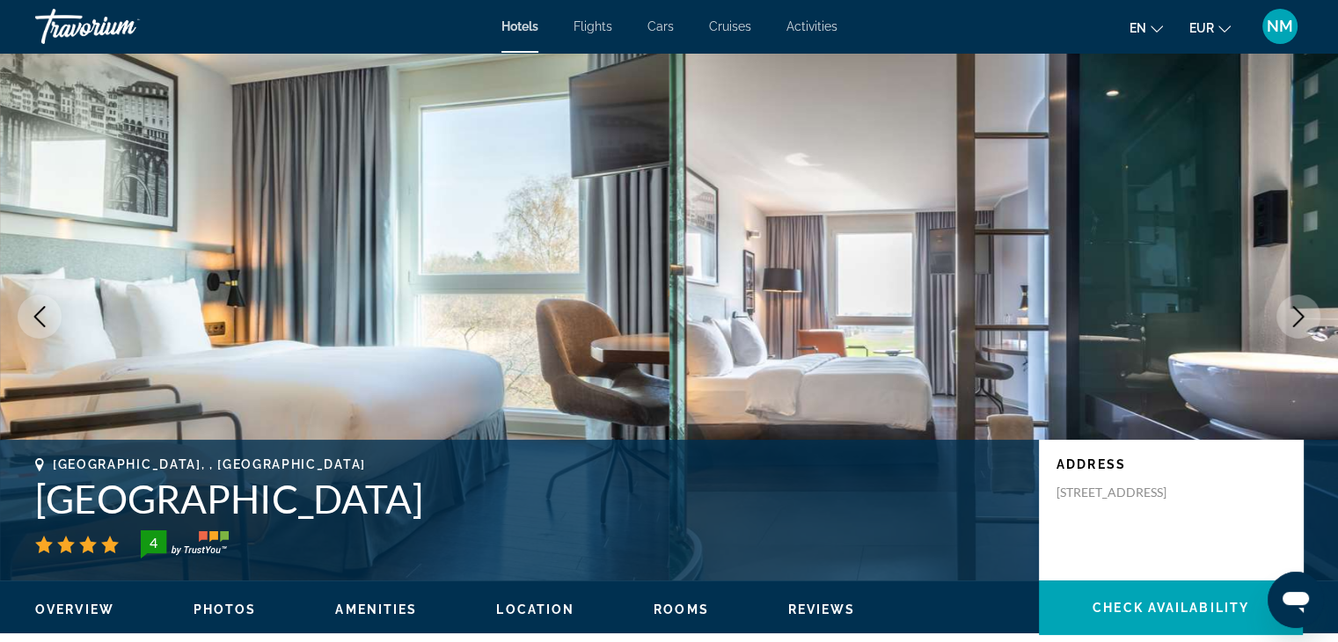
click at [1295, 322] on icon "Next image" at bounding box center [1298, 316] width 21 height 21
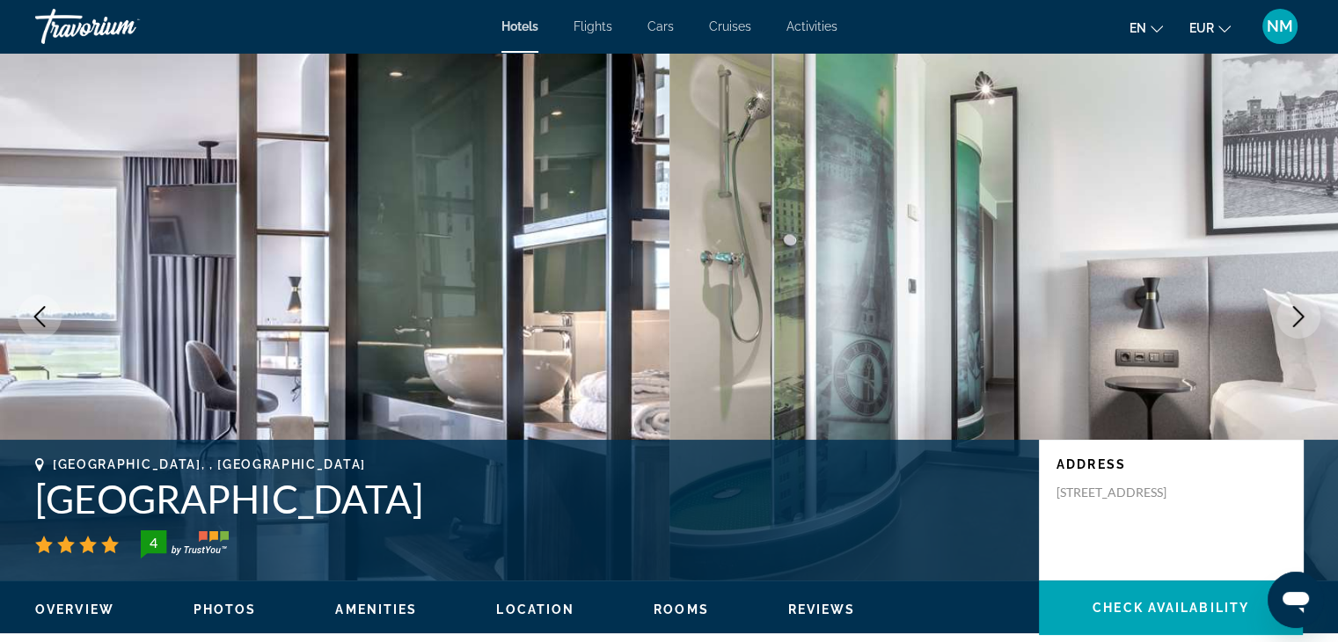
click at [1295, 322] on icon "Next image" at bounding box center [1298, 316] width 21 height 21
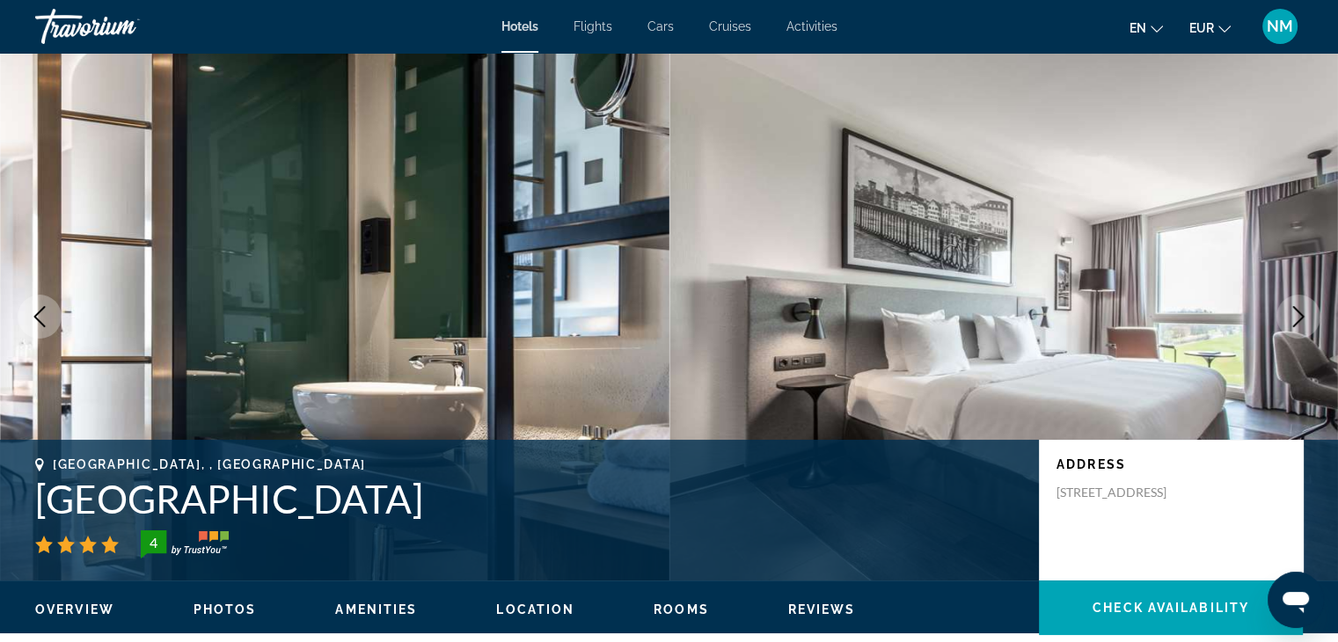
click at [1295, 322] on icon "Next image" at bounding box center [1298, 316] width 21 height 21
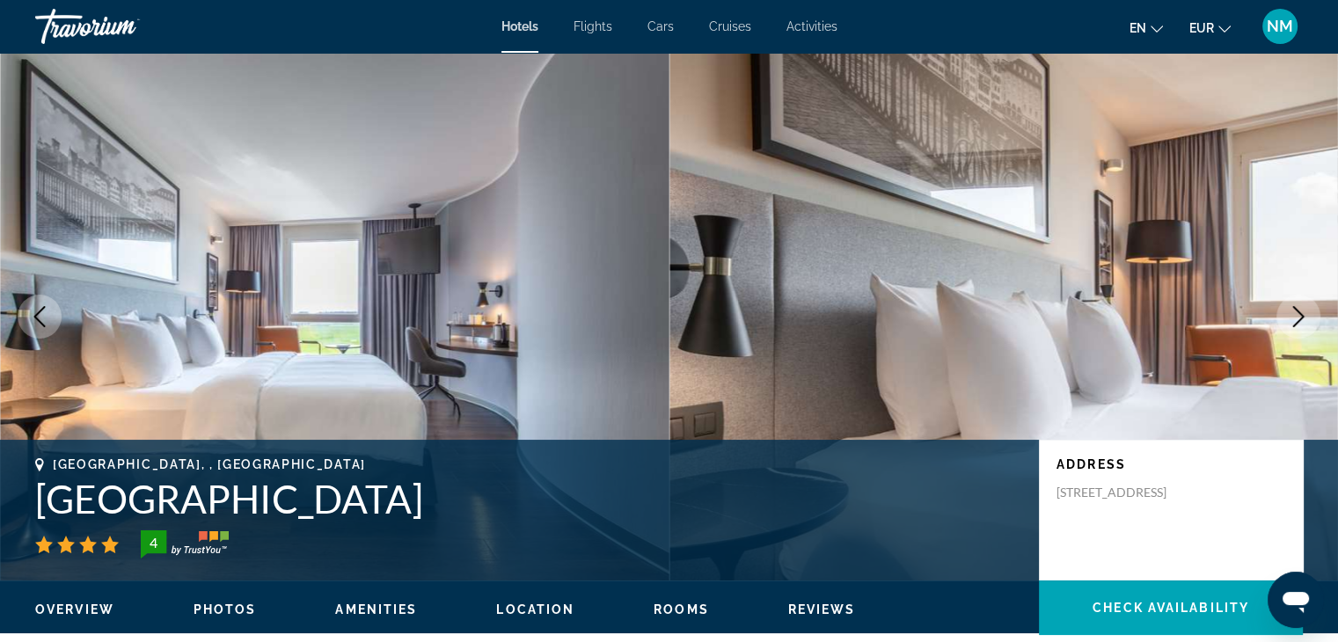
click at [1295, 322] on icon "Next image" at bounding box center [1298, 316] width 21 height 21
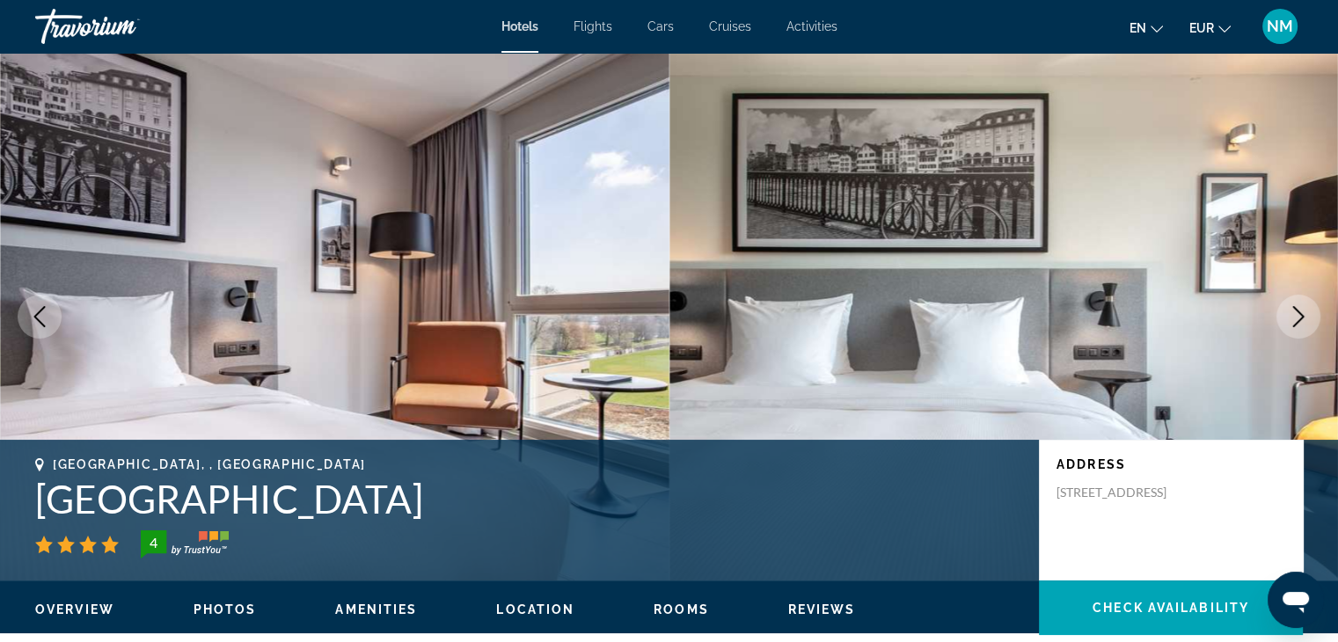
click at [1295, 322] on icon "Next image" at bounding box center [1298, 316] width 21 height 21
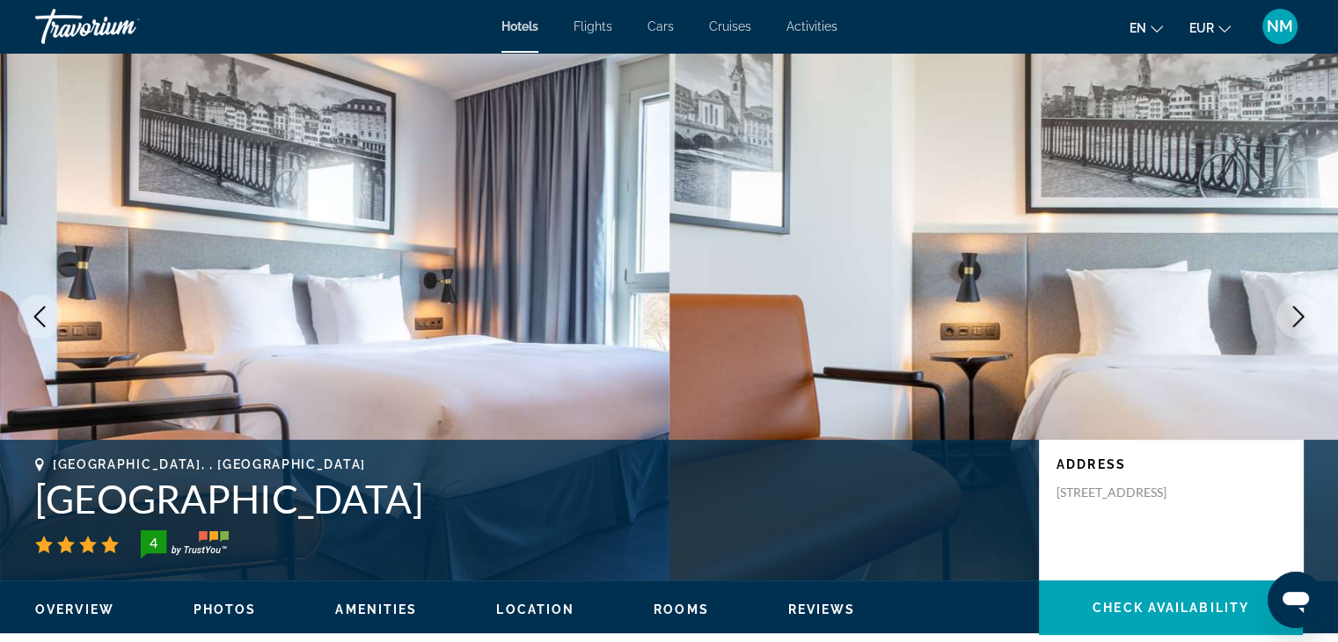
click at [1295, 322] on icon "Next image" at bounding box center [1298, 316] width 21 height 21
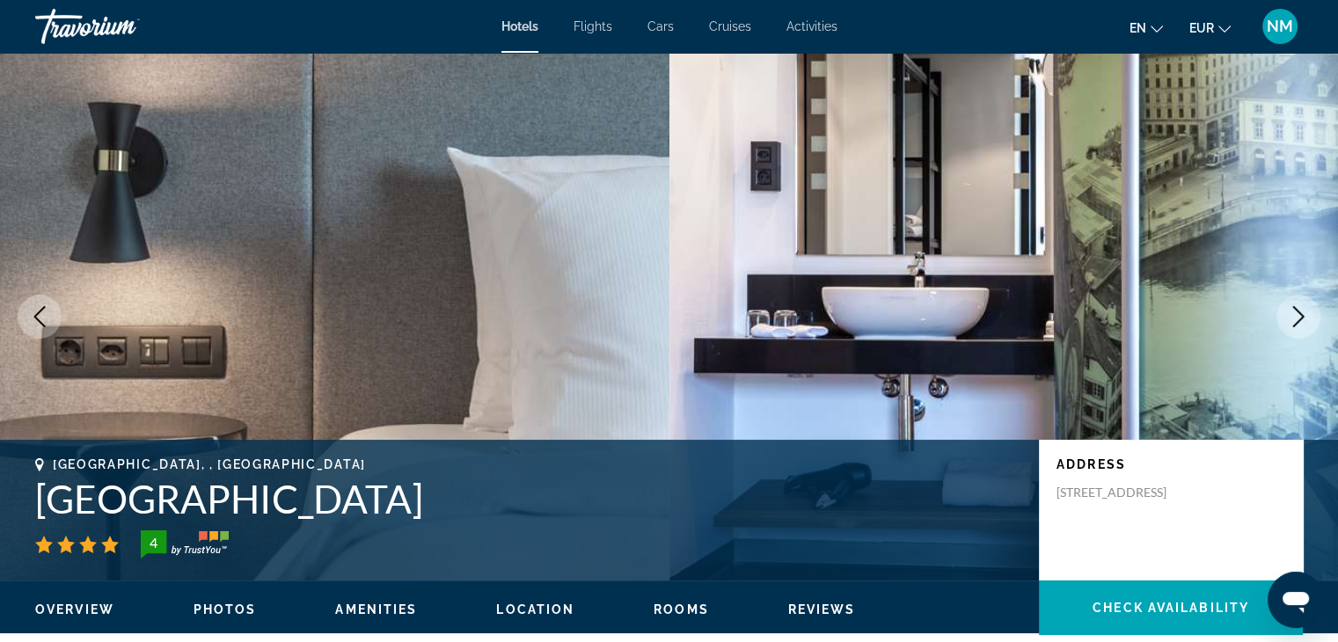
click at [1295, 322] on icon "Next image" at bounding box center [1298, 316] width 21 height 21
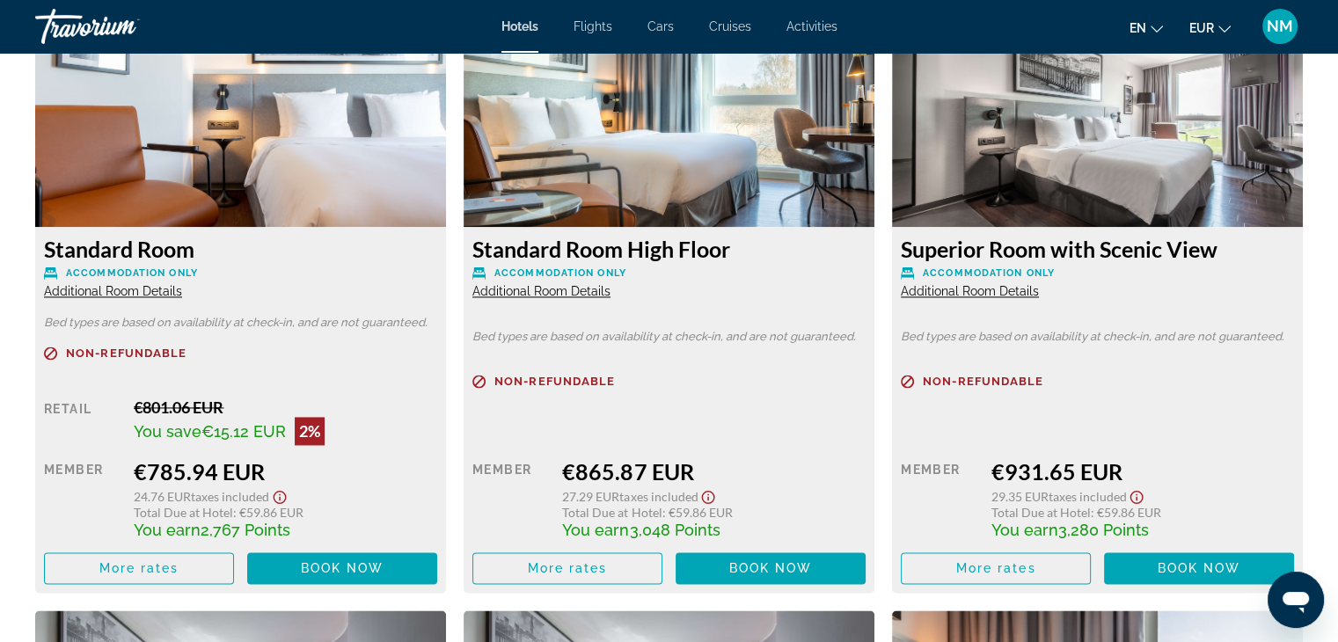
scroll to position [2484, 0]
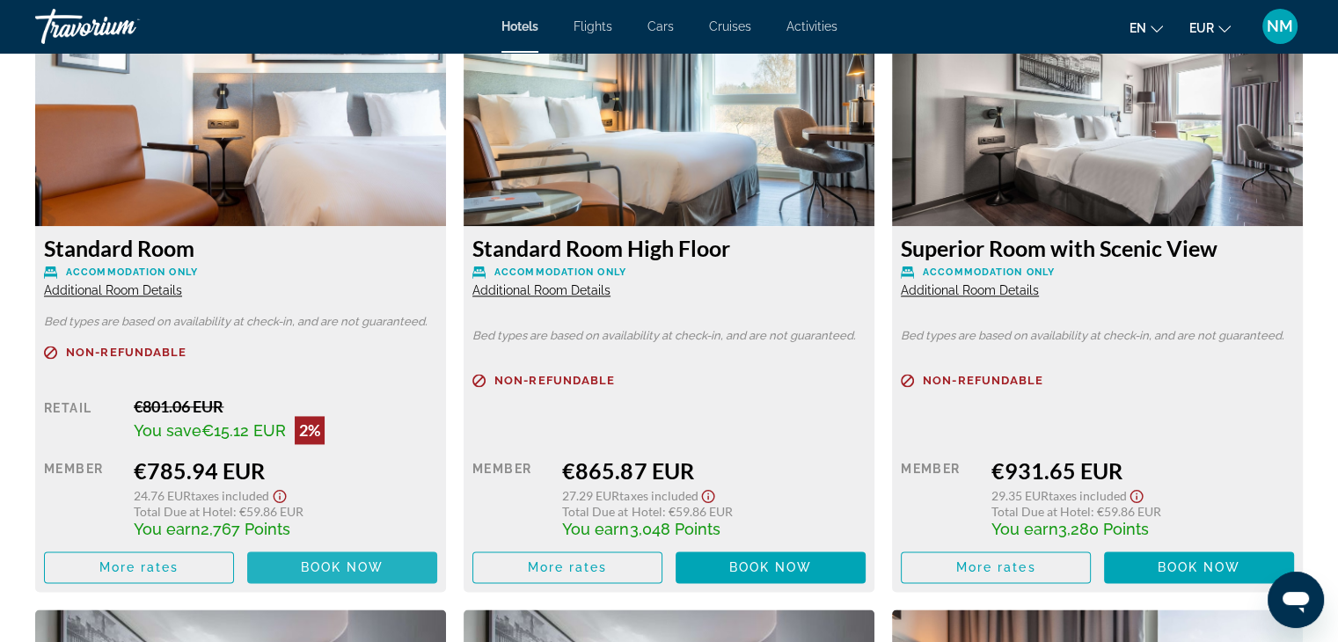
click at [338, 572] on span "Book now" at bounding box center [343, 567] width 84 height 14
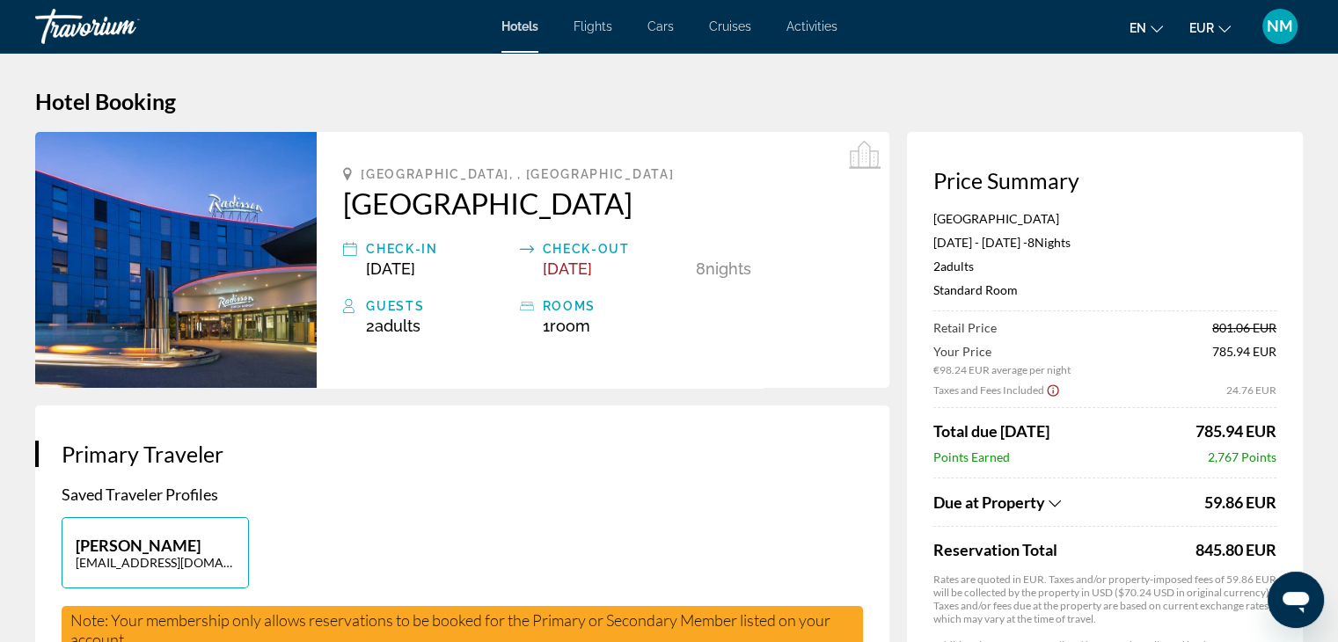
click at [811, 31] on span "Activities" at bounding box center [811, 26] width 51 height 14
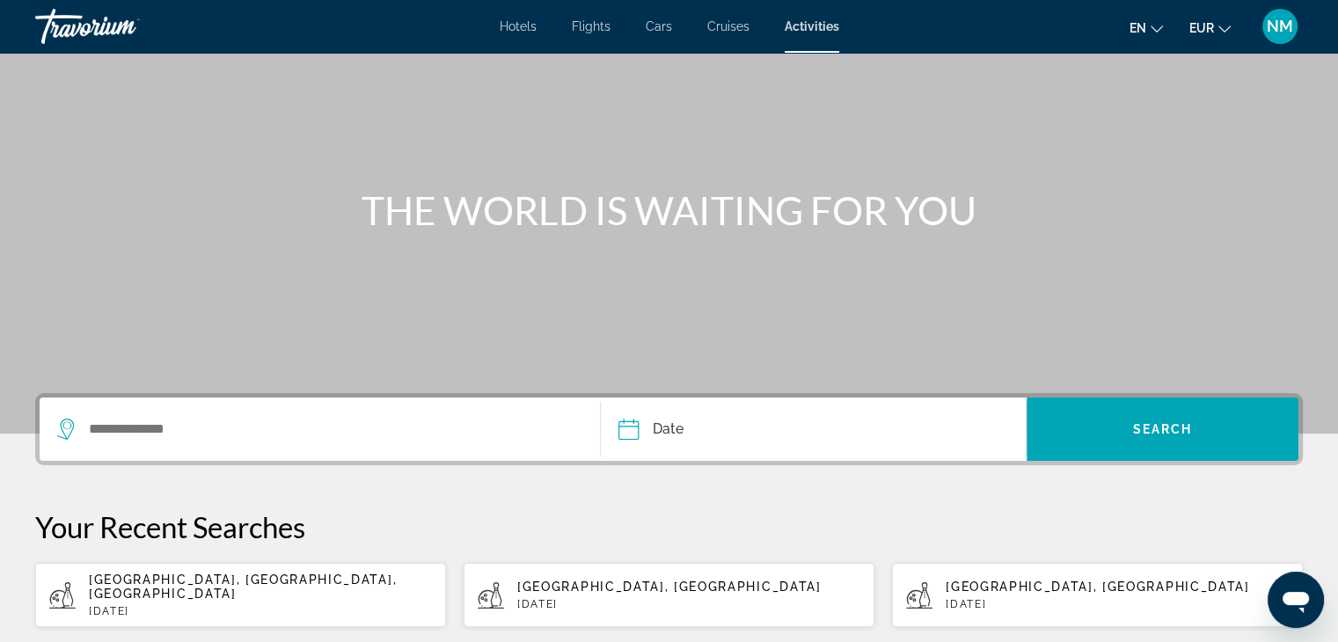
click at [126, 414] on div "Search widget" at bounding box center [319, 429] width 525 height 63
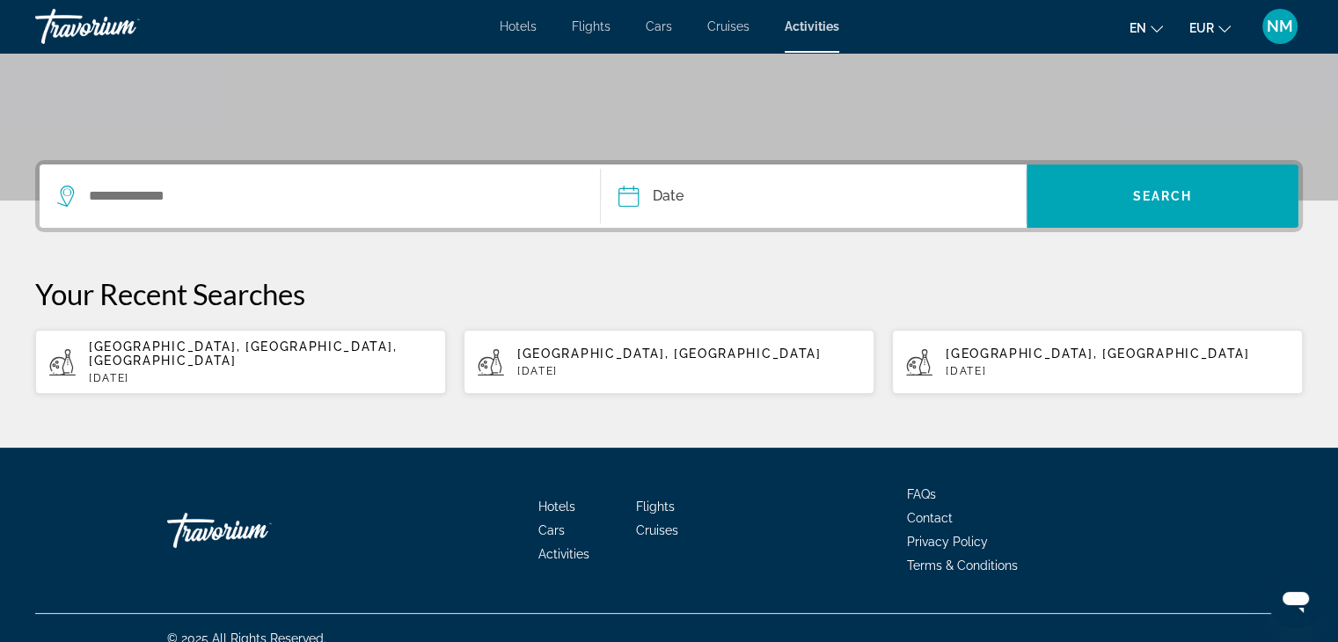
scroll to position [333, 0]
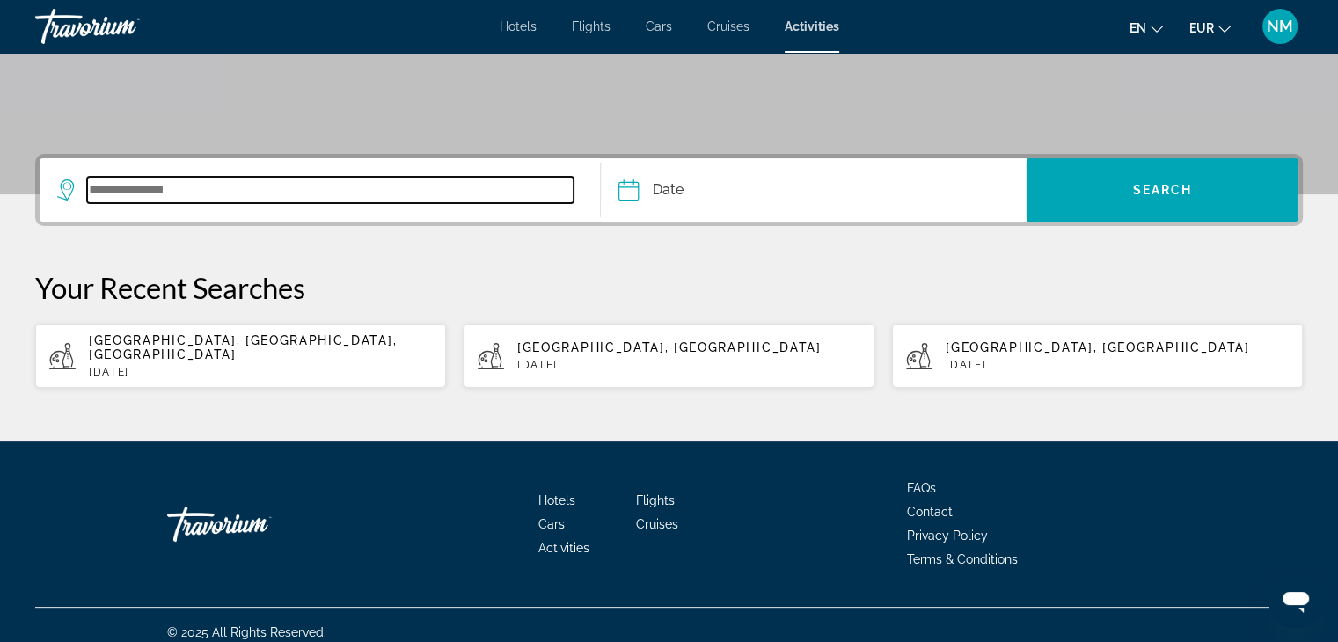
click at [158, 187] on input "Search widget" at bounding box center [330, 190] width 486 height 26
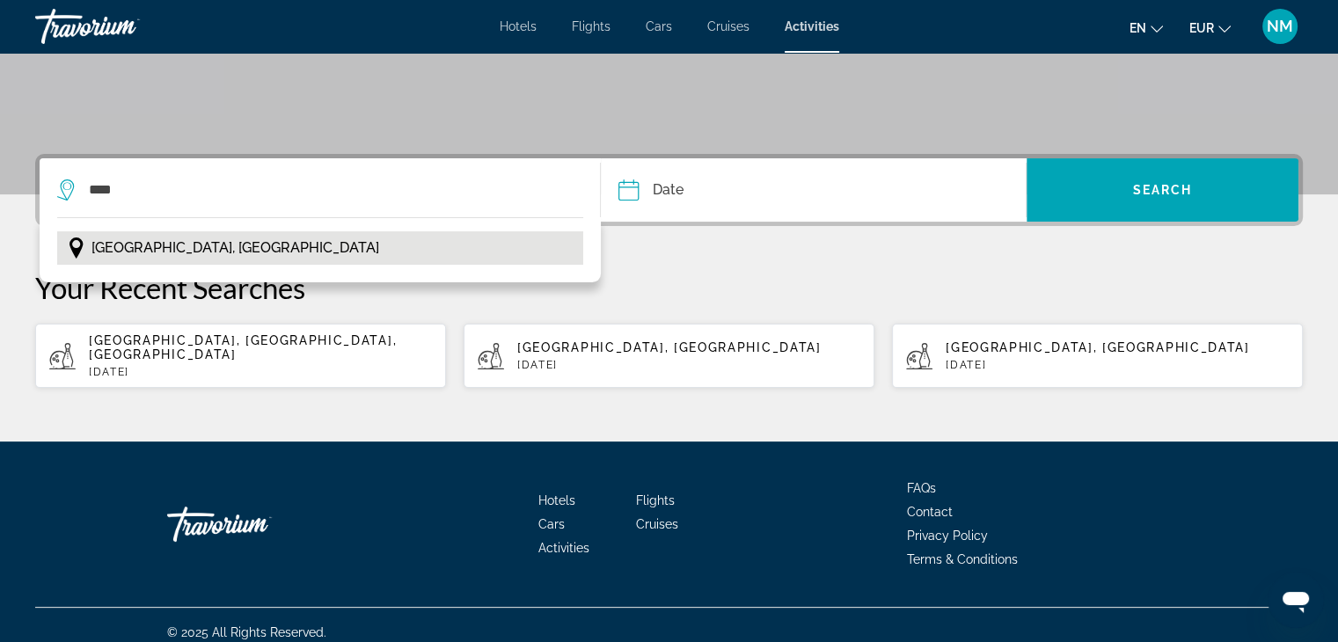
click at [169, 243] on span "Zurich, Switzerland" at bounding box center [235, 248] width 288 height 25
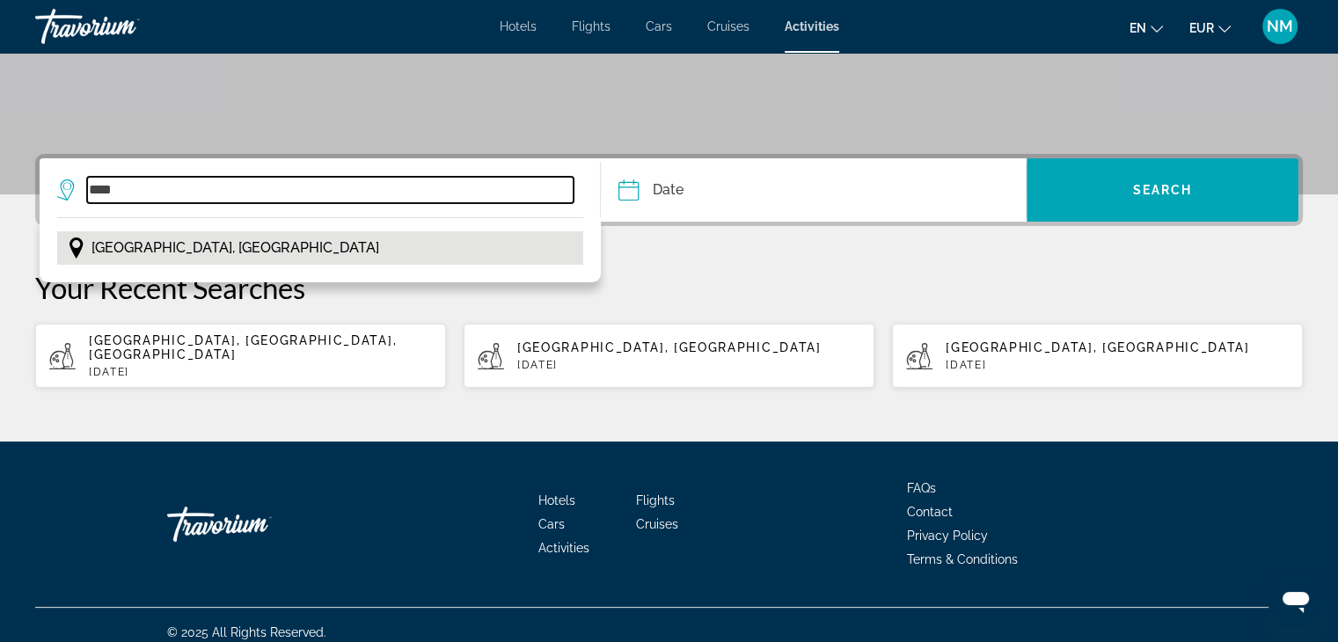
type input "**********"
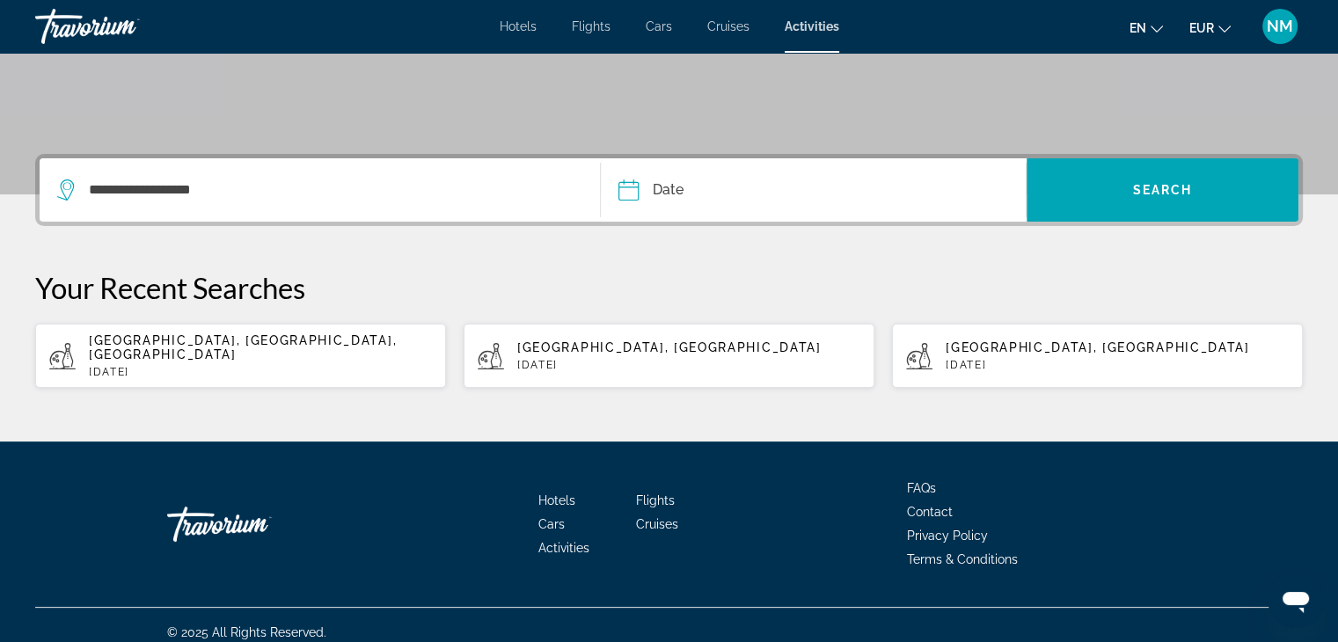
click at [685, 194] on input "Date" at bounding box center [719, 192] width 210 height 69
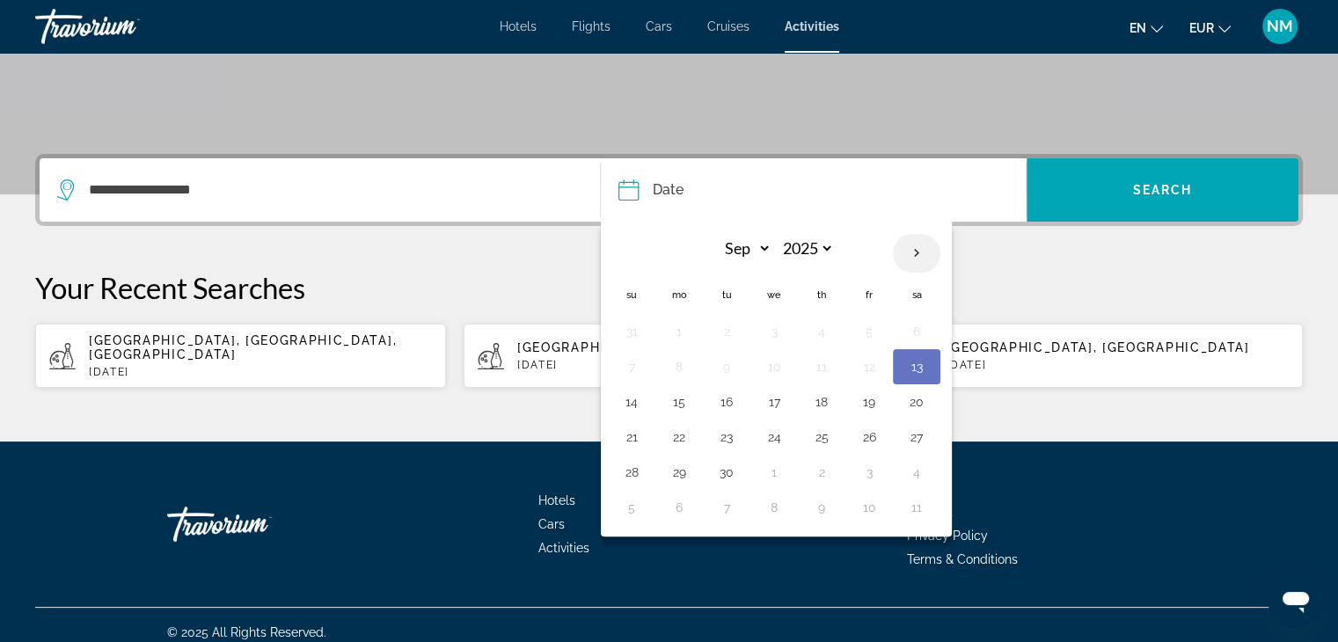
click at [920, 252] on th "Next month" at bounding box center [916, 253] width 47 height 39
select select "*"
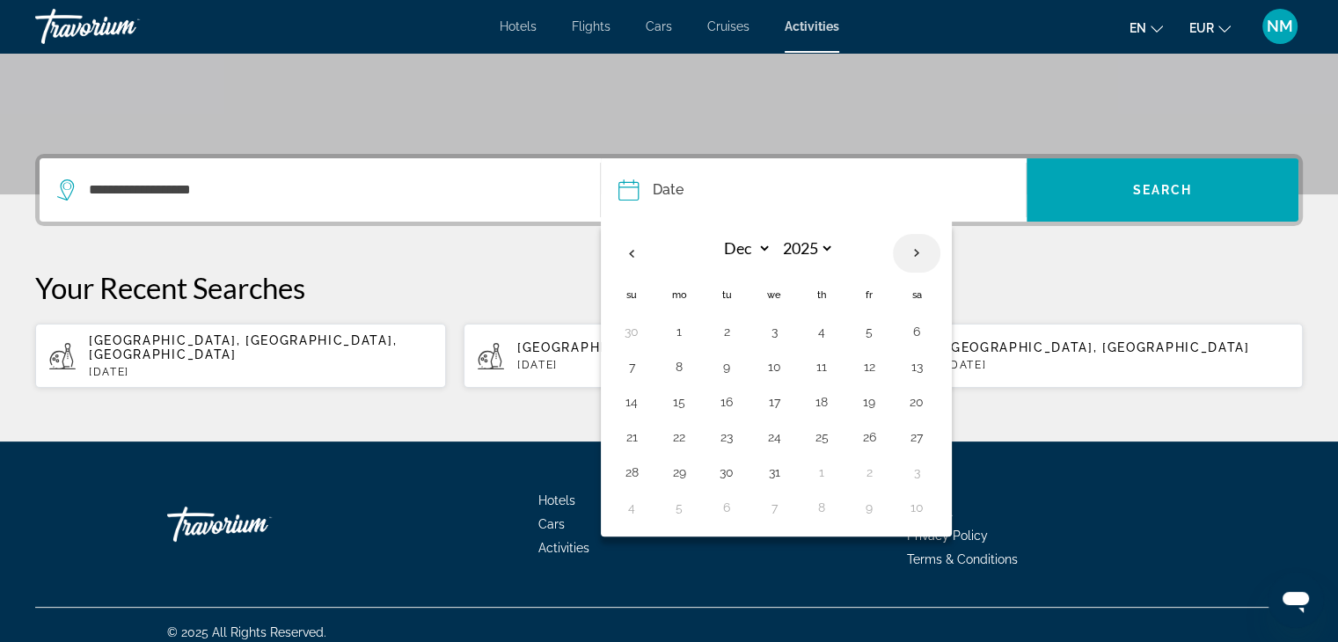
select select "****"
click at [915, 332] on button "3" at bounding box center [916, 331] width 28 height 25
type input "**********"
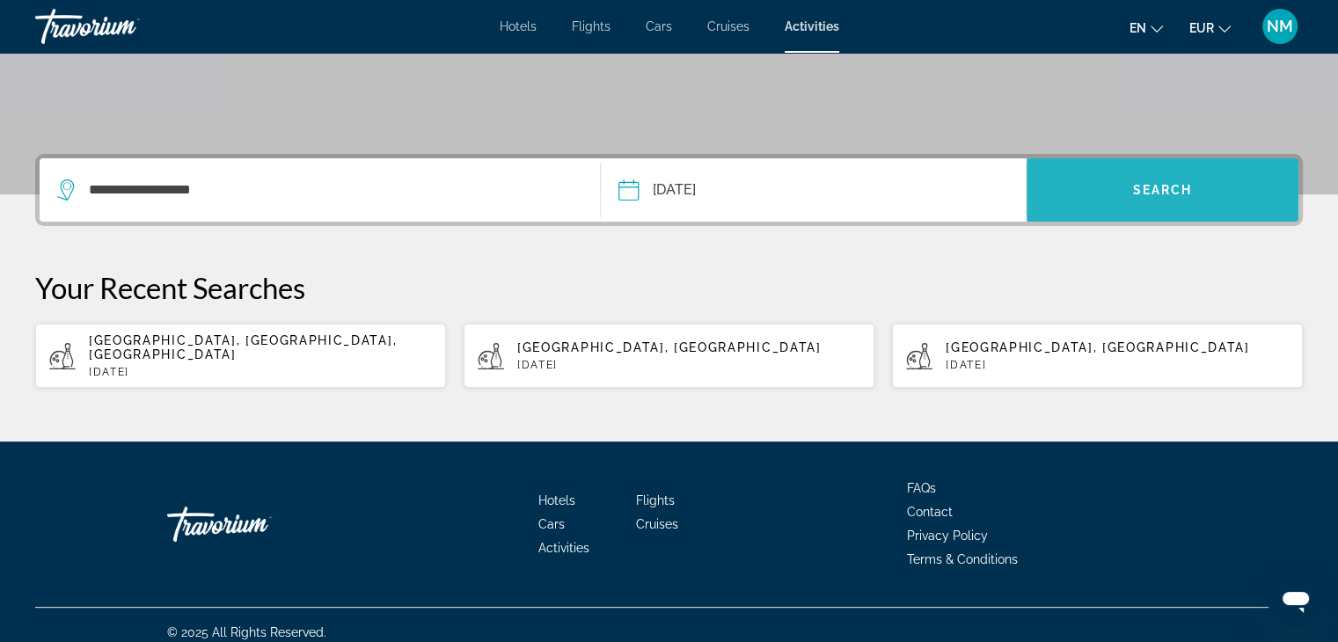
click at [1095, 184] on span "Search widget" at bounding box center [1162, 190] width 272 height 42
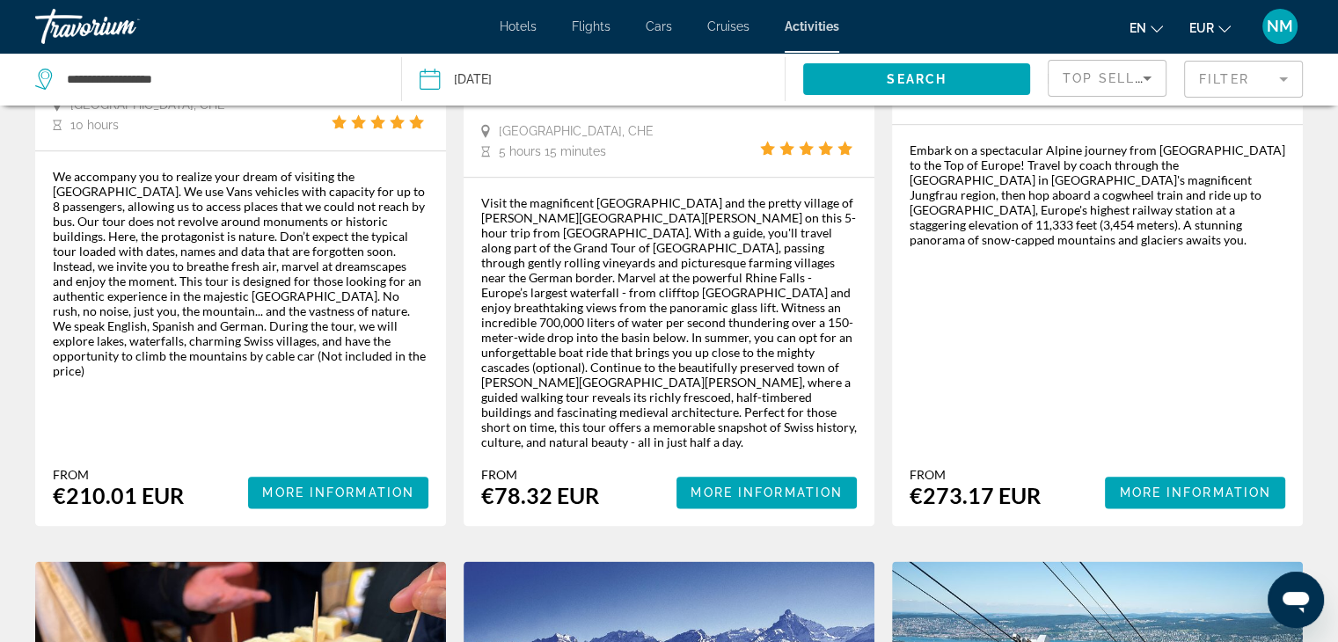
scroll to position [2023, 0]
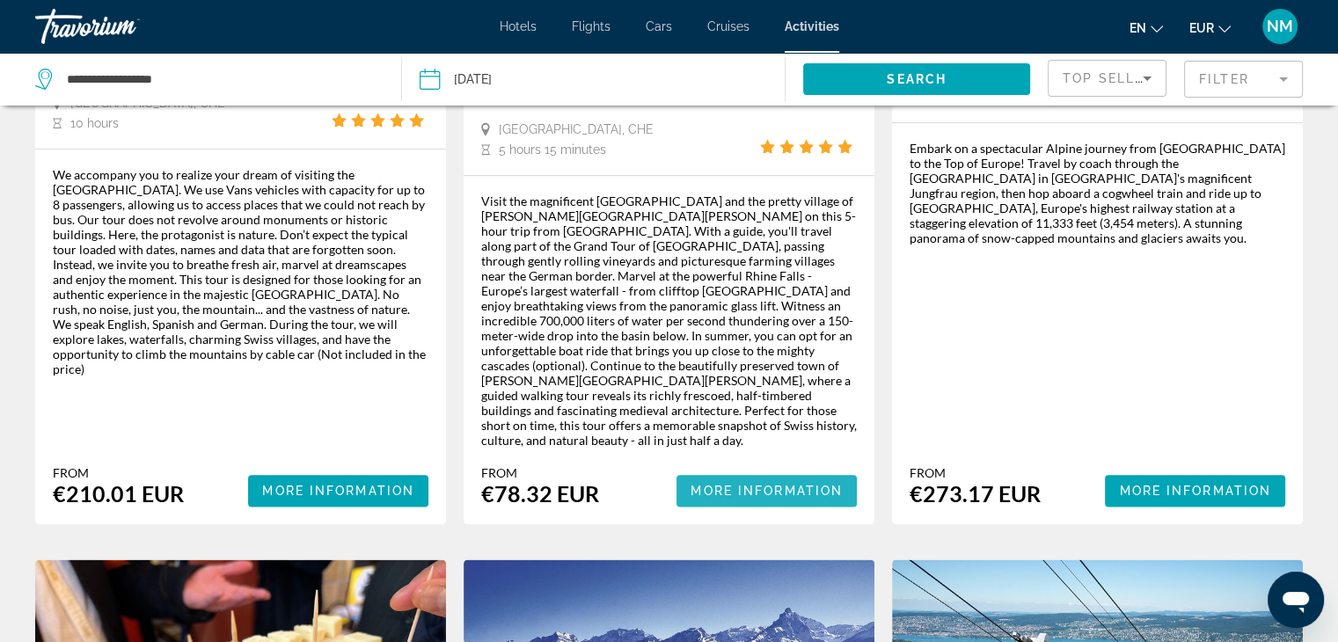
click at [752, 484] on span "More Information" at bounding box center [766, 491] width 152 height 14
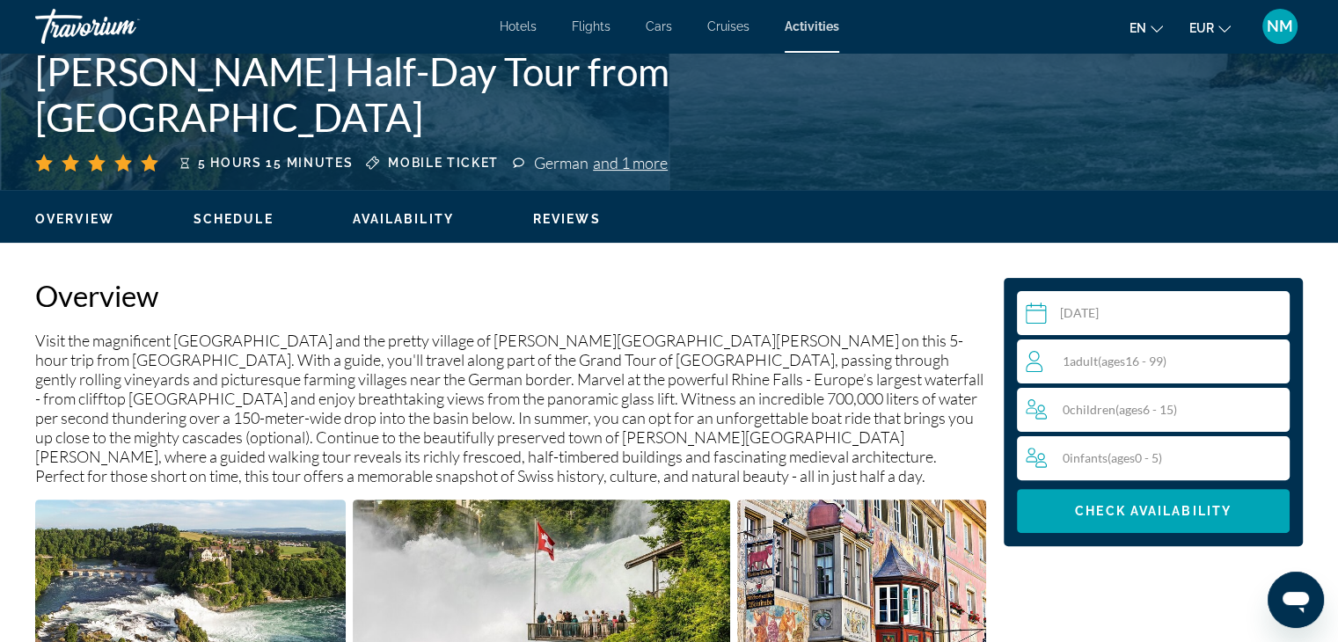
scroll to position [396, 0]
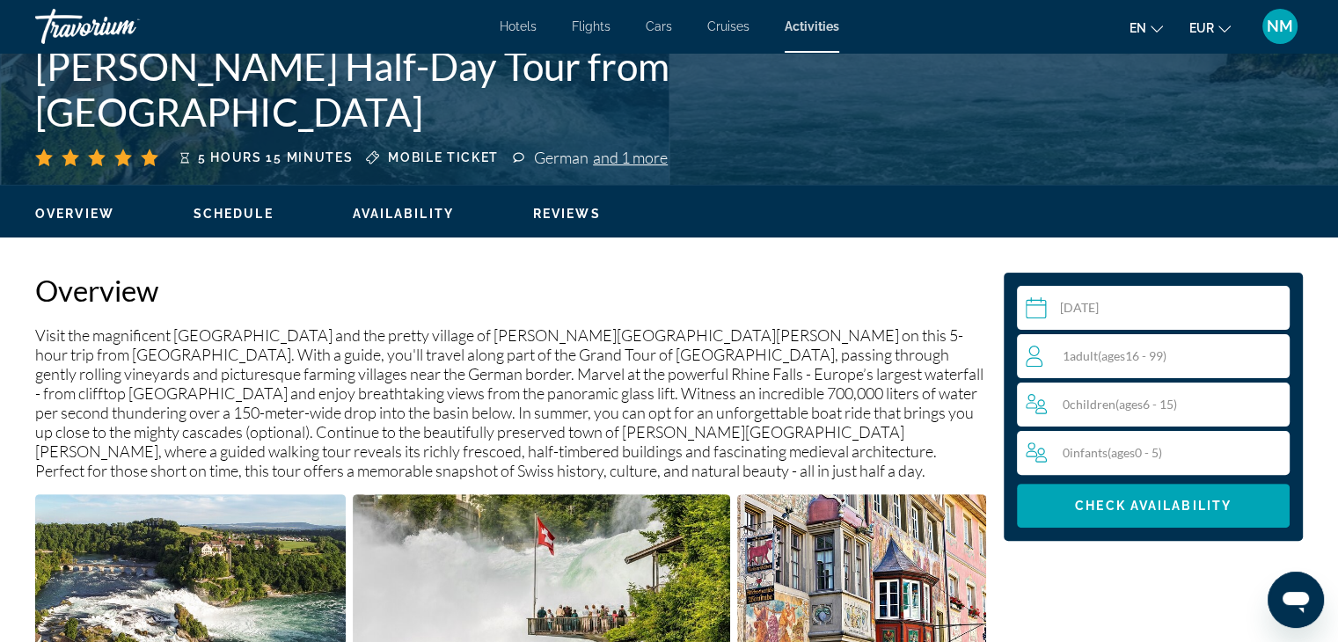
click at [752, 361] on p "Visit the magnificent Rhine Falls and the pretty village of Stein am Rhein on t…" at bounding box center [510, 402] width 951 height 155
click at [1206, 361] on div "1 Adult Adults ( ages 16 - 99)" at bounding box center [1157, 356] width 263 height 21
click at [1270, 350] on icon "Increment adults" at bounding box center [1272, 355] width 16 height 21
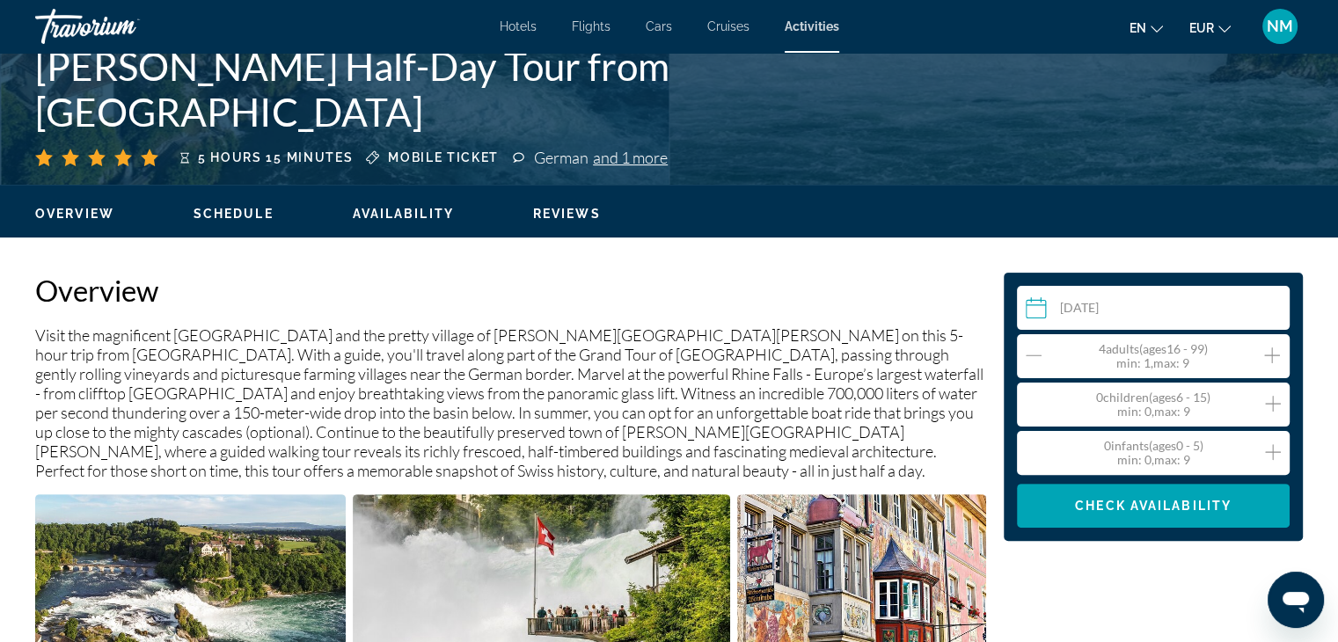
click at [1270, 350] on icon "Increment adults" at bounding box center [1272, 355] width 16 height 21
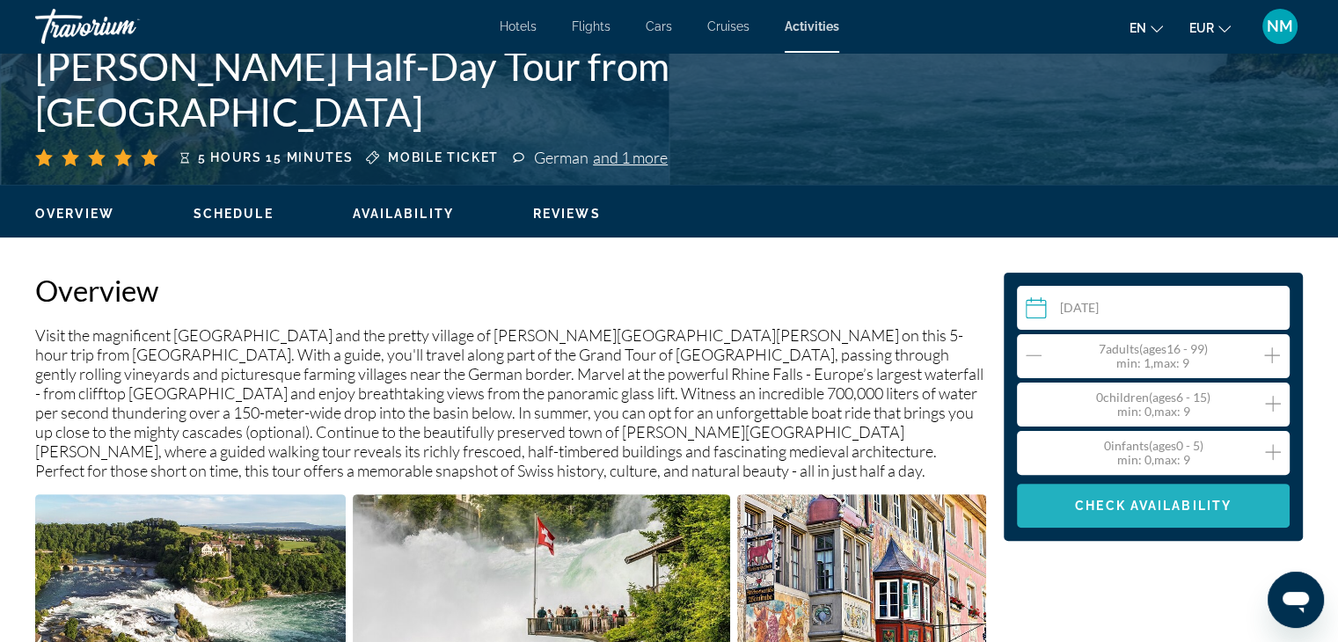
click at [1124, 503] on span "Check Availability" at bounding box center [1153, 506] width 157 height 14
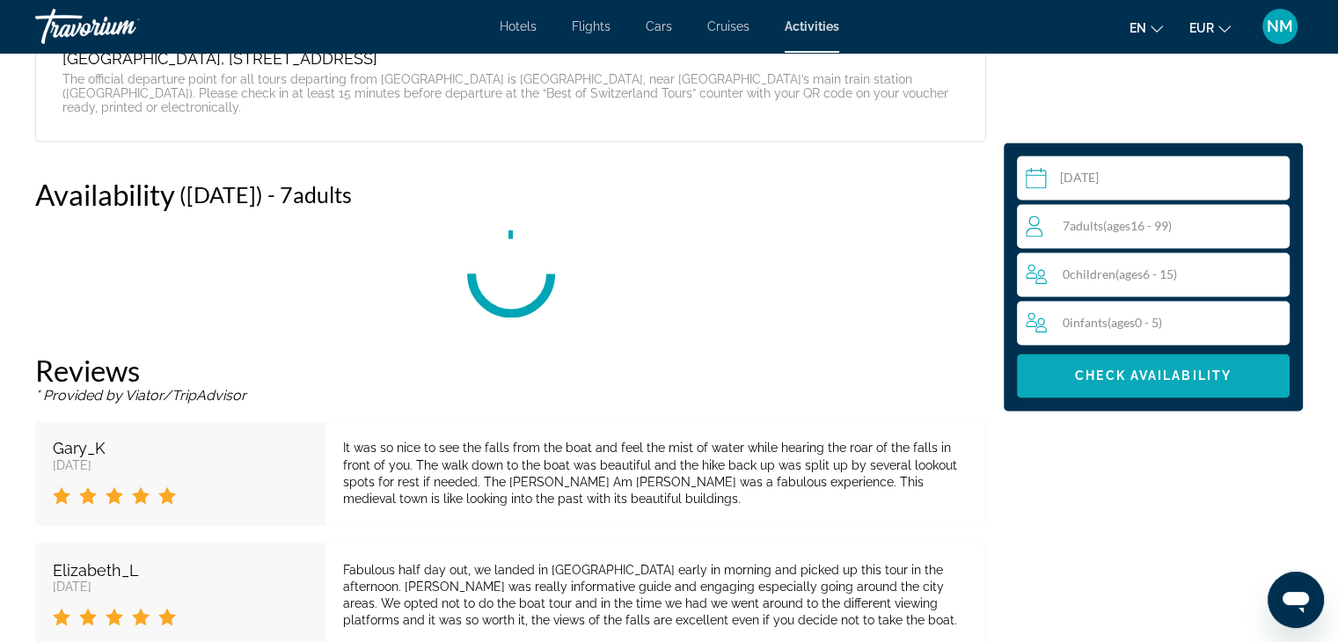
scroll to position [2890, 0]
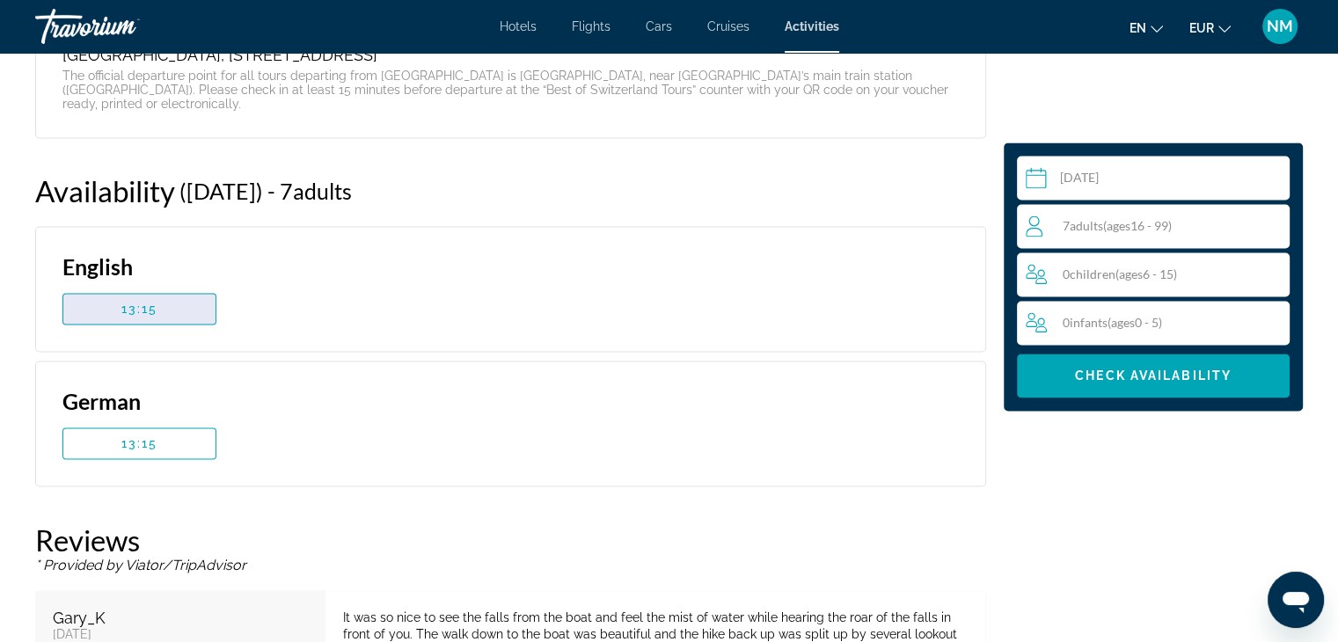
click at [153, 302] on span "13:15" at bounding box center [139, 309] width 37 height 14
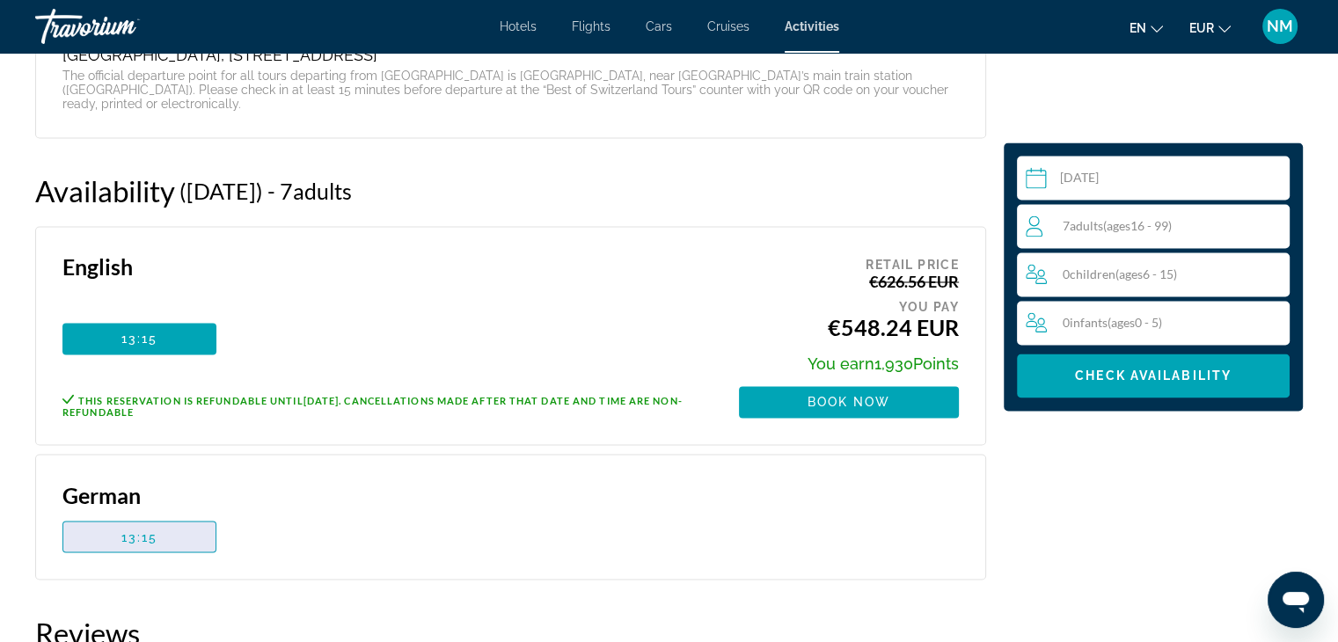
click at [113, 515] on span "Main content" at bounding box center [139, 536] width 152 height 42
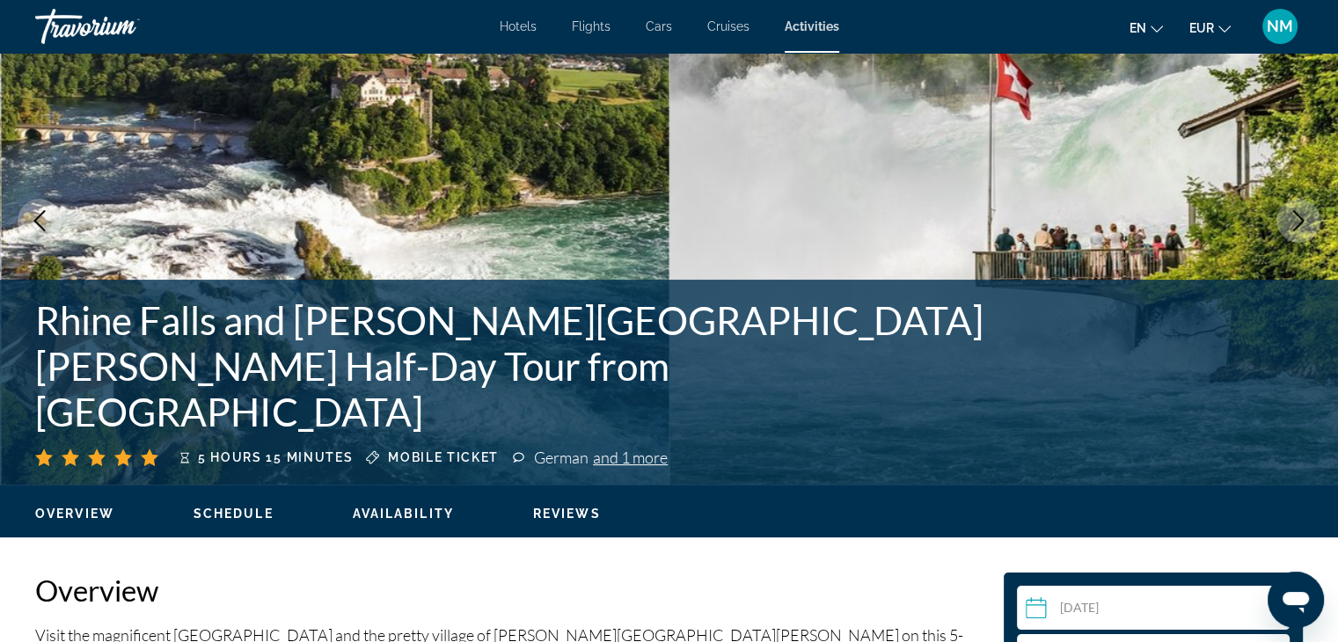
scroll to position [0, 0]
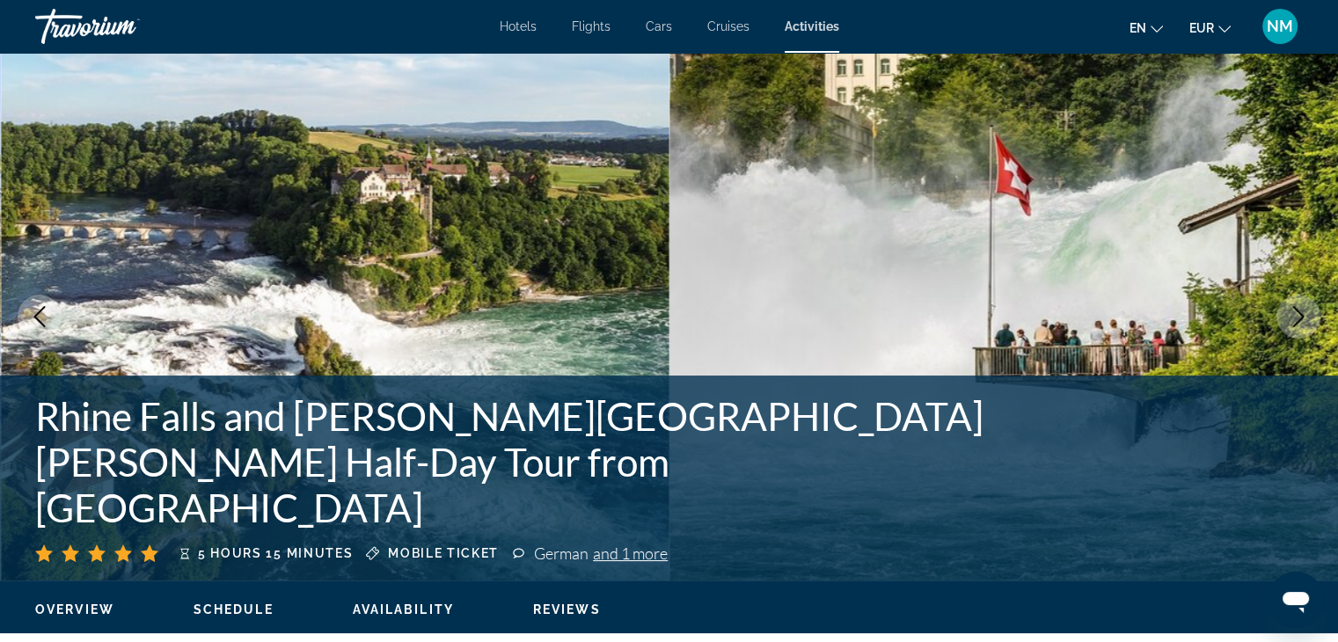
click at [721, 32] on span "Cruises" at bounding box center [728, 26] width 42 height 14
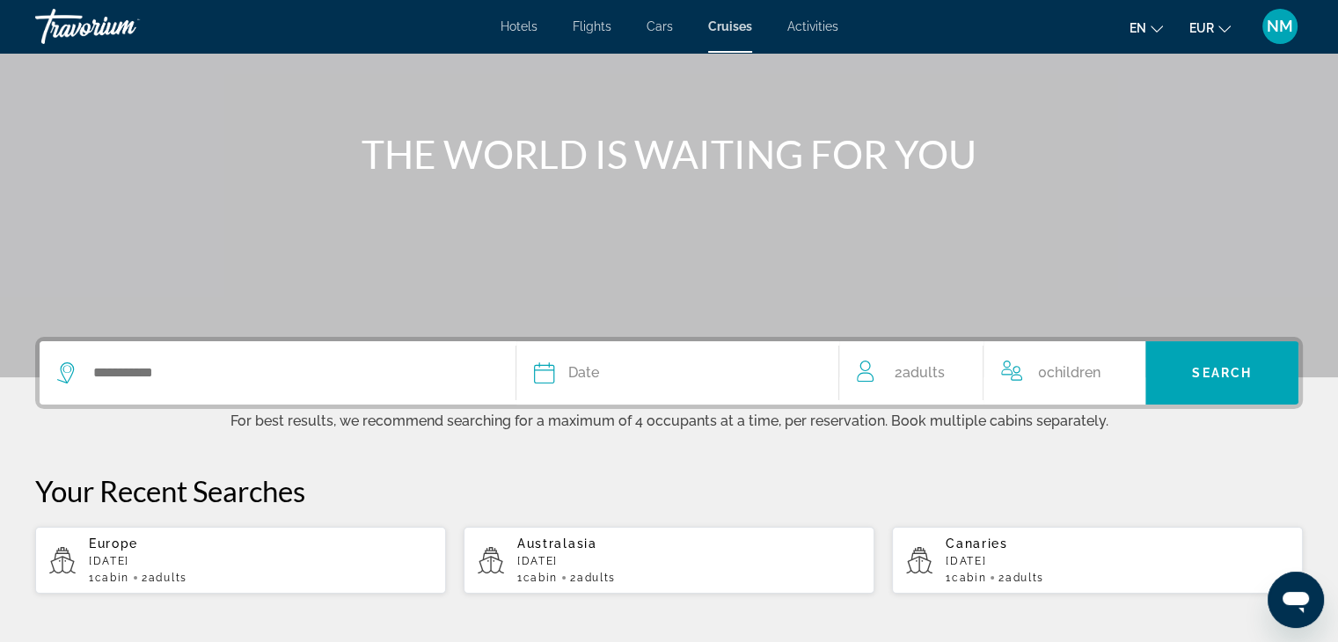
scroll to position [151, 0]
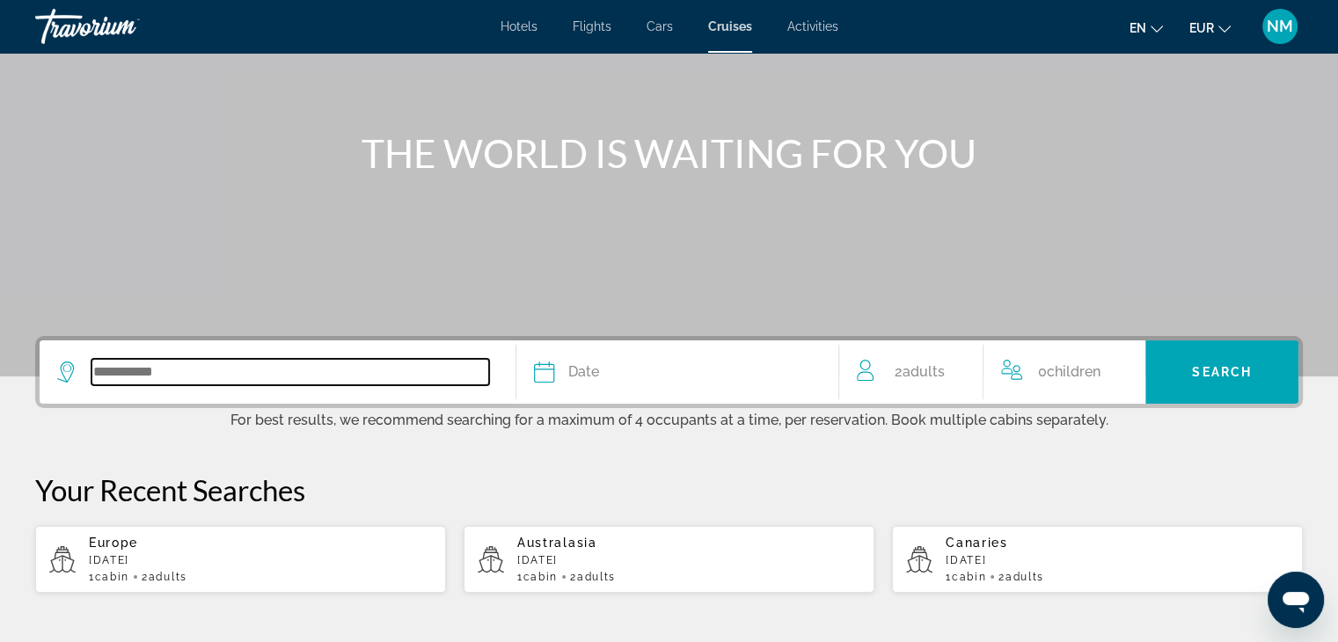
click at [120, 374] on input "Search widget" at bounding box center [290, 372] width 398 height 26
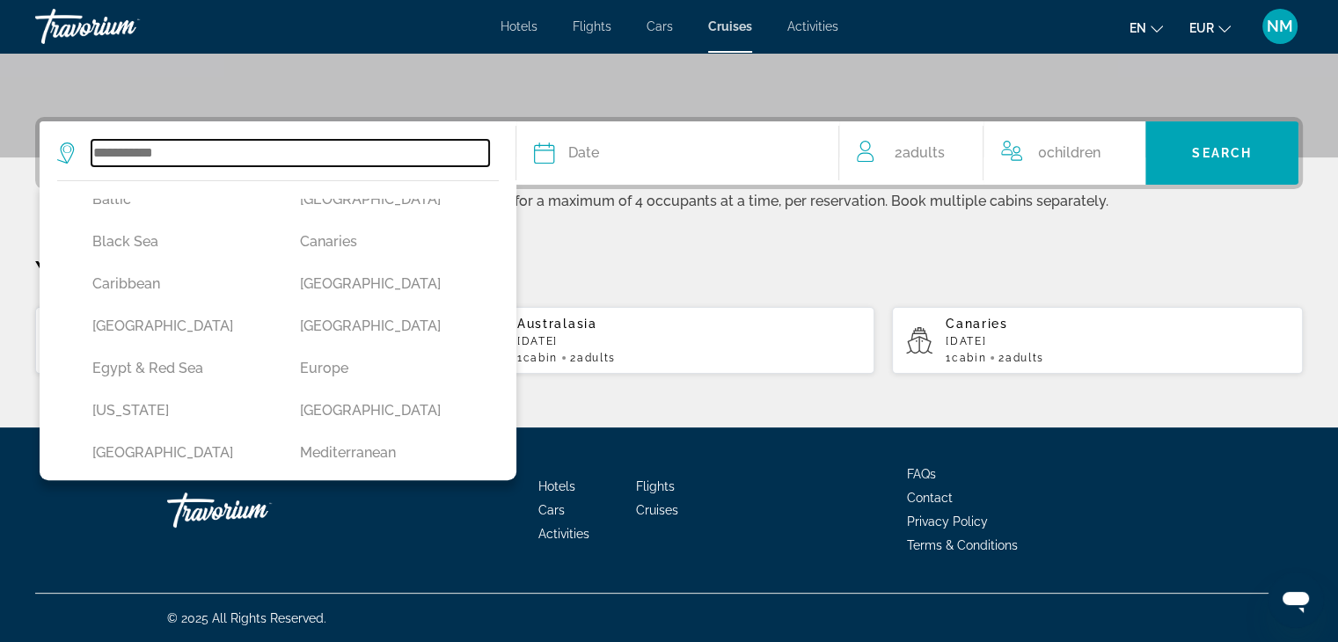
scroll to position [155, 0]
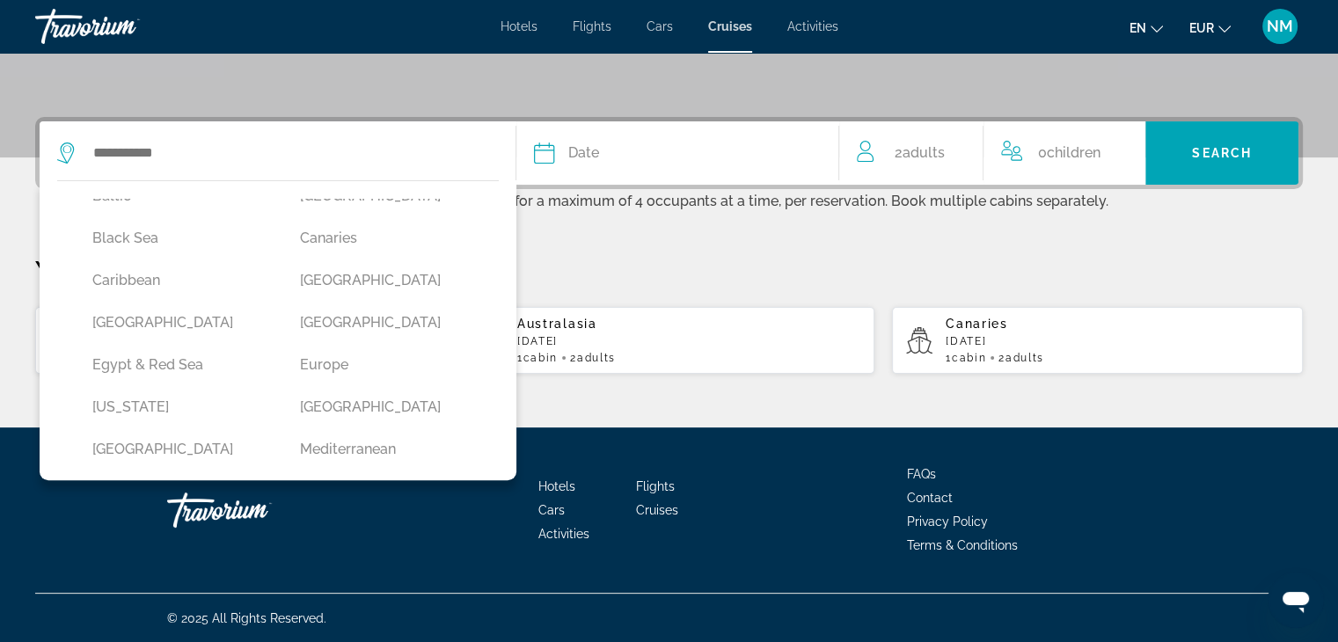
click at [366, 368] on button "Europe" at bounding box center [386, 364] width 190 height 33
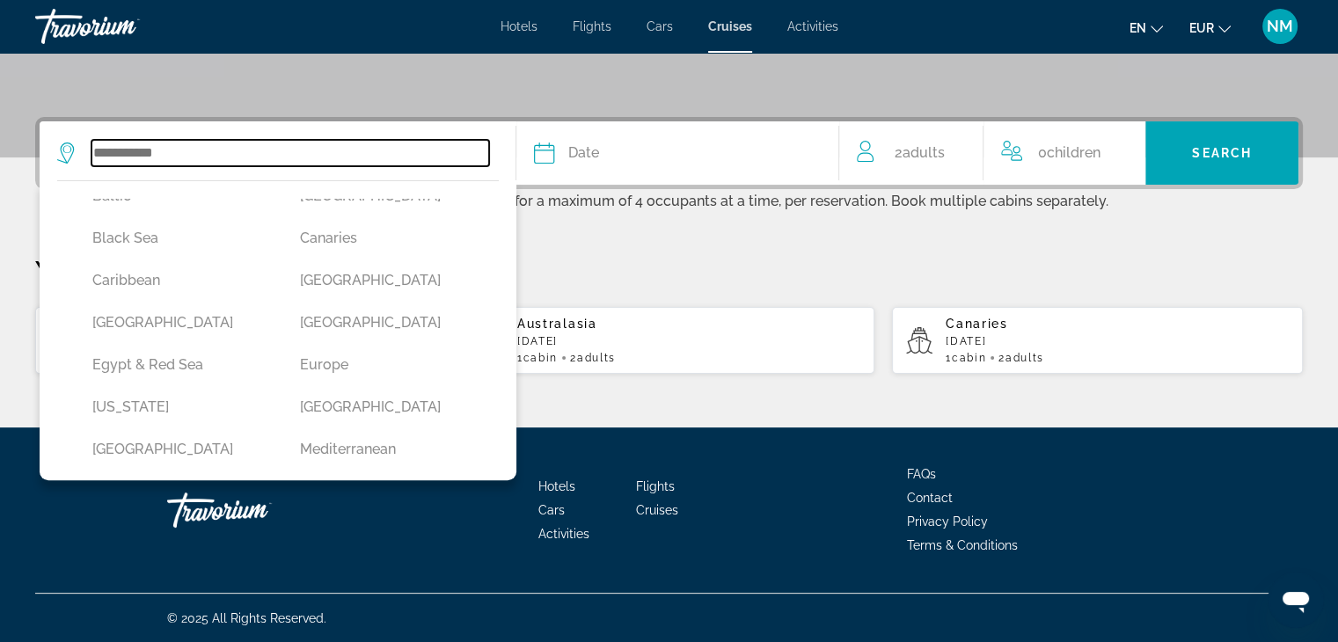
type input "******"
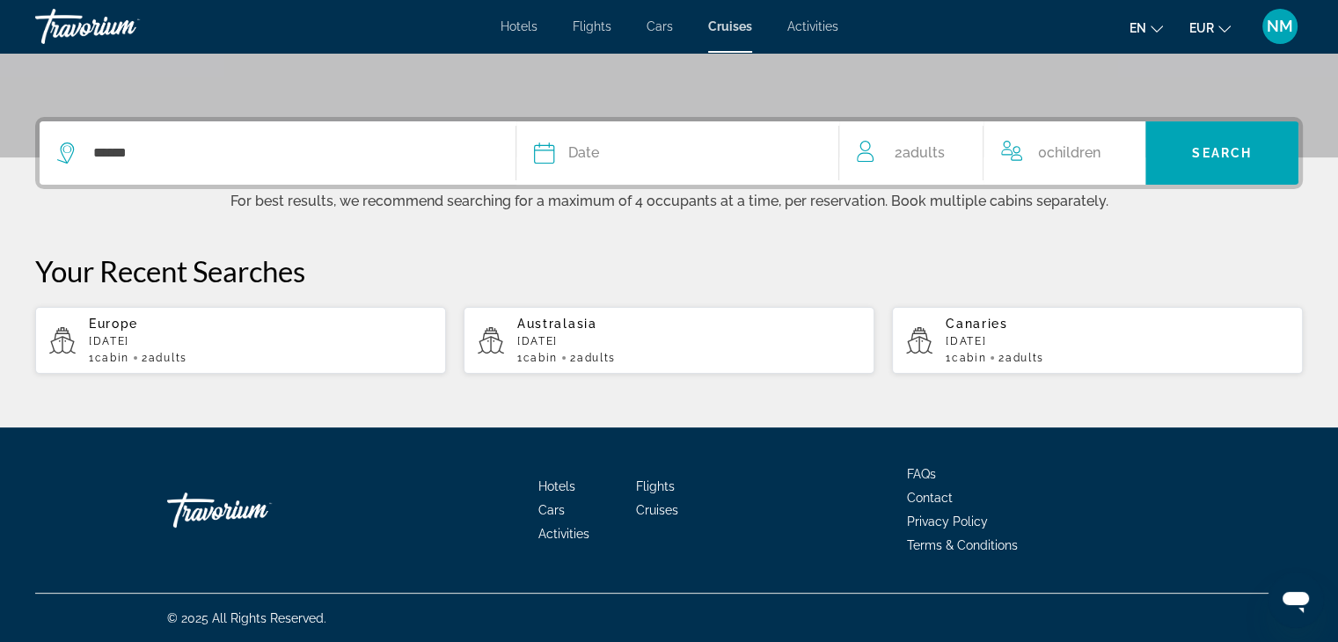
click at [605, 155] on div "Date" at bounding box center [678, 153] width 288 height 25
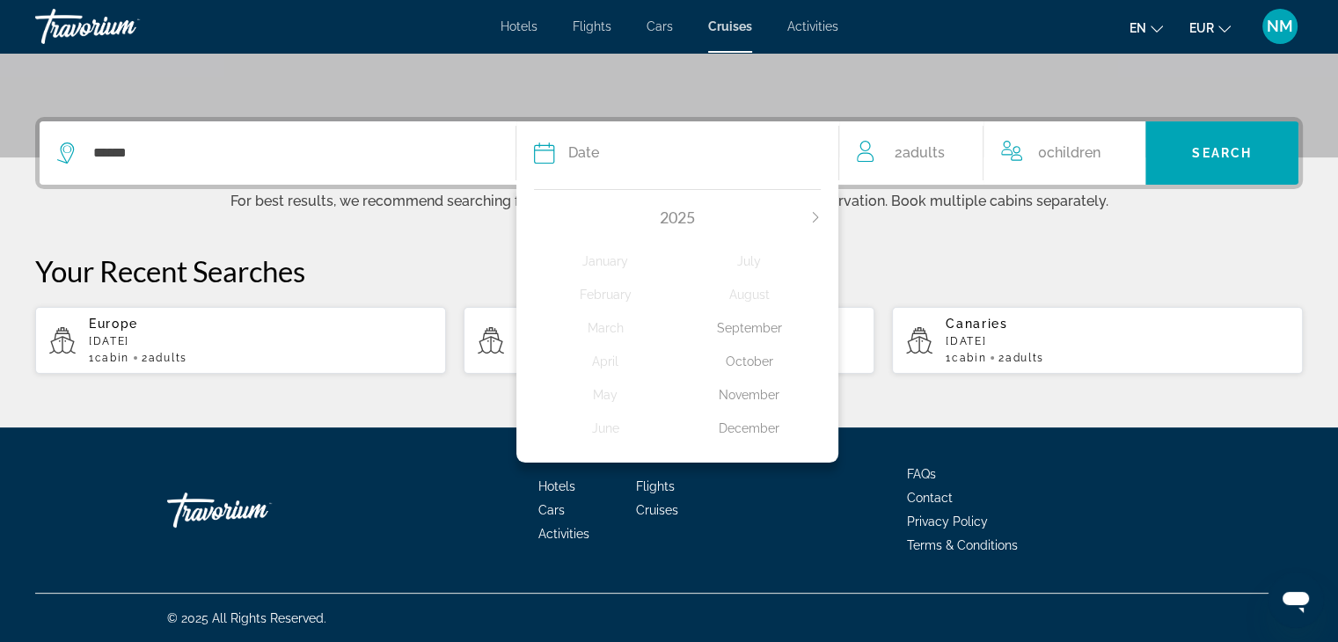
click at [753, 367] on div "October" at bounding box center [748, 362] width 143 height 32
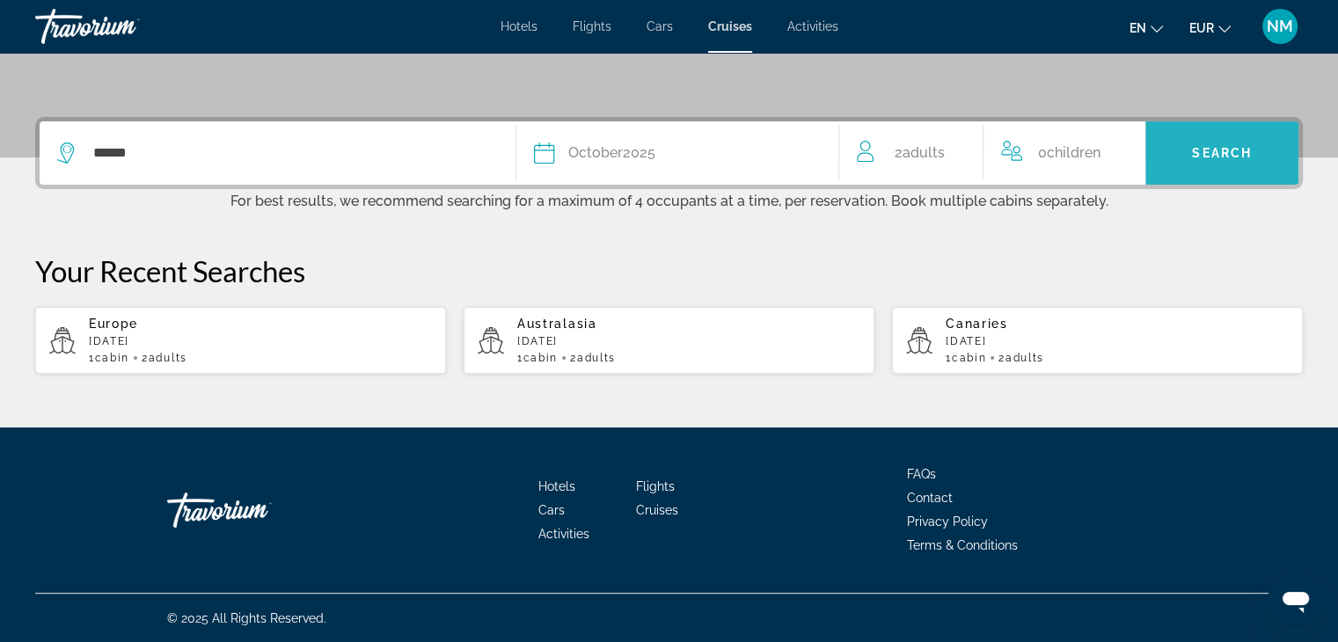
click at [1232, 146] on span "Search" at bounding box center [1222, 153] width 60 height 14
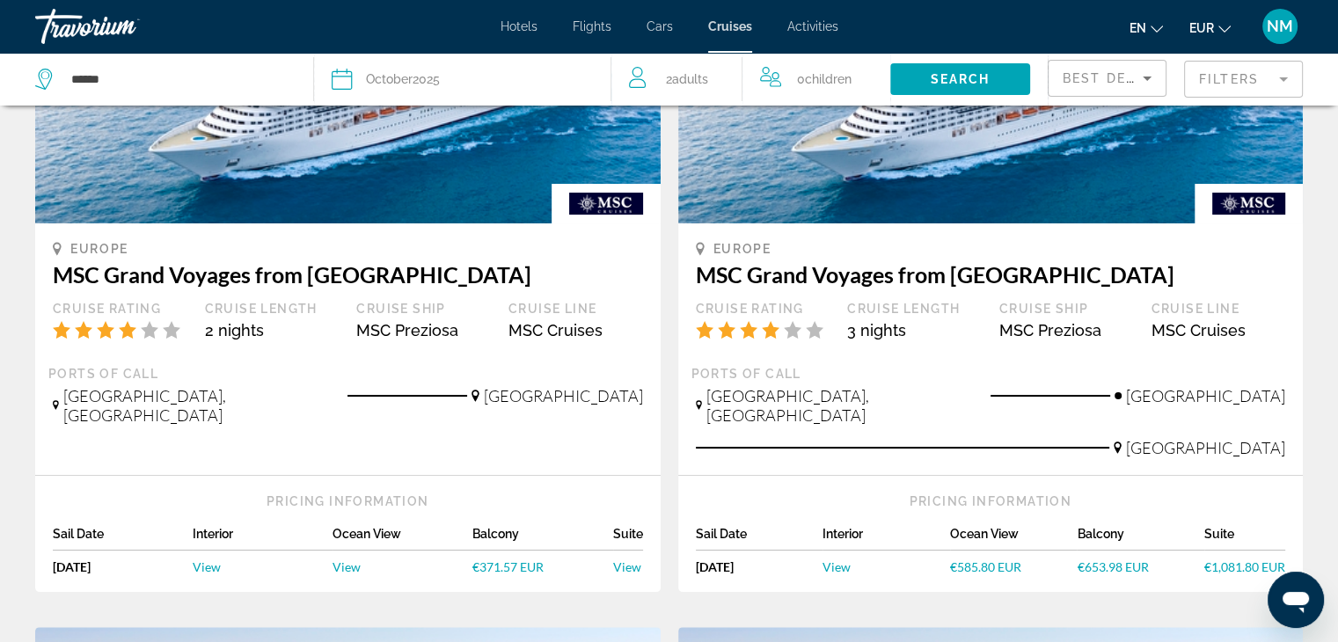
scroll to position [257, 0]
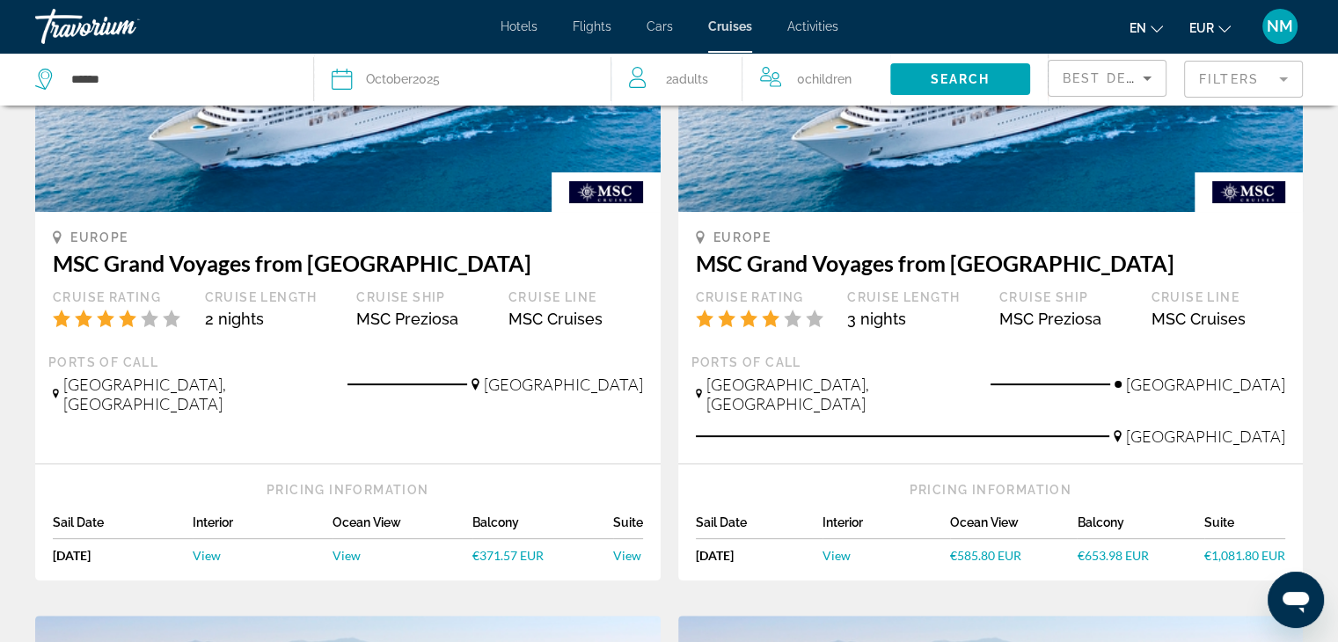
drag, startPoint x: 482, startPoint y: 447, endPoint x: 382, endPoint y: 413, distance: 105.7
click at [382, 413] on div "Europe MSC Grand Voyages from Hamburg Cruise Rating Cruise Length 2 nights Crui…" at bounding box center [347, 338] width 625 height 252
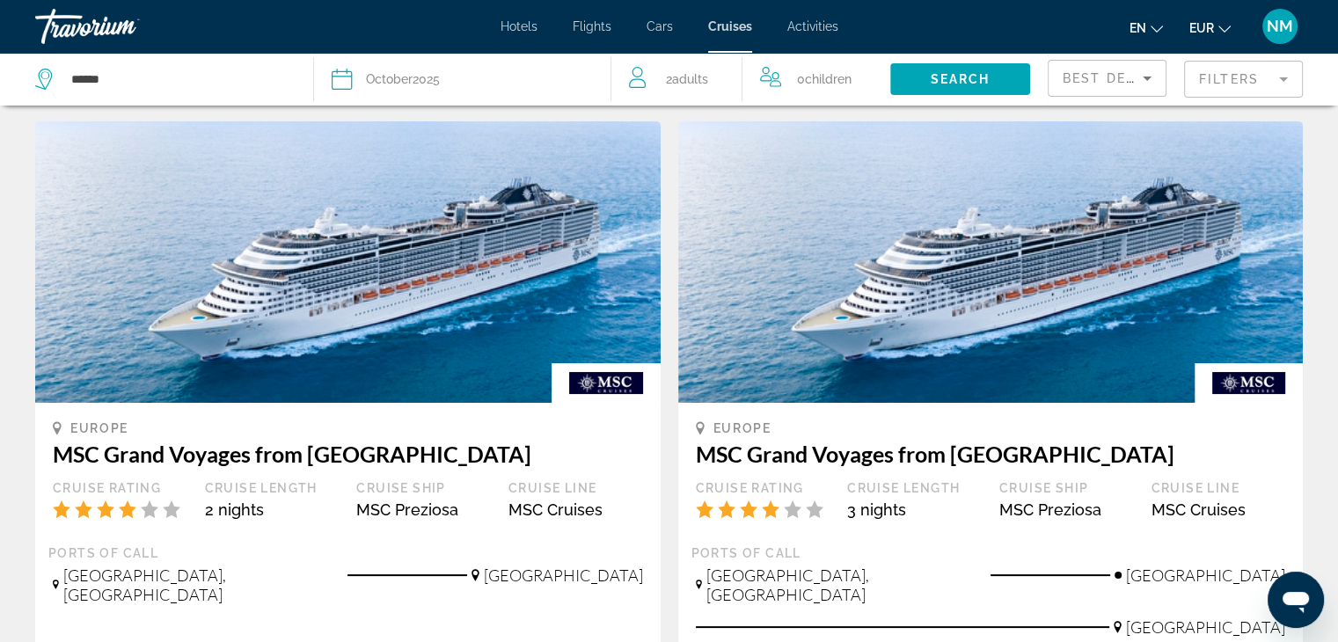
scroll to position [0, 0]
